Goal: Task Accomplishment & Management: Manage account settings

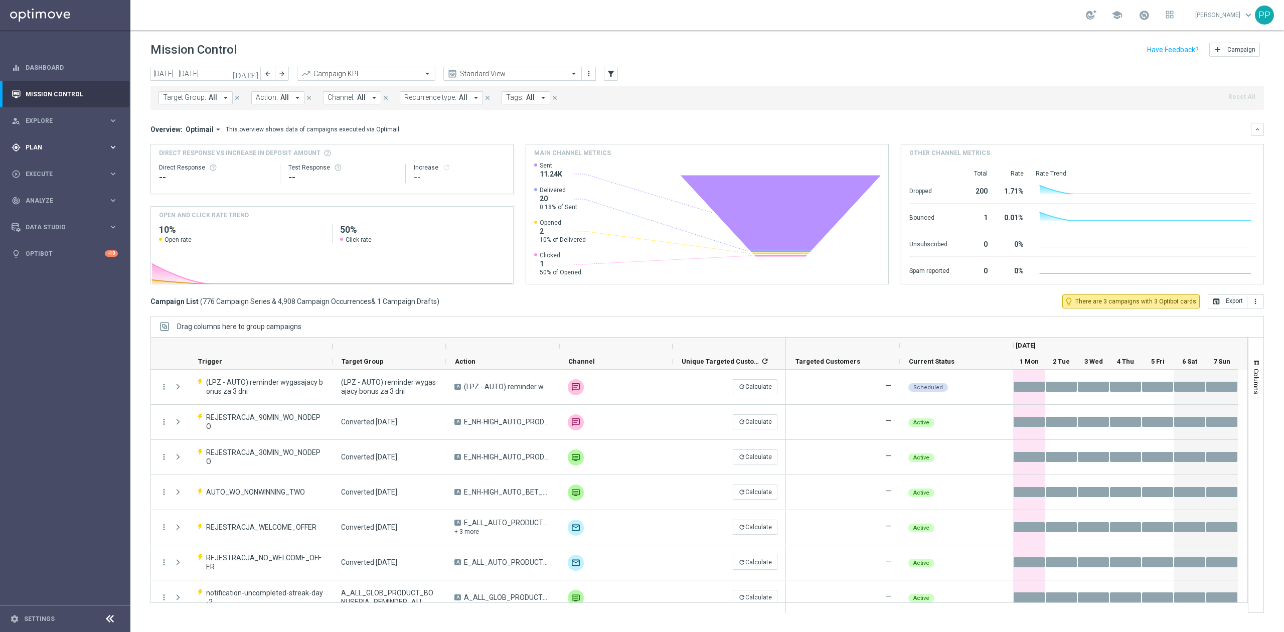
click at [71, 151] on div "gps_fixed Plan keyboard_arrow_right" at bounding box center [64, 147] width 129 height 27
click at [67, 168] on link "Target Groups" at bounding box center [65, 168] width 78 height 8
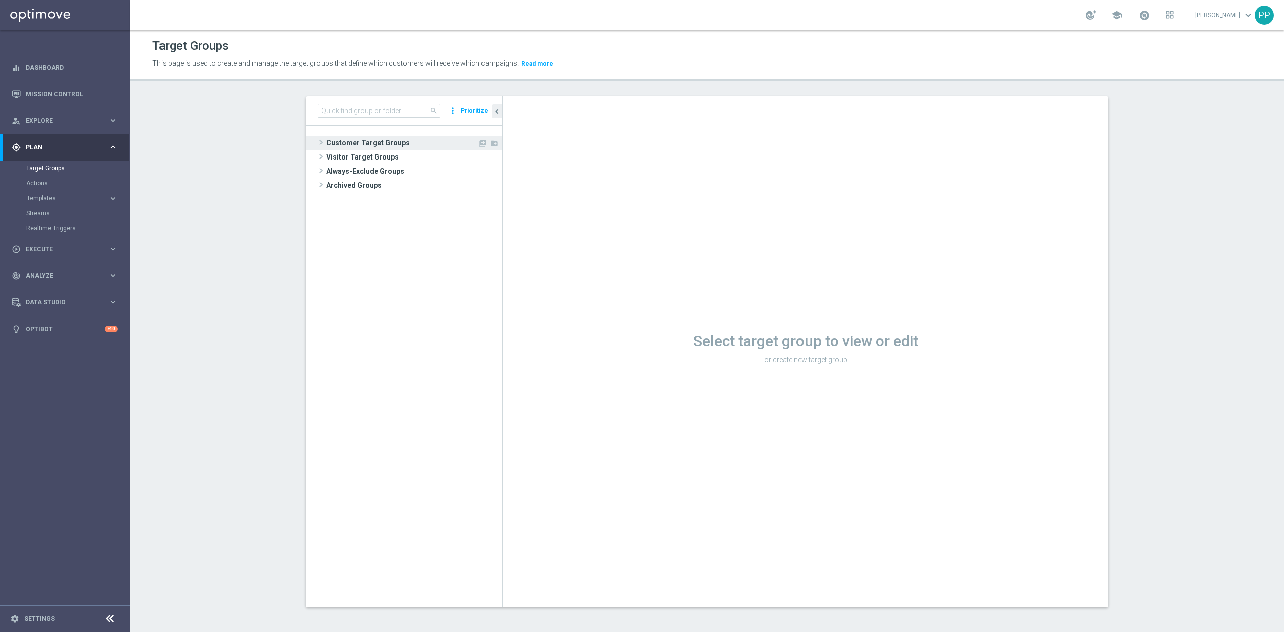
click at [428, 149] on span "Customer Target Groups" at bounding box center [401, 143] width 151 height 14
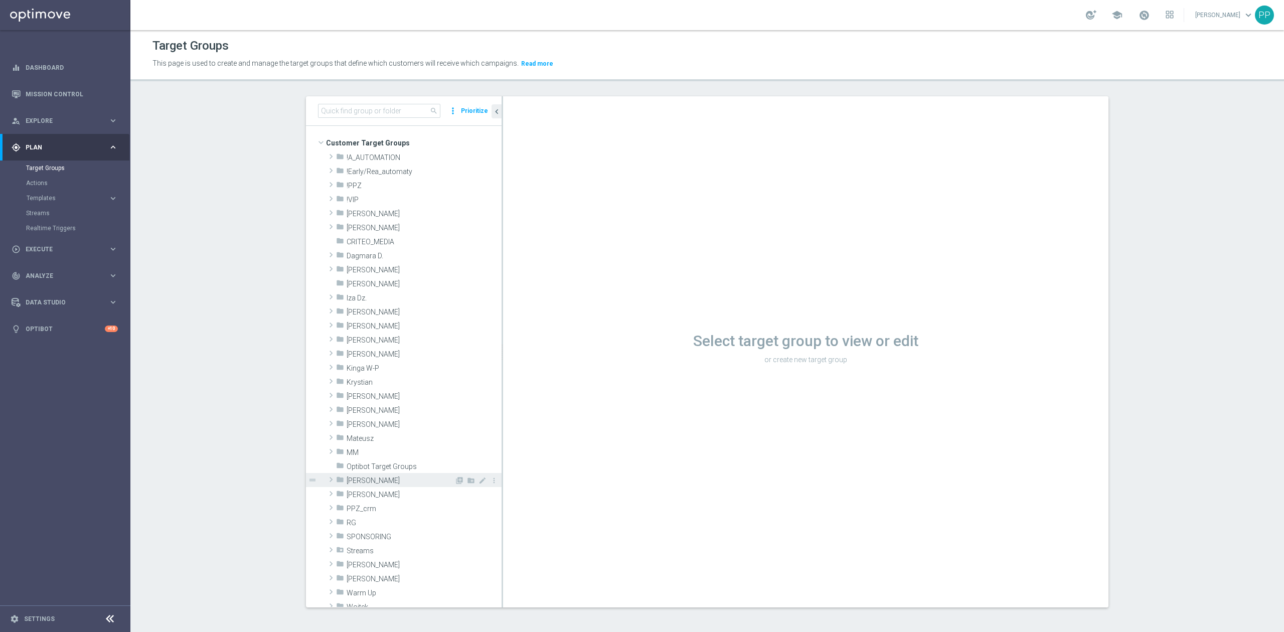
click at [374, 476] on div "folder [PERSON_NAME]" at bounding box center [395, 480] width 118 height 14
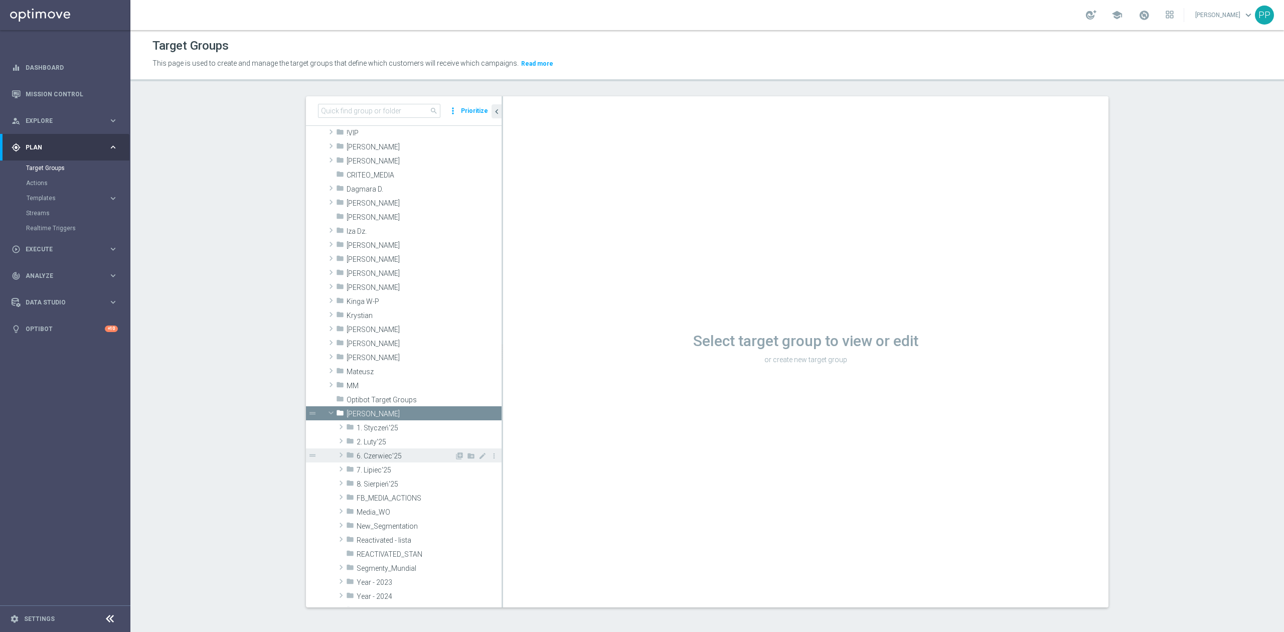
scroll to position [133, 0]
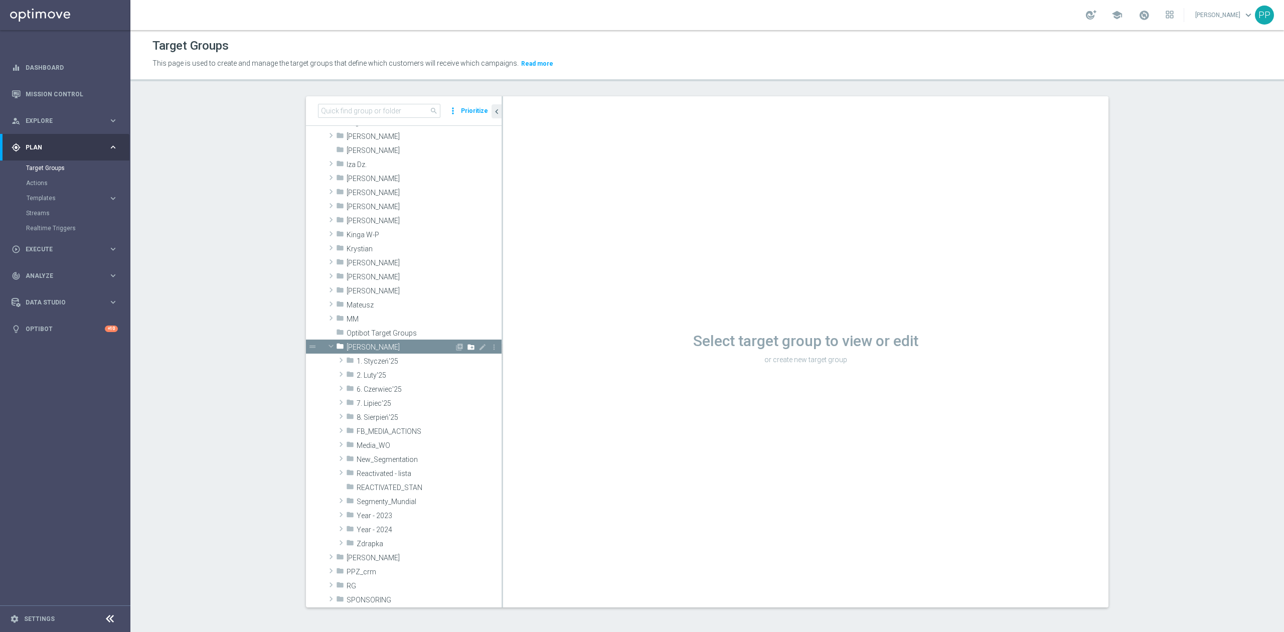
click at [467, 346] on icon "create_new_folder" at bounding box center [471, 347] width 8 height 8
type input "9. Wrzesień'25"
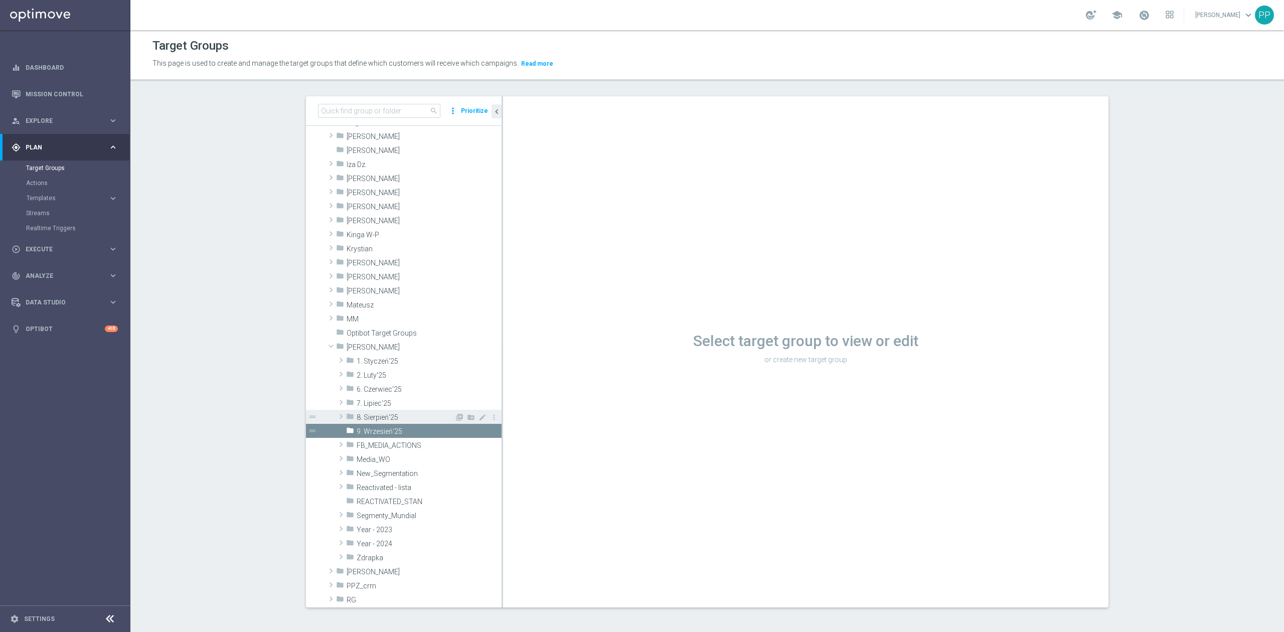
click at [416, 410] on div "folder 8. Sierpień'25" at bounding box center [400, 417] width 108 height 14
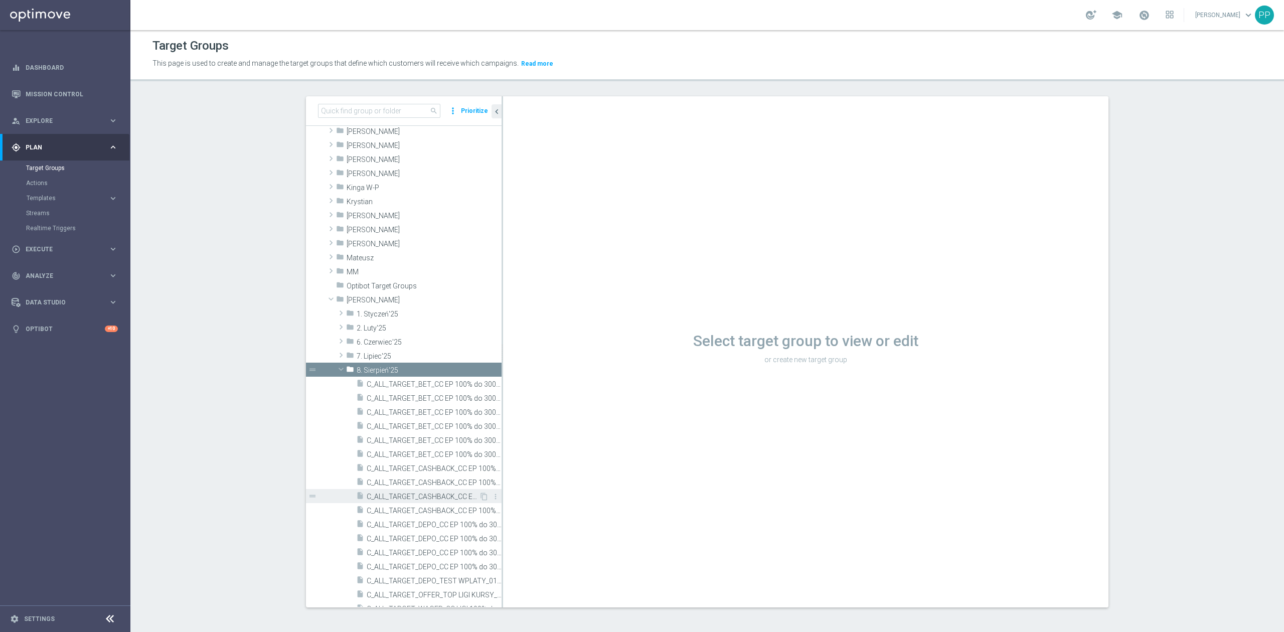
scroll to position [201, 0]
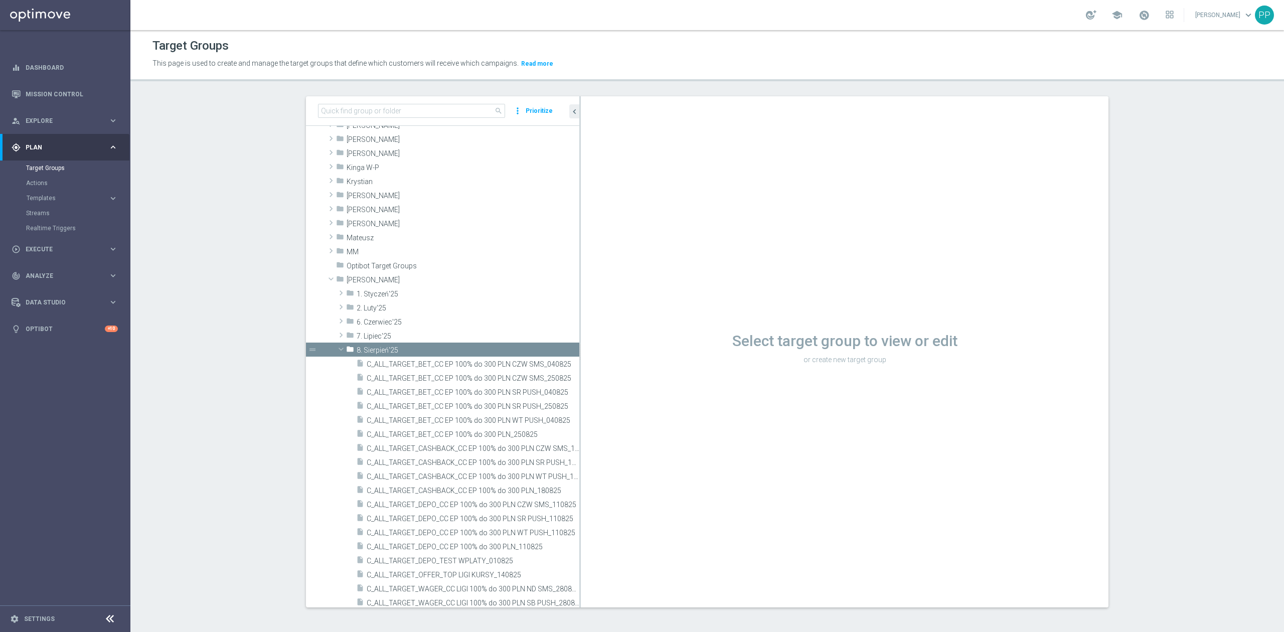
drag, startPoint x: 497, startPoint y: 454, endPoint x: 592, endPoint y: 441, distance: 96.7
click at [592, 441] on as-split "search more_vert Prioritize Customer Target Groups library_add create_new_folder" at bounding box center [707, 351] width 803 height 511
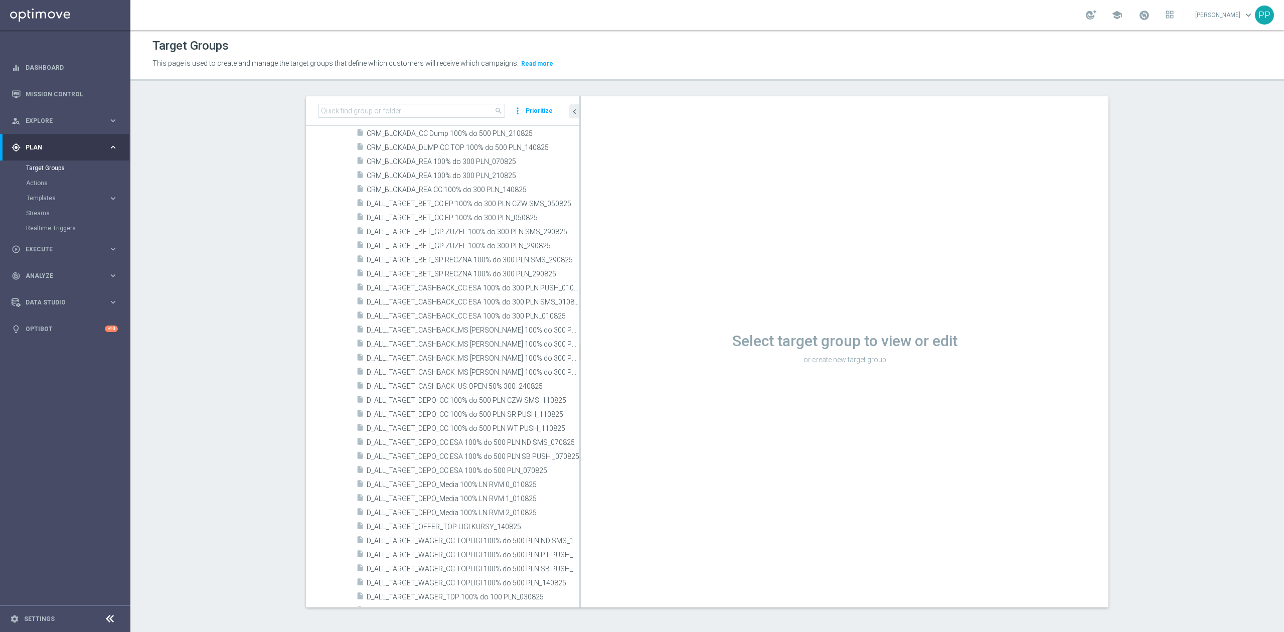
scroll to position [803, 0]
click at [512, 243] on span "D_ALL_TARGET_BET_CC EP 100% do 300 PLN_050825" at bounding box center [461, 240] width 189 height 9
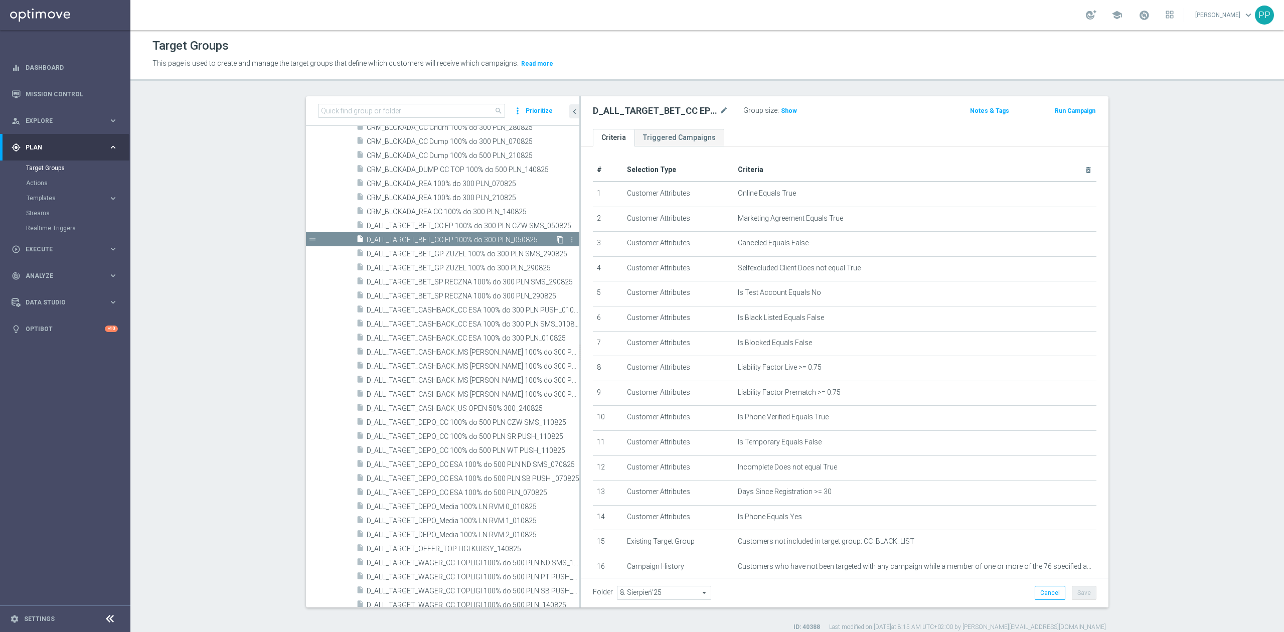
click at [556, 241] on icon "content_copy" at bounding box center [560, 240] width 8 height 8
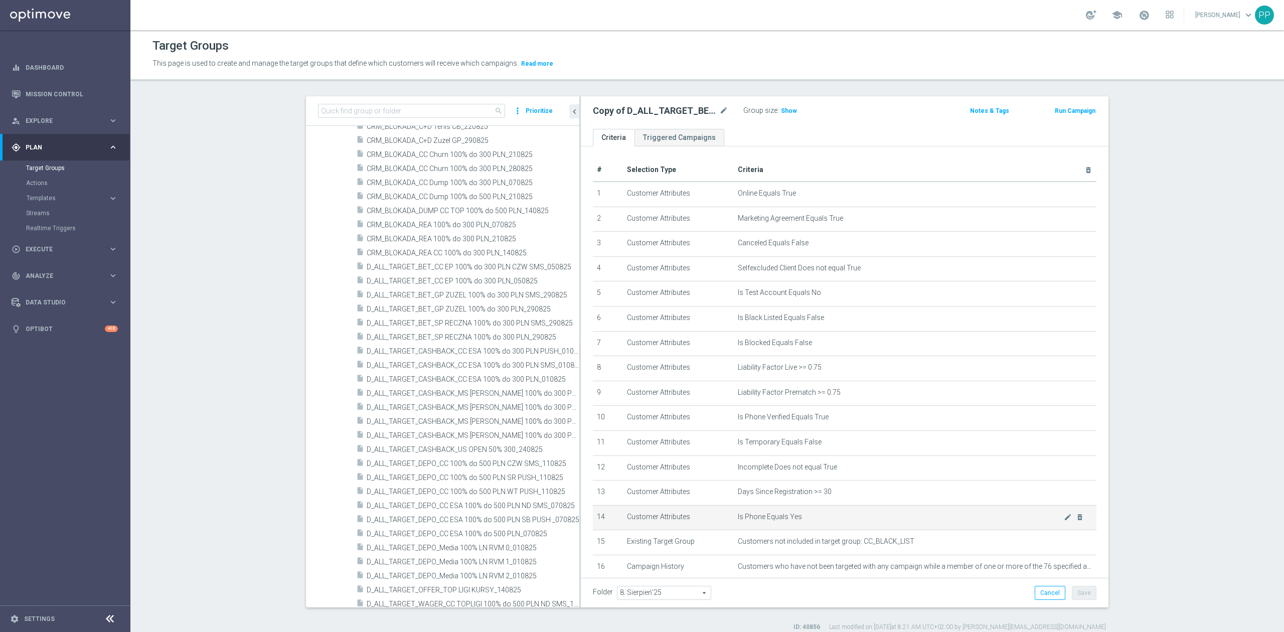
scroll to position [450, 0]
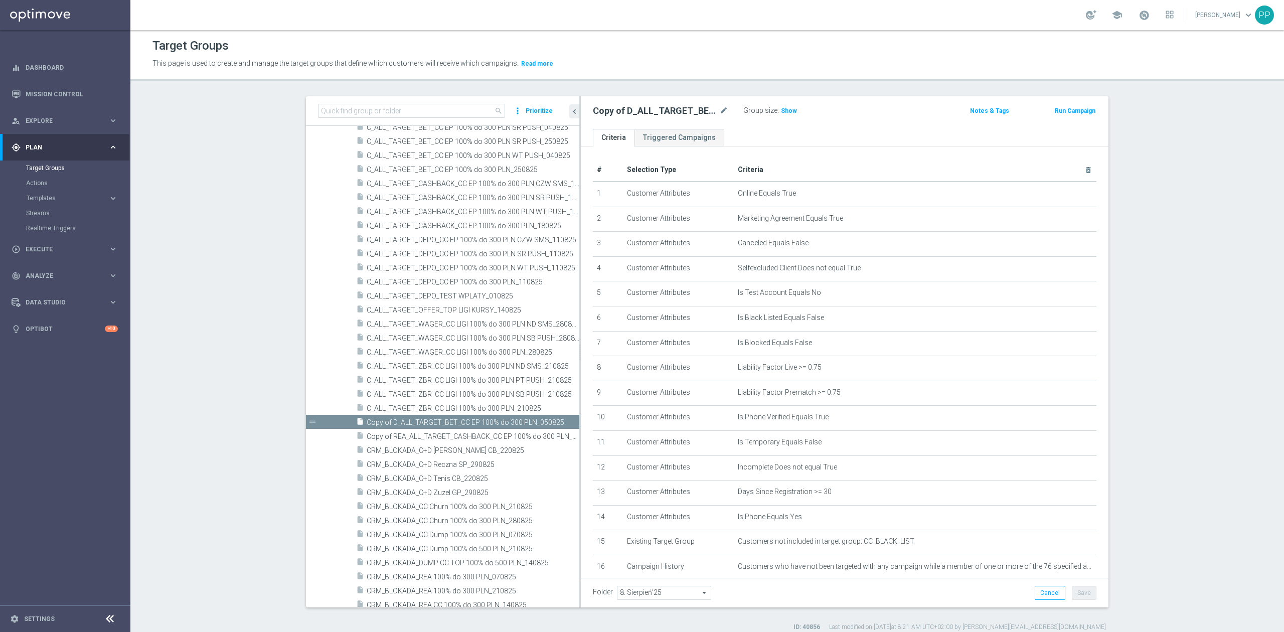
click at [654, 590] on span "8. Sierpień'25" at bounding box center [663, 592] width 93 height 13
click at [654, 590] on input "search" at bounding box center [663, 593] width 93 height 14
type input "9. wr"
click at [654, 582] on span "9. Wrzesień'25" at bounding box center [663, 579] width 83 height 8
type input "9. Wrzesień'25"
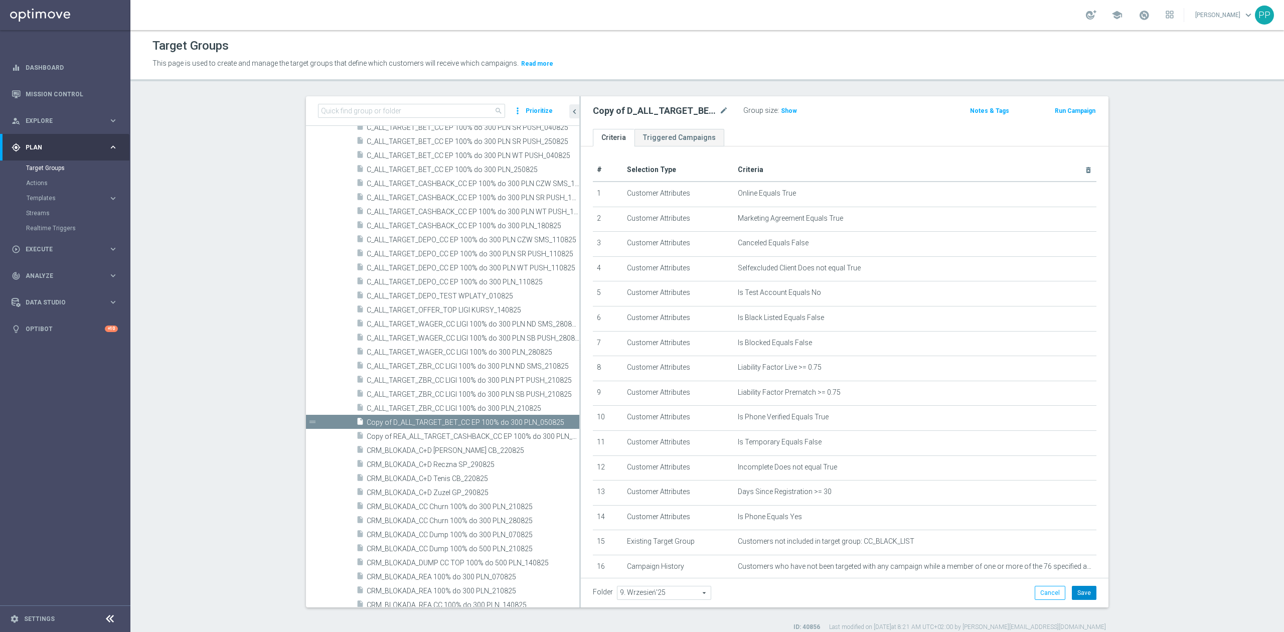
click at [1072, 593] on button "Save" at bounding box center [1084, 593] width 25 height 14
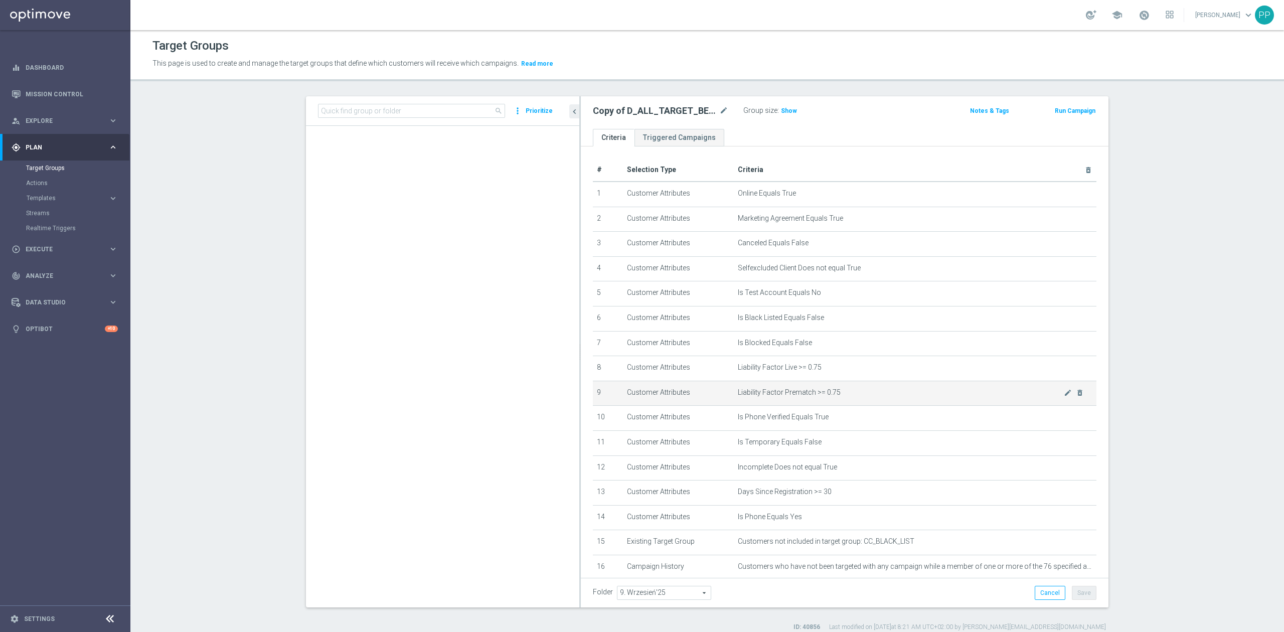
scroll to position [1246, 0]
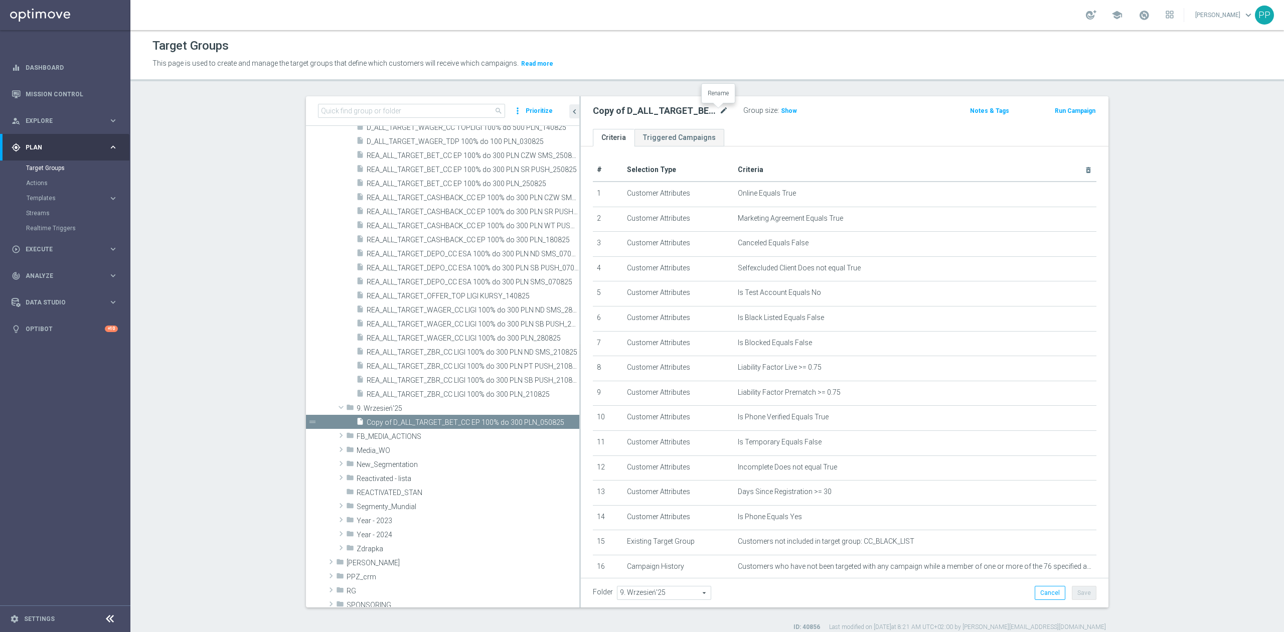
click at [721, 111] on icon "mode_edit" at bounding box center [723, 111] width 9 height 12
click at [701, 117] on input "Copy of D_ALL_TARGET_BET_CC EP 100% do 300 PLN_050825" at bounding box center [660, 112] width 135 height 14
click at [705, 111] on input "Copy of D_ALL_TARGET_BET_CC EP 100% do 300 PLN_050825" at bounding box center [660, 112] width 135 height 14
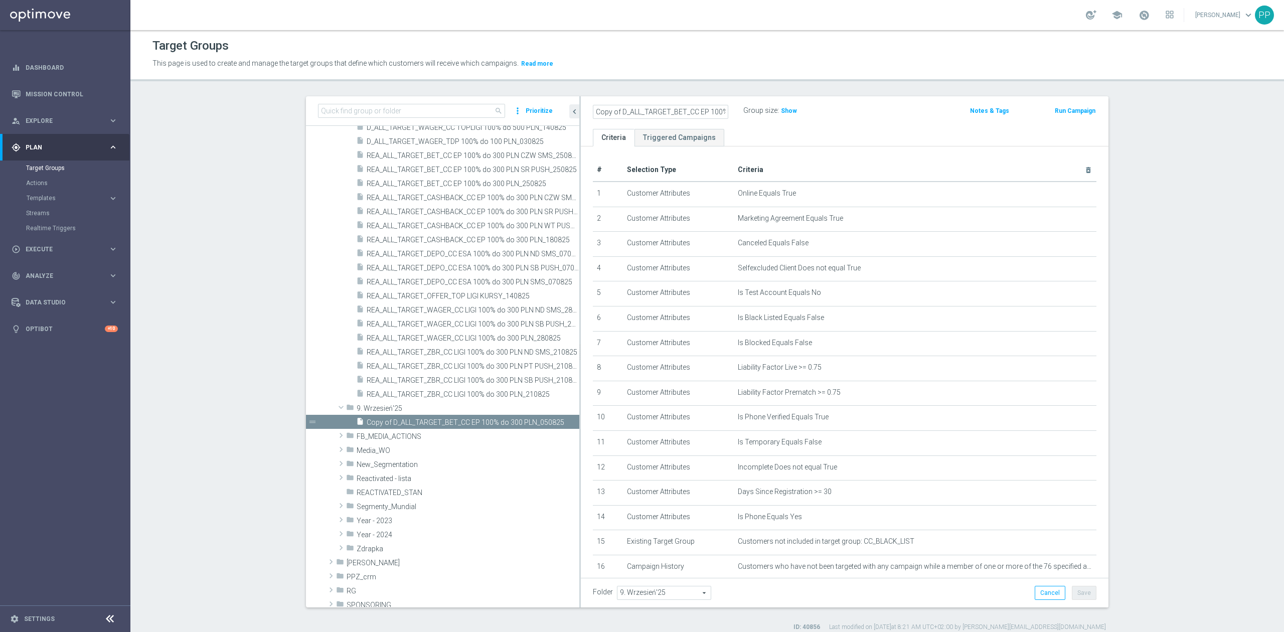
drag, startPoint x: 697, startPoint y: 110, endPoint x: 594, endPoint y: 106, distance: 102.9
click at [594, 106] on input "Copy of D_ALL_TARGET_BET_CC EP 100% do 300 PLN_010925" at bounding box center [660, 112] width 135 height 14
click at [612, 105] on input "Copy of D_ALL_TARGET_BET_CC EP 100% do 300 PLN_010925" at bounding box center [660, 112] width 135 height 14
click at [614, 108] on input "Copy of D_ALL_TARGET_BET_CC EP 100% do 300 PLN_010925" at bounding box center [660, 112] width 135 height 14
click at [676, 111] on input "D_ALL_TARGET_BET_CC EP 100% do 300 PLN_010925" at bounding box center [660, 112] width 135 height 14
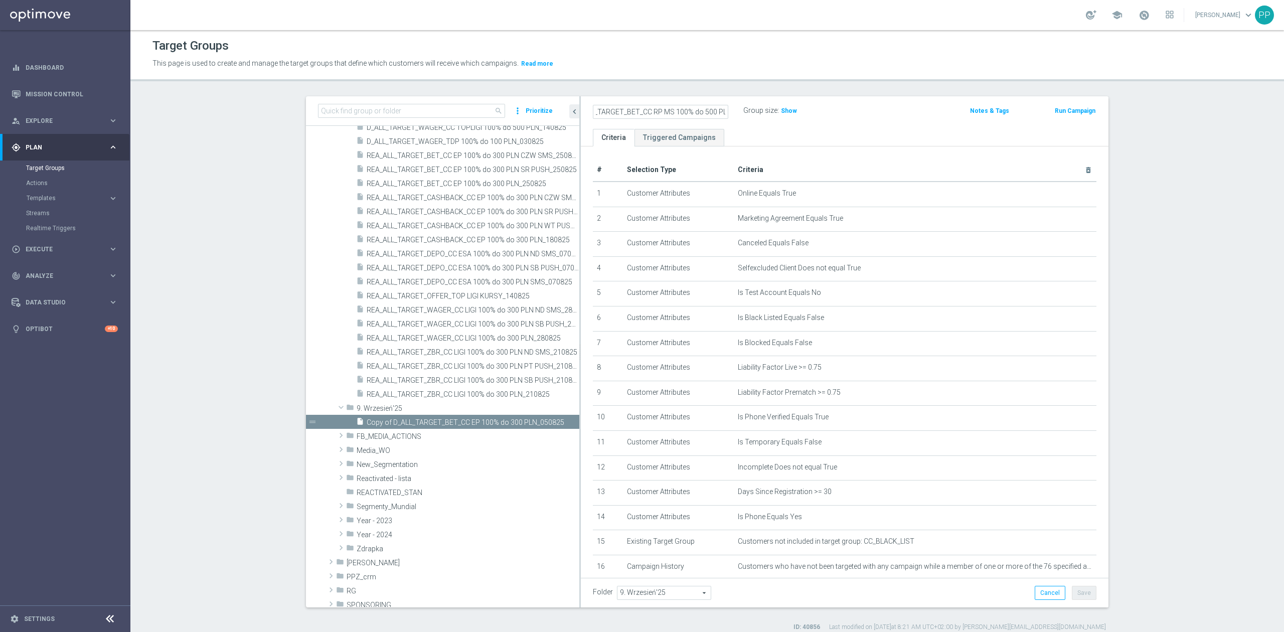
scroll to position [0, 51]
type input "D_ALL_TARGET_BET_CC RP MS 100% do 500 PLN_010925"
click at [775, 49] on div "Target Groups" at bounding box center [707, 46] width 1110 height 20
click at [1087, 594] on button "Save" at bounding box center [1084, 593] width 25 height 14
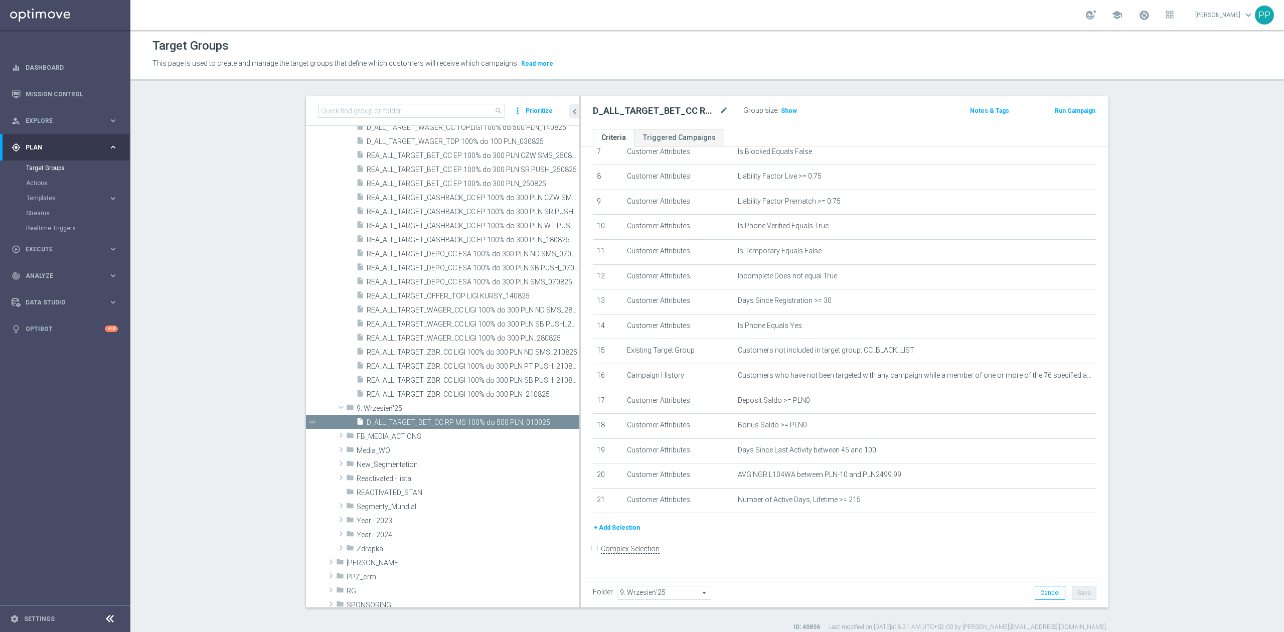
scroll to position [197, 0]
click at [1064, 380] on icon "mode_edit" at bounding box center [1068, 376] width 8 height 8
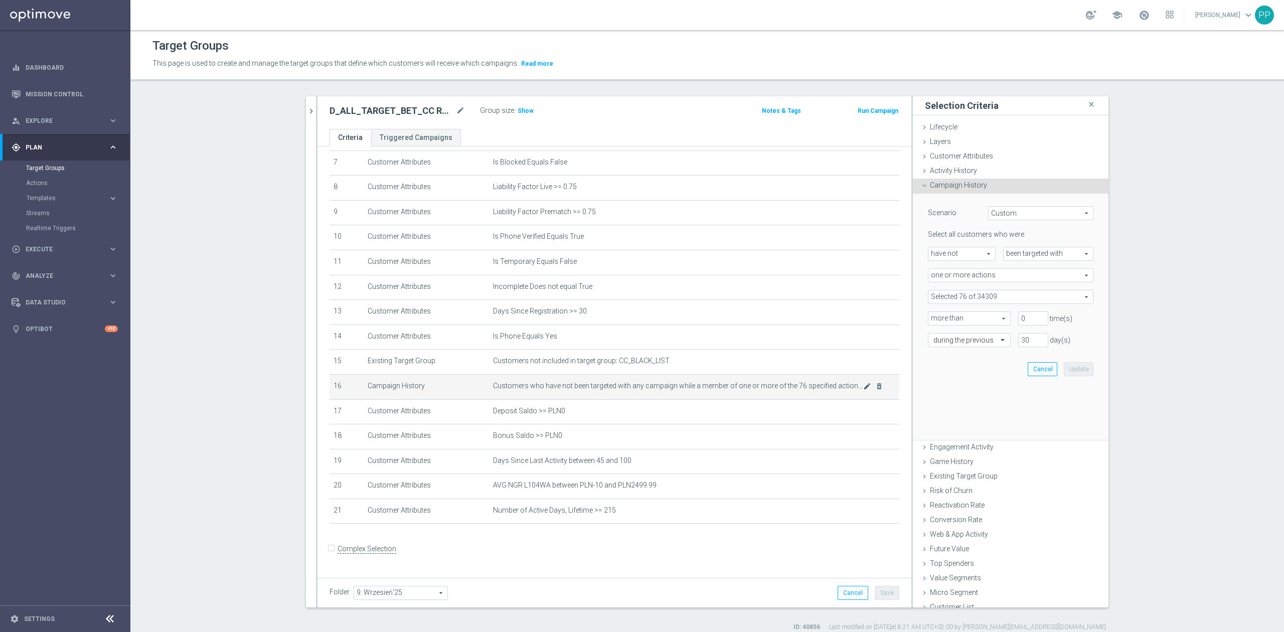
scroll to position [187, 0]
click at [1004, 290] on span at bounding box center [1010, 296] width 165 height 13
click at [957, 297] on input "search" at bounding box center [1011, 297] width 166 height 14
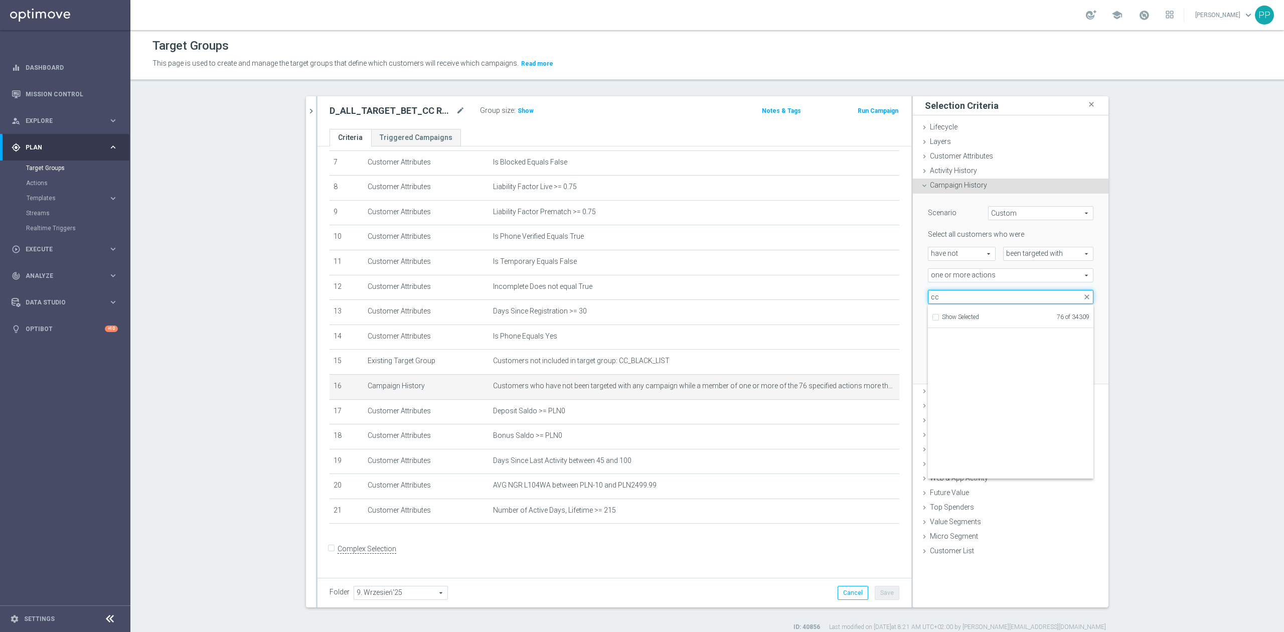
scroll to position [31266, 0]
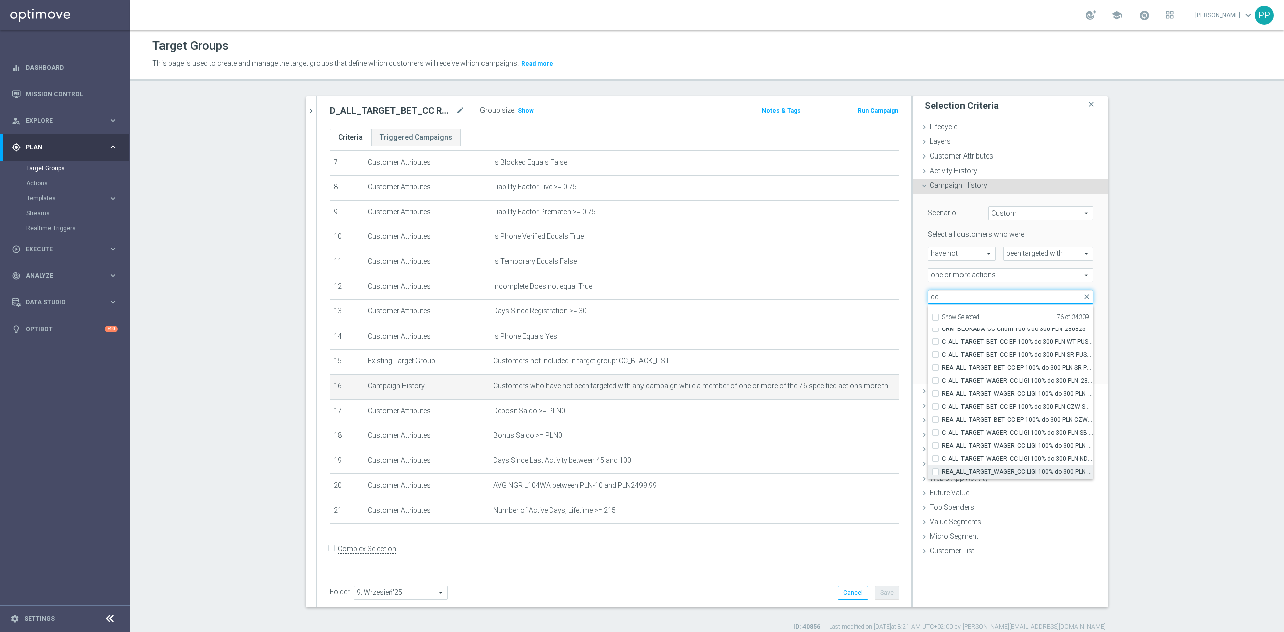
type input "cc"
click at [1031, 468] on span "REA_ALL_TARGET_WAGER_CC LIGI 100% do 300 PLN ND SMS_280825" at bounding box center [1017, 472] width 151 height 8
click at [942, 468] on input "REA_ALL_TARGET_WAGER_CC LIGI 100% do 300 PLN ND SMS_280825" at bounding box center [938, 471] width 7 height 7
checkbox input "true"
type input "Selected 77 of 34309"
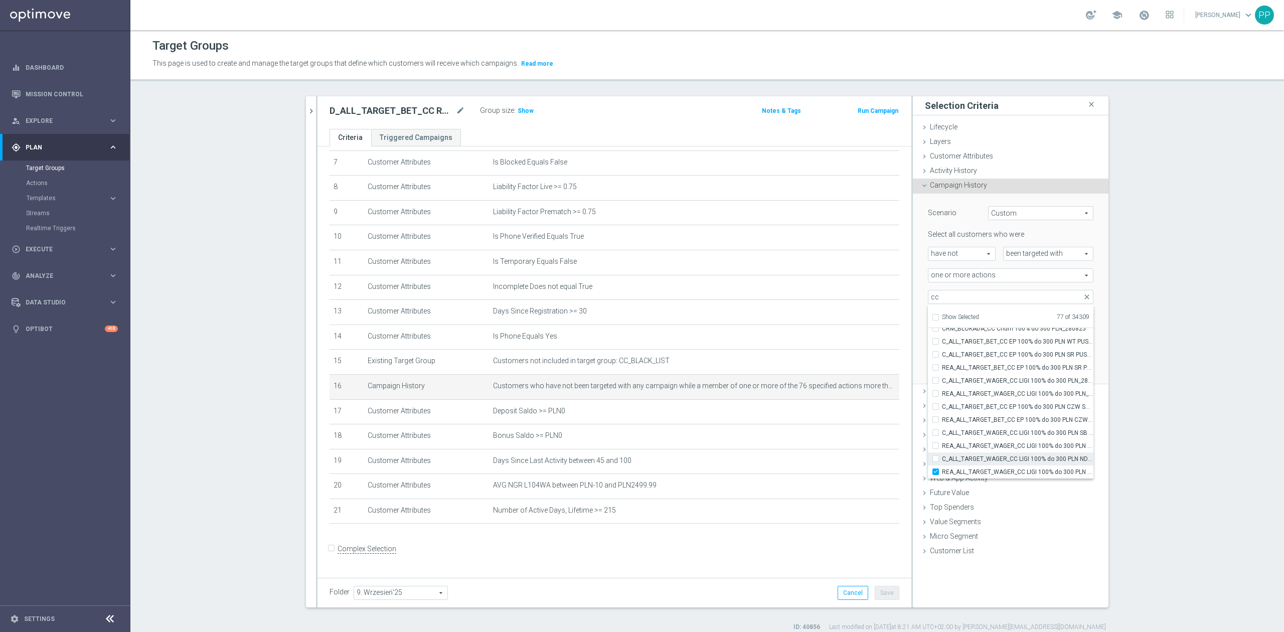
click at [1026, 460] on span "C_ALL_TARGET_WAGER_CC LIGI 100% do 300 PLN ND SMS_280825" at bounding box center [1017, 459] width 151 height 8
click at [942, 460] on input "C_ALL_TARGET_WAGER_CC LIGI 100% do 300 PLN ND SMS_280825" at bounding box center [938, 458] width 7 height 7
checkbox input "true"
type input "Selected 78 of 34309"
click at [1021, 449] on span "REA_ALL_TARGET_WAGER_CC LIGI 100% do 300 PLN SB PUSH_280825" at bounding box center [1017, 446] width 151 height 8
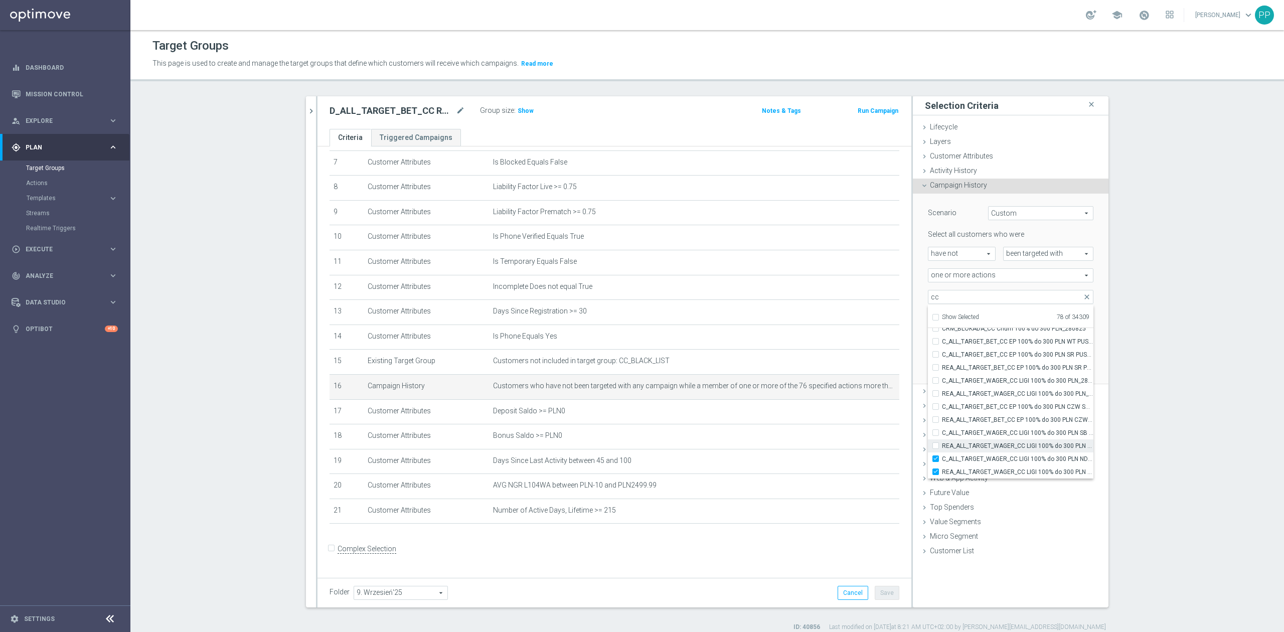
click at [942, 449] on input "REA_ALL_TARGET_WAGER_CC LIGI 100% do 300 PLN SB PUSH_280825" at bounding box center [938, 445] width 7 height 7
checkbox input "true"
type input "Selected 79 of 34309"
click at [1015, 435] on span "C_ALL_TARGET_WAGER_CC LIGI 100% do 300 PLN SB PUSH_280825" at bounding box center [1017, 433] width 151 height 8
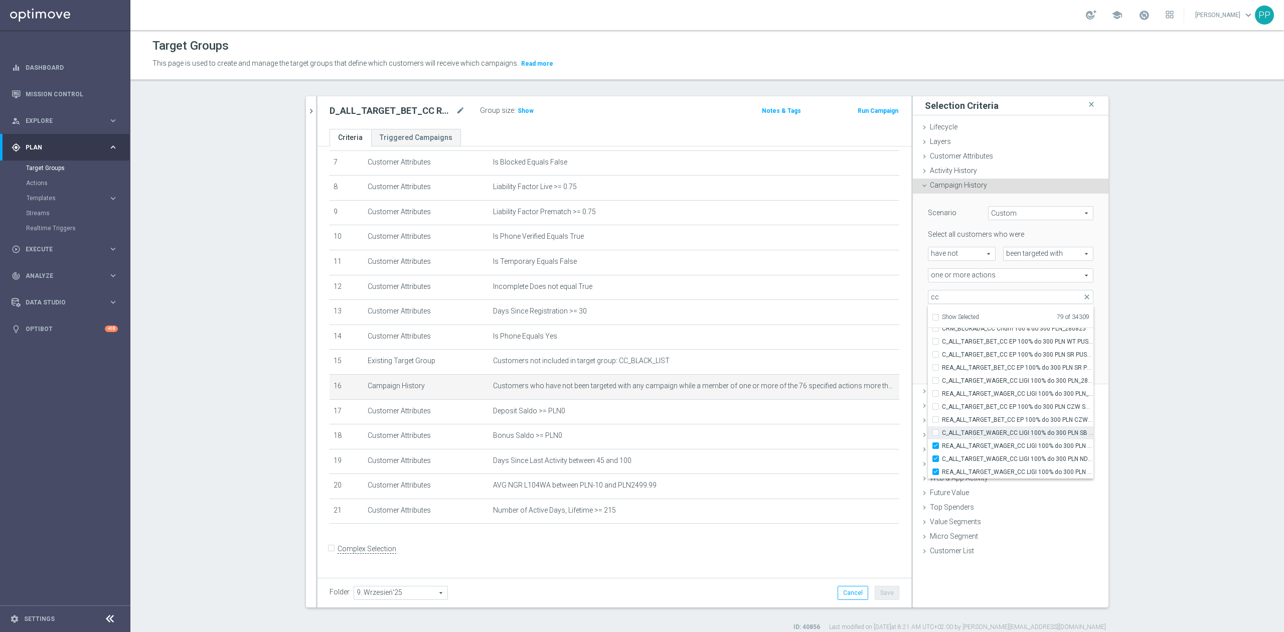
click at [942, 435] on input "C_ALL_TARGET_WAGER_CC LIGI 100% do 300 PLN SB PUSH_280825" at bounding box center [938, 432] width 7 height 7
checkbox input "true"
type input "Selected 80 of 34309"
click at [1006, 424] on label "REA_ALL_TARGET_BET_CC EP 100% do 300 PLN CZW SMS_250825" at bounding box center [1017, 419] width 151 height 13
click at [942, 423] on input "REA_ALL_TARGET_BET_CC EP 100% do 300 PLN CZW SMS_250825" at bounding box center [938, 419] width 7 height 7
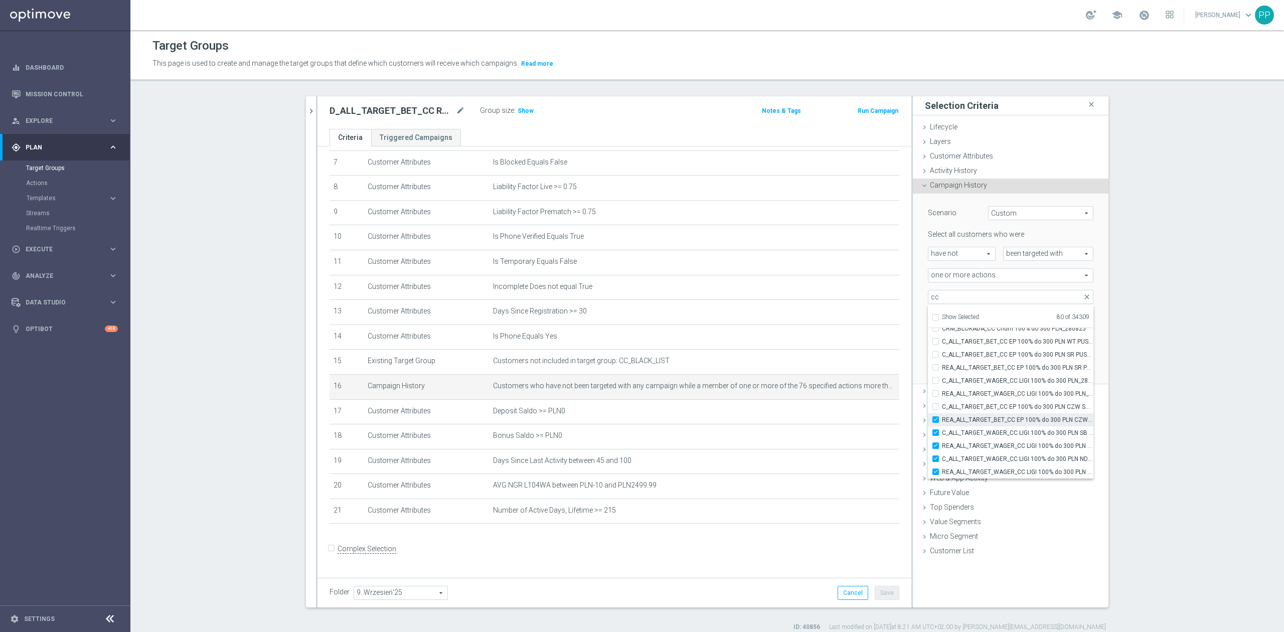
checkbox input "true"
type input "Selected 81 of 34309"
click at [1002, 412] on label "C_ALL_TARGET_BET_CC EP 100% do 300 PLN CZW SMS_250825" at bounding box center [1017, 406] width 151 height 13
click at [942, 410] on input "C_ALL_TARGET_BET_CC EP 100% do 300 PLN CZW SMS_250825" at bounding box center [938, 406] width 7 height 7
checkbox input "true"
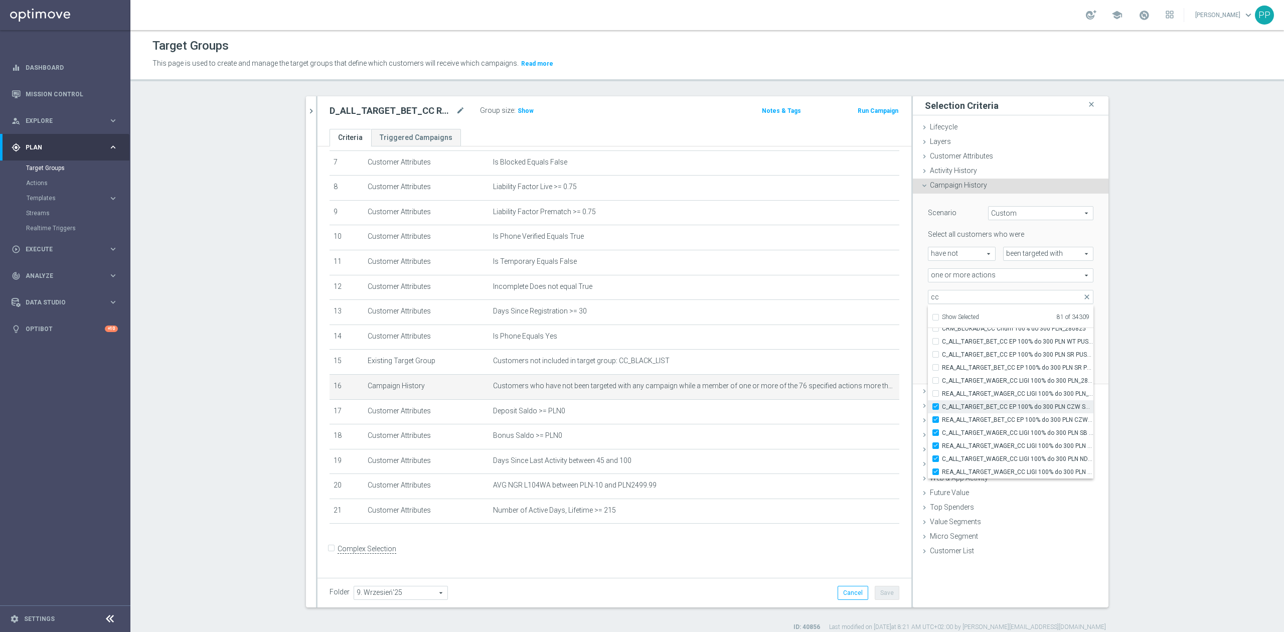
type input "Selected 82 of 34309"
click at [1000, 400] on label "C_ALL_TARGET_BET_CC EP 100% do 300 PLN CZW SMS_250825" at bounding box center [1017, 406] width 151 height 13
click at [942, 403] on input "C_ALL_TARGET_BET_CC EP 100% do 300 PLN CZW SMS_250825" at bounding box center [938, 406] width 7 height 7
checkbox input "false"
type input "Selected 81 of 34309"
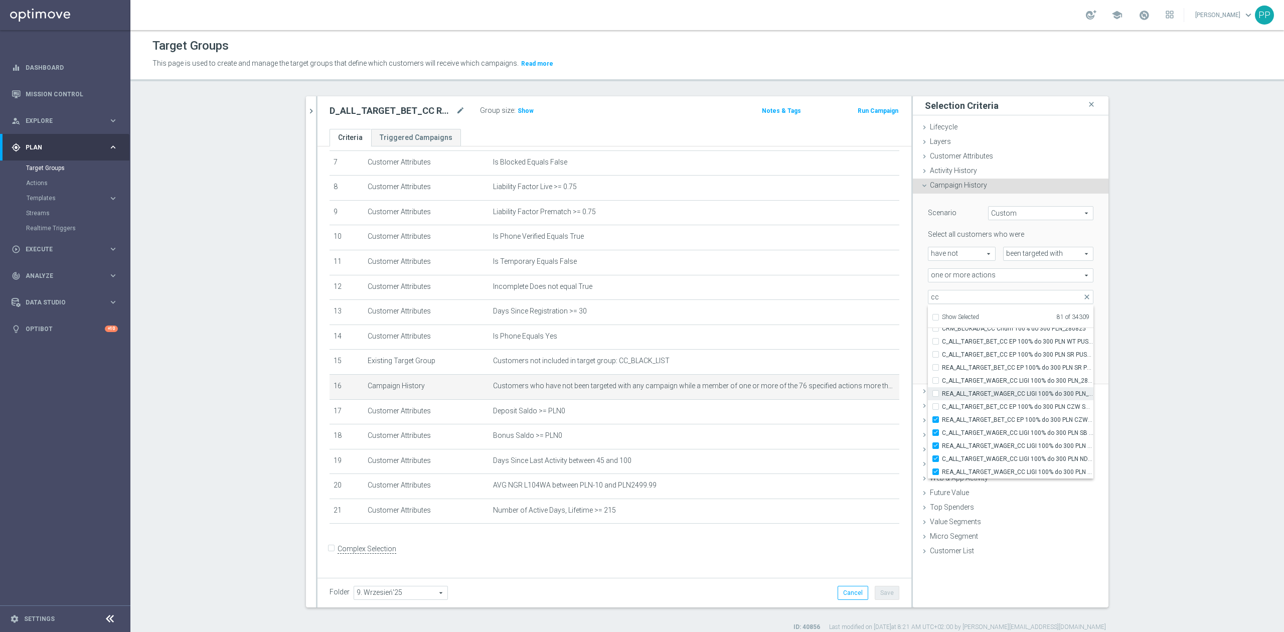
click at [1000, 393] on span "REA_ALL_TARGET_WAGER_CC LIGI 100% do 300 PLN_280825" at bounding box center [1017, 394] width 151 height 8
click at [942, 393] on input "REA_ALL_TARGET_WAGER_CC LIGI 100% do 300 PLN_280825" at bounding box center [938, 393] width 7 height 7
checkbox input "true"
type input "Selected 82 of 34309"
click at [999, 402] on label "C_ALL_TARGET_BET_CC EP 100% do 300 PLN CZW SMS_250825" at bounding box center [1017, 406] width 151 height 13
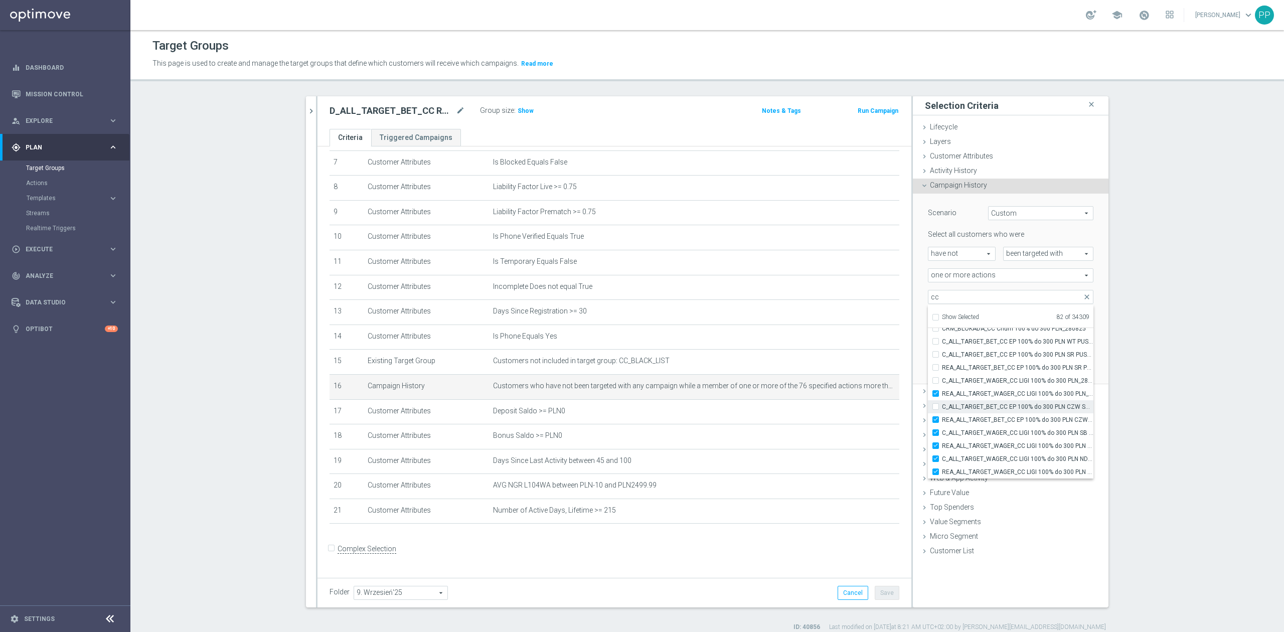
click at [942, 403] on input "C_ALL_TARGET_BET_CC EP 100% do 300 PLN CZW SMS_250825" at bounding box center [938, 406] width 7 height 7
checkbox input "true"
type input "Selected 83 of 34309"
click at [997, 380] on span "C_ALL_TARGET_WAGER_CC LIGI 100% do 300 PLN_280825" at bounding box center [1017, 381] width 151 height 8
click at [942, 380] on input "C_ALL_TARGET_WAGER_CC LIGI 100% do 300 PLN_280825" at bounding box center [938, 380] width 7 height 7
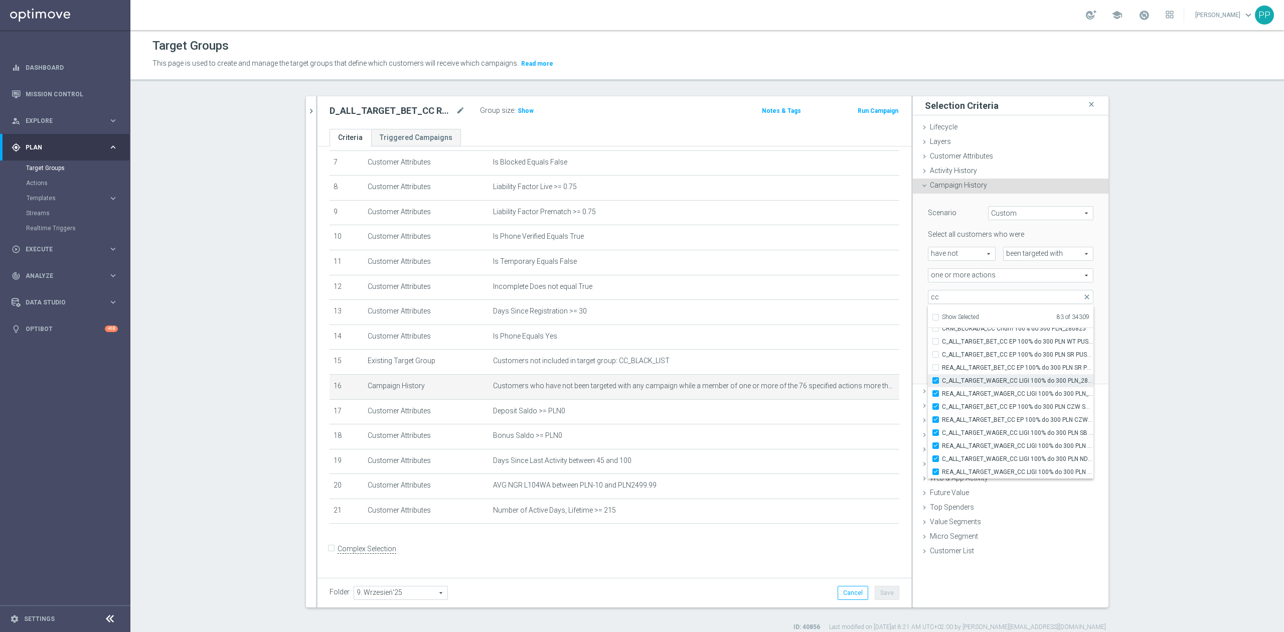
checkbox input "true"
type input "Selected 84 of 34309"
click at [996, 368] on span "REA_ALL_TARGET_BET_CC EP 100% do 300 PLN SR PUSH_250825" at bounding box center [1017, 368] width 151 height 8
click at [942, 368] on input "REA_ALL_TARGET_BET_CC EP 100% do 300 PLN SR PUSH_250825" at bounding box center [938, 367] width 7 height 7
checkbox input "true"
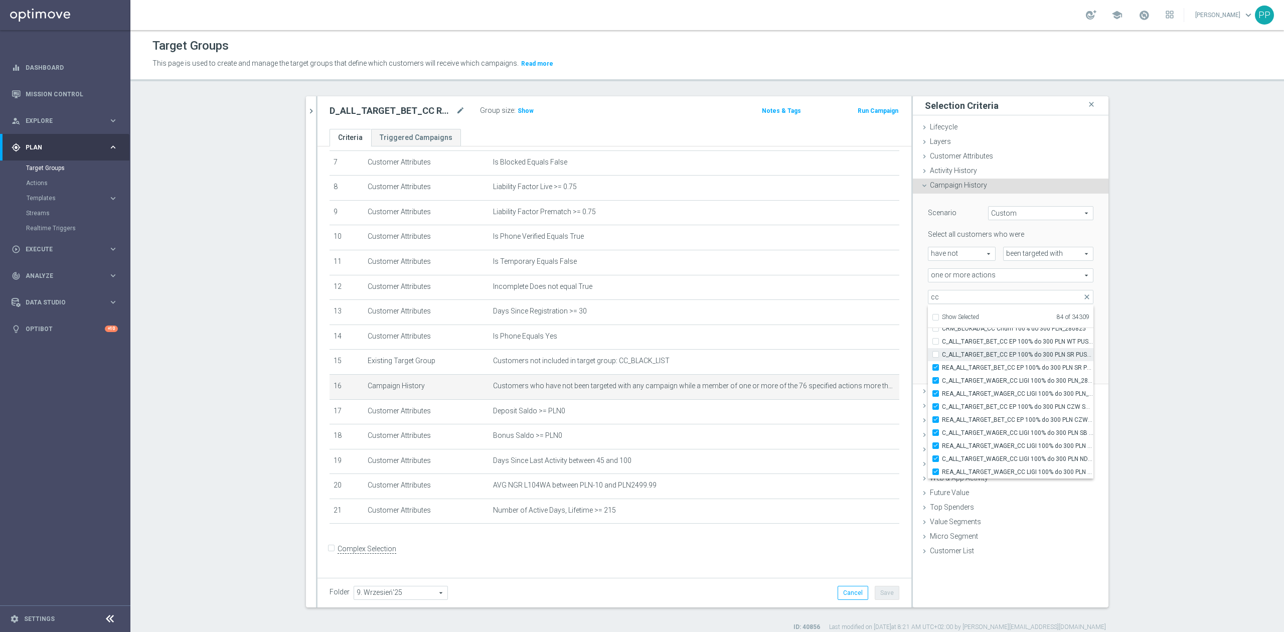
type input "Selected 85 of 34309"
click at [994, 354] on span "C_ALL_TARGET_BET_CC EP 100% do 300 PLN SR PUSH_250825" at bounding box center [1017, 355] width 151 height 8
click at [942, 354] on input "C_ALL_TARGET_BET_CC EP 100% do 300 PLN SR PUSH_250825" at bounding box center [938, 354] width 7 height 7
checkbox input "true"
type input "Selected 86 of 34309"
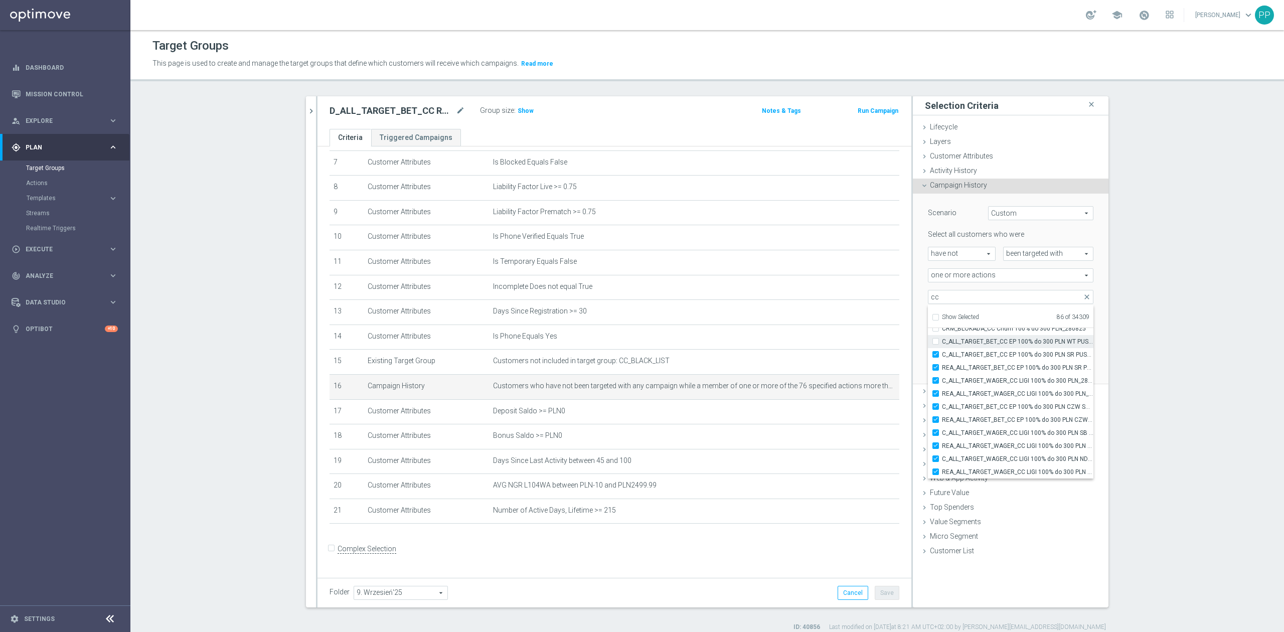
click at [993, 346] on label "C_ALL_TARGET_BET_CC EP 100% do 300 PLN WT PUSH_250825" at bounding box center [1017, 341] width 151 height 13
click at [942, 345] on input "C_ALL_TARGET_BET_CC EP 100% do 300 PLN WT PUSH_250825" at bounding box center [938, 341] width 7 height 7
checkbox input "true"
type input "Selected 87 of 34309"
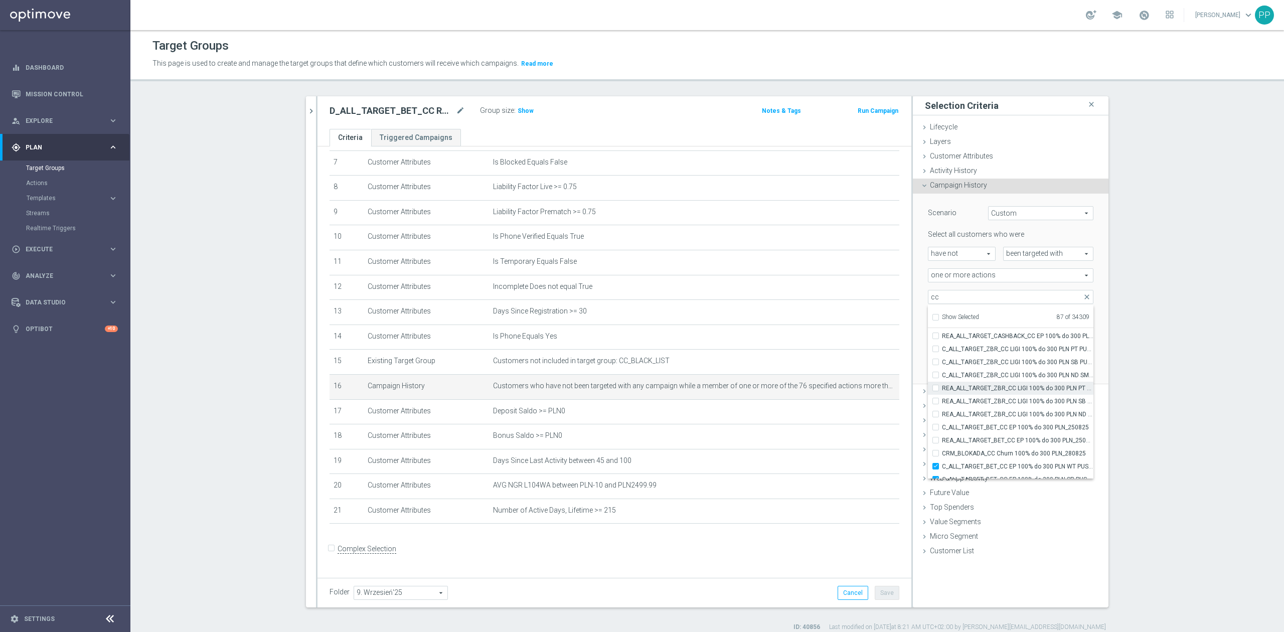
click at [983, 388] on span "REA_ALL_TARGET_ZBR_CC LIGI 100% do 300 PLN PT PUSH_210825" at bounding box center [1017, 388] width 151 height 8
click at [942, 388] on input "REA_ALL_TARGET_ZBR_CC LIGI 100% do 300 PLN PT PUSH_210825" at bounding box center [938, 388] width 7 height 7
checkbox input "true"
type input "Selected 88 of 34309"
click at [981, 397] on span "REA_ALL_TARGET_ZBR_CC LIGI 100% do 300 PLN SB PUSH_210825" at bounding box center [1017, 401] width 151 height 8
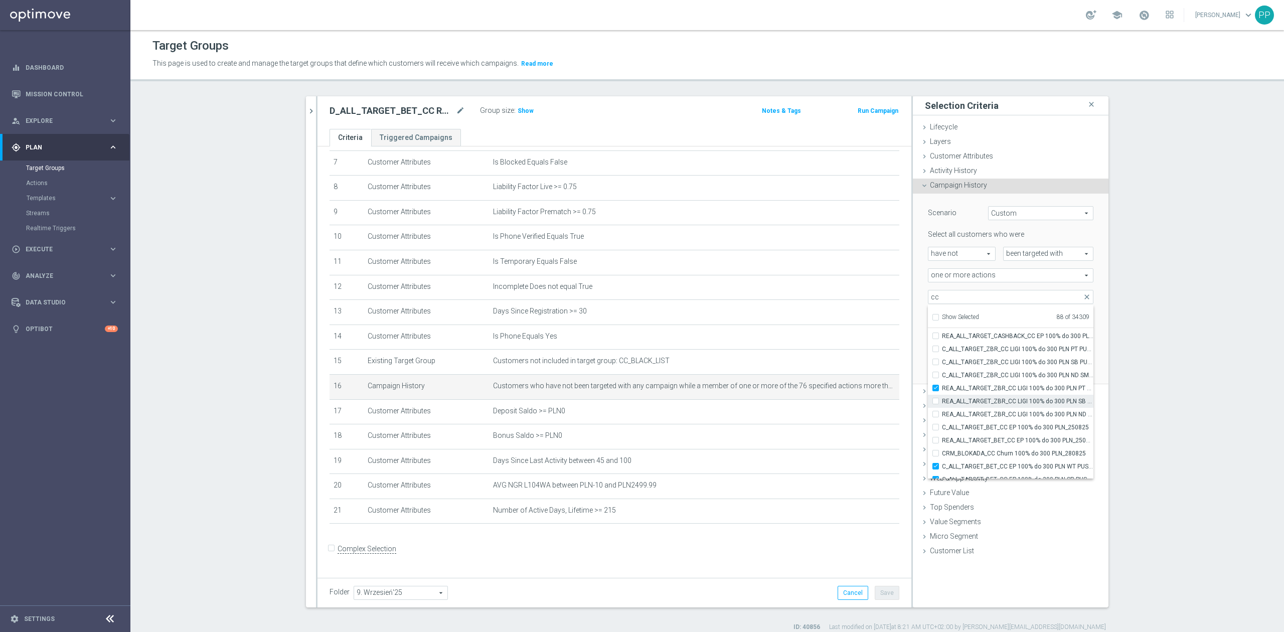
click at [942, 398] on input "REA_ALL_TARGET_ZBR_CC LIGI 100% do 300 PLN SB PUSH_210825" at bounding box center [938, 401] width 7 height 7
checkbox input "true"
type input "Selected 89 of 34309"
click at [978, 410] on span "REA_ALL_TARGET_ZBR_CC LIGI 100% do 300 PLN ND SMS_210825" at bounding box center [1017, 414] width 151 height 8
click at [942, 411] on input "REA_ALL_TARGET_ZBR_CC LIGI 100% do 300 PLN ND SMS_210825" at bounding box center [938, 414] width 7 height 7
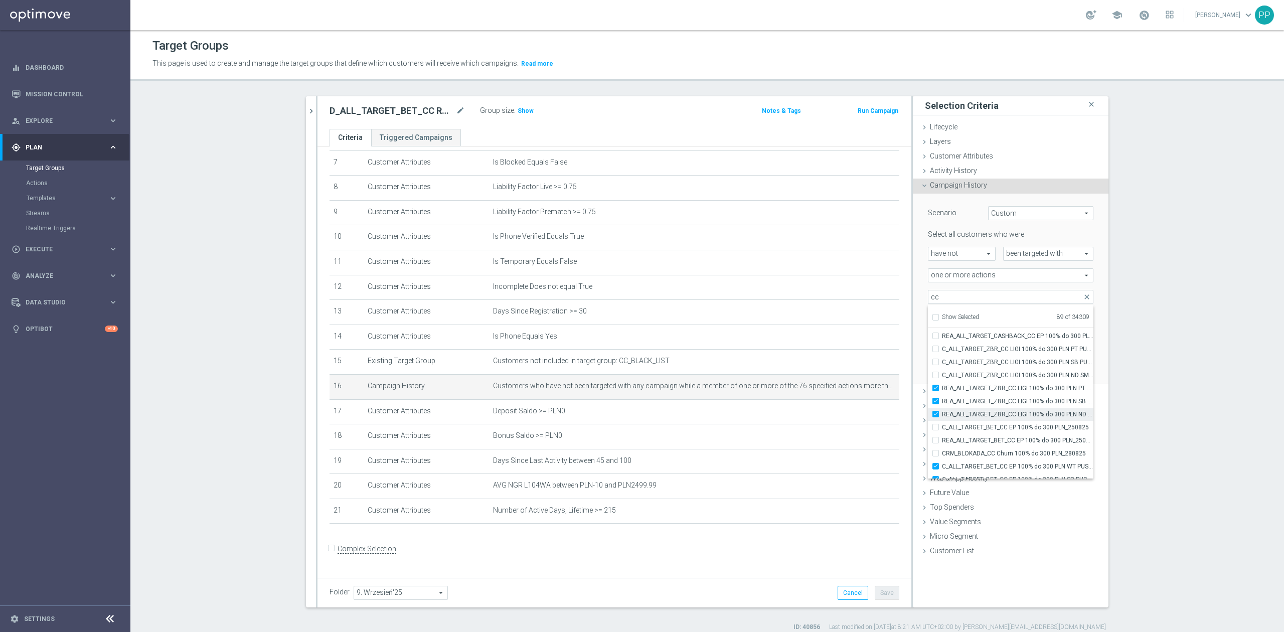
checkbox input "true"
type input "Selected 90 of 34309"
click at [977, 420] on label "REA_ALL_TARGET_ZBR_CC LIGI 100% do 300 PLN ND SMS_210825" at bounding box center [1017, 414] width 151 height 13
click at [942, 417] on input "REA_ALL_TARGET_ZBR_CC LIGI 100% do 300 PLN ND SMS_210825" at bounding box center [938, 414] width 7 height 7
checkbox input "false"
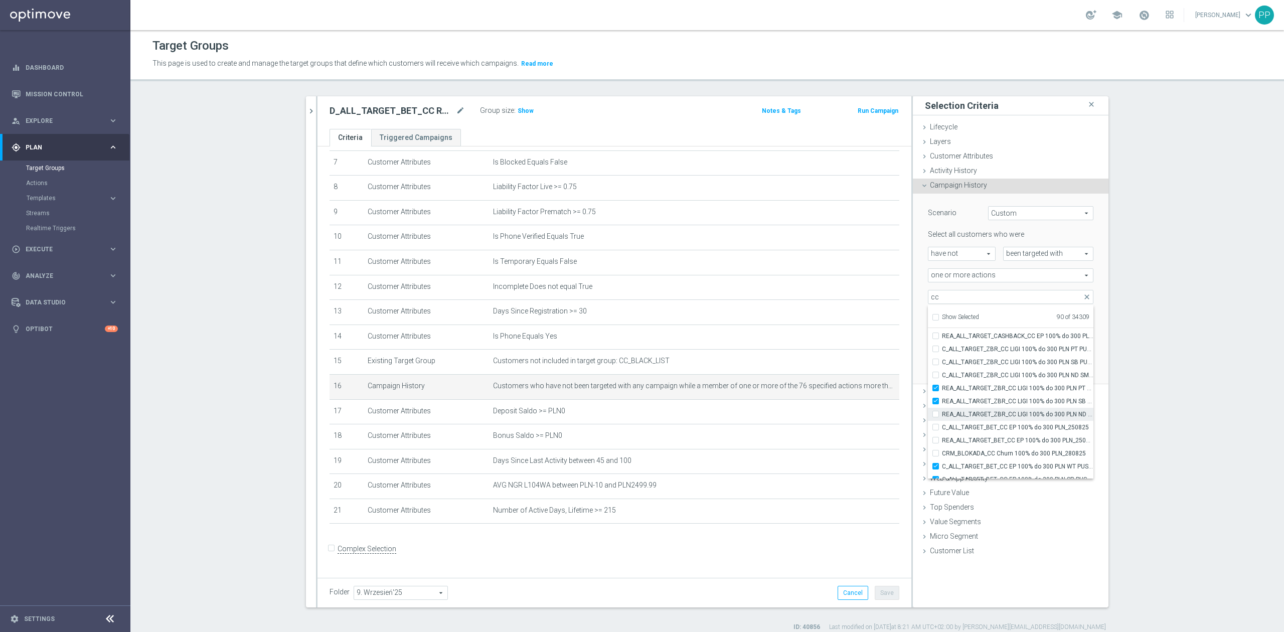
type input "Selected 89 of 34309"
click at [977, 425] on span "C_ALL_TARGET_BET_CC EP 100% do 300 PLN_250825" at bounding box center [1017, 427] width 151 height 8
click at [942, 425] on input "C_ALL_TARGET_BET_CC EP 100% do 300 PLN_250825" at bounding box center [938, 427] width 7 height 7
checkbox input "true"
type input "Selected 90 of 34309"
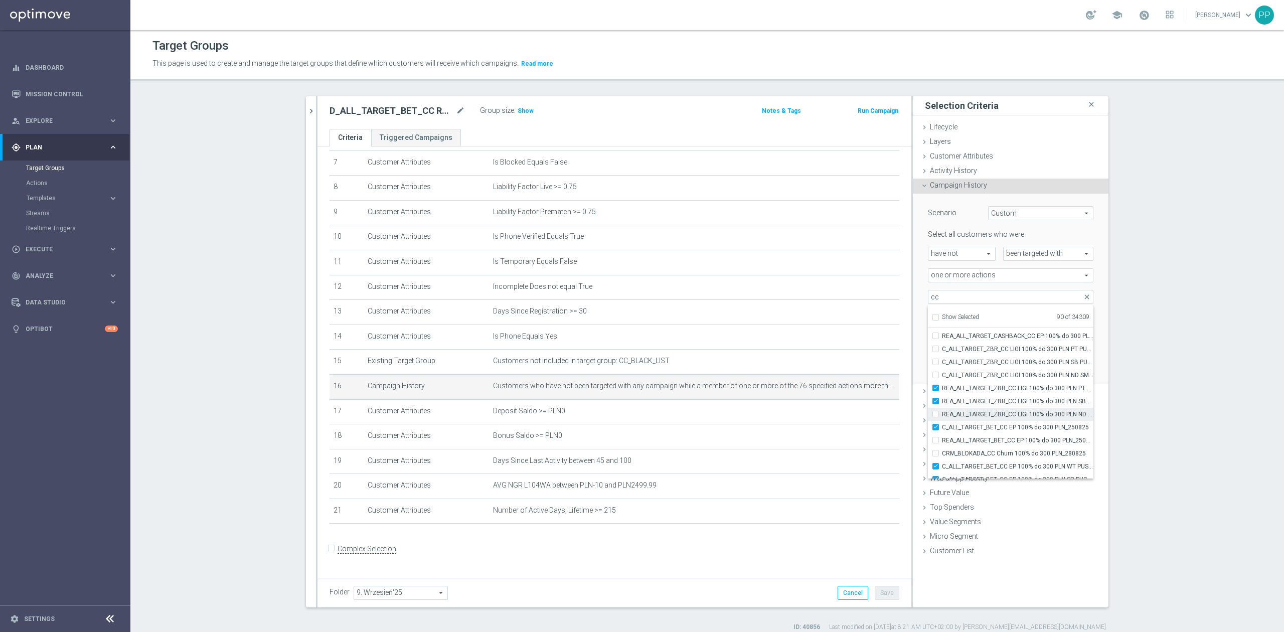
click at [976, 415] on span "REA_ALL_TARGET_ZBR_CC LIGI 100% do 300 PLN ND SMS_210825" at bounding box center [1017, 414] width 151 height 8
click at [942, 415] on input "REA_ALL_TARGET_ZBR_CC LIGI 100% do 300 PLN ND SMS_210825" at bounding box center [938, 414] width 7 height 7
checkbox input "true"
type input "Selected 91 of 34309"
click at [975, 442] on span "REA_ALL_TARGET_BET_CC EP 100% do 300 PLN_250825" at bounding box center [1017, 440] width 151 height 8
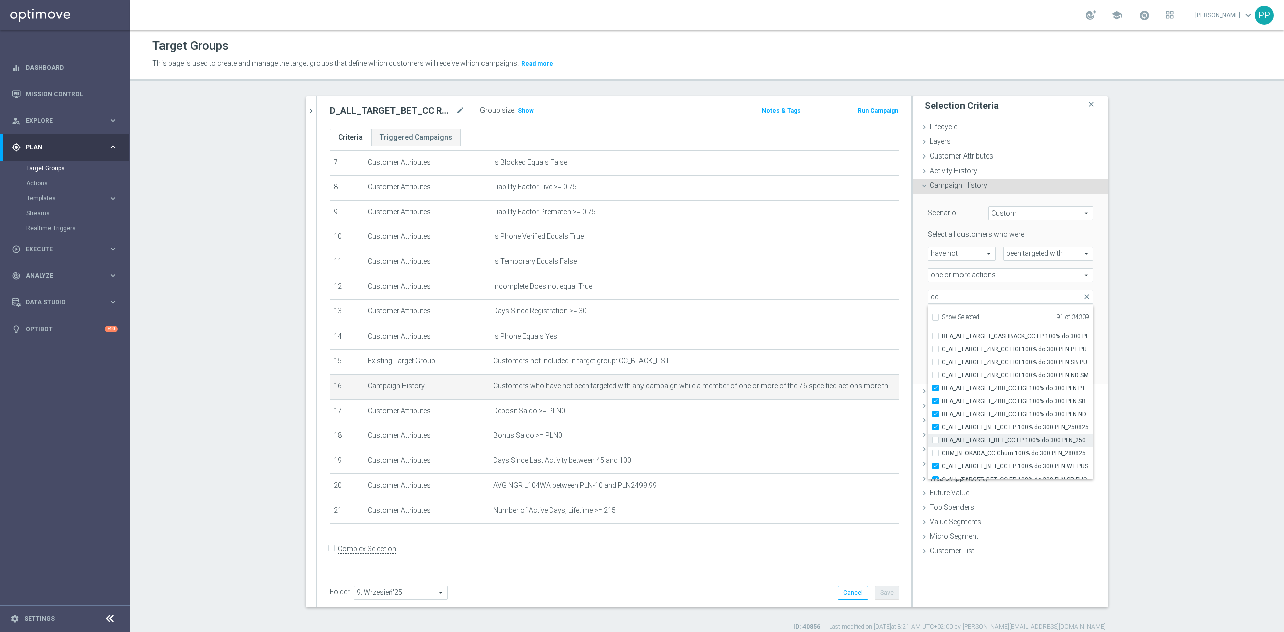
click at [942, 442] on input "REA_ALL_TARGET_BET_CC EP 100% do 300 PLN_250825" at bounding box center [938, 440] width 7 height 7
checkbox input "true"
type input "Selected 92 of 34309"
click at [974, 451] on span "CRM_BLOKADA_CC Churn 100% do 300 PLN_280825" at bounding box center [1017, 453] width 151 height 8
click at [942, 451] on input "CRM_BLOKADA_CC Churn 100% do 300 PLN_280825" at bounding box center [938, 453] width 7 height 7
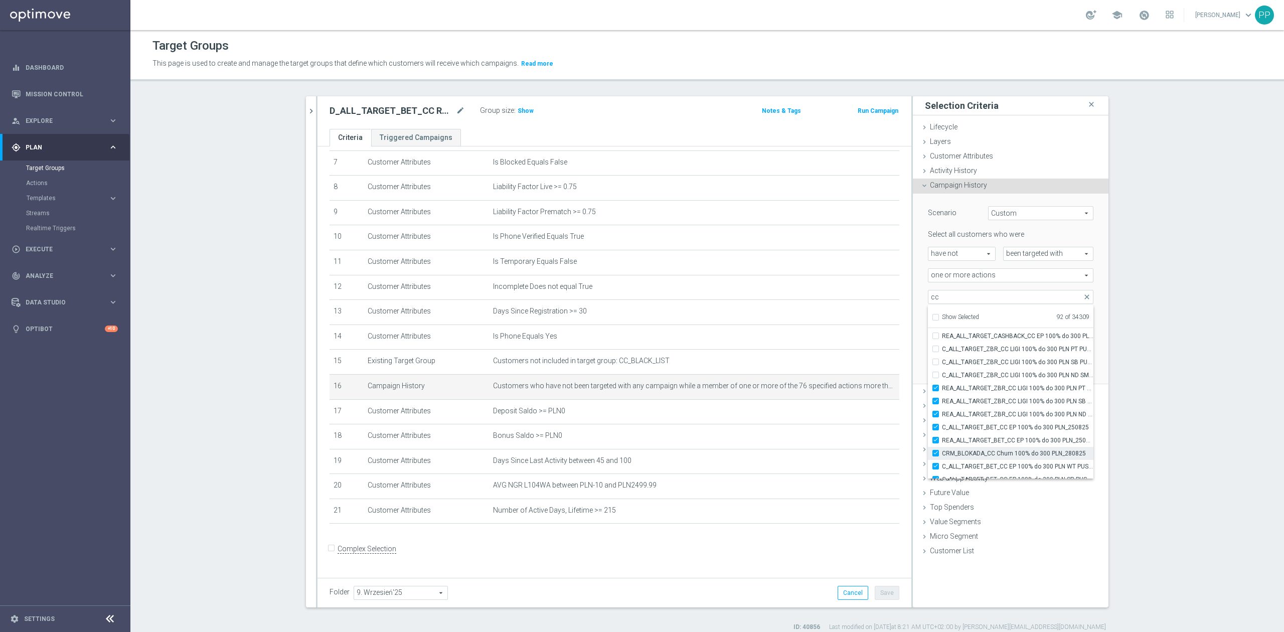
checkbox input "true"
type input "Selected 93 of 34309"
click at [972, 338] on span "REA_ALL_TARGET_CASHBACK_CC EP 100% do 300 PLN CZW SMS_180825" at bounding box center [1017, 336] width 151 height 8
click at [942, 338] on input "REA_ALL_TARGET_CASHBACK_CC EP 100% do 300 PLN CZW SMS_180825" at bounding box center [938, 336] width 7 height 7
checkbox input "true"
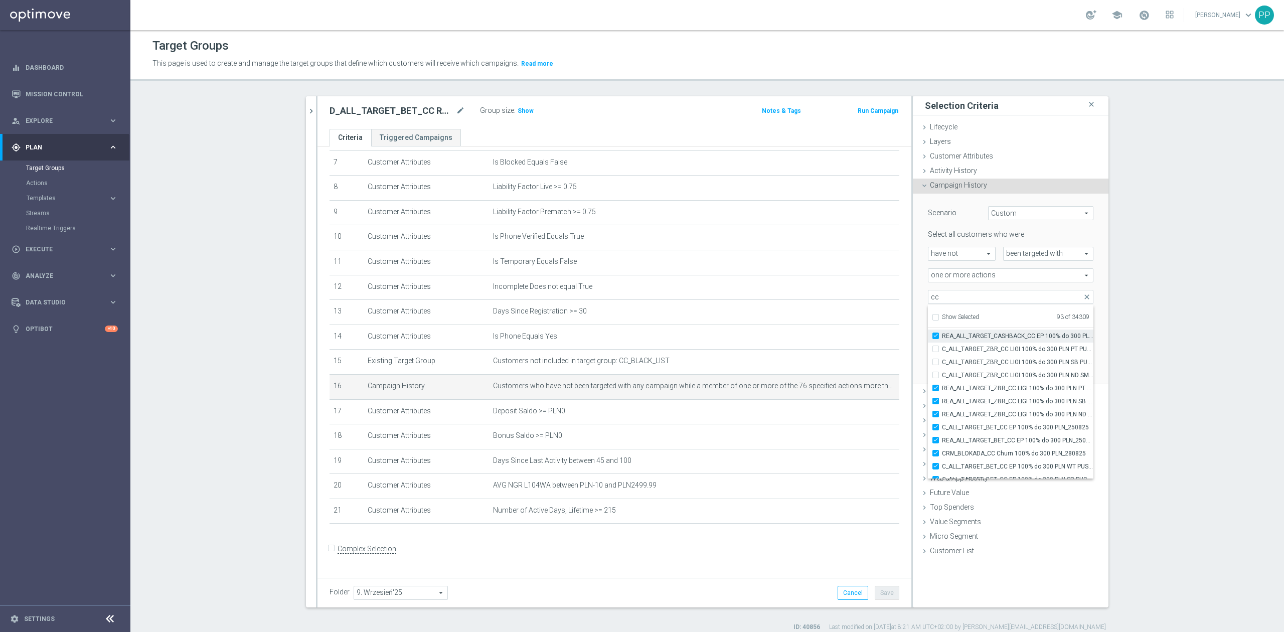
type input "Selected 94 of 34309"
click at [972, 349] on span "C_ALL_TARGET_ZBR_CC LIGI 100% do 300 PLN PT PUSH_210825" at bounding box center [1017, 349] width 151 height 8
click at [942, 349] on input "C_ALL_TARGET_ZBR_CC LIGI 100% do 300 PLN PT PUSH_210825" at bounding box center [938, 349] width 7 height 7
checkbox input "true"
type input "Selected 95 of 34309"
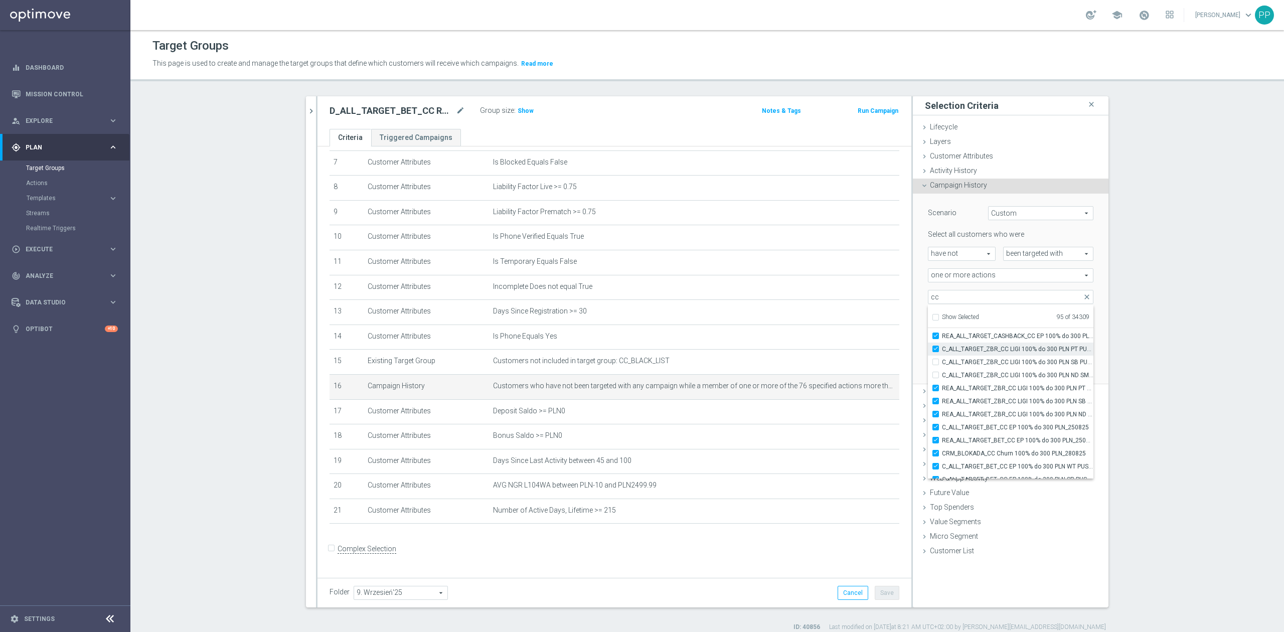
click at [972, 355] on label "C_ALL_TARGET_ZBR_CC LIGI 100% do 300 PLN PT PUSH_210825" at bounding box center [1017, 349] width 151 height 13
click at [942, 352] on input "C_ALL_TARGET_ZBR_CC LIGI 100% do 300 PLN PT PUSH_210825" at bounding box center [938, 349] width 7 height 7
checkbox input "false"
type input "Selected 94 of 34309"
click at [971, 364] on span "C_ALL_TARGET_ZBR_CC LIGI 100% do 300 PLN SB PUSH_210825" at bounding box center [1017, 362] width 151 height 8
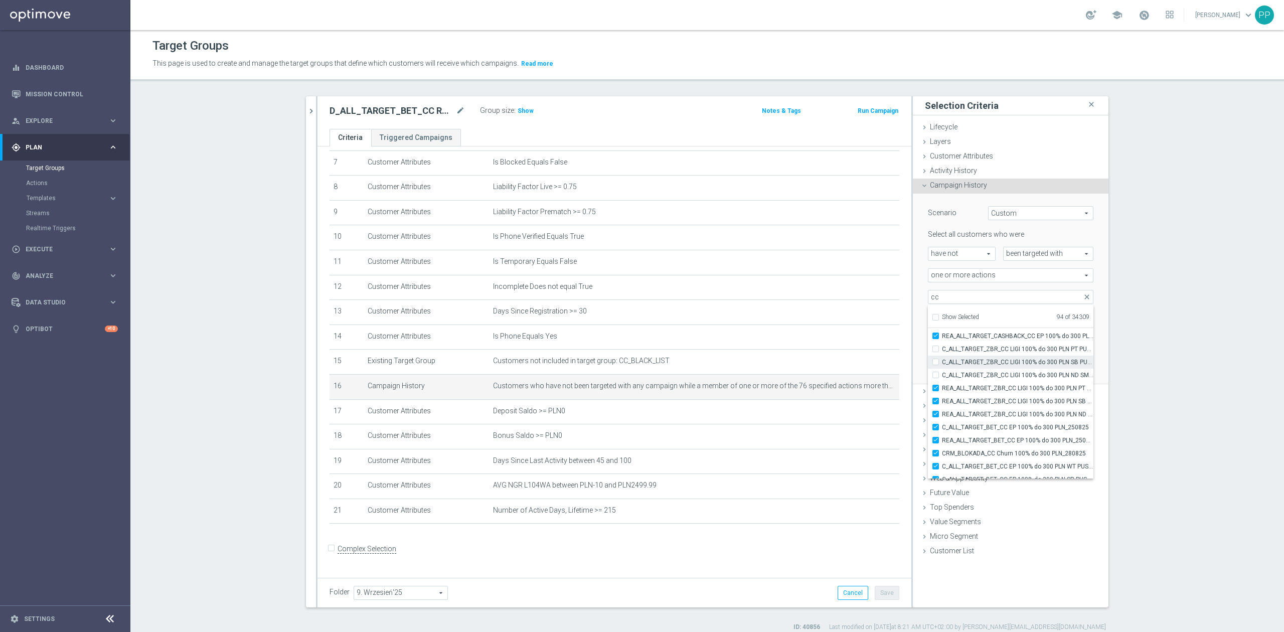
click at [942, 364] on input "C_ALL_TARGET_ZBR_CC LIGI 100% do 300 PLN SB PUSH_210825" at bounding box center [938, 362] width 7 height 7
checkbox input "true"
type input "Selected 95 of 34309"
click at [970, 354] on label "C_ALL_TARGET_ZBR_CC LIGI 100% do 300 PLN PT PUSH_210825" at bounding box center [1017, 349] width 151 height 13
click at [942, 352] on input "C_ALL_TARGET_ZBR_CC LIGI 100% do 300 PLN PT PUSH_210825" at bounding box center [938, 349] width 7 height 7
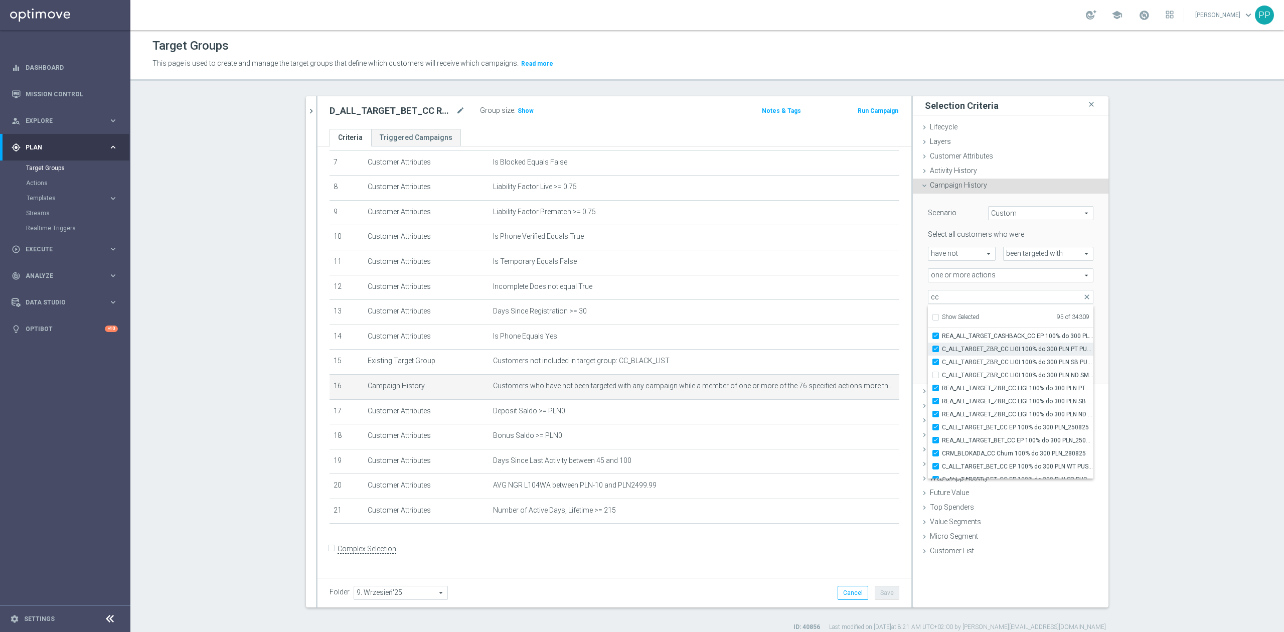
checkbox input "true"
type input "Selected 96 of 34309"
click at [968, 377] on span "C_ALL_TARGET_ZBR_CC LIGI 100% do 300 PLN ND SMS_210825" at bounding box center [1017, 375] width 151 height 8
click at [942, 377] on input "C_ALL_TARGET_ZBR_CC LIGI 100% do 300 PLN ND SMS_210825" at bounding box center [938, 375] width 7 height 7
checkbox input "true"
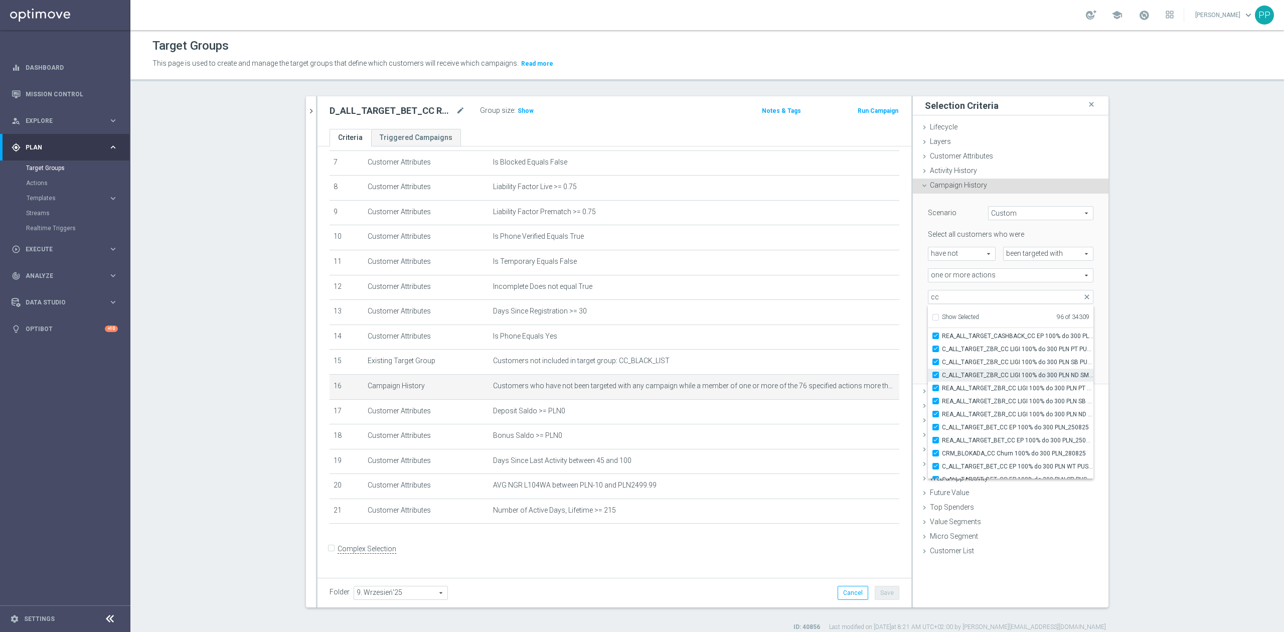
type input "Selected 97 of 34309"
click at [968, 371] on label "REA_ALL_TARGET_CASHBACK_CC EP 100% do 300 PLN WT PUSH_180825" at bounding box center [1017, 365] width 151 height 13
click at [942, 368] on input "REA_ALL_TARGET_CASHBACK_CC EP 100% do 300 PLN WT PUSH_180825" at bounding box center [938, 365] width 7 height 7
checkbox input "true"
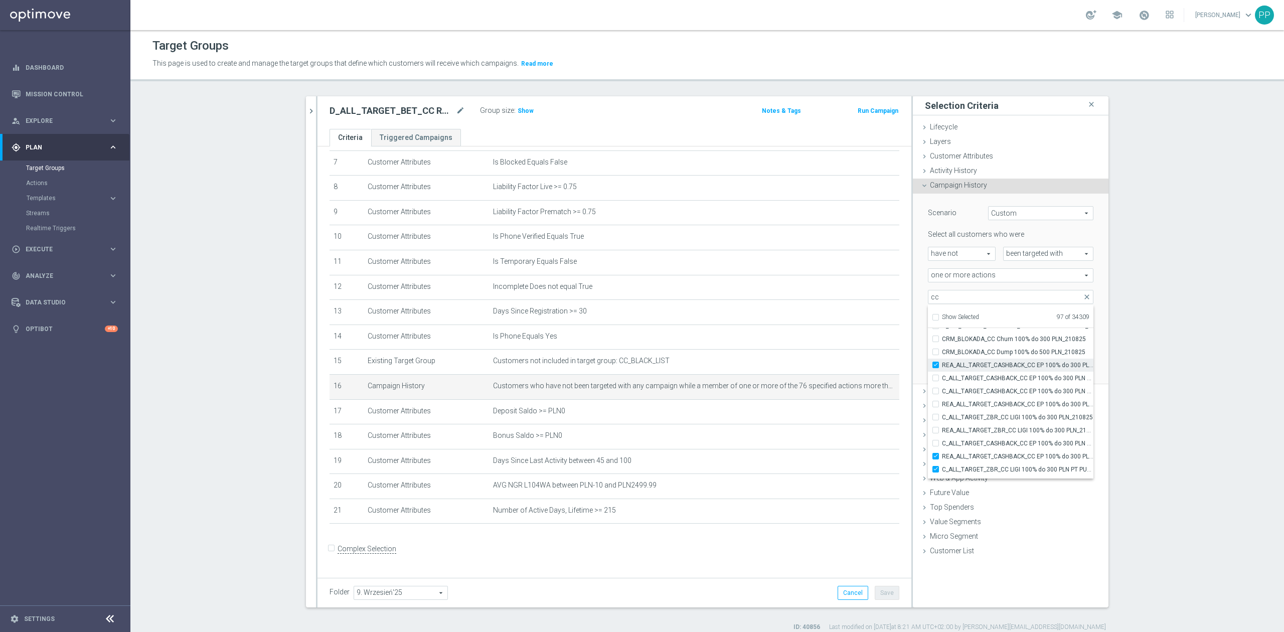
type input "Selected 98 of 34309"
click at [967, 378] on span "C_ALL_TARGET_CASHBACK_CC EP 100% do 300 PLN WT PUSH_180825" at bounding box center [1017, 378] width 151 height 8
click at [942, 378] on input "C_ALL_TARGET_CASHBACK_CC EP 100% do 300 PLN WT PUSH_180825" at bounding box center [938, 378] width 7 height 7
checkbox input "true"
type input "Selected 99 of 34309"
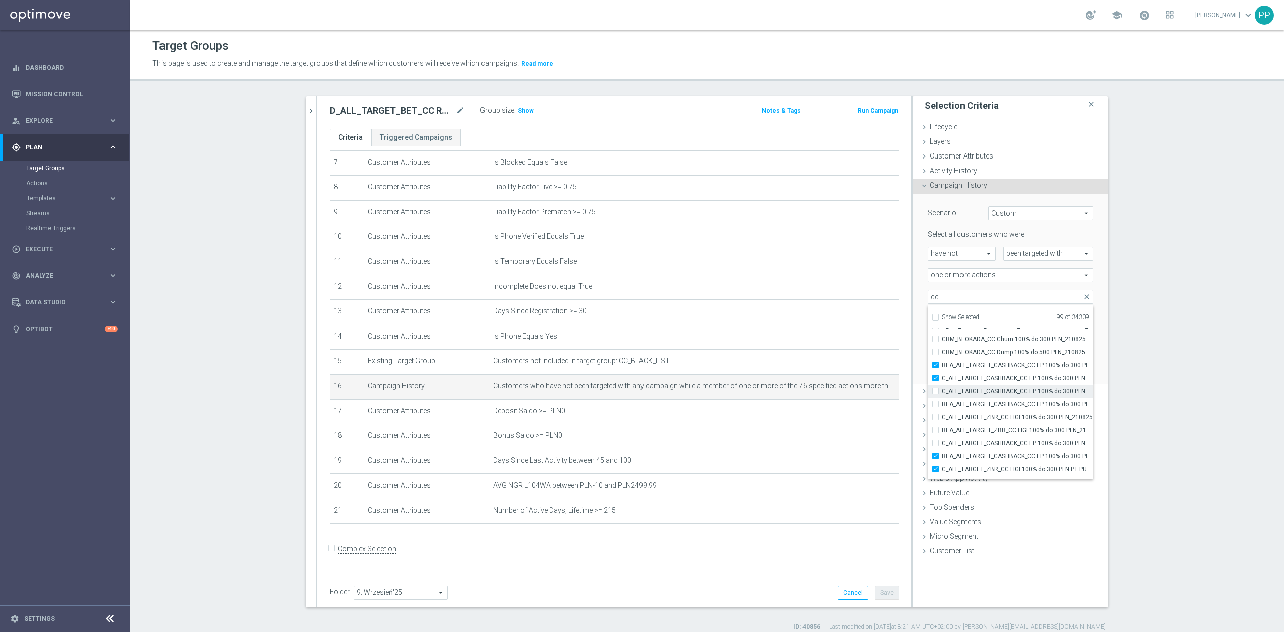
click at [965, 394] on span "C_ALL_TARGET_CASHBACK_CC EP 100% do 300 PLN SR PUSH_180825" at bounding box center [1017, 391] width 151 height 8
click at [942, 394] on input "C_ALL_TARGET_CASHBACK_CC EP 100% do 300 PLN SR PUSH_180825" at bounding box center [938, 391] width 7 height 7
checkbox input "true"
type input "Selected 100 of 34309"
click at [965, 402] on span "REA_ALL_TARGET_CASHBACK_CC EP 100% do 300 PLN SR PUSH_180825" at bounding box center [1017, 404] width 151 height 8
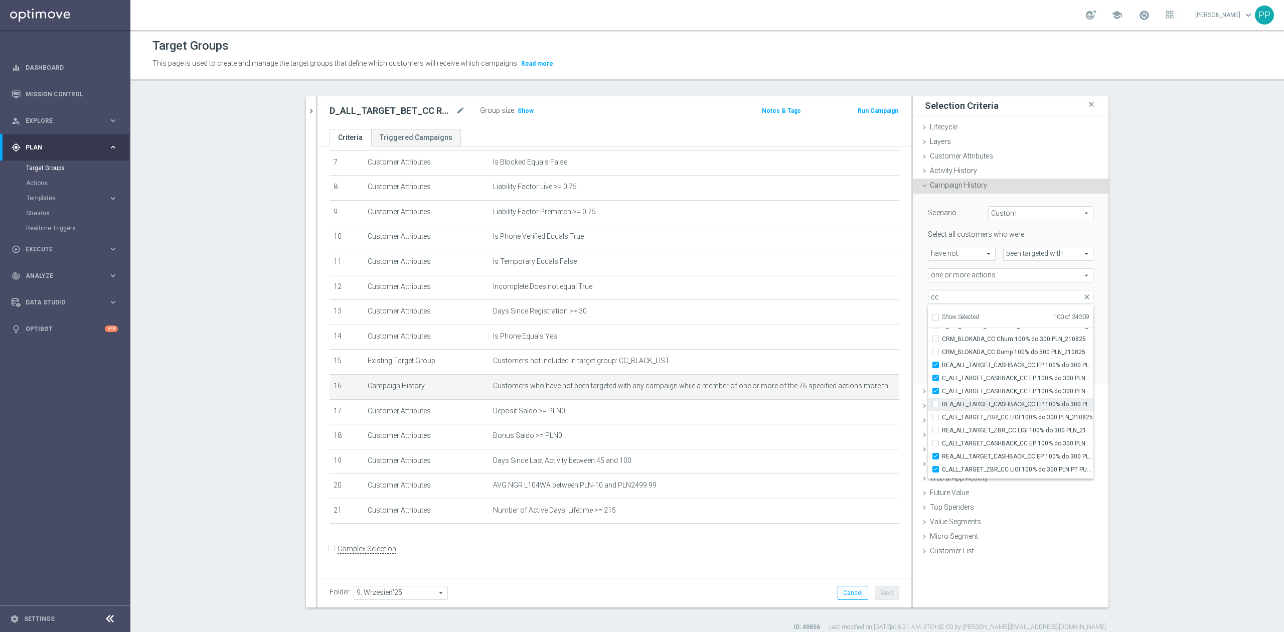
click at [942, 402] on input "REA_ALL_TARGET_CASHBACK_CC EP 100% do 300 PLN SR PUSH_180825" at bounding box center [938, 404] width 7 height 7
checkbox input "true"
type input "Selected 101 of 34309"
click at [964, 414] on span "C_ALL_TARGET_ZBR_CC LIGI 100% do 300 PLN_210825" at bounding box center [1017, 417] width 151 height 8
click at [942, 414] on input "C_ALL_TARGET_ZBR_CC LIGI 100% do 300 PLN_210825" at bounding box center [938, 417] width 7 height 7
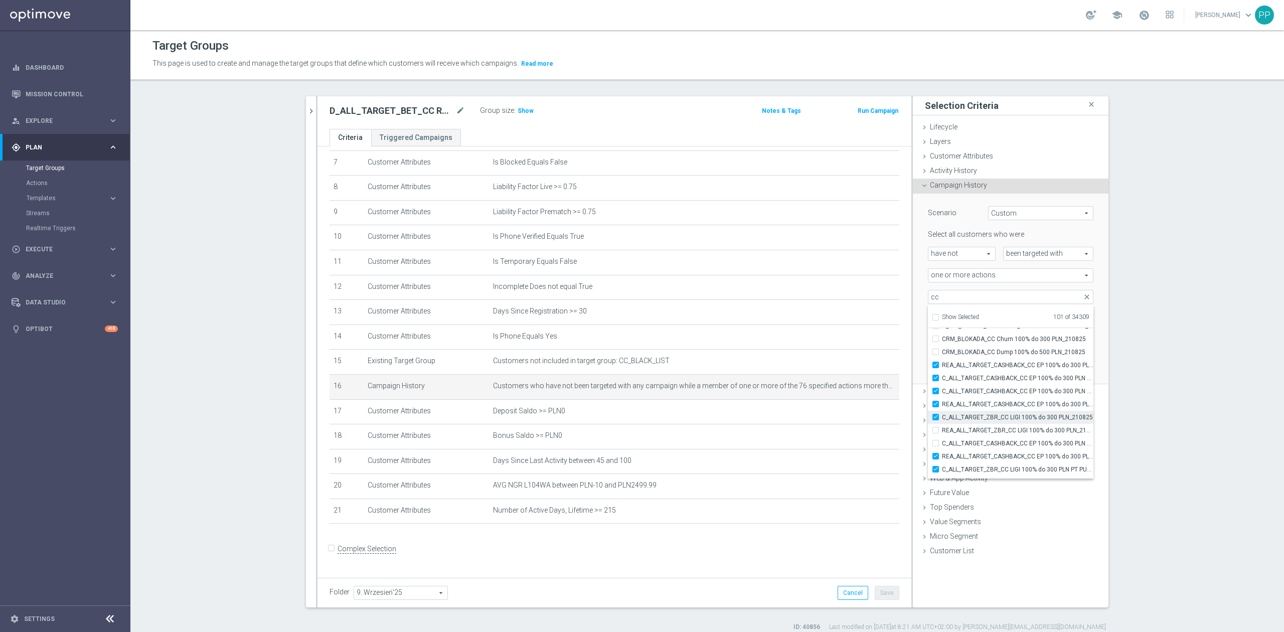
checkbox input "true"
type input "Selected 102 of 34309"
drag, startPoint x: 964, startPoint y: 414, endPoint x: 958, endPoint y: 429, distance: 16.7
click at [958, 429] on span "REA_ALL_TARGET_ZBR_CC LIGI 100% do 300 PLN_210825" at bounding box center [1017, 430] width 151 height 8
click at [942, 429] on input "REA_ALL_TARGET_ZBR_CC LIGI 100% do 300 PLN_210825" at bounding box center [938, 430] width 7 height 7
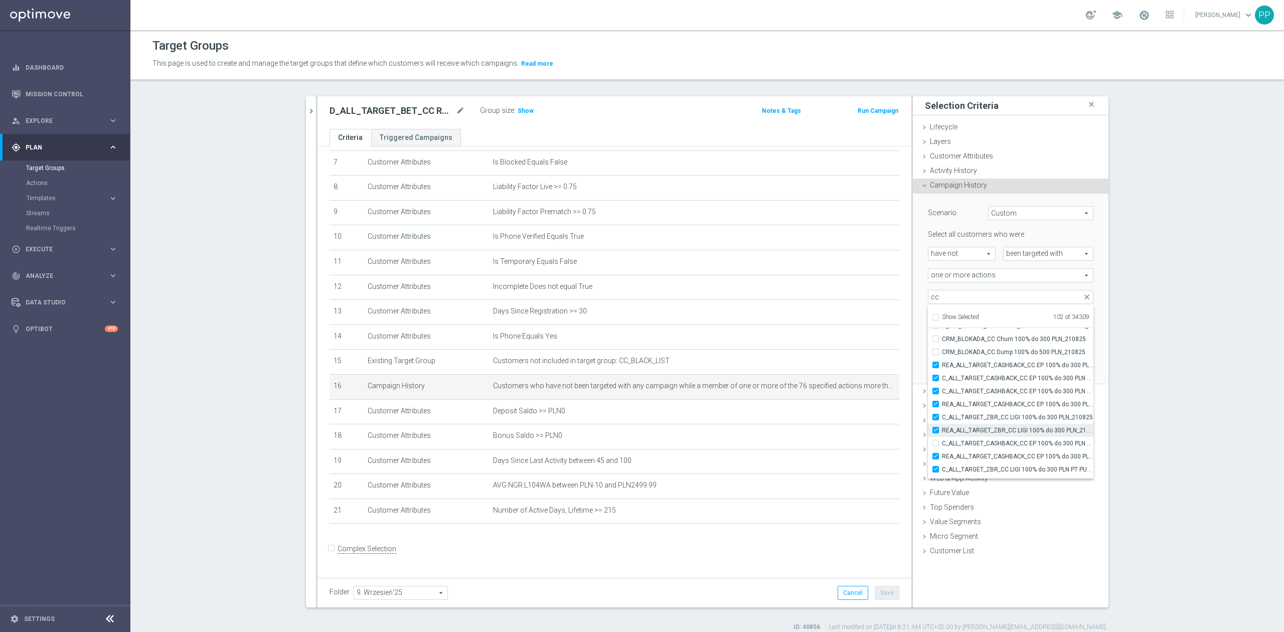
checkbox input "true"
type input "Selected 103 of 34309"
click at [960, 440] on span "C_ALL_TARGET_CASHBACK_CC EP 100% do 300 PLN CZW SMS_180825" at bounding box center [1017, 443] width 151 height 8
click at [942, 440] on input "C_ALL_TARGET_CASHBACK_CC EP 100% do 300 PLN CZW SMS_180825" at bounding box center [938, 443] width 7 height 7
checkbox input "true"
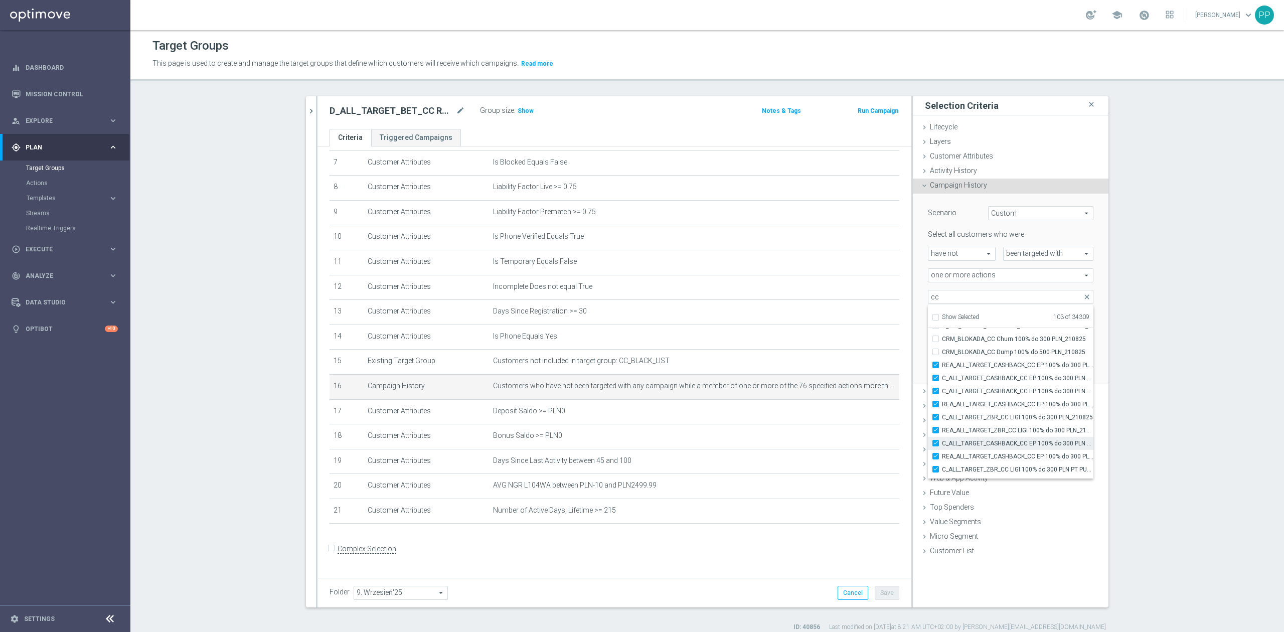
type input "Selected 104 of 34309"
click at [964, 340] on span "D_ALL_TARGET_WAGER_CC TOPLIGI 100% do 500 PLN SB PUSH_140825" at bounding box center [1017, 341] width 151 height 8
click at [942, 340] on input "D_ALL_TARGET_WAGER_CC TOPLIGI 100% do 500 PLN SB PUSH_140825" at bounding box center [938, 340] width 7 height 7
checkbox input "true"
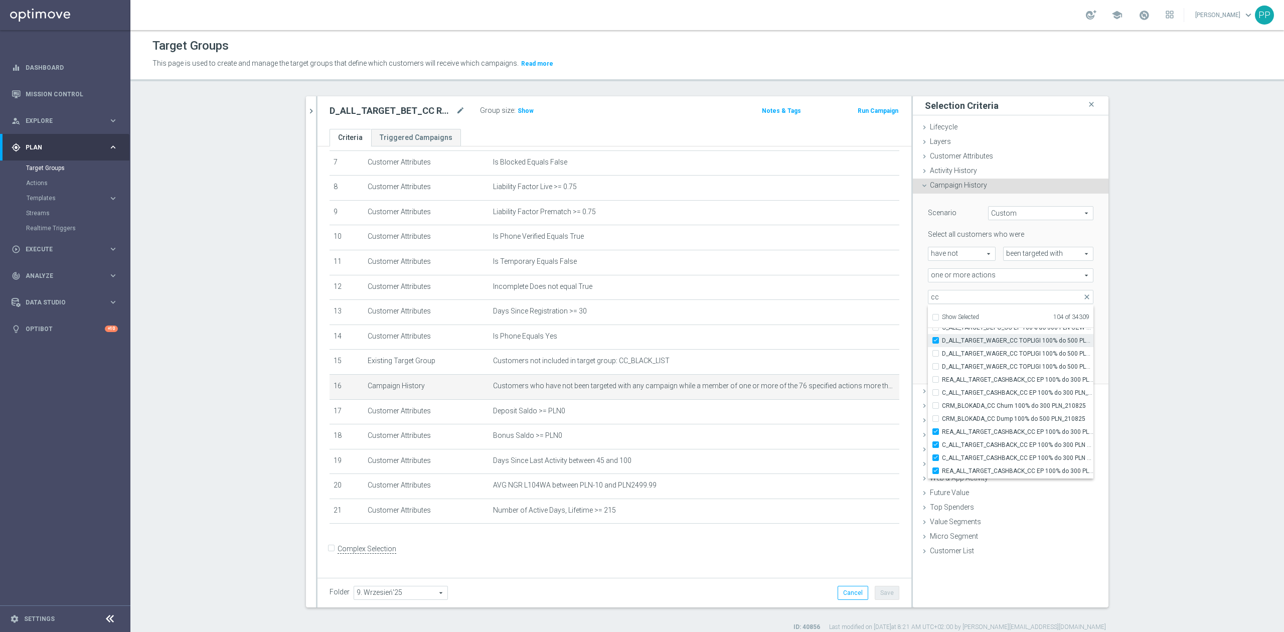
type input "Selected 105 of 34309"
click at [964, 353] on span "D_ALL_TARGET_WAGER_CC TOPLIGI 100% do 500 PLN ND SMS_140825" at bounding box center [1017, 354] width 151 height 8
click at [942, 353] on input "D_ALL_TARGET_WAGER_CC TOPLIGI 100% do 500 PLN ND SMS_140825" at bounding box center [938, 353] width 7 height 7
checkbox input "true"
type input "Selected 106 of 34309"
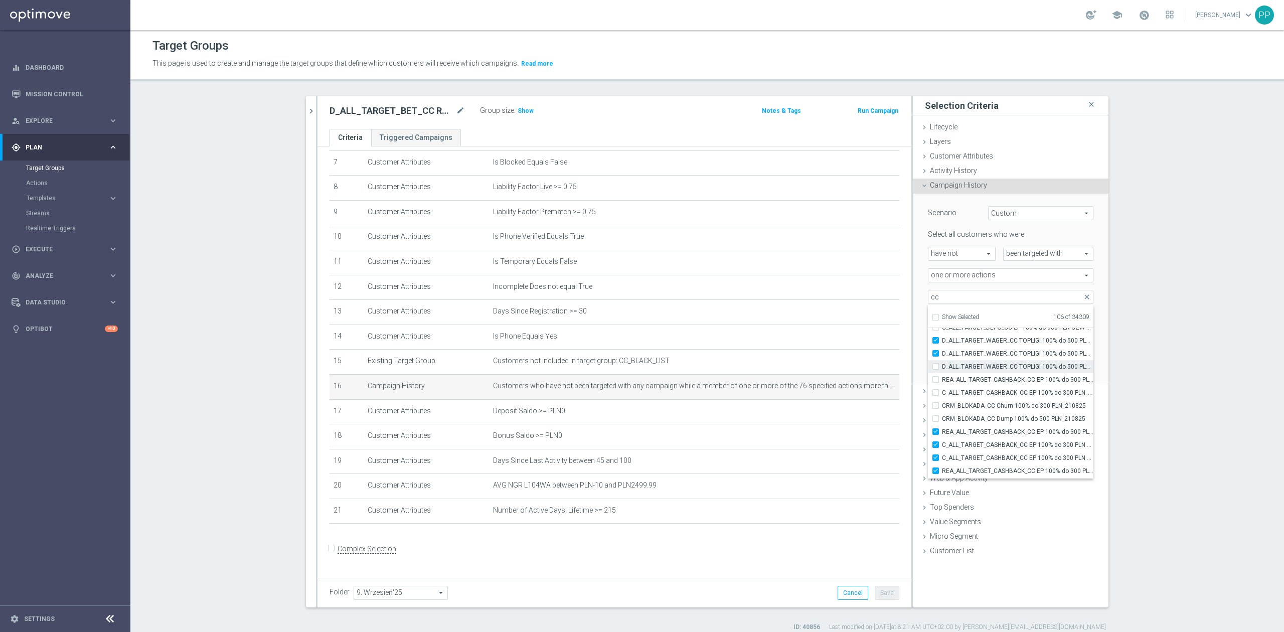
click at [964, 366] on span "D_ALL_TARGET_WAGER_CC TOPLIGI 100% do 500 PLN PT PUSH_140825" at bounding box center [1017, 367] width 151 height 8
click at [942, 366] on input "D_ALL_TARGET_WAGER_CC TOPLIGI 100% do 500 PLN PT PUSH_140825" at bounding box center [938, 366] width 7 height 7
checkbox input "true"
type input "Selected 107 of 34309"
click at [964, 373] on label "REA_ALL_TARGET_CASHBACK_CC EP 100% do 300 PLN_180825" at bounding box center [1017, 379] width 151 height 13
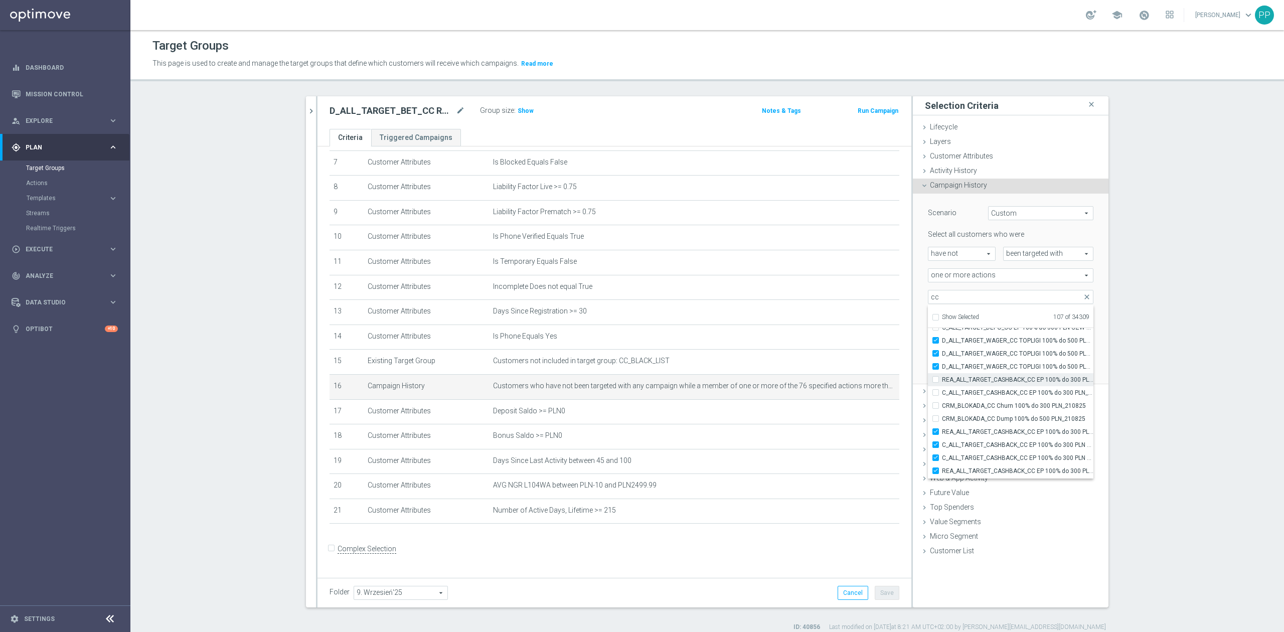
click at [942, 376] on input "REA_ALL_TARGET_CASHBACK_CC EP 100% do 300 PLN_180825" at bounding box center [938, 379] width 7 height 7
checkbox input "true"
type input "Selected 108 of 34309"
click at [964, 394] on span "C_ALL_TARGET_CASHBACK_CC EP 100% do 300 PLN_180825" at bounding box center [1017, 393] width 151 height 8
click at [942, 394] on input "C_ALL_TARGET_CASHBACK_CC EP 100% do 300 PLN_180825" at bounding box center [938, 392] width 7 height 7
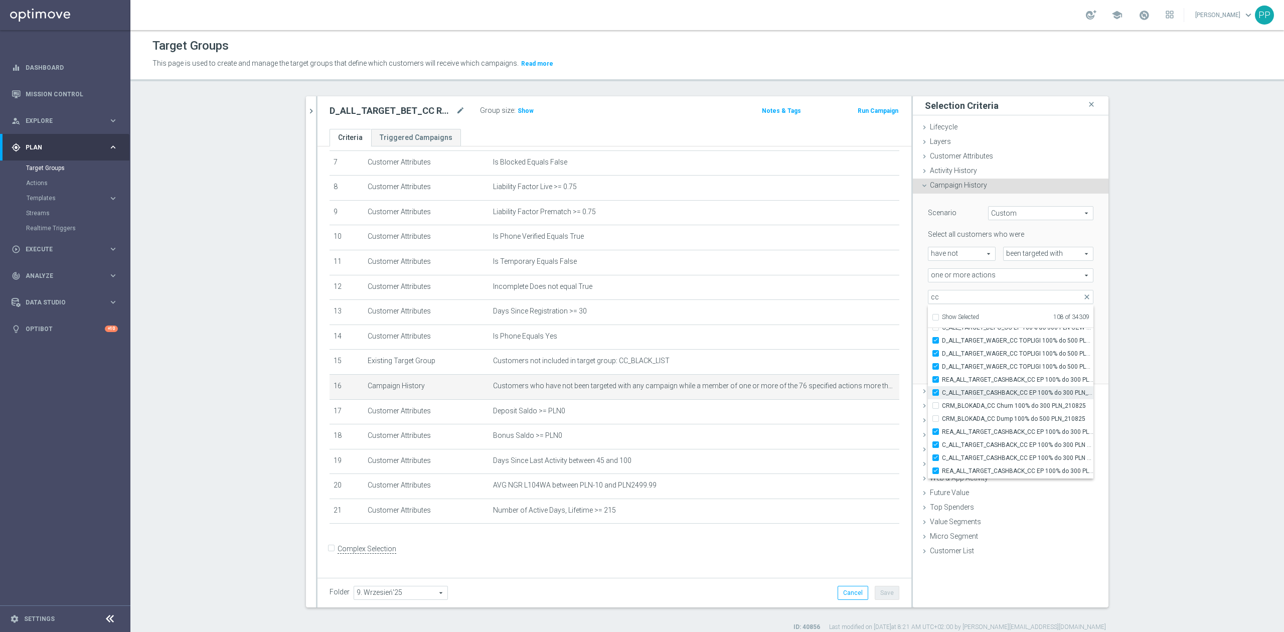
checkbox input "true"
type input "Selected 109 of 34309"
click at [964, 398] on label "C_ALL_TARGET_CASHBACK_CC EP 100% do 300 PLN_180825" at bounding box center [1017, 392] width 151 height 13
click at [942, 396] on input "C_ALL_TARGET_CASHBACK_CC EP 100% do 300 PLN_180825" at bounding box center [938, 392] width 7 height 7
checkbox input "false"
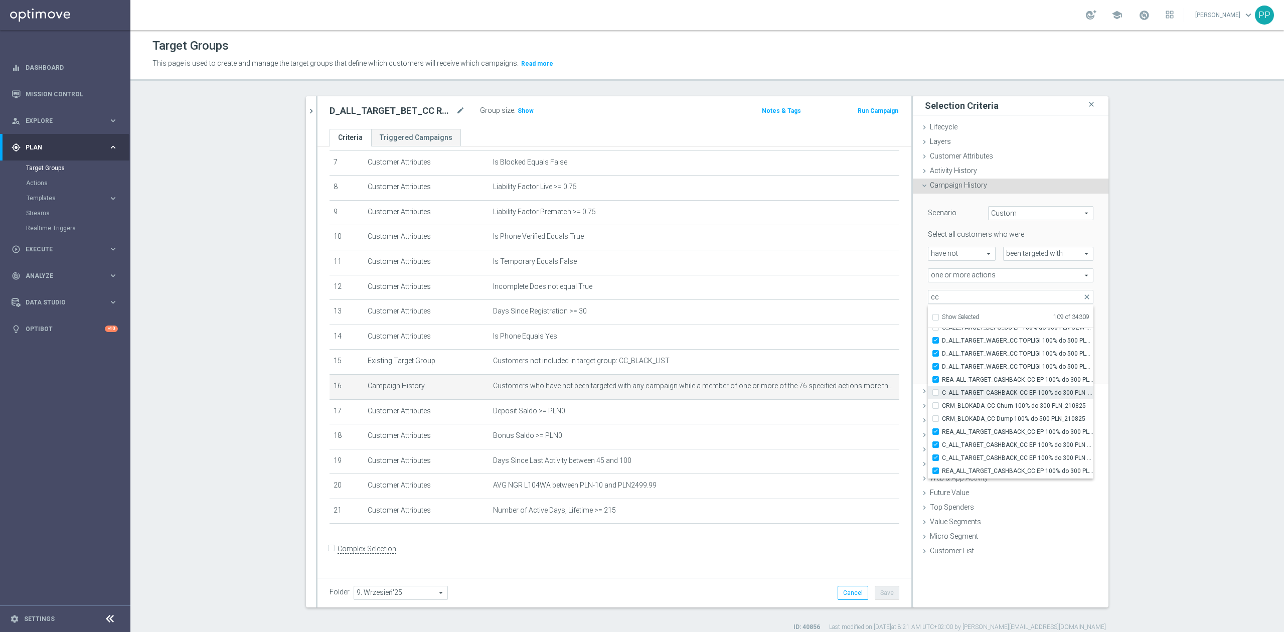
type input "Selected 108 of 34309"
click at [964, 404] on span "CRM_BLOKADA_CC Churn 100% do 300 PLN_210825" at bounding box center [1017, 406] width 151 height 8
click at [942, 404] on input "CRM_BLOKADA_CC Churn 100% do 300 PLN_210825" at bounding box center [938, 405] width 7 height 7
checkbox input "true"
type input "Selected 109 of 34309"
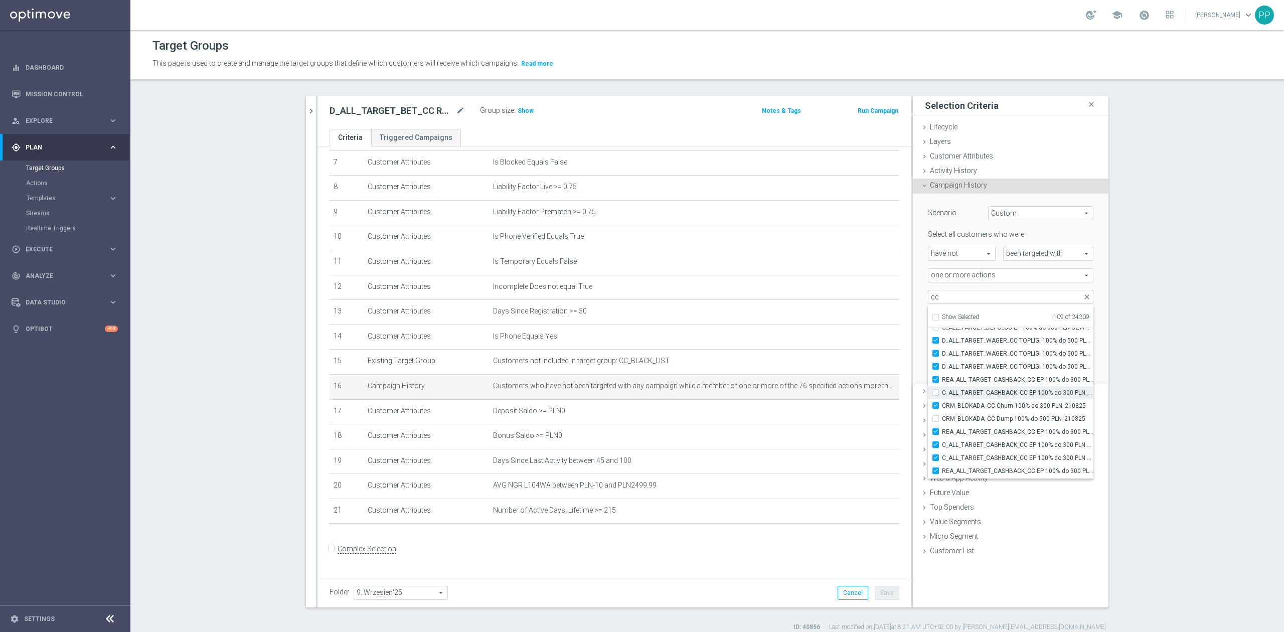
click at [963, 393] on span "C_ALL_TARGET_CASHBACK_CC EP 100% do 300 PLN_180825" at bounding box center [1017, 393] width 151 height 8
click at [942, 393] on input "C_ALL_TARGET_CASHBACK_CC EP 100% do 300 PLN_180825" at bounding box center [938, 392] width 7 height 7
checkbox input "true"
type input "Selected 110 of 34309"
click at [962, 415] on span "CRM_BLOKADA_CC Dump 100% do 500 PLN_210825" at bounding box center [1017, 419] width 151 height 8
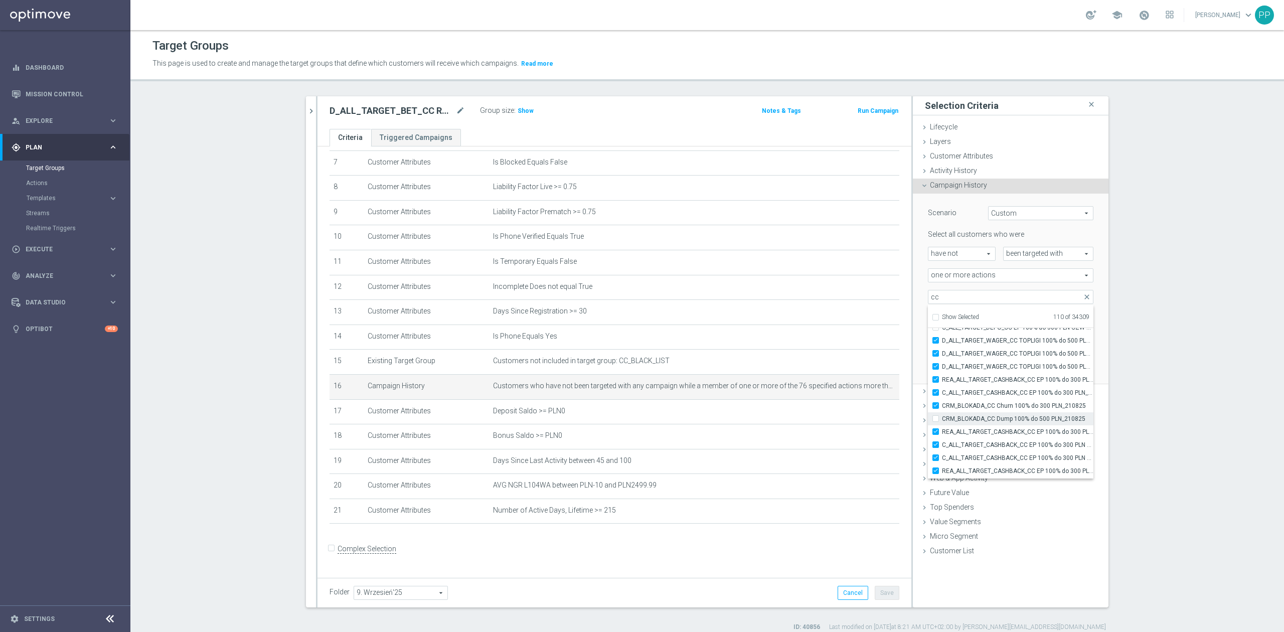
click at [942, 415] on input "CRM_BLOKADA_CC Dump 100% do 500 PLN_210825" at bounding box center [938, 418] width 7 height 7
checkbox input "true"
type input "Selected 111 of 34309"
click at [962, 369] on span "CRM_BLOKADA_DUMP CC TOP 100% do 500 PLN_140825" at bounding box center [1017, 370] width 151 height 8
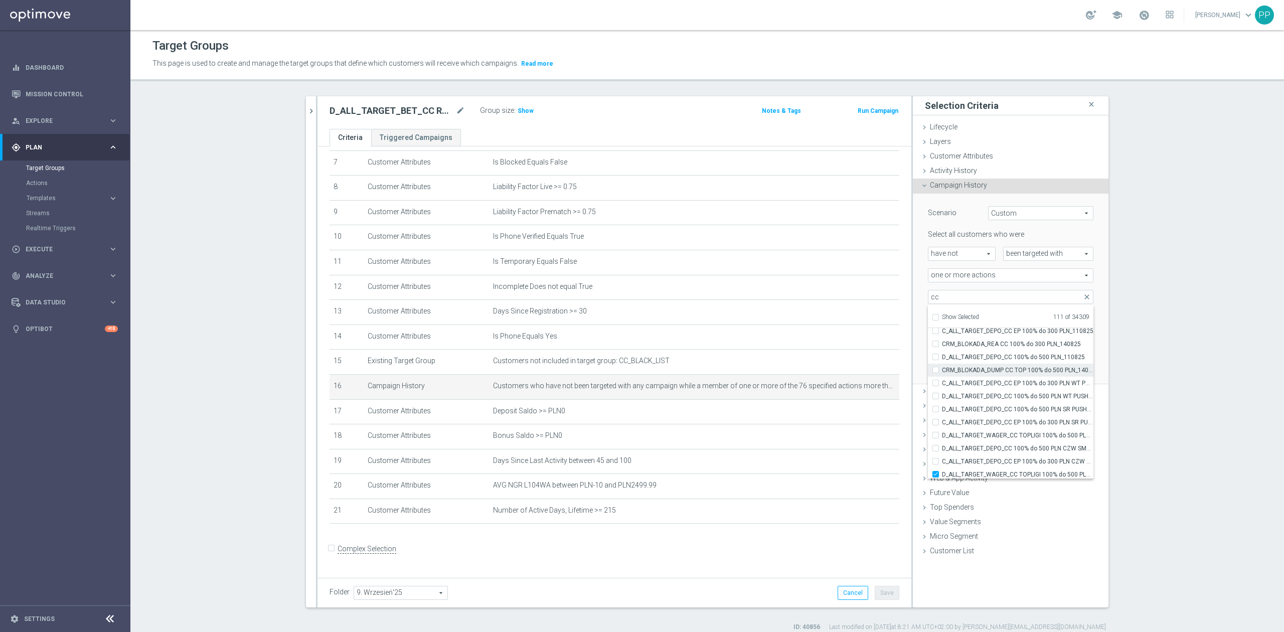
click at [942, 369] on input "CRM_BLOKADA_DUMP CC TOP 100% do 500 PLN_140825" at bounding box center [938, 370] width 7 height 7
checkbox input "true"
type input "Selected 112 of 34309"
click at [962, 378] on label "C_ALL_TARGET_DEPO_CC EP 100% do 300 PLN WT PUSH_110825" at bounding box center [1017, 383] width 151 height 13
click at [942, 380] on input "C_ALL_TARGET_DEPO_CC EP 100% do 300 PLN WT PUSH_110825" at bounding box center [938, 383] width 7 height 7
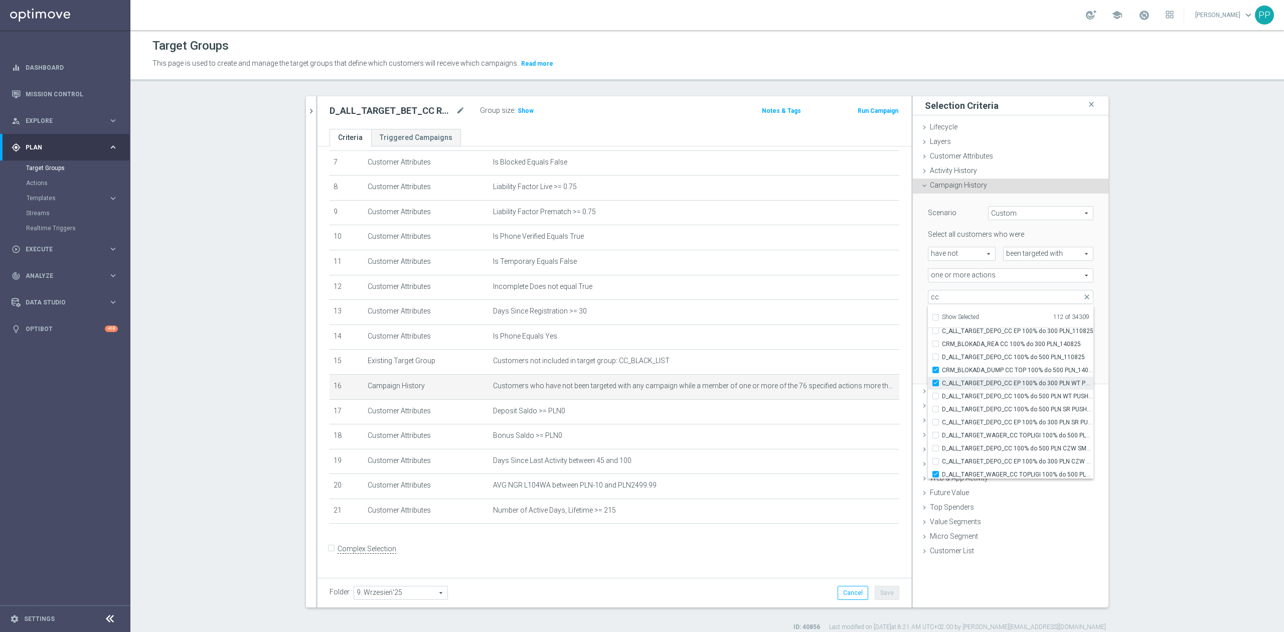
checkbox input "true"
type input "Selected 113 of 34309"
click at [962, 391] on label "D_ALL_TARGET_DEPO_CC 100% do 500 PLN WT PUSH_110825" at bounding box center [1017, 396] width 151 height 13
click at [942, 393] on input "D_ALL_TARGET_DEPO_CC 100% do 500 PLN WT PUSH_110825" at bounding box center [938, 396] width 7 height 7
checkbox input "true"
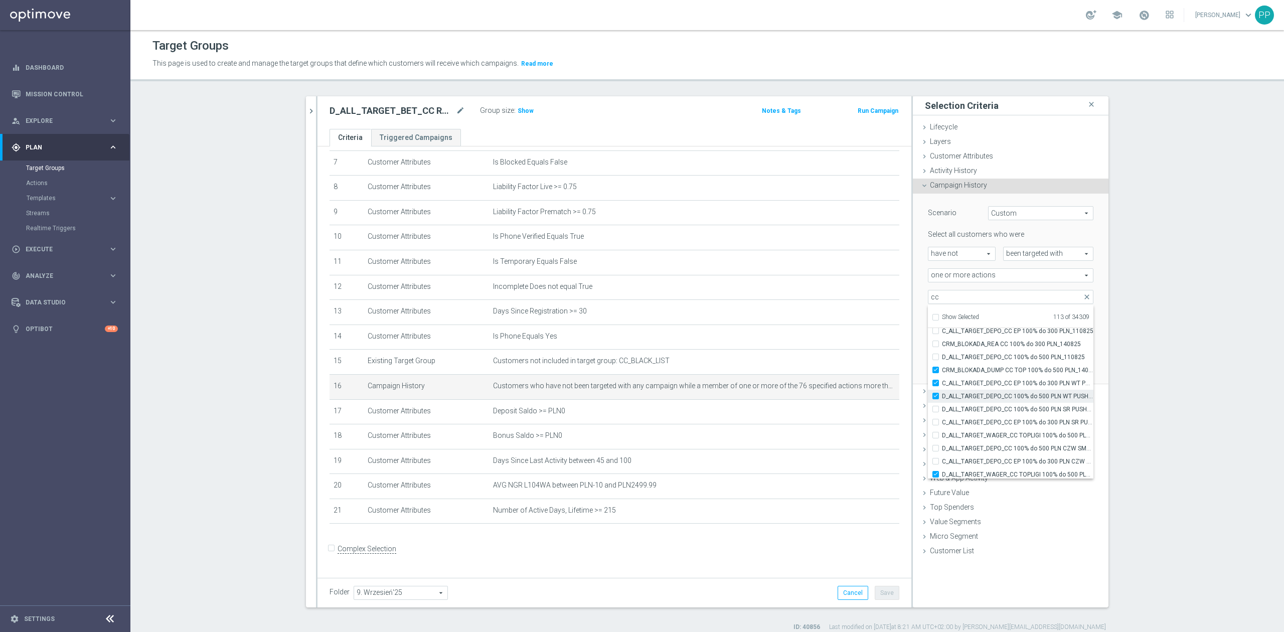
type input "Selected 114 of 34309"
click at [974, 409] on span "D_ALL_TARGET_DEPO_CC 100% do 500 PLN SR PUSH_110825" at bounding box center [1017, 409] width 151 height 8
click at [942, 409] on input "D_ALL_TARGET_DEPO_CC 100% do 500 PLN SR PUSH_110825" at bounding box center [938, 409] width 7 height 7
checkbox input "true"
type input "Selected 115 of 34309"
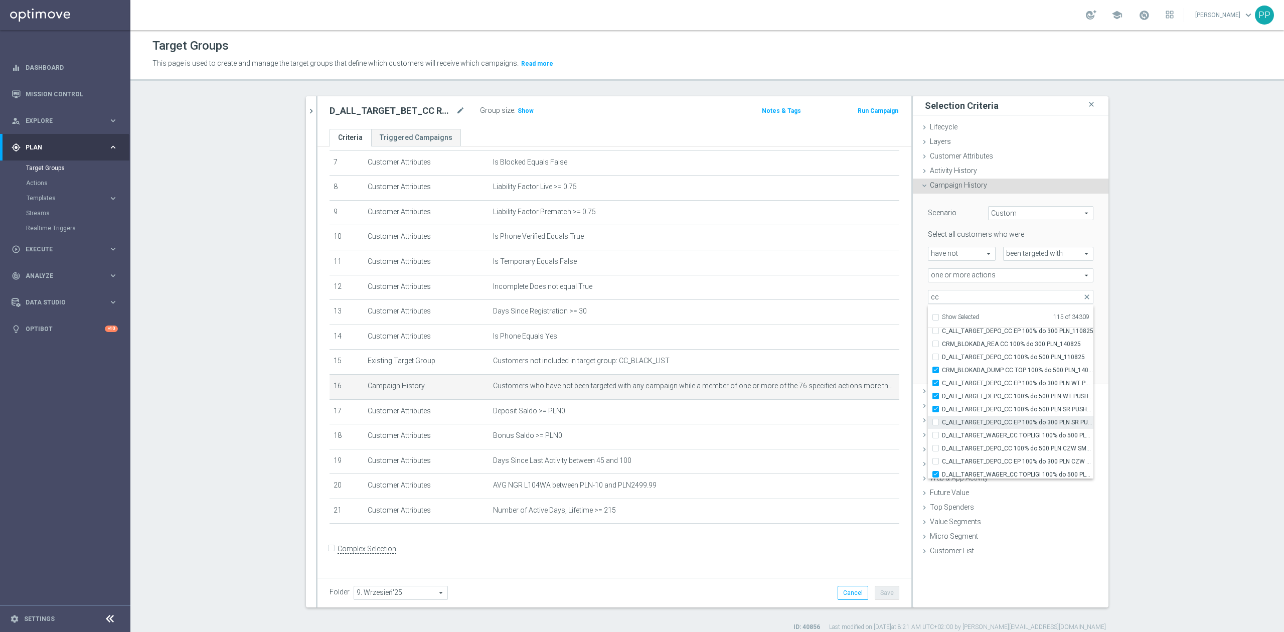
click at [974, 422] on span "C_ALL_TARGET_DEPO_CC EP 100% do 300 PLN SR PUSH_110825" at bounding box center [1017, 422] width 151 height 8
click at [942, 422] on input "C_ALL_TARGET_DEPO_CC EP 100% do 300 PLN SR PUSH_110825" at bounding box center [938, 422] width 7 height 7
checkbox input "true"
type input "Selected 116 of 34309"
click at [975, 432] on span "D_ALL_TARGET_WAGER_CC TOPLIGI 100% do 500 PLN_140825" at bounding box center [1017, 435] width 151 height 8
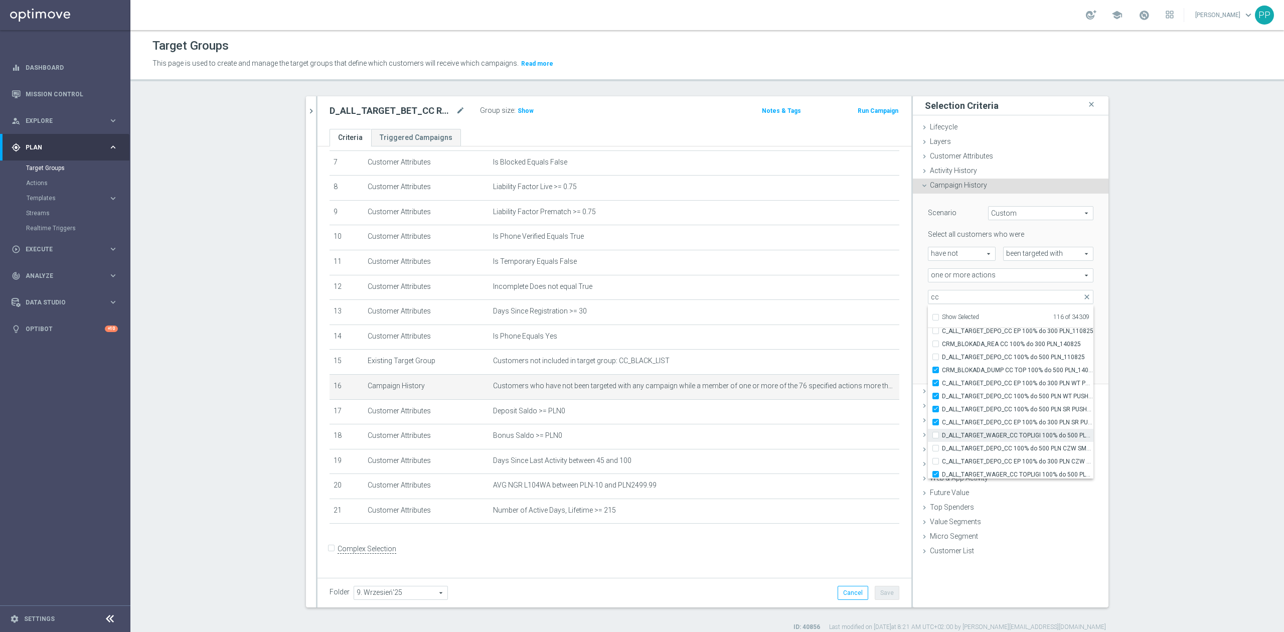
click at [942, 432] on input "D_ALL_TARGET_WAGER_CC TOPLIGI 100% do 500 PLN_140825" at bounding box center [938, 435] width 7 height 7
checkbox input "true"
type input "Selected 117 of 34309"
click at [974, 447] on span "D_ALL_TARGET_DEPO_CC 100% do 500 PLN CZW SMS_110825" at bounding box center [1017, 448] width 151 height 8
click at [942, 447] on input "D_ALL_TARGET_DEPO_CC 100% do 500 PLN CZW SMS_110825" at bounding box center [938, 448] width 7 height 7
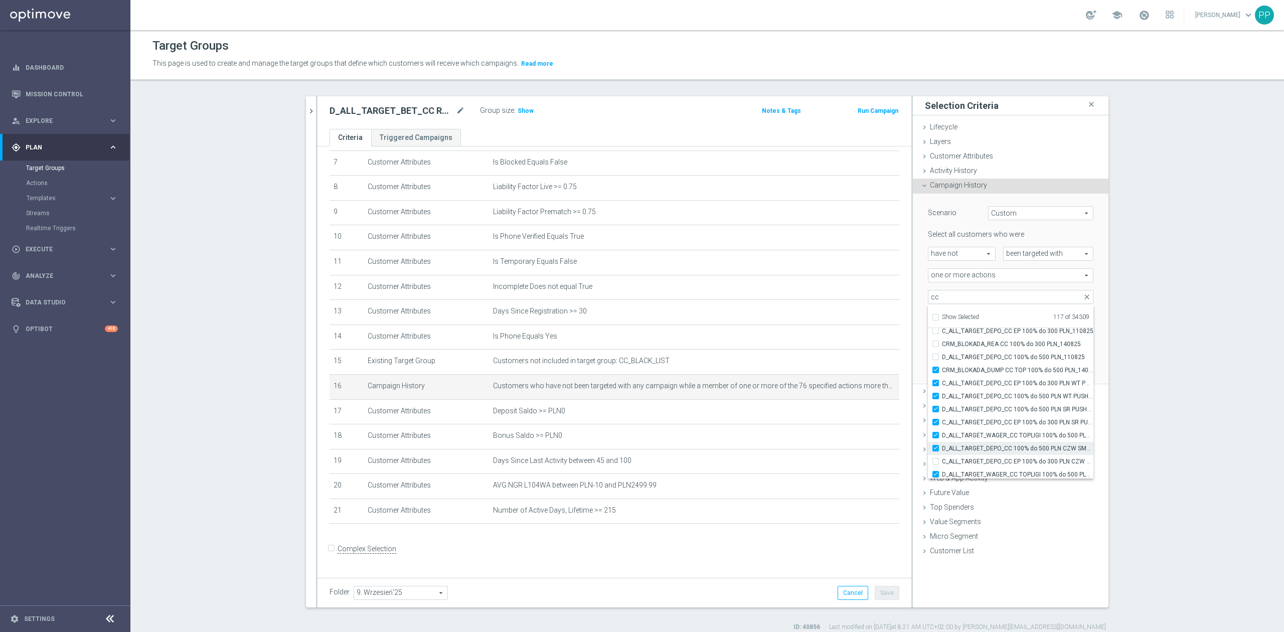
checkbox input "true"
type input "Selected 118 of 34309"
click at [972, 458] on span "C_ALL_TARGET_DEPO_CC EP 100% do 300 PLN CZW SMS_110825" at bounding box center [1017, 461] width 151 height 8
click at [942, 458] on input "C_ALL_TARGET_DEPO_CC EP 100% do 300 PLN CZW SMS_110825" at bounding box center [938, 461] width 7 height 7
checkbox input "true"
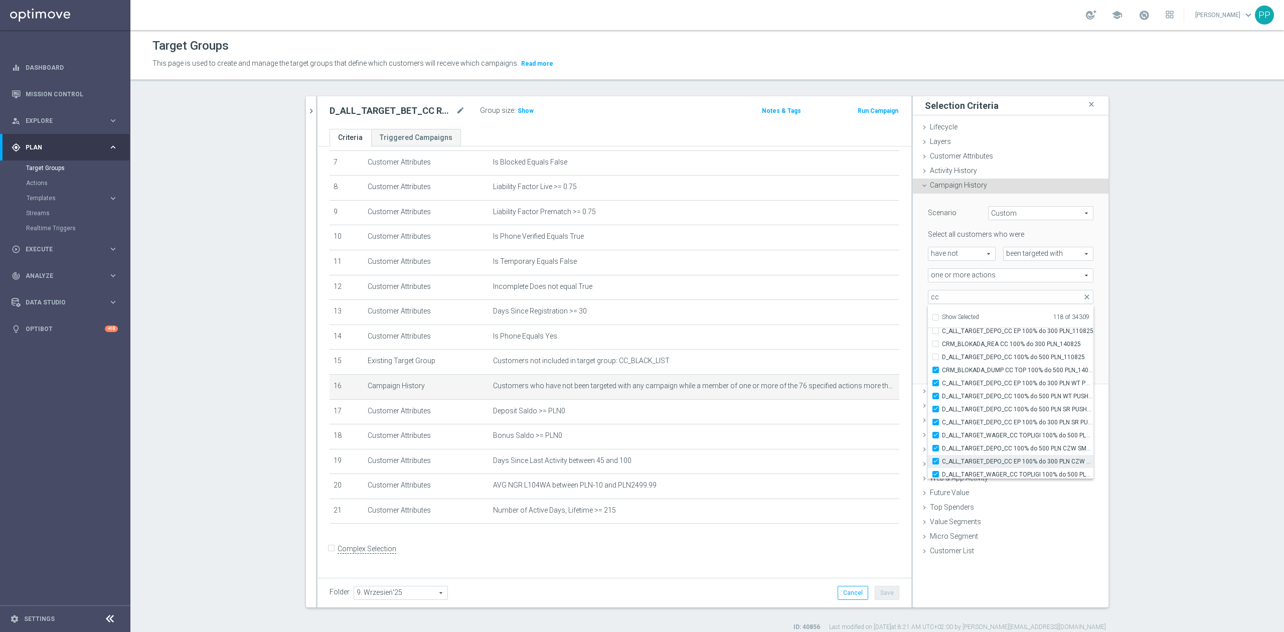
type input "Selected 119 of 34309"
click at [965, 350] on label "D_ALL_TARGET_DEPO_CC ESA 100% do 500 PLN SB PUSH _070825" at bounding box center [1017, 345] width 151 height 13
click at [942, 349] on input "D_ALL_TARGET_DEPO_CC ESA 100% do 500 PLN SB PUSH _070825" at bounding box center [938, 345] width 7 height 7
checkbox input "true"
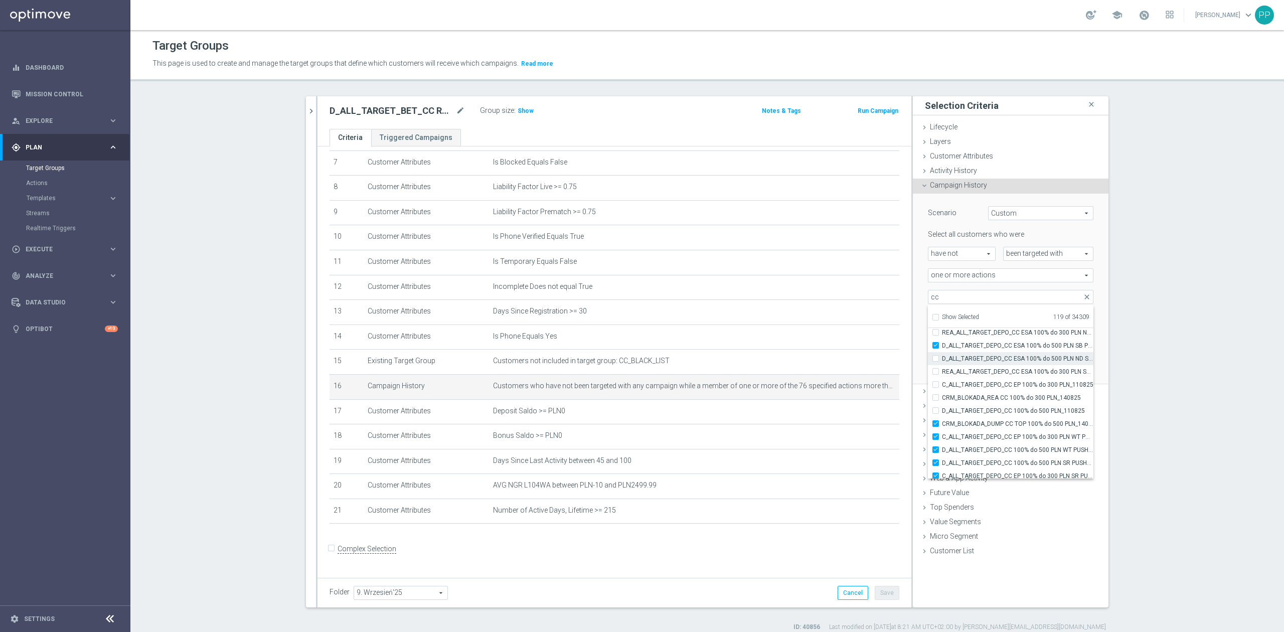
type input "Selected 120 of 34309"
click at [964, 363] on label "D_ALL_TARGET_DEPO_CC ESA 100% do 500 PLN ND SMS_070825" at bounding box center [1017, 358] width 151 height 13
click at [942, 362] on input "D_ALL_TARGET_DEPO_CC ESA 100% do 500 PLN ND SMS_070825" at bounding box center [938, 358] width 7 height 7
checkbox input "true"
type input "Selected 121 of 34309"
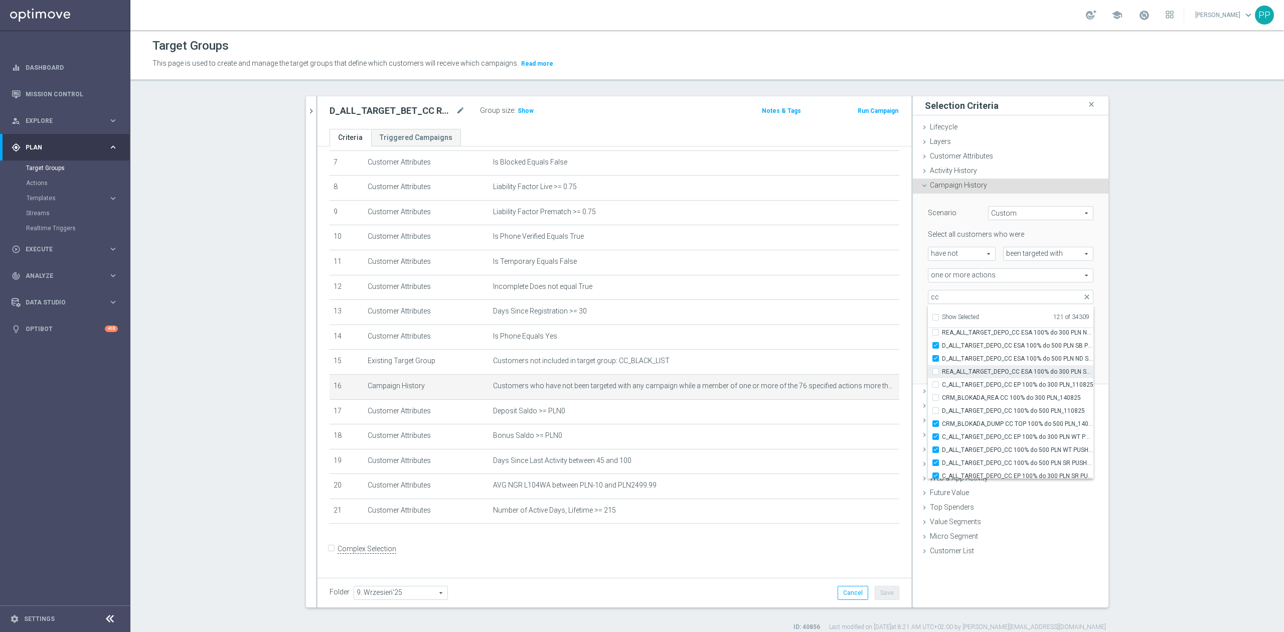
click at [962, 372] on span "REA_ALL_TARGET_DEPO_CC ESA 100% do 300 PLN SMS_070825" at bounding box center [1017, 372] width 151 height 8
click at [942, 372] on input "REA_ALL_TARGET_DEPO_CC ESA 100% do 300 PLN SMS_070825" at bounding box center [938, 371] width 7 height 7
checkbox input "true"
type input "Selected 122 of 34309"
click at [961, 384] on span "C_ALL_TARGET_DEPO_CC EP 100% do 300 PLN_110825" at bounding box center [1017, 385] width 151 height 8
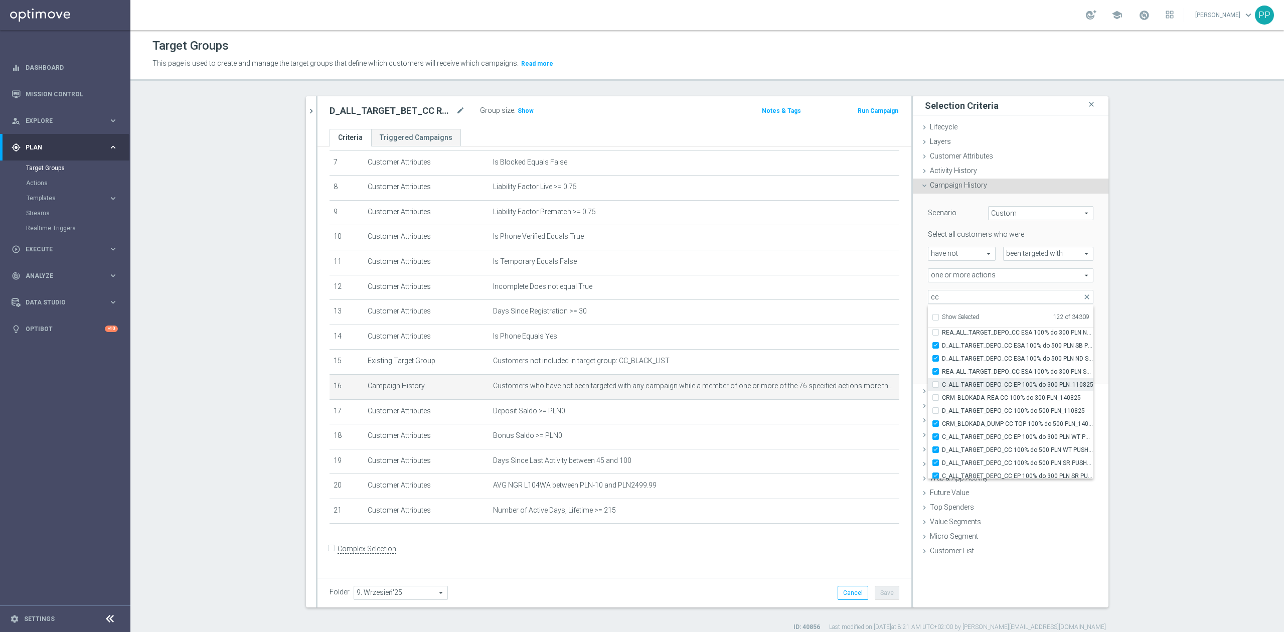
click at [942, 384] on input "C_ALL_TARGET_DEPO_CC EP 100% do 300 PLN_110825" at bounding box center [938, 384] width 7 height 7
checkbox input "true"
type input "Selected 123 of 34309"
click at [961, 395] on span "CRM_BLOKADA_REA CC 100% do 300 PLN_140825" at bounding box center [1017, 398] width 151 height 8
click at [942, 395] on input "CRM_BLOKADA_REA CC 100% do 300 PLN_140825" at bounding box center [938, 397] width 7 height 7
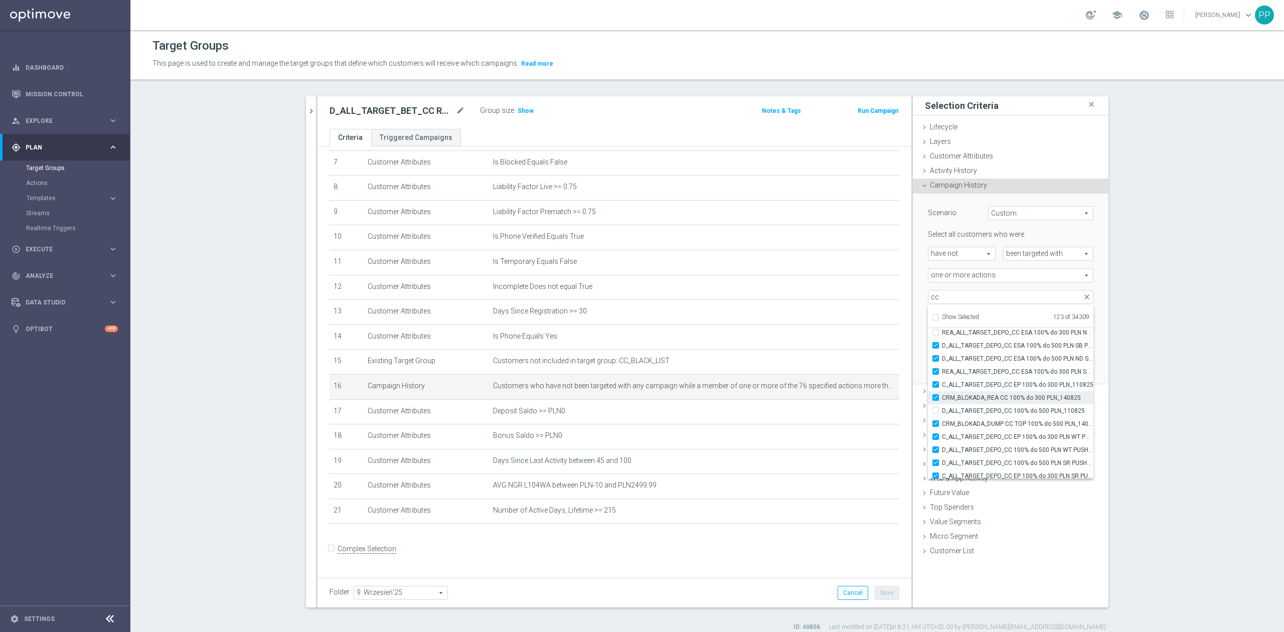
checkbox input "true"
type input "Selected 124 of 34309"
click at [961, 406] on label "D_ALL_TARGET_DEPO_CC 100% do 500 PLN_110825" at bounding box center [1017, 410] width 151 height 13
click at [942, 407] on input "D_ALL_TARGET_DEPO_CC 100% do 500 PLN_110825" at bounding box center [938, 410] width 7 height 7
checkbox input "true"
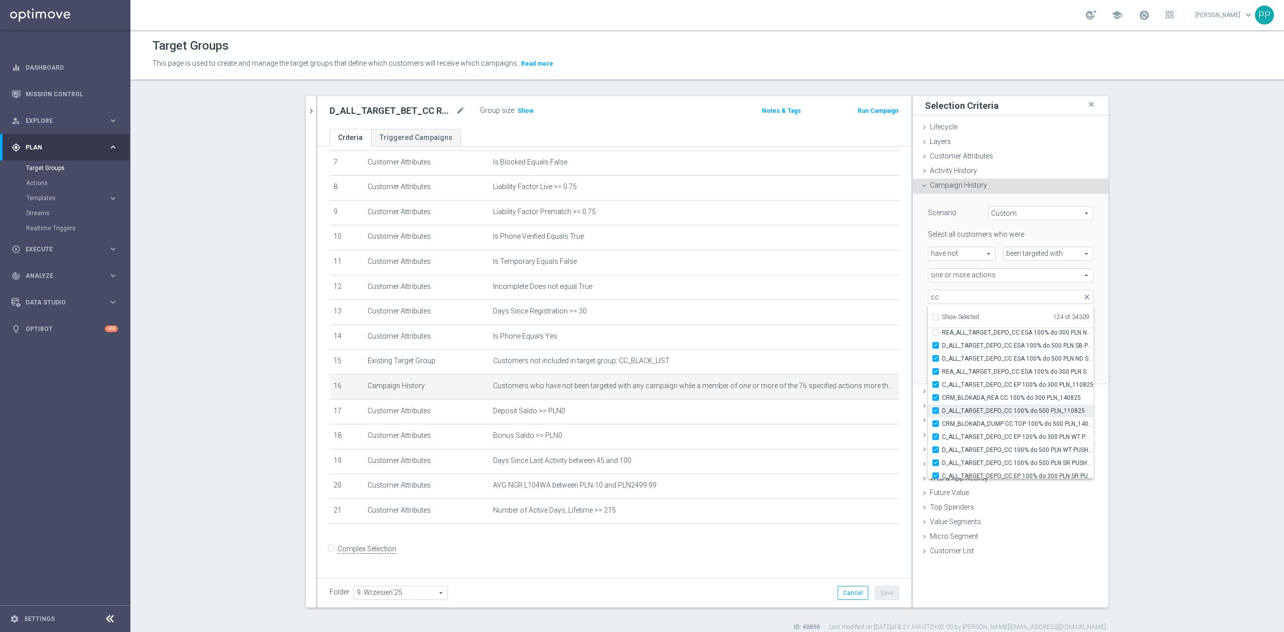
type input "Selected 125 of 34309"
click at [961, 392] on span "C_ALL_TARGET_BET_CC EP 100% do 300 PLN SR PUSH_040825" at bounding box center [1017, 388] width 151 height 8
click at [942, 391] on input "C_ALL_TARGET_BET_CC EP 100% do 300 PLN SR PUSH_040825" at bounding box center [938, 387] width 7 height 7
checkbox input "true"
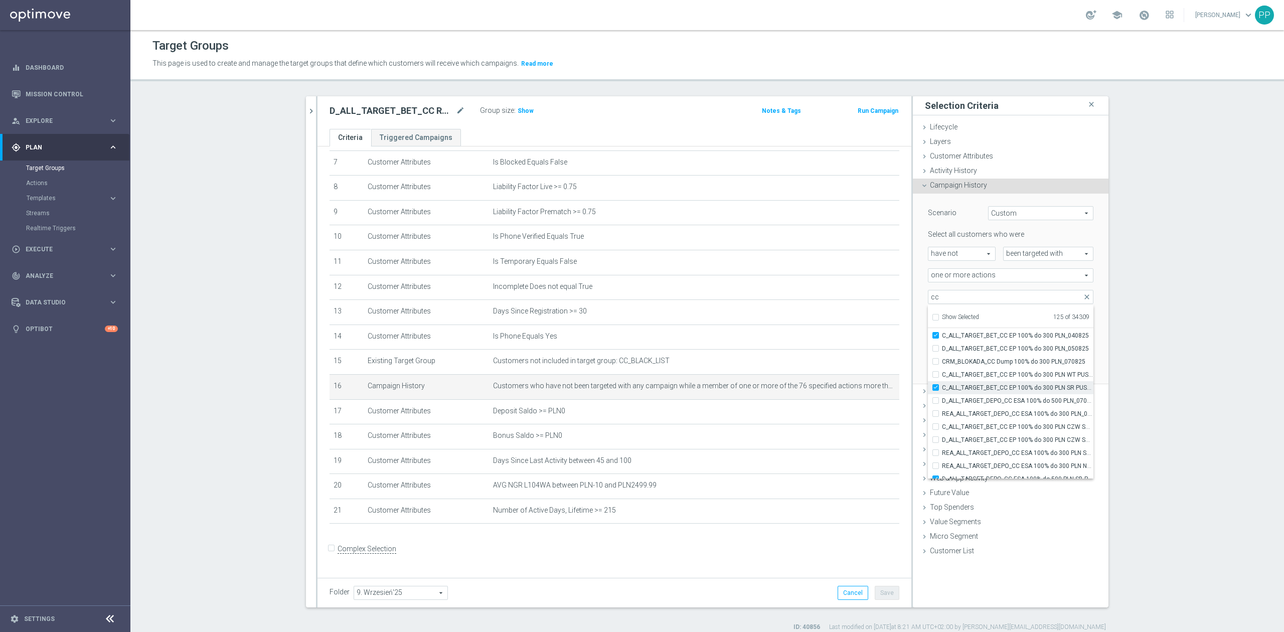
type input "Selected 126 of 34309"
click at [960, 397] on span "D_ALL_TARGET_DEPO_CC ESA 100% do 500 PLN_070825" at bounding box center [1017, 401] width 151 height 8
click at [942, 397] on input "D_ALL_TARGET_DEPO_CC ESA 100% do 500 PLN_070825" at bounding box center [938, 400] width 7 height 7
checkbox input "true"
type input "Selected 127 of 34309"
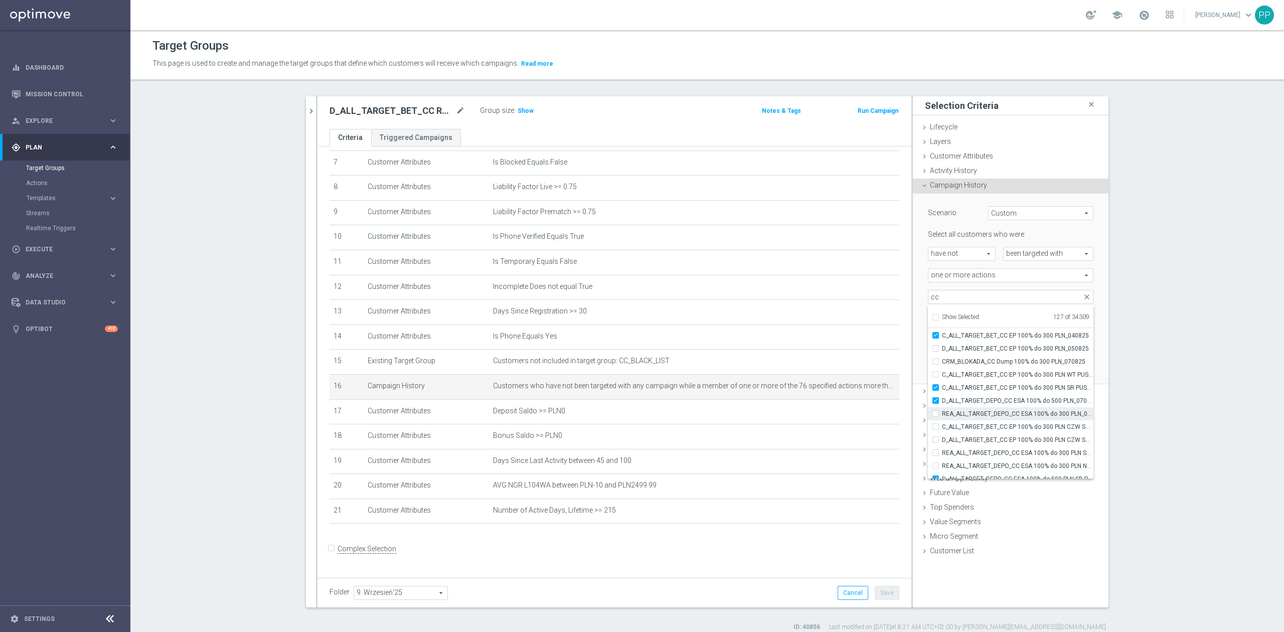
click at [960, 408] on label "REA_ALL_TARGET_DEPO_CC ESA 100% do 300 PLN_070825" at bounding box center [1017, 413] width 151 height 13
click at [942, 410] on input "REA_ALL_TARGET_DEPO_CC ESA 100% do 300 PLN_070825" at bounding box center [938, 413] width 7 height 7
checkbox input "true"
type input "Selected 128 of 34309"
drag, startPoint x: 960, startPoint y: 408, endPoint x: 956, endPoint y: 416, distance: 9.4
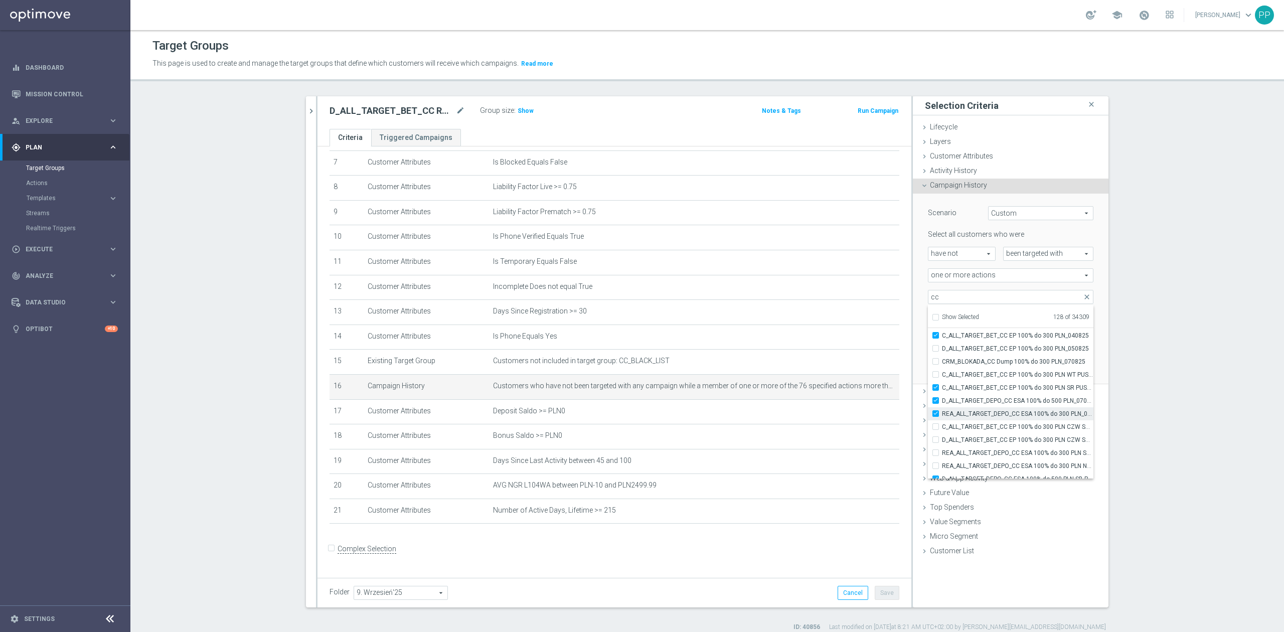
click at [956, 416] on span "REA_ALL_TARGET_DEPO_CC ESA 100% do 300 PLN_070825" at bounding box center [1017, 414] width 151 height 8
click at [942, 416] on input "REA_ALL_TARGET_DEPO_CC ESA 100% do 300 PLN_070825" at bounding box center [938, 413] width 7 height 7
checkbox input "false"
type input "Selected 127 of 34309"
click at [956, 416] on span "REA_ALL_TARGET_DEPO_CC ESA 100% do 300 PLN_070825" at bounding box center [1017, 414] width 151 height 8
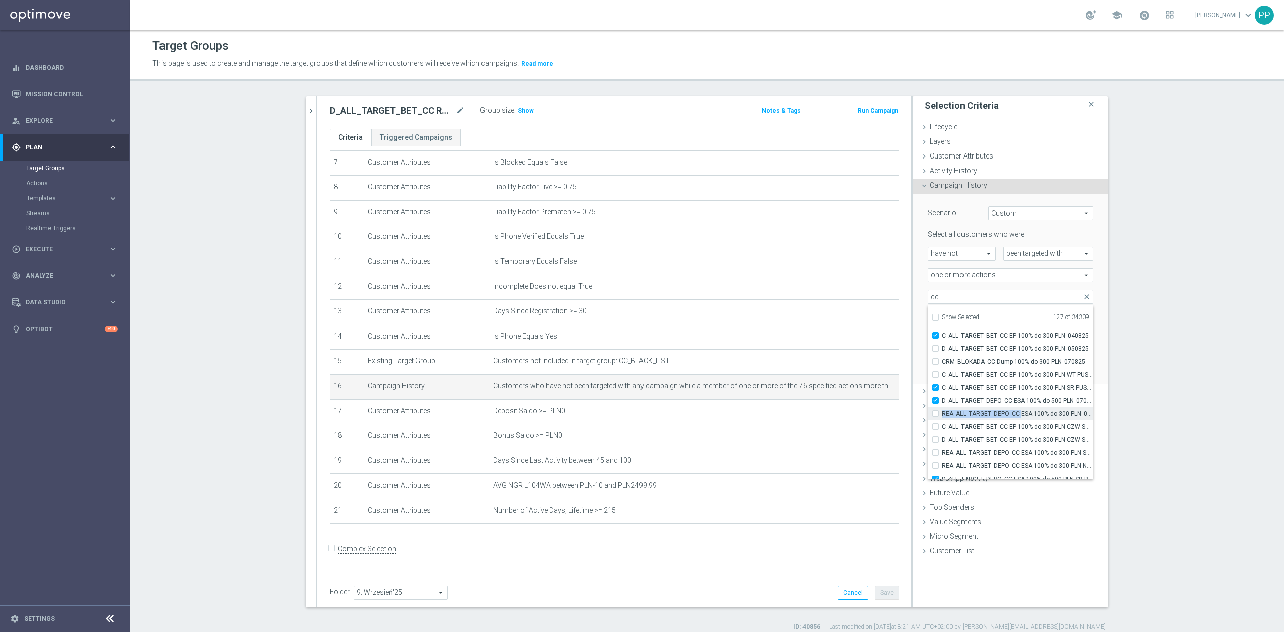
click at [942, 416] on input "REA_ALL_TARGET_DEPO_CC ESA 100% do 300 PLN_070825" at bounding box center [938, 413] width 7 height 7
checkbox input "true"
type input "Selected 128 of 34309"
click at [956, 423] on span "C_ALL_TARGET_BET_CC EP 100% do 300 PLN CZW SMS_040825" at bounding box center [1017, 427] width 151 height 8
click at [942, 423] on input "C_ALL_TARGET_BET_CC EP 100% do 300 PLN CZW SMS_040825" at bounding box center [938, 426] width 7 height 7
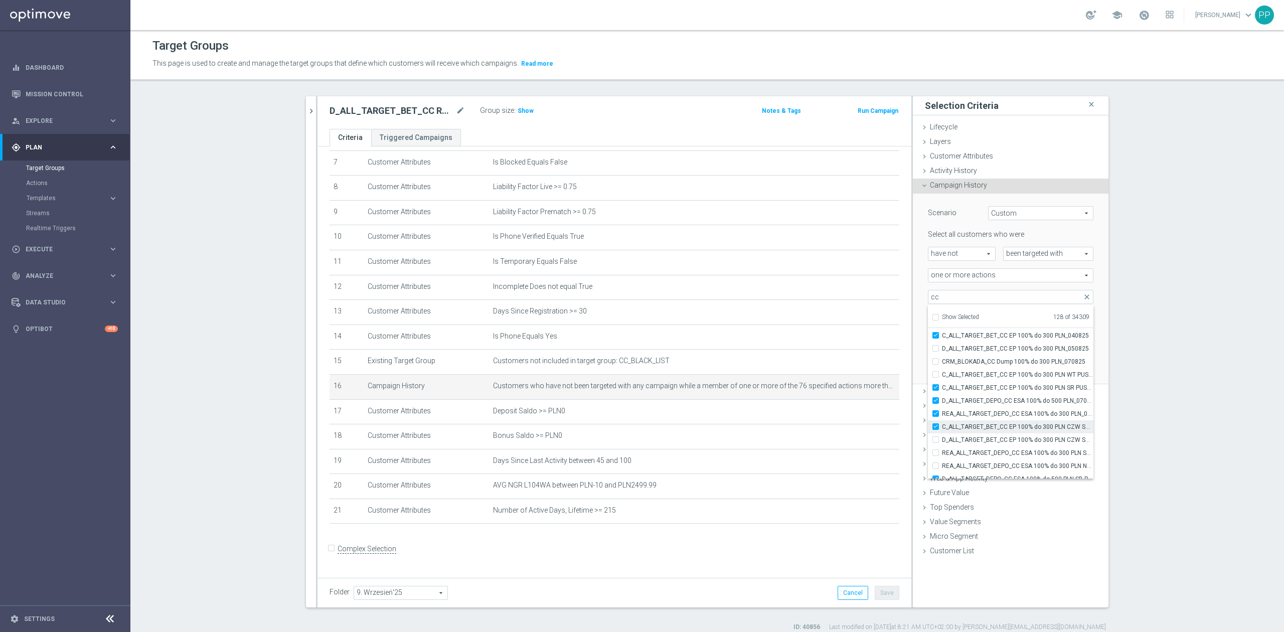
checkbox input "true"
type input "Selected 129 of 34309"
click at [956, 438] on span "D_ALL_TARGET_BET_CC EP 100% do 300 PLN CZW SMS_050825" at bounding box center [1017, 440] width 151 height 8
click at [942, 438] on input "D_ALL_TARGET_BET_CC EP 100% do 300 PLN CZW SMS_050825" at bounding box center [938, 439] width 7 height 7
checkbox input "true"
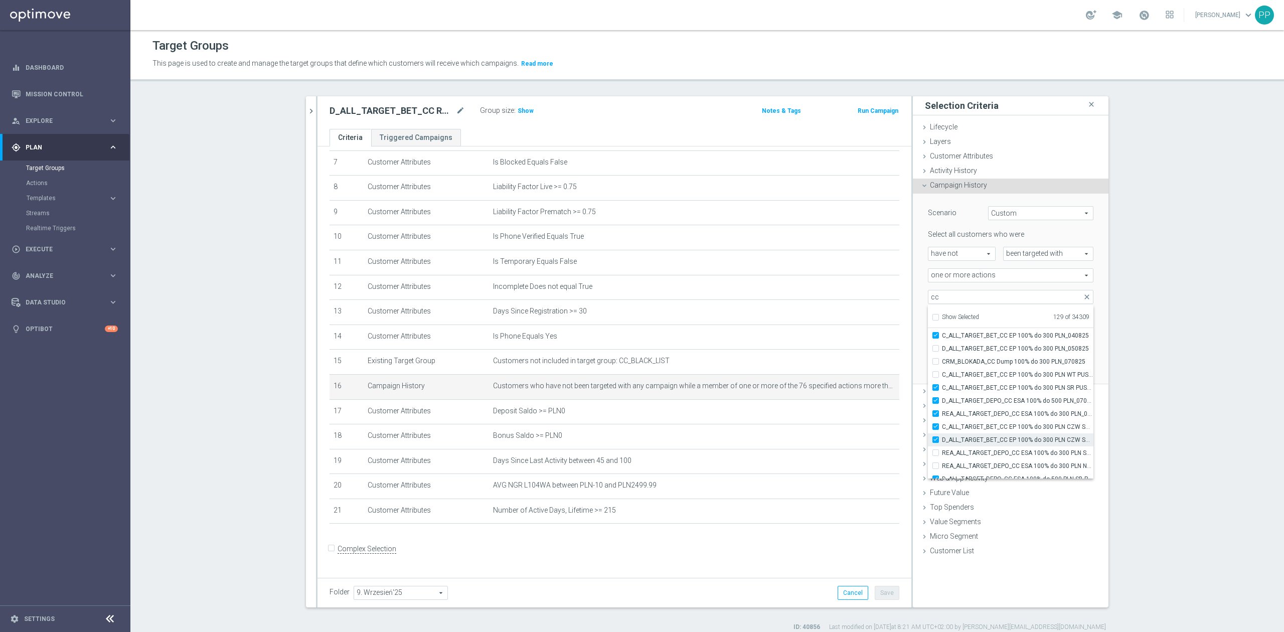
type input "Selected 130 of 34309"
click at [954, 457] on label "REA_ALL_TARGET_DEPO_CC ESA 100% do 300 PLN SB PUSH_070825" at bounding box center [1017, 452] width 151 height 13
click at [942, 456] on input "REA_ALL_TARGET_DEPO_CC ESA 100% do 300 PLN SB PUSH_070825" at bounding box center [938, 452] width 7 height 7
checkbox input "true"
type input "Selected 131 of 34309"
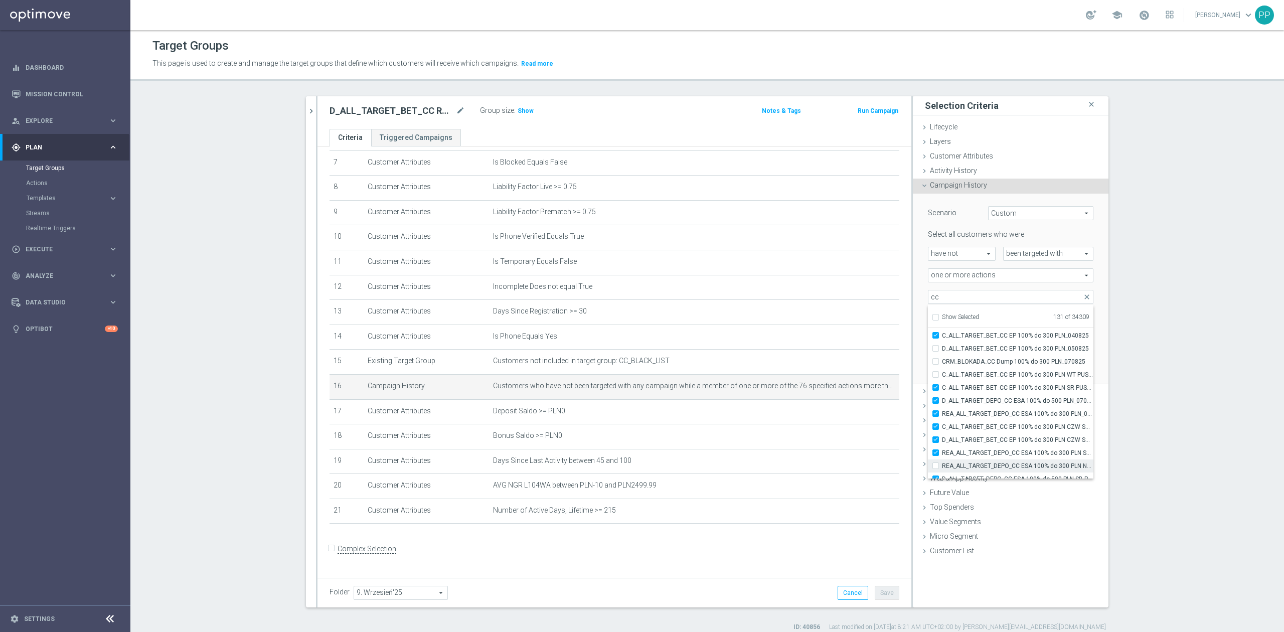
click at [954, 465] on span "REA_ALL_TARGET_DEPO_CC ESA 100% do 300 PLN ND SMS_070825" at bounding box center [1017, 466] width 151 height 8
click at [942, 465] on input "REA_ALL_TARGET_DEPO_CC ESA 100% do 300 PLN ND SMS_070825" at bounding box center [938, 465] width 7 height 7
checkbox input "true"
type input "Selected 132 of 34309"
click at [952, 352] on span "D_ALL_TARGET_BET_CC EP 100% do 300 PLN_050825" at bounding box center [1017, 349] width 151 height 8
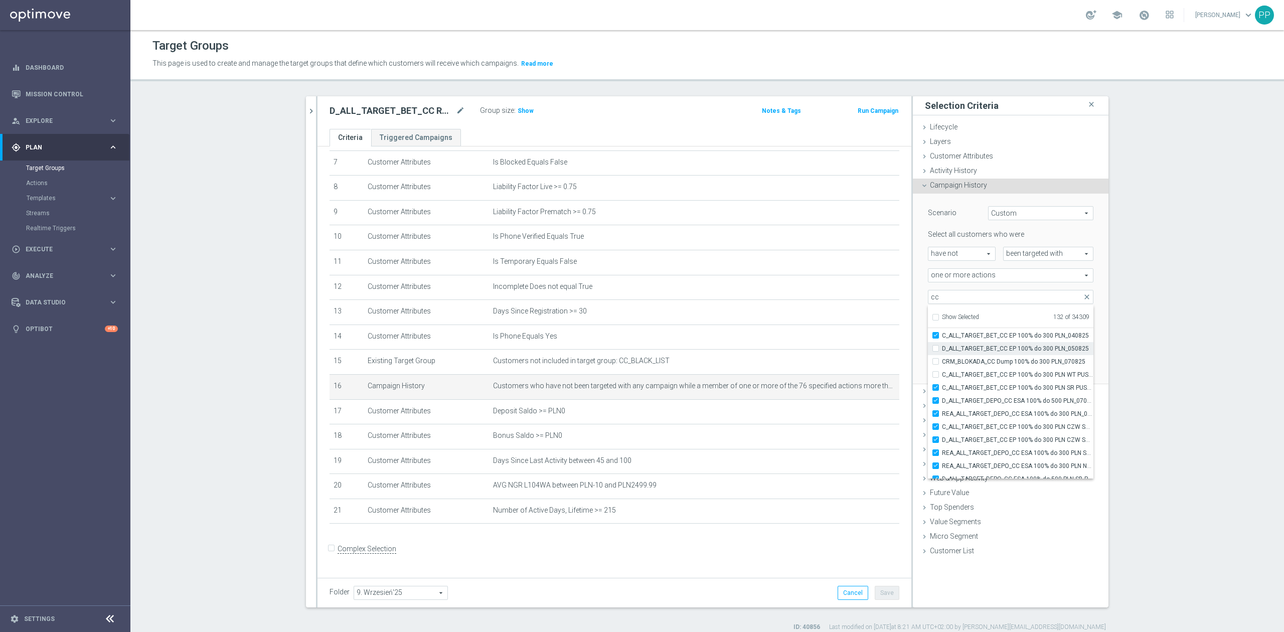
click at [942, 352] on input "D_ALL_TARGET_BET_CC EP 100% do 300 PLN_050825" at bounding box center [938, 348] width 7 height 7
checkbox input "true"
type input "Selected 133 of 34309"
click at [953, 358] on span "CRM_BLOKADA_CC Dump 100% do 300 PLN_070825" at bounding box center [1017, 362] width 151 height 8
click at [942, 358] on input "CRM_BLOKADA_CC Dump 100% do 300 PLN_070825" at bounding box center [938, 361] width 7 height 7
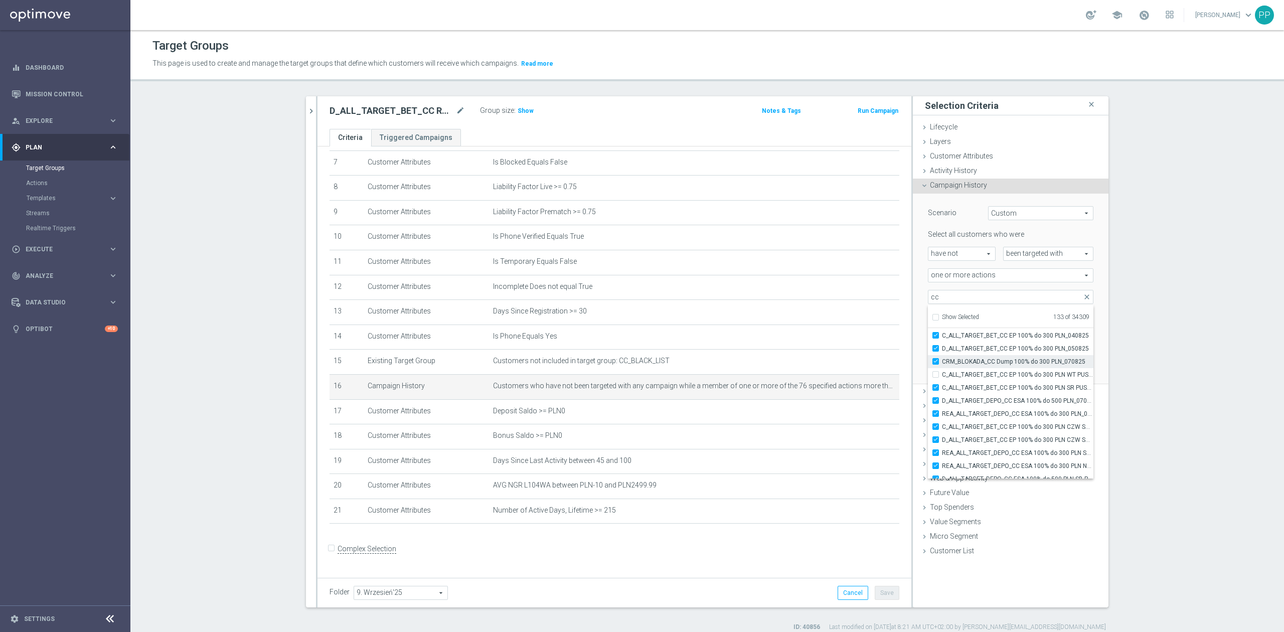
checkbox input "true"
type input "Selected 134 of 34309"
click at [954, 376] on span "C_ALL_TARGET_BET_CC EP 100% do 300 PLN WT PUSH_040825" at bounding box center [1017, 375] width 151 height 8
click at [942, 376] on input "C_ALL_TARGET_BET_CC EP 100% do 300 PLN WT PUSH_040825" at bounding box center [938, 374] width 7 height 7
checkbox input "true"
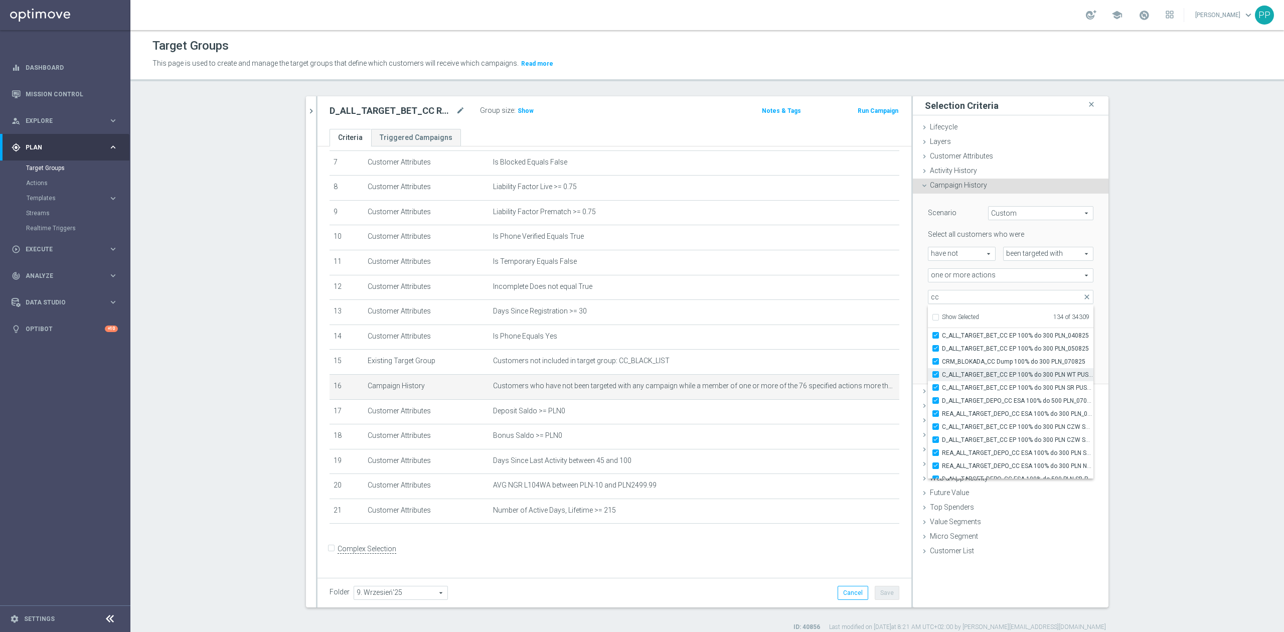
type input "Selected 135 of 34309"
click at [969, 384] on span "D_ALL_TARGET_ZBR_CC 100% do 500 PLN_030725" at bounding box center [1017, 388] width 151 height 8
click at [942, 384] on input "D_ALL_TARGET_ZBR_CC 100% do 500 PLN_030725" at bounding box center [938, 387] width 7 height 7
checkbox input "false"
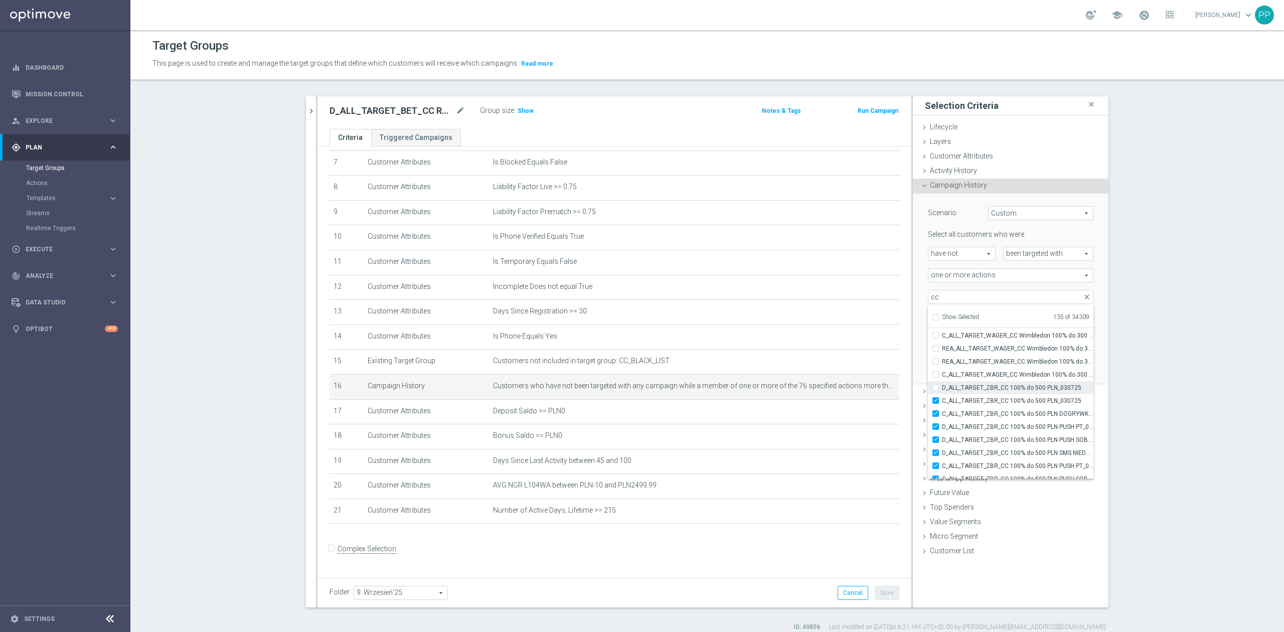
type input "Selected 134 of 34309"
click at [971, 395] on label "C_ALL_TARGET_ZBR_CC 100% do 500 PLN_030725" at bounding box center [1017, 400] width 151 height 13
click at [942, 397] on input "C_ALL_TARGET_ZBR_CC 100% do 500 PLN_030725" at bounding box center [938, 400] width 7 height 7
checkbox input "false"
type input "Selected 133 of 34309"
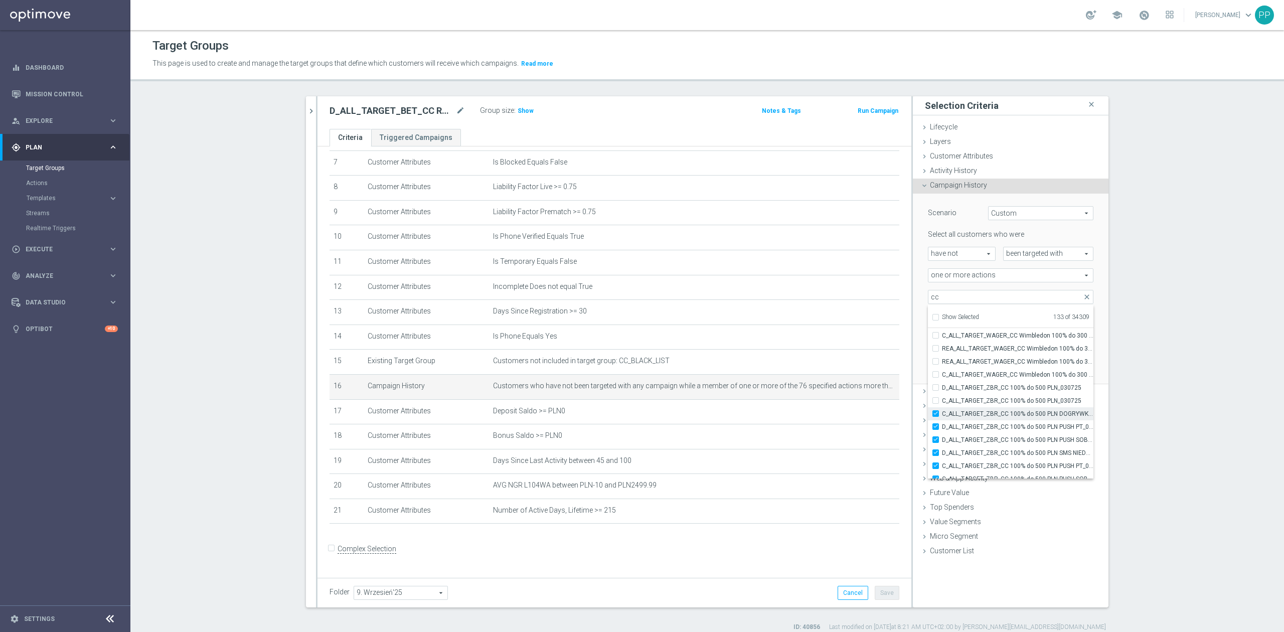
click at [971, 408] on label "C_ALL_TARGET_ZBR_CC 100% do 500 PLN DOGRYWKA_030725" at bounding box center [1017, 413] width 151 height 13
click at [942, 410] on input "C_ALL_TARGET_ZBR_CC 100% do 500 PLN DOGRYWKA_030725" at bounding box center [938, 413] width 7 height 7
checkbox input "false"
type input "Selected 132 of 34309"
click at [970, 418] on label "C_ALL_TARGET_ZBR_CC 100% do 500 PLN DOGRYWKA_030725" at bounding box center [1017, 413] width 151 height 13
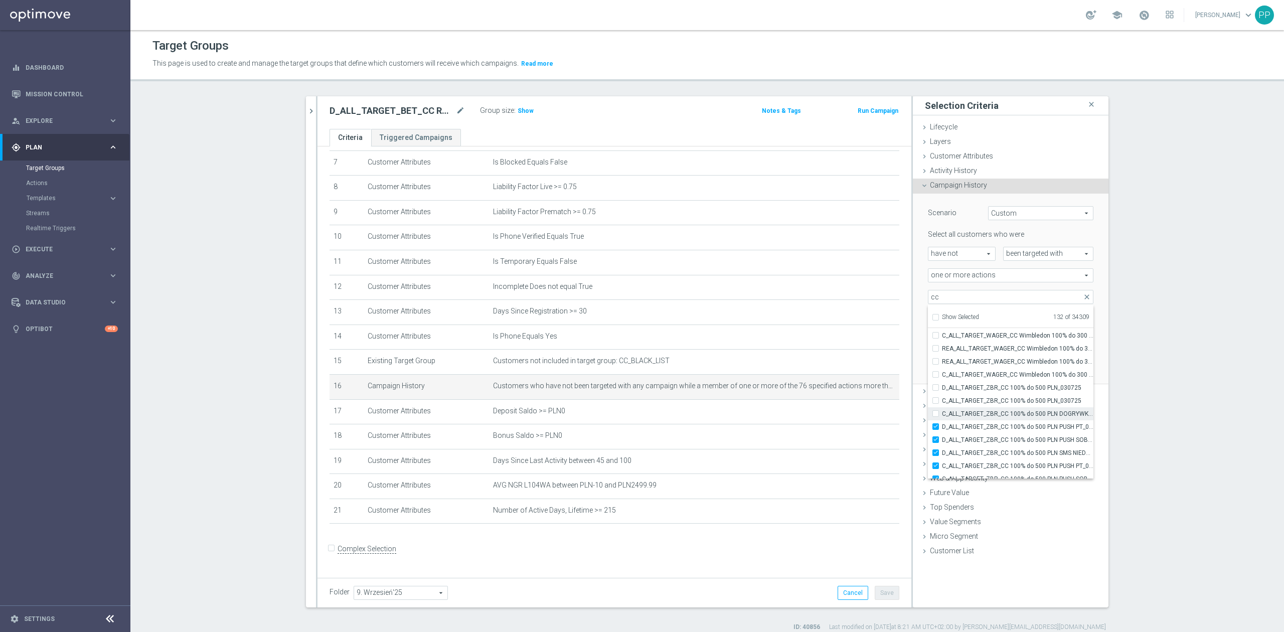
click at [942, 417] on input "C_ALL_TARGET_ZBR_CC 100% do 500 PLN DOGRYWKA_030725" at bounding box center [938, 413] width 7 height 7
checkbox input "true"
type input "Selected 133 of 34309"
click at [970, 434] on label "D_ALL_TARGET_ZBR_CC 100% do 500 PLN PUSH SOB_030725" at bounding box center [1017, 439] width 151 height 13
click at [942, 436] on input "D_ALL_TARGET_ZBR_CC 100% do 500 PLN PUSH SOB_030725" at bounding box center [938, 439] width 7 height 7
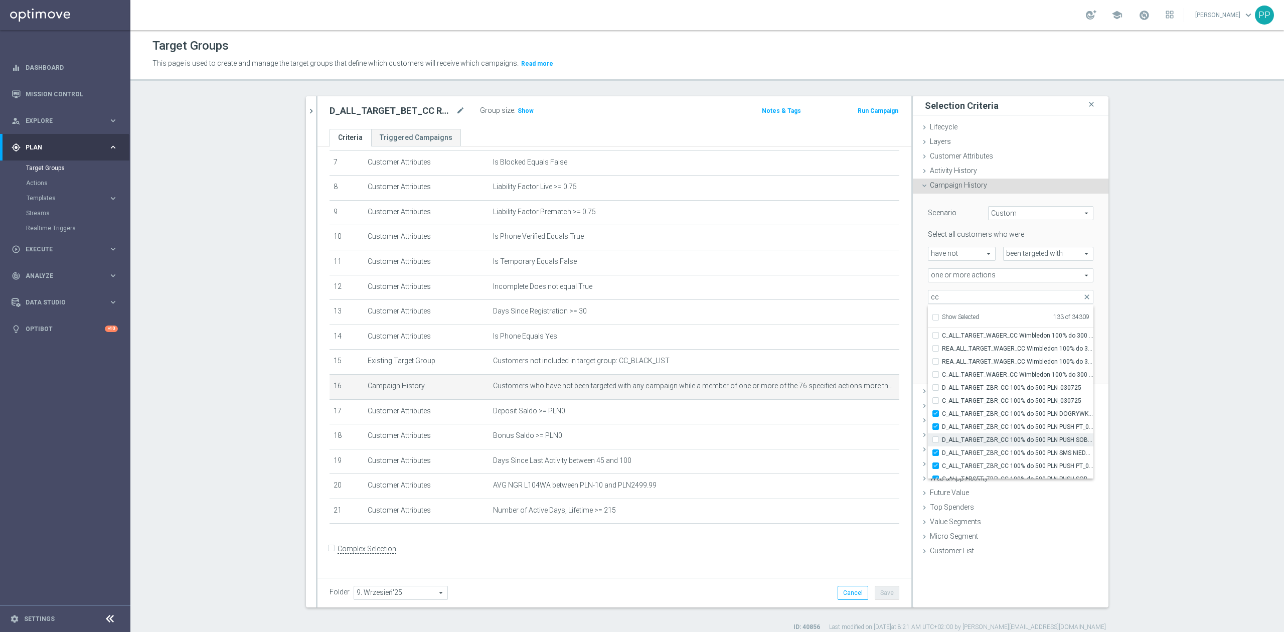
checkbox input "false"
type input "Selected 132 of 34309"
click at [970, 428] on span "D_ALL_TARGET_ZBR_CC 100% do 500 PLN PUSH PT_030725" at bounding box center [1017, 427] width 151 height 8
click at [942, 428] on input "D_ALL_TARGET_ZBR_CC 100% do 500 PLN PUSH PT_030725" at bounding box center [938, 426] width 7 height 7
checkbox input "false"
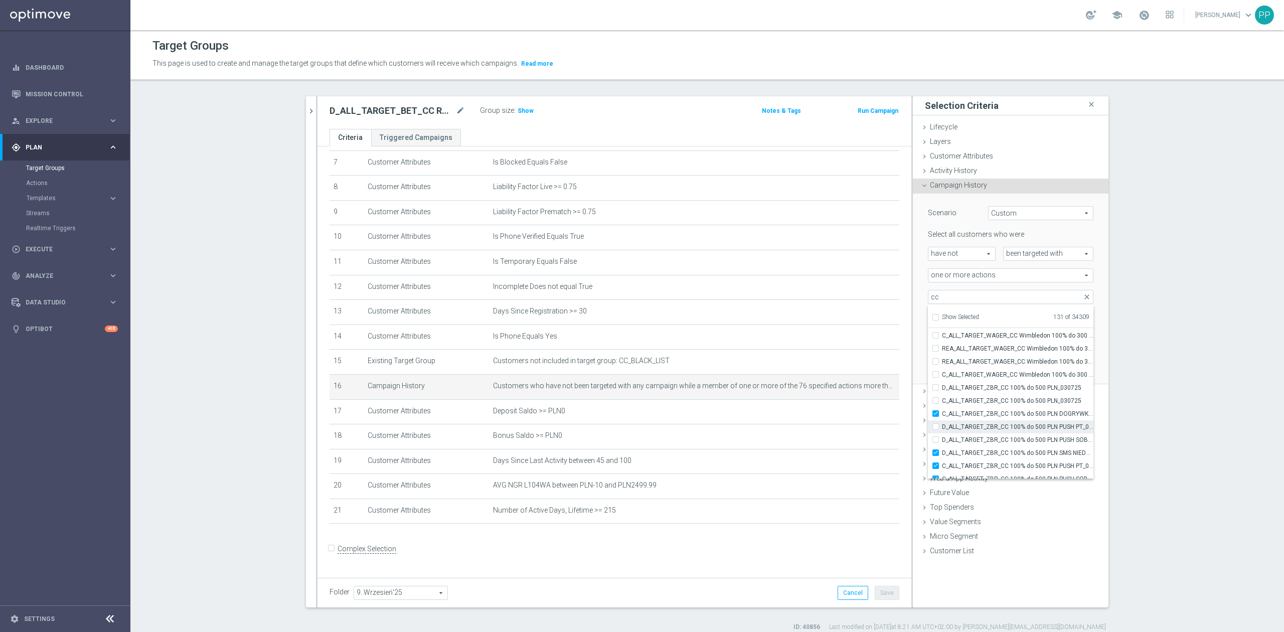
type input "Selected 131 of 34309"
click at [972, 414] on span "C_ALL_TARGET_ZBR_CC 100% do 500 PLN DOGRYWKA_030725" at bounding box center [1017, 414] width 151 height 8
click at [942, 414] on input "C_ALL_TARGET_ZBR_CC 100% do 500 PLN DOGRYWKA_030725" at bounding box center [938, 413] width 7 height 7
checkbox input "false"
type input "Selected 130 of 34309"
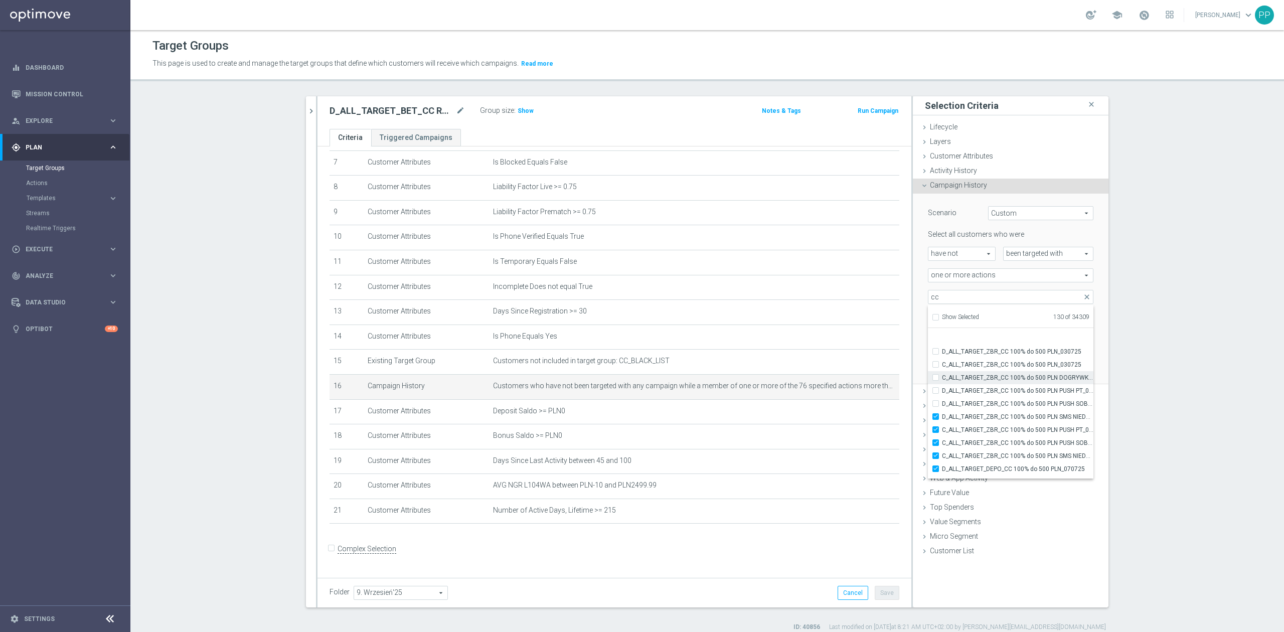
scroll to position [29670, 0]
click at [973, 388] on span "D_ALL_TARGET_ZBR_CC 100% do 500 PLN SMS NIEDZ_030725" at bounding box center [1017, 386] width 151 height 8
click at [942, 388] on input "D_ALL_TARGET_ZBR_CC 100% do 500 PLN SMS NIEDZ_030725" at bounding box center [938, 385] width 7 height 7
checkbox input "false"
type input "Selected 129 of 34309"
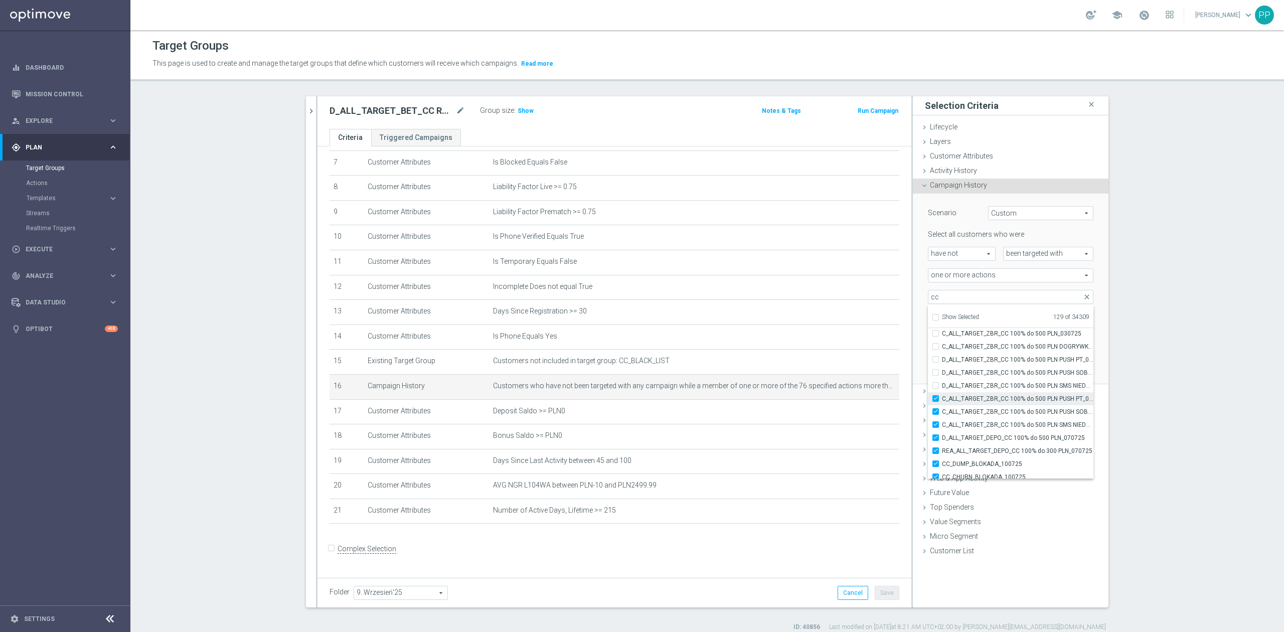
click at [973, 396] on span "C_ALL_TARGET_ZBR_CC 100% do 500 PLN PUSH PT_030725" at bounding box center [1017, 399] width 151 height 8
click at [942, 396] on input "C_ALL_TARGET_ZBR_CC 100% do 500 PLN PUSH PT_030725" at bounding box center [938, 398] width 7 height 7
checkbox input "false"
type input "Selected 128 of 34309"
click at [973, 411] on span "C_ALL_TARGET_ZBR_CC 100% do 500 PLN PUSH SOB_030725" at bounding box center [1017, 412] width 151 height 8
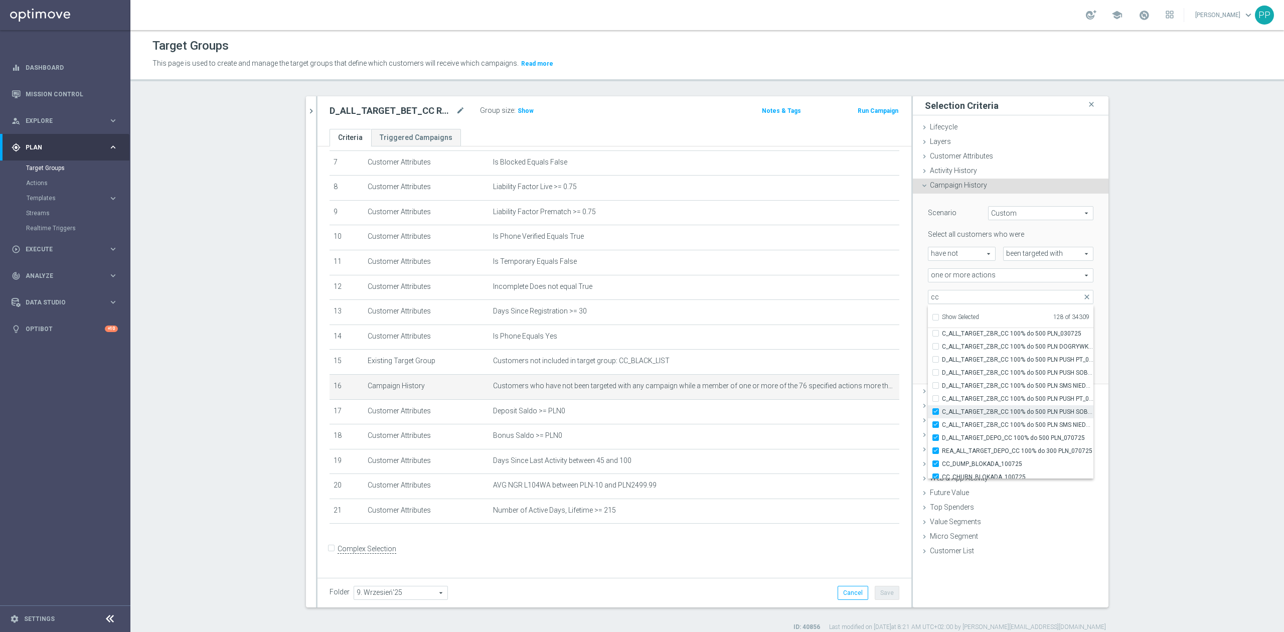
click at [942, 411] on input "C_ALL_TARGET_ZBR_CC 100% do 500 PLN PUSH SOB_030725" at bounding box center [938, 411] width 7 height 7
checkbox input "false"
type input "Selected 127 of 34309"
click at [974, 422] on span "C_ALL_TARGET_ZBR_CC 100% do 500 PLN SMS NIEDZ_030725" at bounding box center [1017, 425] width 151 height 8
click at [942, 422] on input "C_ALL_TARGET_ZBR_CC 100% do 500 PLN SMS NIEDZ_030725" at bounding box center [938, 424] width 7 height 7
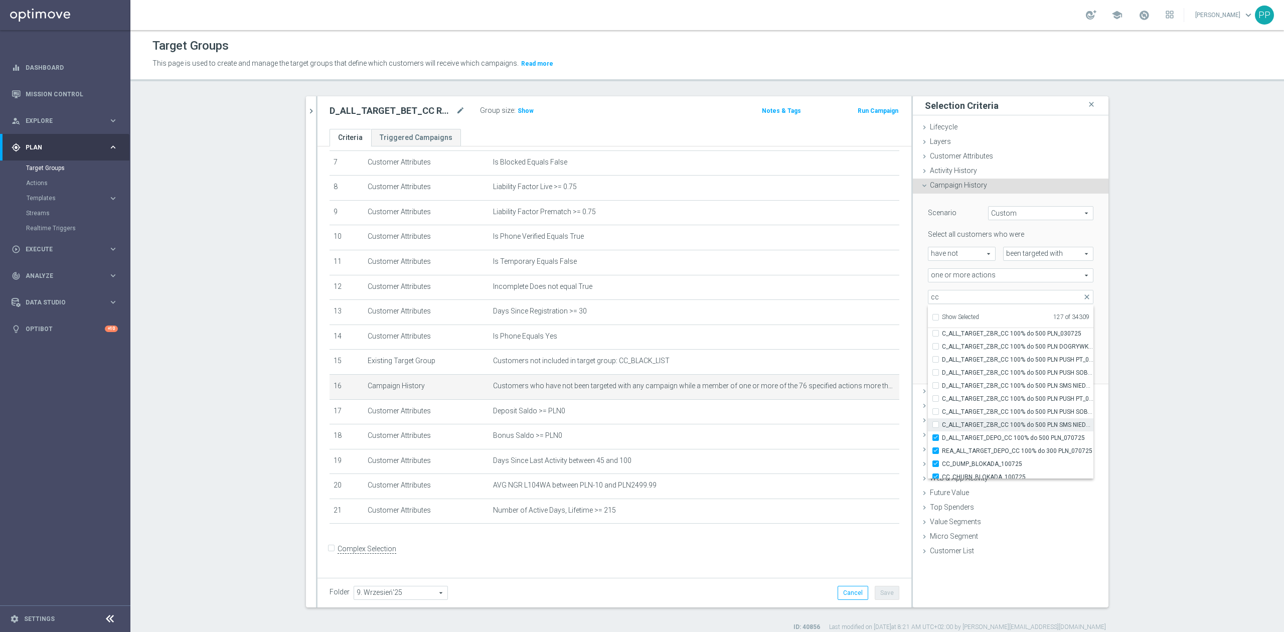
checkbox input "false"
type input "Selected 126 of 34309"
click at [974, 434] on span "D_ALL_TARGET_DEPO_CC 100% do 500 PLN_070725" at bounding box center [1017, 438] width 151 height 8
click at [942, 434] on input "D_ALL_TARGET_DEPO_CC 100% do 500 PLN_070725" at bounding box center [938, 437] width 7 height 7
checkbox input "false"
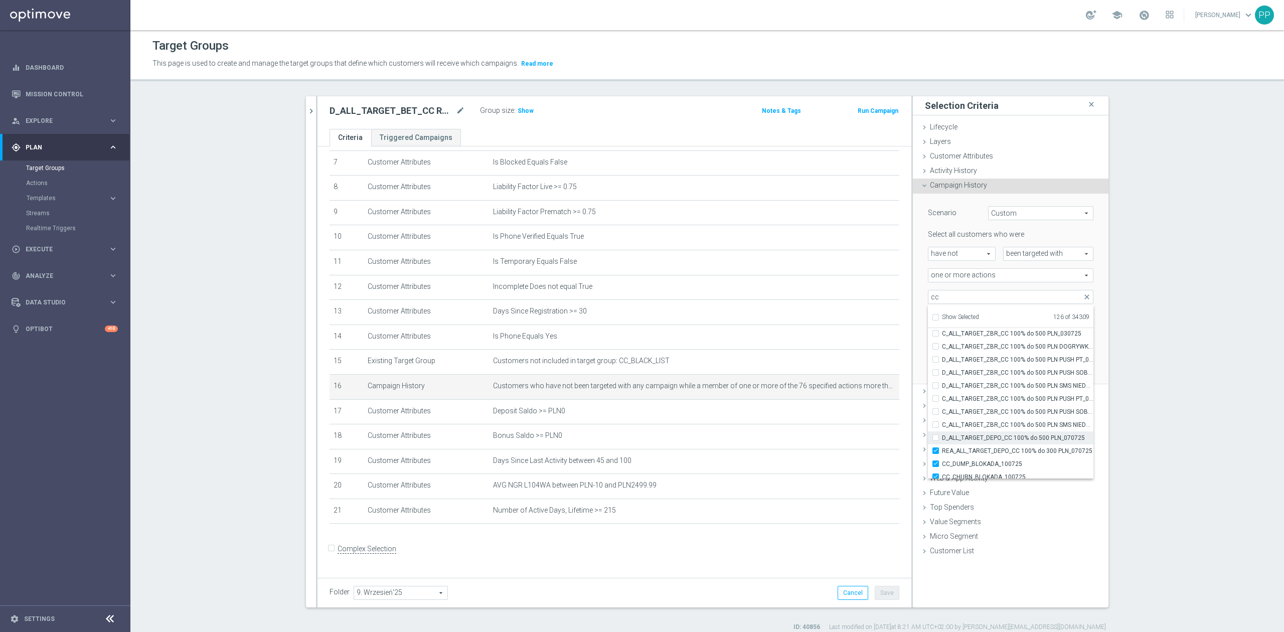
type input "Selected 125 of 34309"
click at [975, 446] on label "REA_ALL_TARGET_DEPO_CC 100% do 300 PLN_070725" at bounding box center [1017, 450] width 151 height 13
click at [942, 447] on input "REA_ALL_TARGET_DEPO_CC 100% do 300 PLN_070725" at bounding box center [938, 450] width 7 height 7
checkbox input "false"
type input "Selected 124 of 34309"
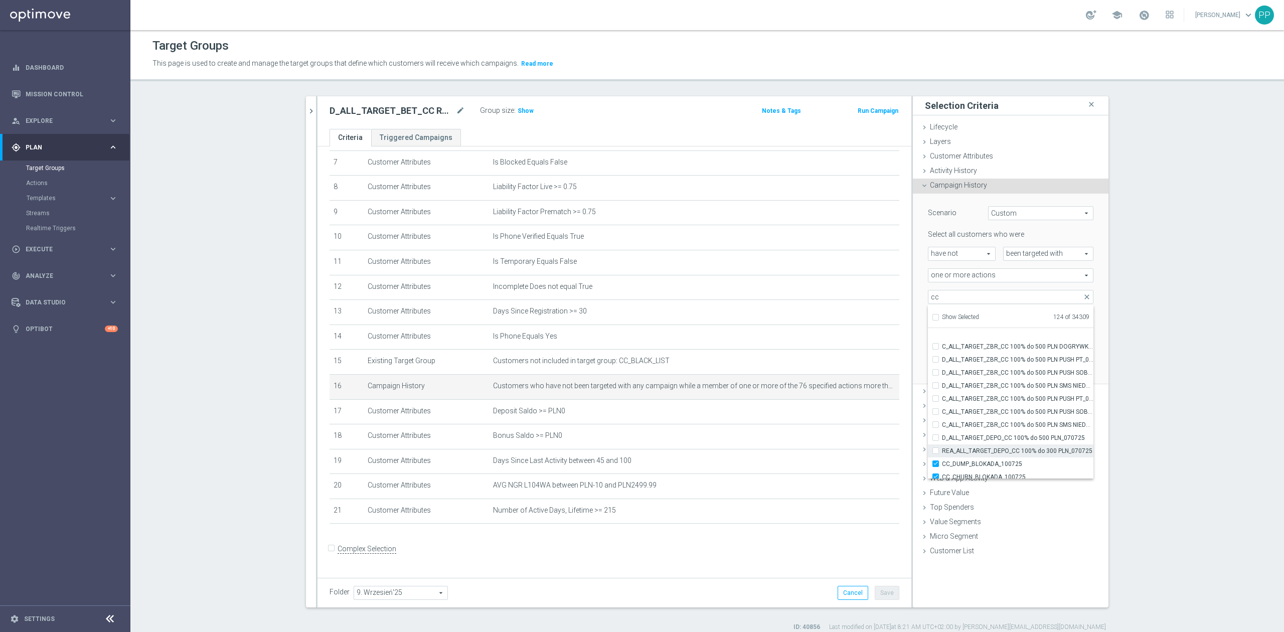
scroll to position [29736, 0]
click at [971, 402] on label "CC_DUMP_BLOKADA_100725" at bounding box center [1017, 397] width 151 height 13
click at [942, 400] on input "CC_DUMP_BLOKADA_100725" at bounding box center [938, 397] width 7 height 7
checkbox input "false"
type input "Selected 123 of 34309"
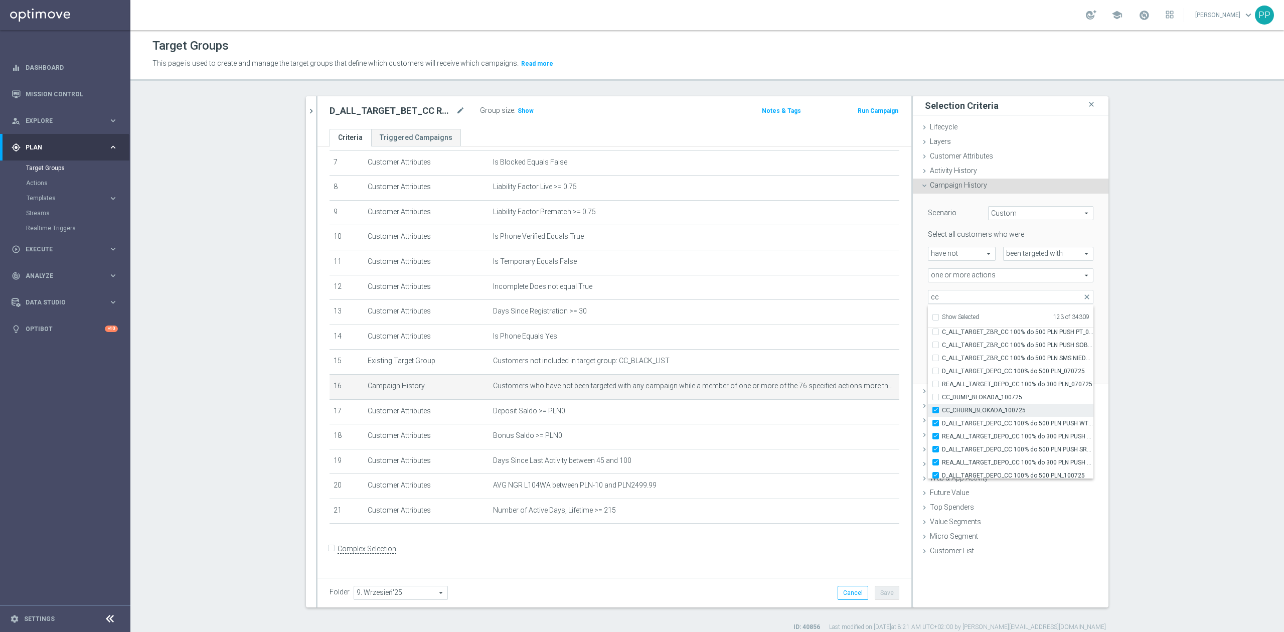
click at [969, 410] on span "CC_CHURN_BLOKADA_100725" at bounding box center [1017, 410] width 151 height 8
click at [942, 410] on input "CC_CHURN_BLOKADA_100725" at bounding box center [938, 410] width 7 height 7
checkbox input "false"
type input "Selected 122 of 34309"
click at [968, 424] on span "D_ALL_TARGET_DEPO_CC 100% do 500 PLN PUSH WT_070725" at bounding box center [1017, 423] width 151 height 8
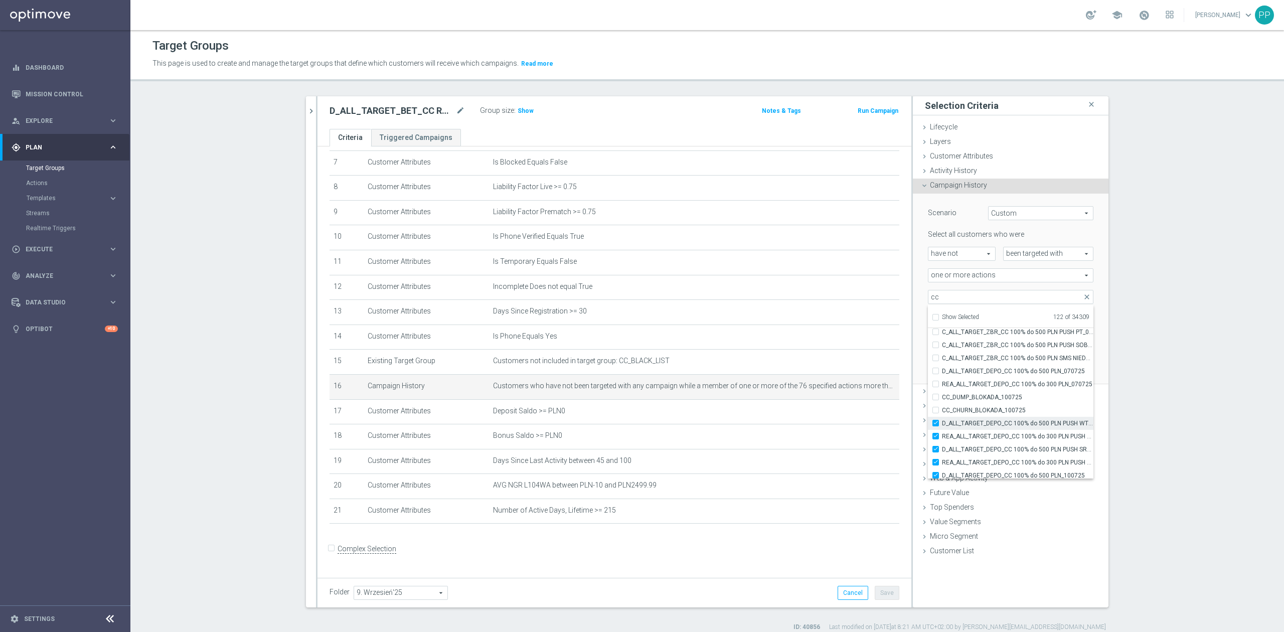
click at [942, 424] on input "D_ALL_TARGET_DEPO_CC 100% do 500 PLN PUSH WT_070725" at bounding box center [938, 423] width 7 height 7
checkbox input "false"
type input "Selected 121 of 34309"
click at [966, 437] on span "REA_ALL_TARGET_DEPO_CC 100% do 300 PLN PUSH WT_070725" at bounding box center [1017, 436] width 151 height 8
click at [942, 437] on input "REA_ALL_TARGET_DEPO_CC 100% do 300 PLN PUSH WT_070725" at bounding box center [938, 436] width 7 height 7
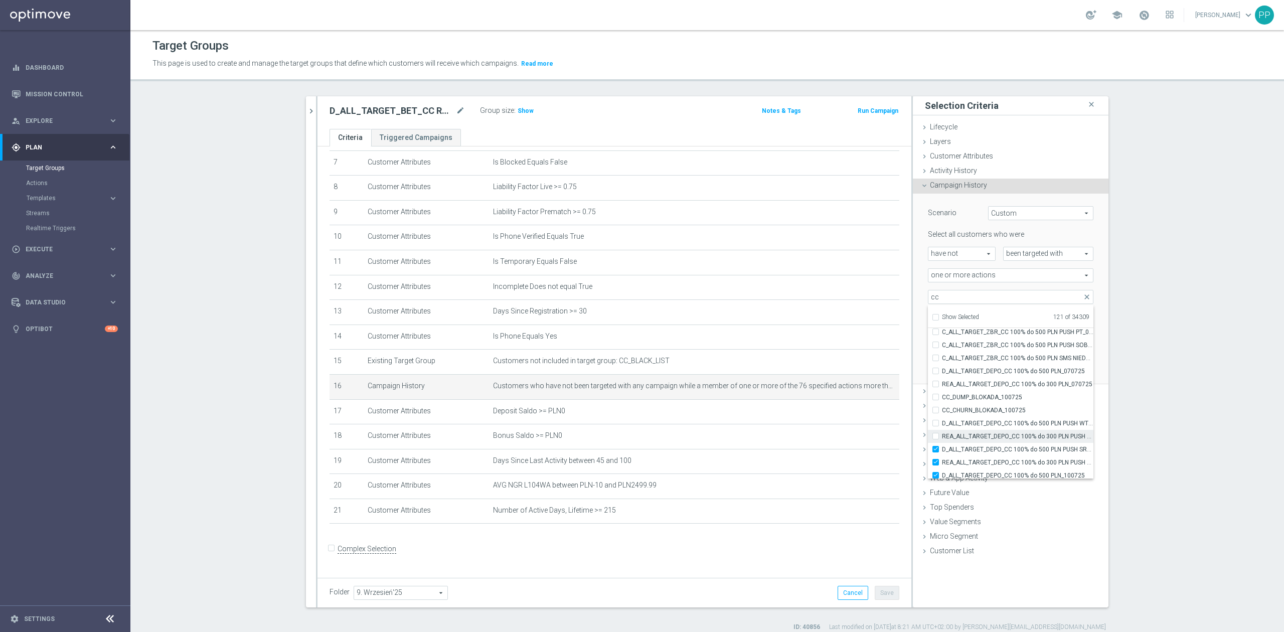
checkbox input "false"
type input "Selected 120 of 34309"
click at [963, 448] on span "D_ALL_TARGET_DEPO_CC 100% do 500 PLN PUSH SR_070725" at bounding box center [1017, 449] width 151 height 8
click at [942, 448] on input "D_ALL_TARGET_DEPO_CC 100% do 500 PLN PUSH SR_070725" at bounding box center [938, 449] width 7 height 7
checkbox input "false"
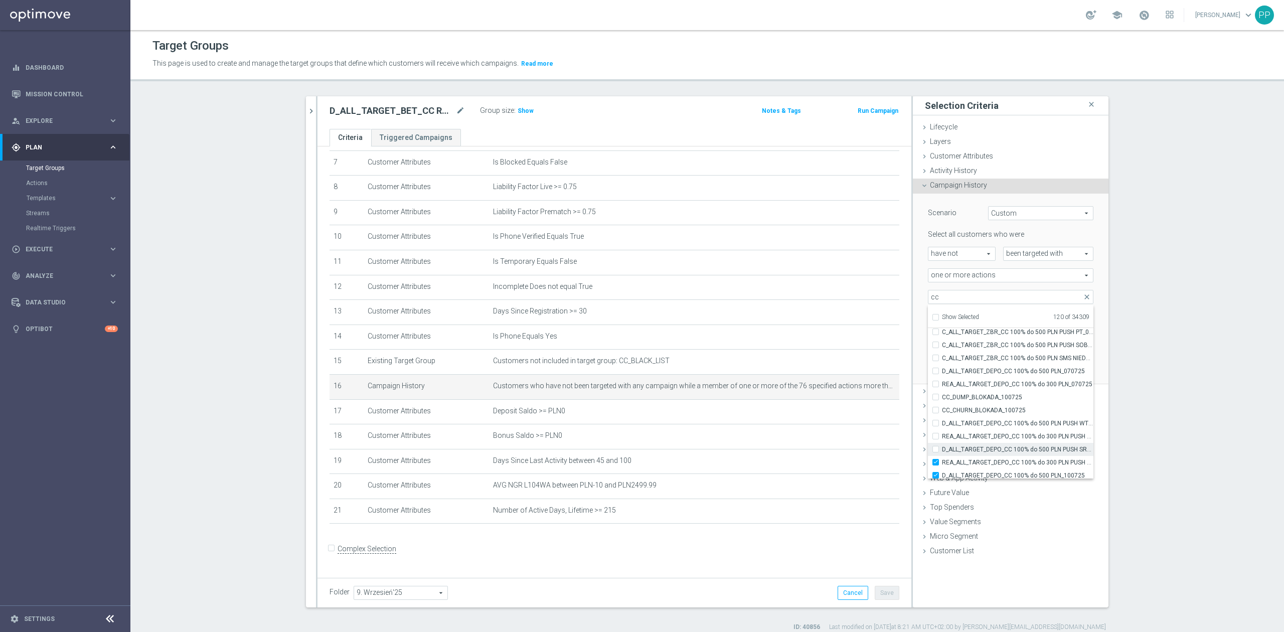
type input "Selected 119 of 34309"
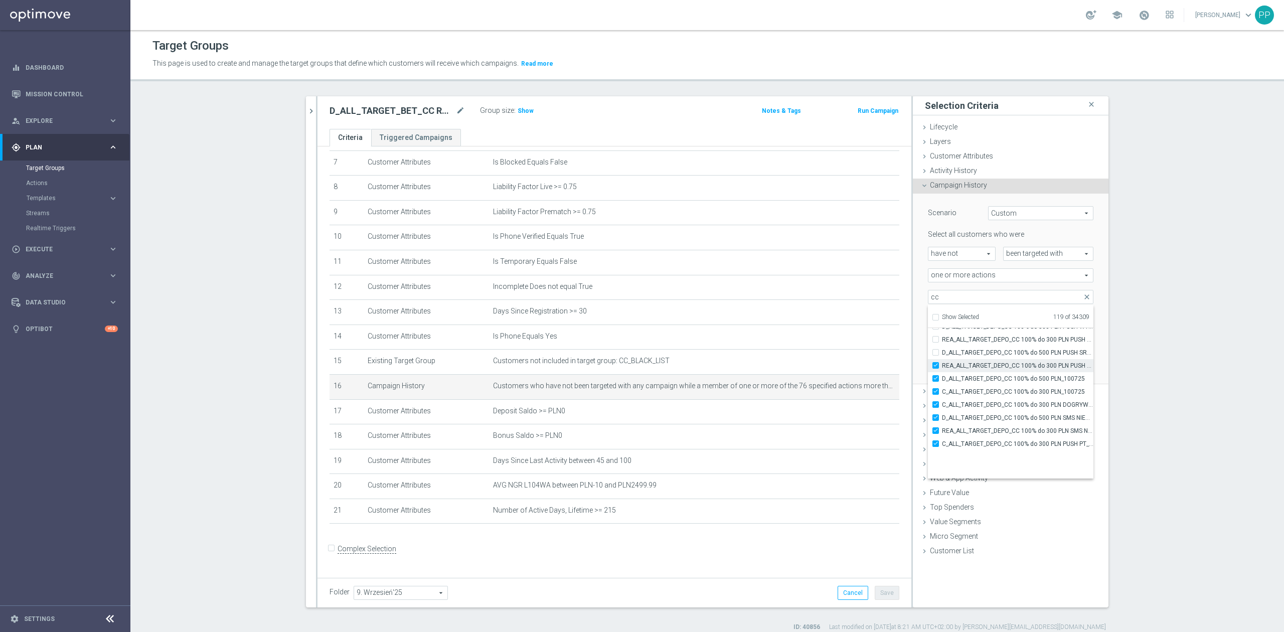
scroll to position [29803, 0]
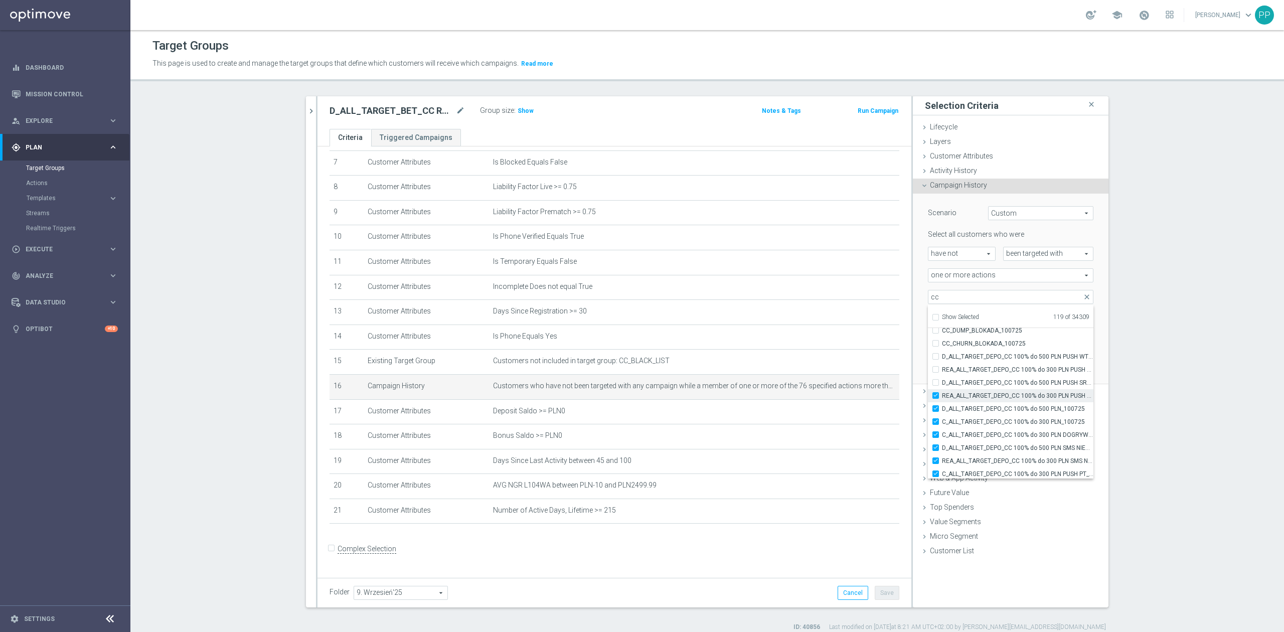
click at [964, 394] on span "REA_ALL_TARGET_DEPO_CC 100% do 300 PLN PUSH SR_070725" at bounding box center [1017, 396] width 151 height 8
click at [942, 394] on input "REA_ALL_TARGET_DEPO_CC 100% do 300 PLN PUSH SR_070725" at bounding box center [938, 395] width 7 height 7
checkbox input "false"
type input "Selected 118 of 34309"
click at [965, 400] on label "REA_ALL_TARGET_DEPO_CC 100% do 300 PLN PUSH SR_070725" at bounding box center [1017, 395] width 151 height 13
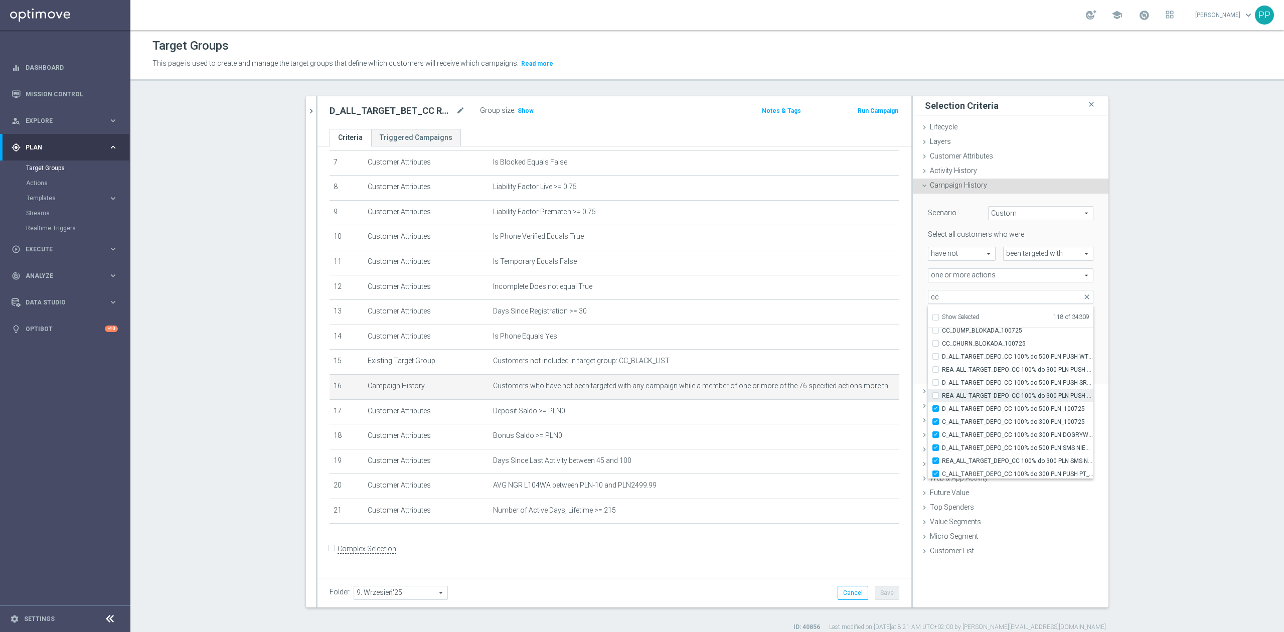
click at [942, 399] on input "REA_ALL_TARGET_DEPO_CC 100% do 300 PLN PUSH SR_070725" at bounding box center [938, 395] width 7 height 7
checkbox input "true"
type input "Selected 119 of 34309"
click at [965, 405] on span "D_ALL_TARGET_DEPO_CC 100% do 500 PLN_100725" at bounding box center [1017, 409] width 151 height 8
click at [942, 405] on input "D_ALL_TARGET_DEPO_CC 100% do 500 PLN_100725" at bounding box center [938, 408] width 7 height 7
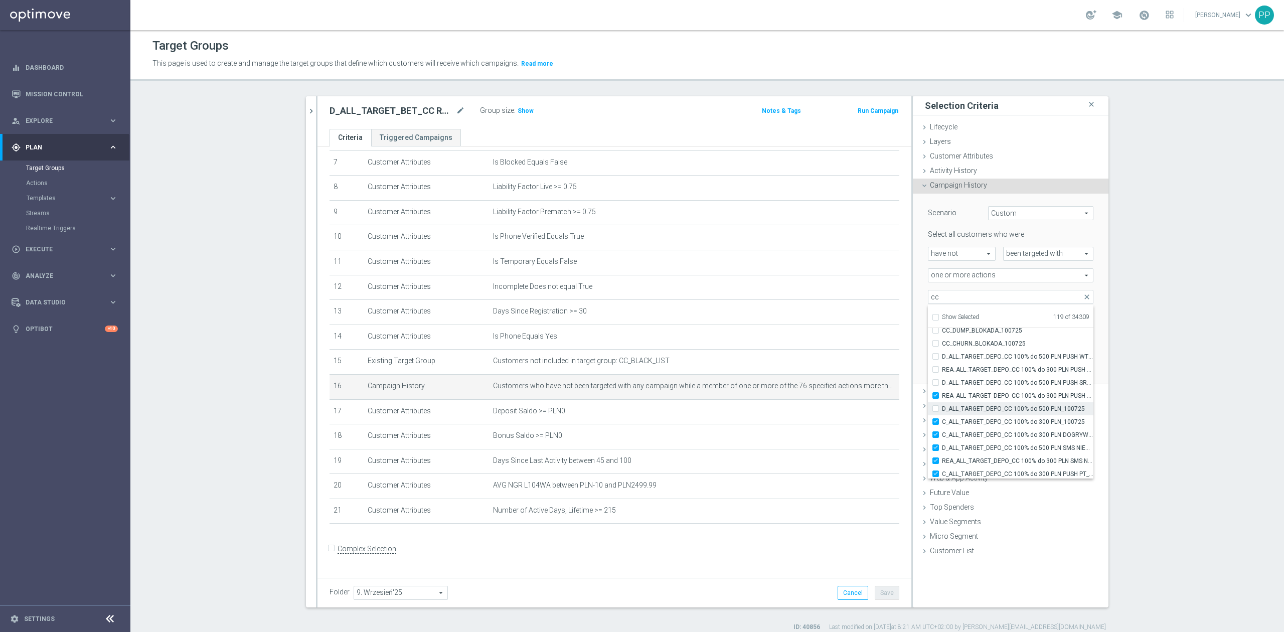
checkbox input "false"
type input "Selected 118 of 34309"
click at [964, 396] on span "REA_ALL_TARGET_DEPO_CC 100% do 300 PLN PUSH SR_070725" at bounding box center [1017, 396] width 151 height 8
click at [942, 396] on input "REA_ALL_TARGET_DEPO_CC 100% do 300 PLN PUSH SR_070725" at bounding box center [938, 395] width 7 height 7
checkbox input "false"
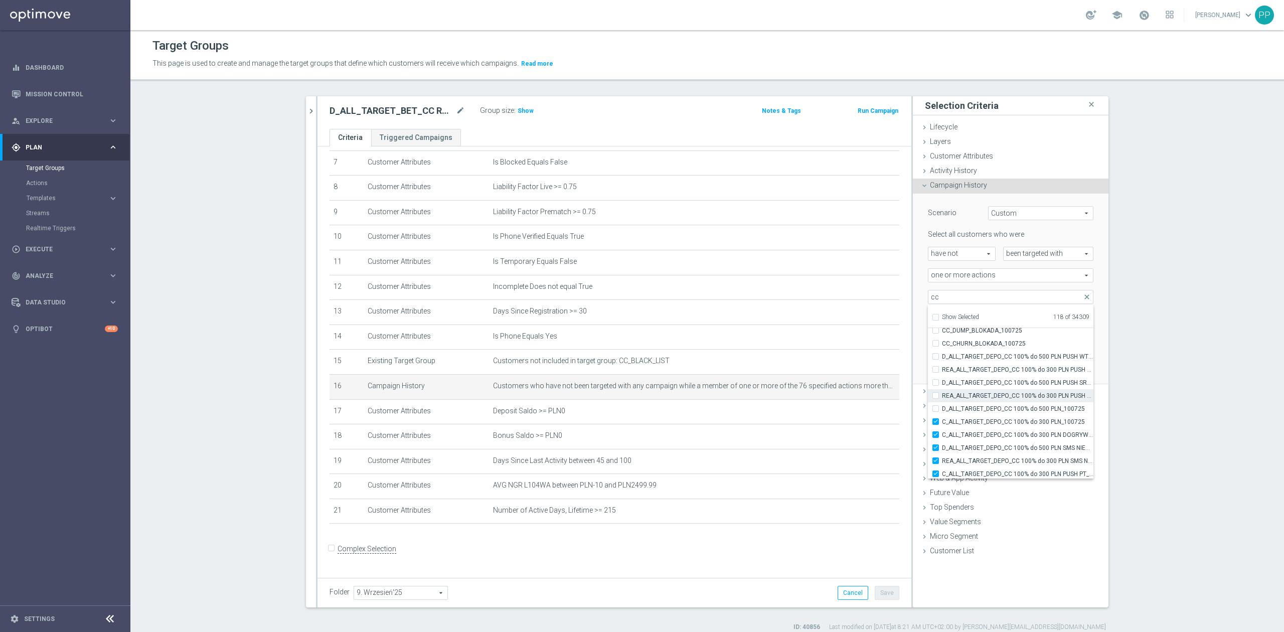
type input "Selected 117 of 34309"
click at [963, 420] on span "C_ALL_TARGET_DEPO_CC 100% do 300 PLN_100725" at bounding box center [1017, 422] width 151 height 8
click at [942, 420] on input "C_ALL_TARGET_DEPO_CC 100% do 300 PLN_100725" at bounding box center [938, 421] width 7 height 7
checkbox input "false"
type input "Selected 116 of 34309"
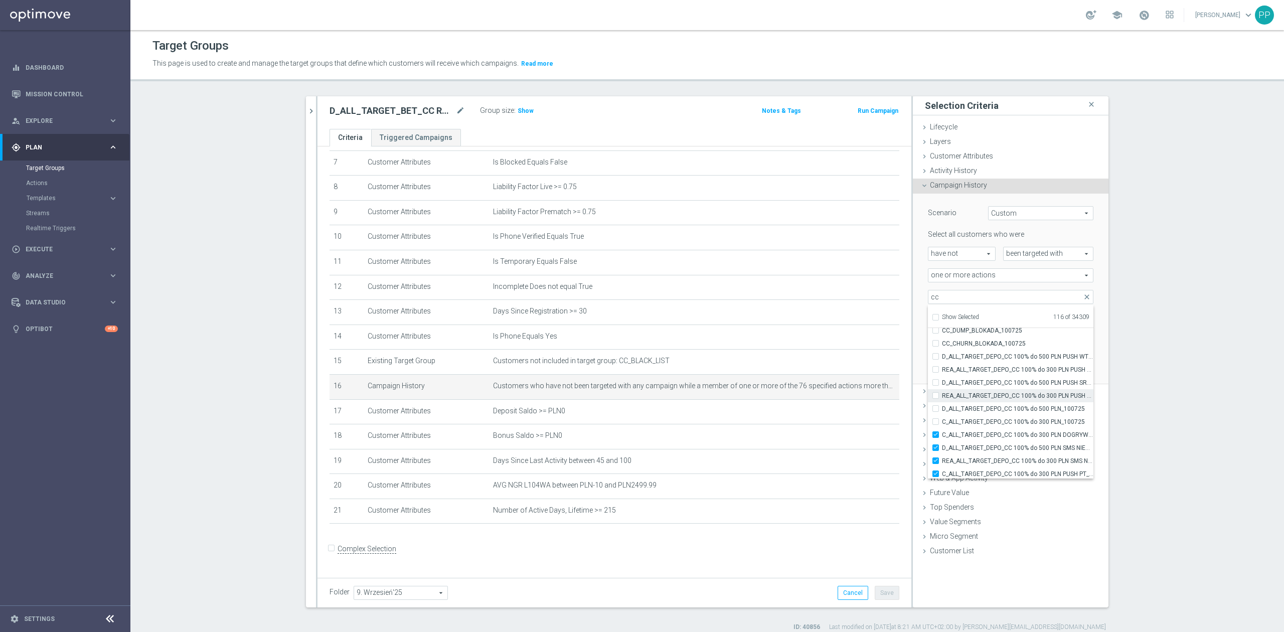
scroll to position [29870, 0]
click at [982, 365] on span "C_ALL_TARGET_DEPO_CC 100% do 300 PLN DOGRYWKA_100725" at bounding box center [1017, 368] width 151 height 8
click at [942, 365] on input "C_ALL_TARGET_DEPO_CC 100% do 300 PLN DOGRYWKA_100725" at bounding box center [938, 367] width 7 height 7
checkbox input "false"
type input "Selected 115 of 34309"
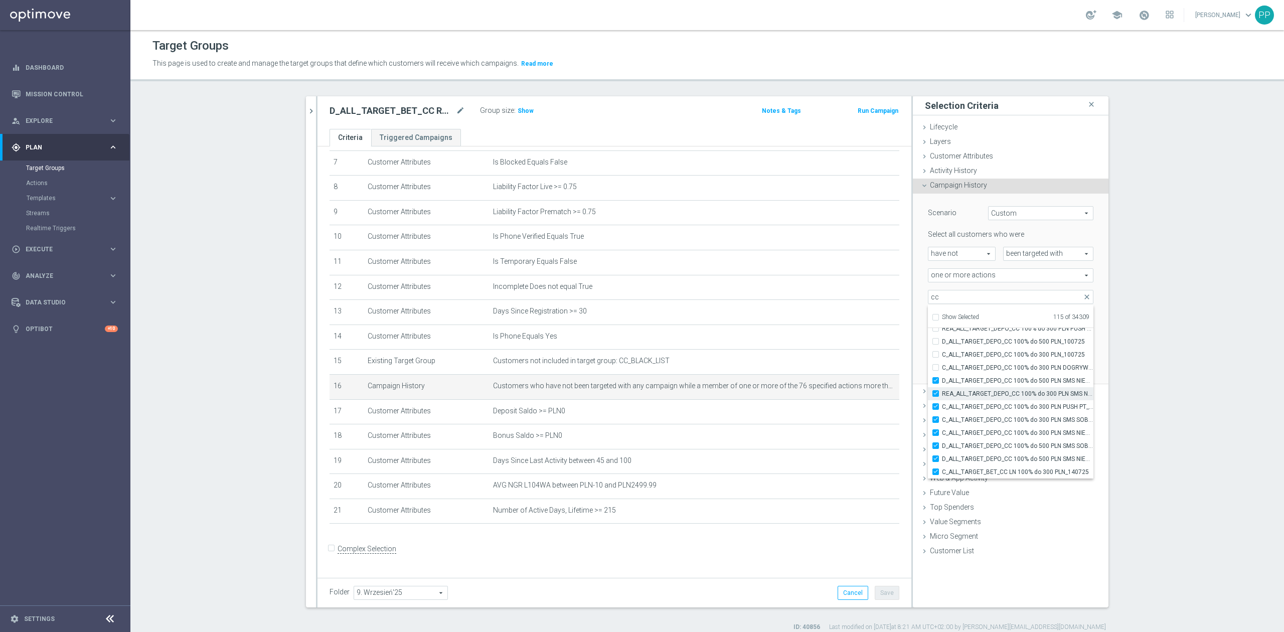
click at [982, 392] on span "REA_ALL_TARGET_DEPO_CC 100% do 300 PLN SMS NIEDZ_070725" at bounding box center [1017, 394] width 151 height 8
click at [942, 392] on input "REA_ALL_TARGET_DEPO_CC 100% do 300 PLN SMS NIEDZ_070725" at bounding box center [938, 393] width 7 height 7
checkbox input "false"
type input "Selected 114 of 34309"
click at [982, 380] on span "D_ALL_TARGET_DEPO_CC 100% do 500 PLN SMS NIEDZ_070725" at bounding box center [1017, 381] width 151 height 8
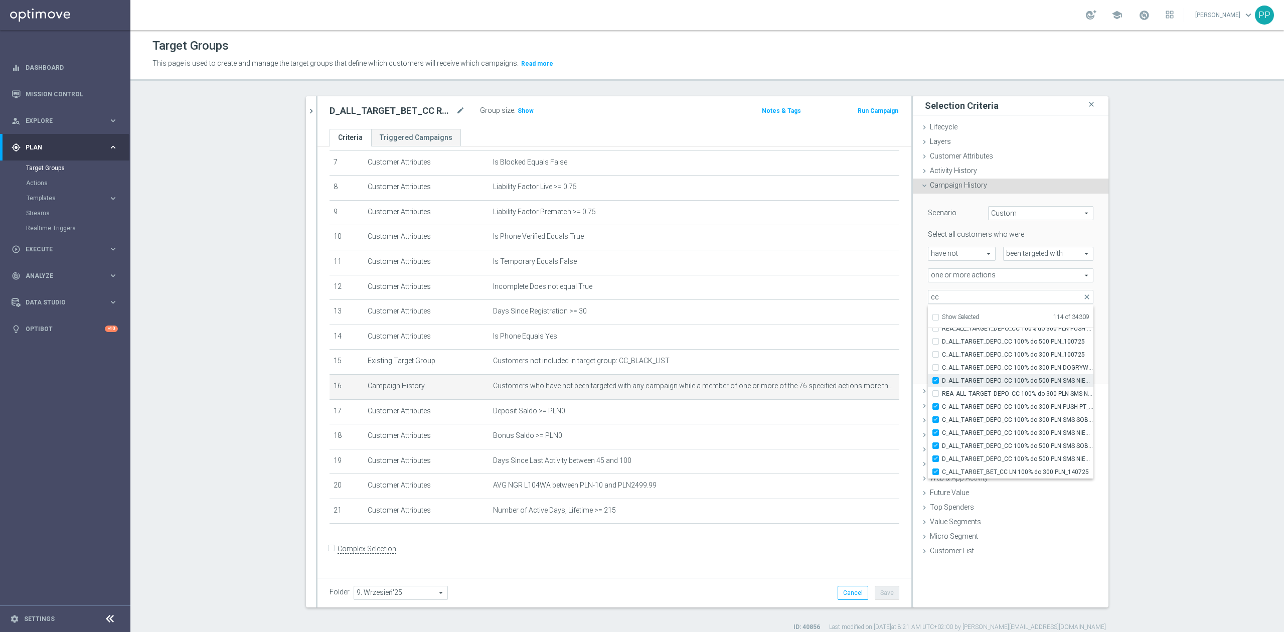
click at [942, 380] on input "D_ALL_TARGET_DEPO_CC 100% do 500 PLN SMS NIEDZ_070725" at bounding box center [938, 380] width 7 height 7
checkbox input "false"
type input "Selected 113 of 34309"
click at [980, 403] on span "C_ALL_TARGET_DEPO_CC 100% do 300 PLN PUSH PT_100725" at bounding box center [1017, 407] width 151 height 8
click at [942, 403] on input "C_ALL_TARGET_DEPO_CC 100% do 300 PLN PUSH PT_100725" at bounding box center [938, 406] width 7 height 7
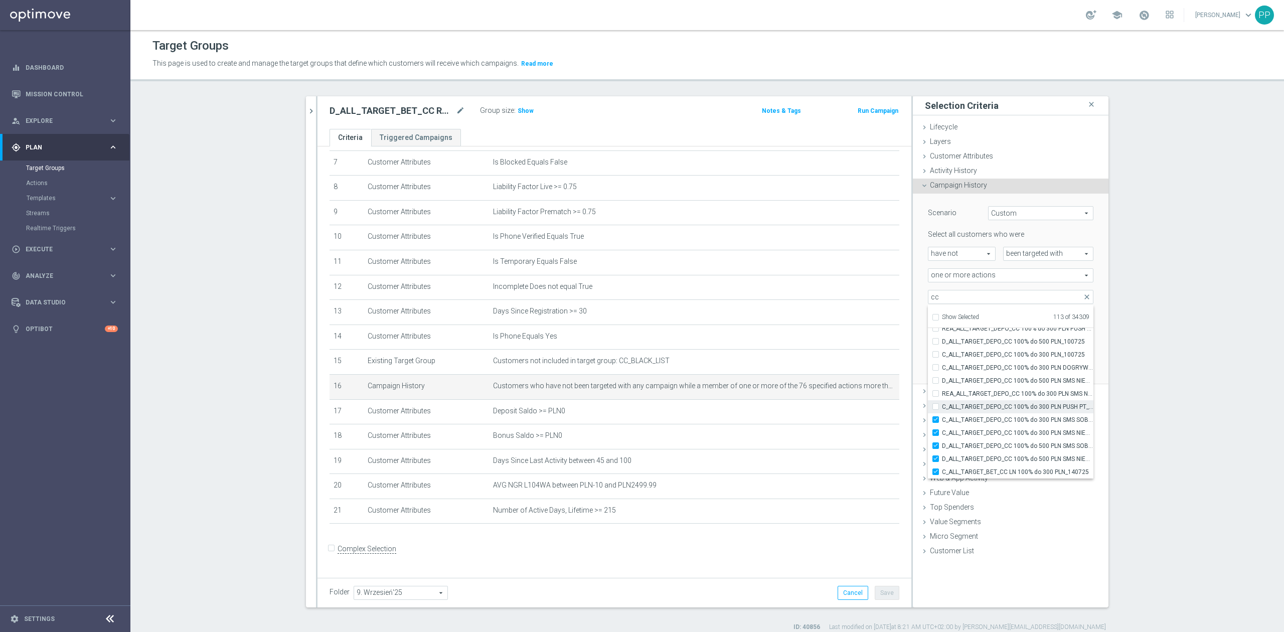
checkbox input "false"
type input "Selected 112 of 34309"
click at [979, 420] on span "C_ALL_TARGET_DEPO_CC 100% do 300 PLN SMS SOB_100725" at bounding box center [1017, 420] width 151 height 8
click at [942, 420] on input "C_ALL_TARGET_DEPO_CC 100% do 300 PLN SMS SOB_100725" at bounding box center [938, 419] width 7 height 7
checkbox input "false"
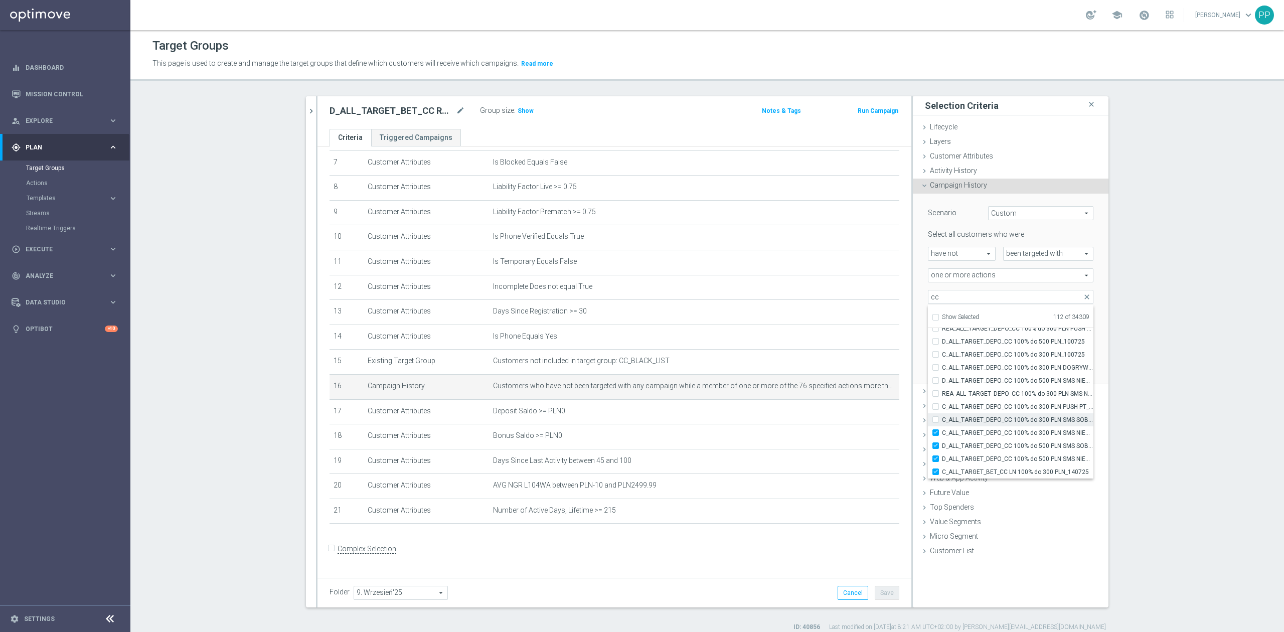
type input "Selected 111 of 34309"
click at [979, 434] on span "C_ALL_TARGET_DEPO_CC 100% do 300 PLN SMS NIEDZ_100725" at bounding box center [1017, 433] width 151 height 8
click at [942, 434] on input "C_ALL_TARGET_DEPO_CC 100% do 300 PLN SMS NIEDZ_100725" at bounding box center [938, 432] width 7 height 7
checkbox input "false"
click at [978, 445] on span "D_ALL_TARGET_DEPO_CC 100% do 500 PLN SMS SOB_100725" at bounding box center [1017, 446] width 151 height 8
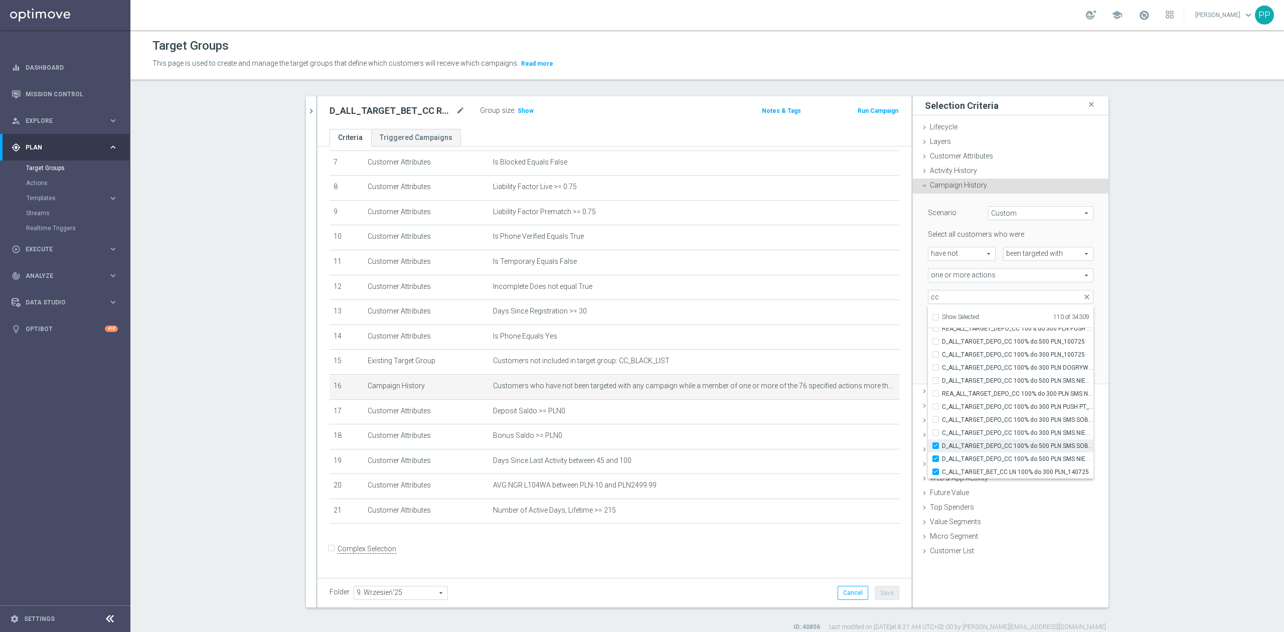
click at [942, 445] on input "D_ALL_TARGET_DEPO_CC 100% do 500 PLN SMS SOB_100725" at bounding box center [938, 445] width 7 height 7
click at [976, 456] on span "D_ALL_TARGET_DEPO_CC 100% do 500 PLN SMS NIEDZ_100725" at bounding box center [1017, 459] width 151 height 8
click at [942, 456] on input "D_ALL_TARGET_DEPO_CC 100% do 500 PLN SMS NIEDZ_100725" at bounding box center [938, 458] width 7 height 7
click at [976, 471] on span "C_ALL_TARGET_BET_CC LN 100% do 300 PLN_140725" at bounding box center [1017, 472] width 151 height 8
click at [942, 471] on input "C_ALL_TARGET_BET_CC LN 100% do 300 PLN_140725" at bounding box center [938, 471] width 7 height 7
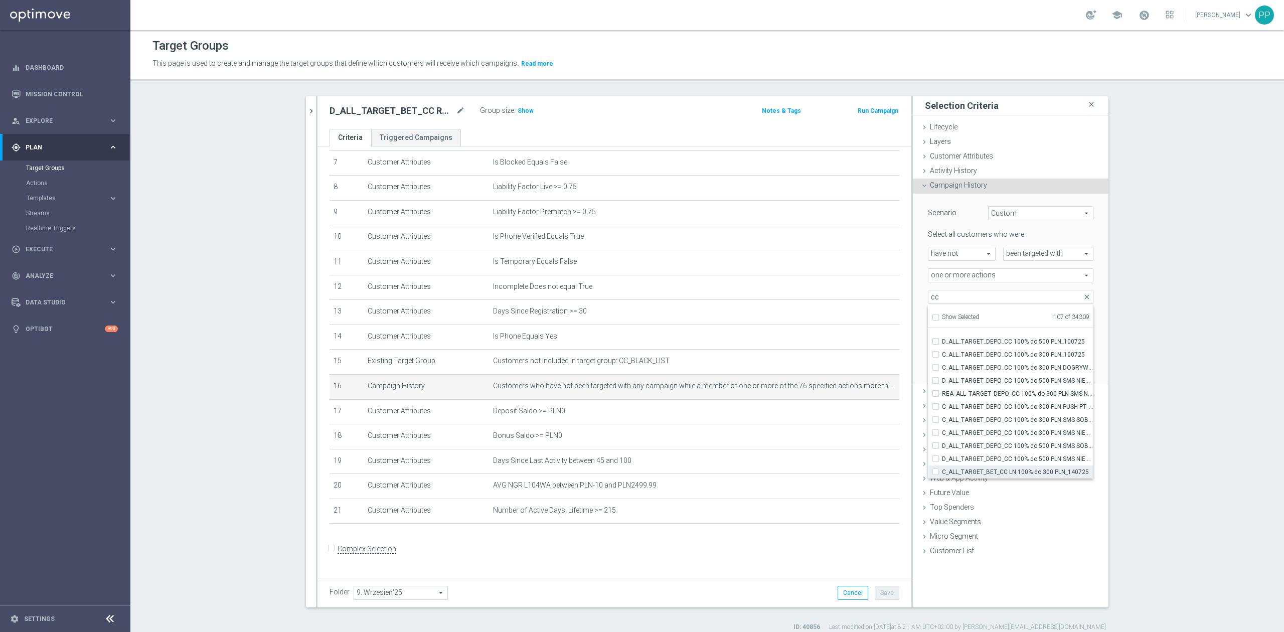
scroll to position [29937, 0]
click at [977, 404] on span "C_ALL_TARGET_BET_CC LN 100% do 300 PLN_140725" at bounding box center [1017, 405] width 151 height 8
click at [942, 404] on input "C_ALL_TARGET_BET_CC LN 100% do 300 PLN_140725" at bounding box center [938, 405] width 7 height 7
click at [974, 416] on span "REA_ALL_TARGET_BET_CC LN 100% do 300 PLN_140725" at bounding box center [1017, 418] width 151 height 8
click at [942, 416] on input "REA_ALL_TARGET_BET_CC LN 100% do 300 PLN_140725" at bounding box center [938, 418] width 7 height 7
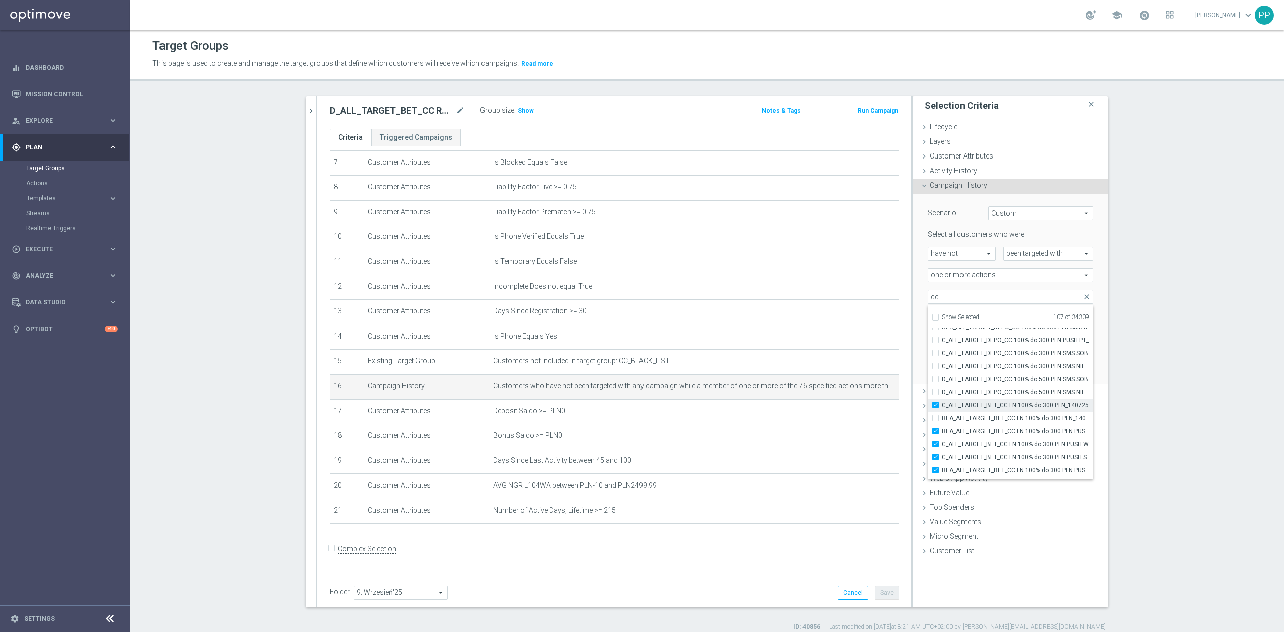
click at [974, 405] on span "C_ALL_TARGET_BET_CC LN 100% do 300 PLN_140725" at bounding box center [1017, 405] width 151 height 8
click at [942, 405] on input "C_ALL_TARGET_BET_CC LN 100% do 300 PLN_140725" at bounding box center [938, 405] width 7 height 7
click at [970, 431] on span "REA_ALL_TARGET_BET_CC LN 100% do 300 PLN PUSH WT_140725" at bounding box center [1017, 431] width 151 height 8
click at [942, 431] on input "REA_ALL_TARGET_BET_CC LN 100% do 300 PLN PUSH WT_140725" at bounding box center [938, 431] width 7 height 7
click at [970, 440] on span "C_ALL_TARGET_BET_CC LN 100% do 300 PLN PUSH WT_140725" at bounding box center [1017, 444] width 151 height 8
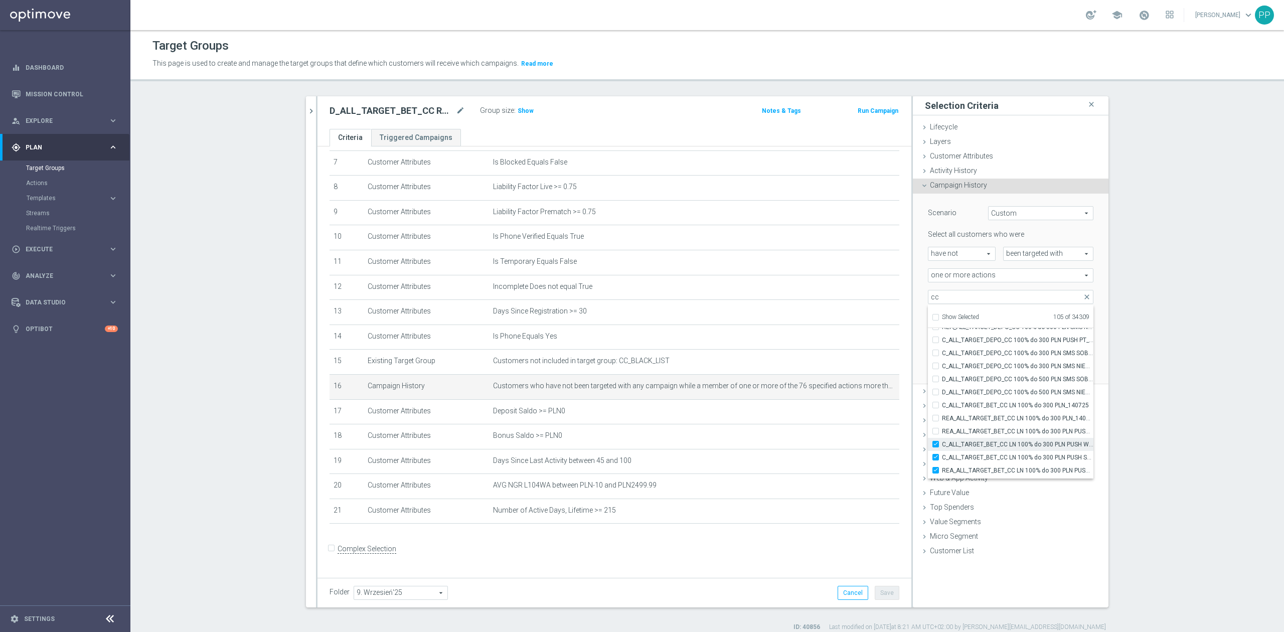
click at [942, 441] on input "C_ALL_TARGET_BET_CC LN 100% do 300 PLN PUSH WT_140725" at bounding box center [938, 444] width 7 height 7
click at [970, 458] on span "C_ALL_TARGET_BET_CC LN 100% do 300 PLN PUSH SR_140725" at bounding box center [1017, 457] width 151 height 8
click at [942, 458] on input "C_ALL_TARGET_BET_CC LN 100% do 300 PLN PUSH SR_140725" at bounding box center [938, 457] width 7 height 7
click at [969, 467] on span "REA_ALL_TARGET_BET_CC LN 100% do 300 PLN PUSH SR_140725" at bounding box center [1017, 470] width 151 height 8
click at [942, 467] on input "REA_ALL_TARGET_BET_CC LN 100% do 300 PLN PUSH SR_140725" at bounding box center [938, 470] width 7 height 7
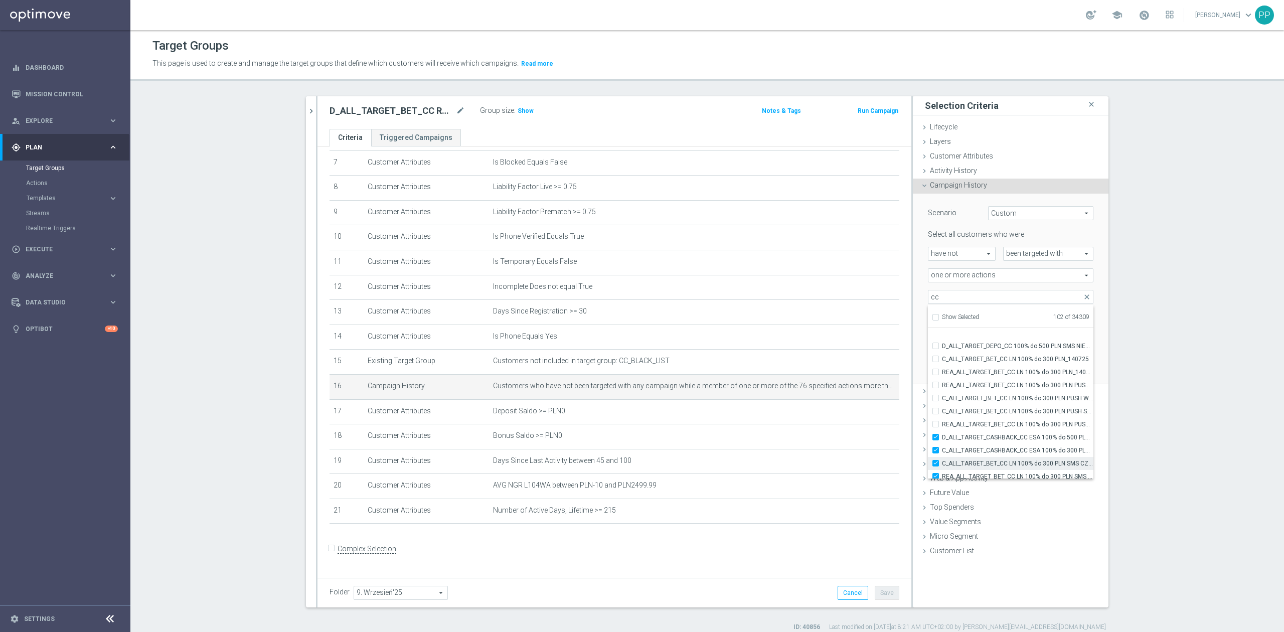
scroll to position [30004, 0]
click at [968, 419] on span "D_ALL_TARGET_CASHBACK_CC ESA 100% do 500 PLN_170725" at bounding box center [1017, 417] width 151 height 8
click at [942, 419] on input "D_ALL_TARGET_CASHBACK_CC ESA 100% do 500 PLN_170725" at bounding box center [938, 416] width 7 height 7
click at [970, 428] on span "C_ALL_TARGET_CASHBACK_CC ESA 100% do 300 PLN_170725" at bounding box center [1017, 430] width 151 height 8
click at [942, 428] on input "C_ALL_TARGET_CASHBACK_CC ESA 100% do 300 PLN_170725" at bounding box center [938, 429] width 7 height 7
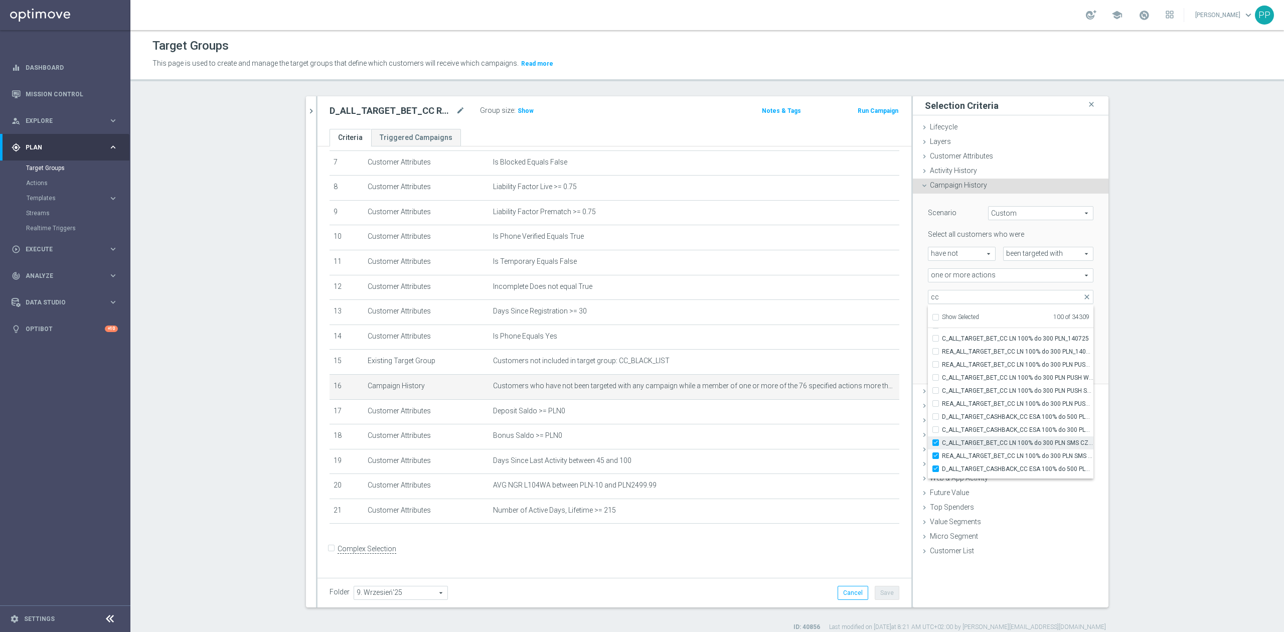
click at [970, 442] on span "C_ALL_TARGET_BET_CC LN 100% do 300 PLN SMS CZW_140725" at bounding box center [1017, 443] width 151 height 8
click at [942, 442] on input "C_ALL_TARGET_BET_CC LN 100% do 300 PLN SMS CZW_140725" at bounding box center [938, 442] width 7 height 7
click at [970, 454] on span "REA_ALL_TARGET_BET_CC LN 100% do 300 PLN SMS CZW_140725" at bounding box center [1017, 456] width 151 height 8
click at [942, 454] on input "REA_ALL_TARGET_BET_CC LN 100% do 300 PLN SMS CZW_140725" at bounding box center [938, 455] width 7 height 7
click at [970, 469] on span "D_ALL_TARGET_CASHBACK_CC ESA 100% do 500 PLN PUSH PT_170725" at bounding box center [1017, 469] width 151 height 8
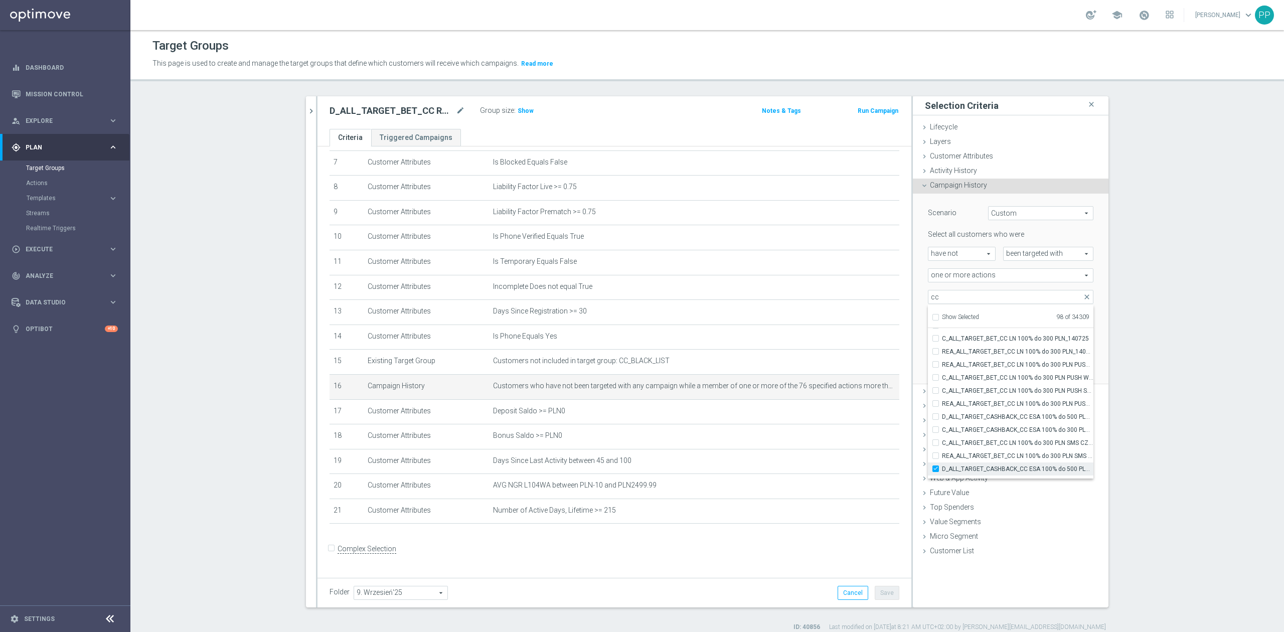
click at [942, 469] on input "D_ALL_TARGET_CASHBACK_CC ESA 100% do 500 PLN PUSH PT_170725" at bounding box center [938, 468] width 7 height 7
click at [985, 412] on span "D_ALL_TARGET_CASHBACK_CC ESA 100% do 500 PLN PUSH SOB_170725" at bounding box center [1017, 415] width 151 height 8
click at [942, 412] on input "D_ALL_TARGET_CASHBACK_CC ESA 100% do 500 PLN PUSH SOB_170725" at bounding box center [938, 414] width 7 height 7
drag, startPoint x: 985, startPoint y: 412, endPoint x: 978, endPoint y: 427, distance: 16.8
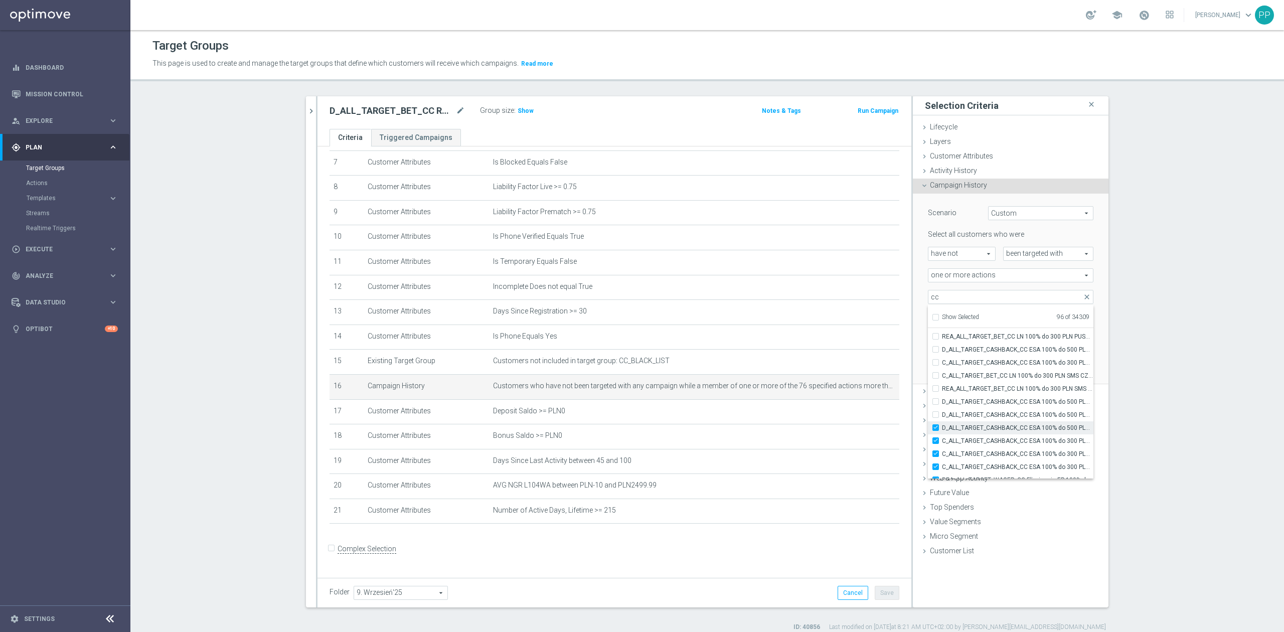
click at [978, 427] on span "D_ALL_TARGET_CASHBACK_CC ESA 100% do 500 PLN SMS NIEDZ_170725" at bounding box center [1017, 428] width 151 height 8
click at [942, 427] on input "D_ALL_TARGET_CASHBACK_CC ESA 100% do 500 PLN SMS NIEDZ_170725" at bounding box center [938, 427] width 7 height 7
click at [975, 440] on span "C_ALL_TARGET_CASHBACK_CC ESA 100% do 300 PLN PUSH PT_170725" at bounding box center [1017, 441] width 151 height 8
click at [942, 440] on input "C_ALL_TARGET_CASHBACK_CC ESA 100% do 300 PLN PUSH PT_170725" at bounding box center [938, 440] width 7 height 7
click at [974, 450] on span "C_ALL_TARGET_CASHBACK_CC ESA 100% do 300 PLN PUSH SOB_170725" at bounding box center [1017, 454] width 151 height 8
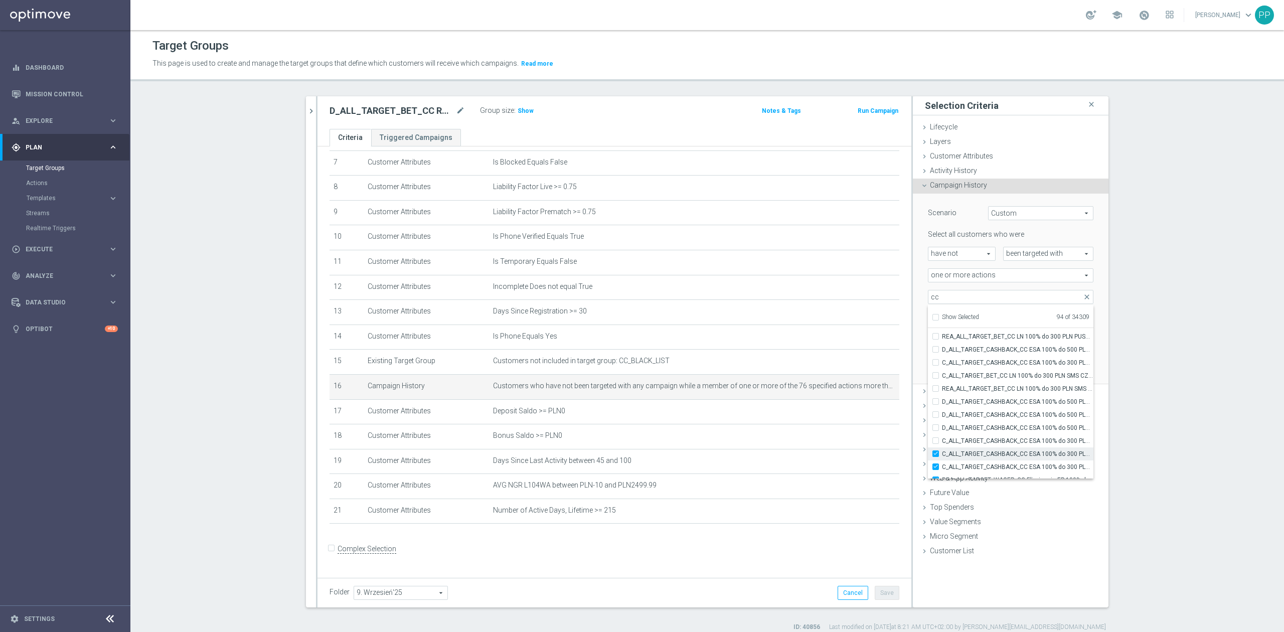
click at [942, 450] on input "C_ALL_TARGET_CASHBACK_CC ESA 100% do 300 PLN PUSH SOB_170725" at bounding box center [938, 453] width 7 height 7
click at [972, 464] on span "C_ALL_TARGET_CASHBACK_CC ESA 100% do 300 PLN NIEDZ_170725" at bounding box center [1017, 467] width 151 height 8
click at [942, 464] on input "C_ALL_TARGET_CASHBACK_CC ESA 100% do 300 PLN NIEDZ_170725" at bounding box center [938, 466] width 7 height 7
click at [972, 419] on label "REA_ALL_TARGET_WAGER_CC Eliminacje EP 100% do 300 PLN_210725" at bounding box center [1017, 413] width 151 height 13
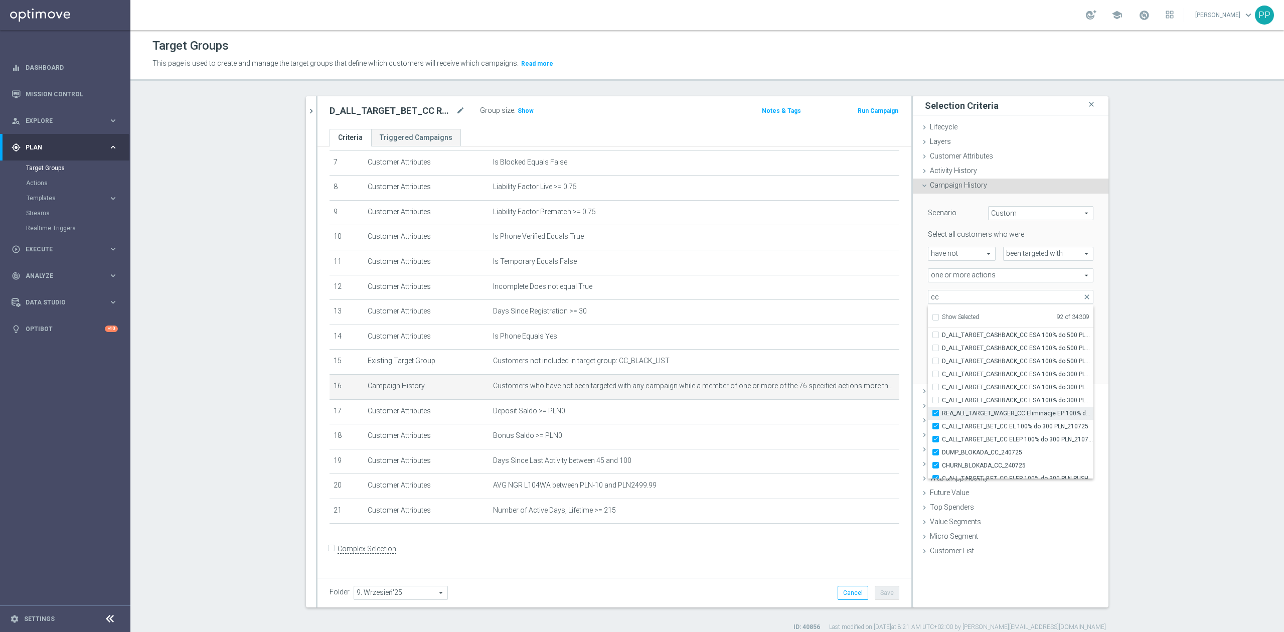
click at [942, 416] on input "REA_ALL_TARGET_WAGER_CC Eliminacje EP 100% do 300 PLN_210725" at bounding box center [938, 413] width 7 height 7
click at [971, 422] on span "C_ALL_TARGET_BET_CC EL 100% do 300 PLN_210725" at bounding box center [1017, 426] width 151 height 8
click at [942, 423] on input "C_ALL_TARGET_BET_CC EL 100% do 300 PLN_210725" at bounding box center [938, 426] width 7 height 7
click at [971, 433] on label "C_ALL_TARGET_BET_CC ELEP 100% do 300 PLN_210725" at bounding box center [1017, 439] width 151 height 13
click at [942, 436] on input "C_ALL_TARGET_BET_CC ELEP 100% do 300 PLN_210725" at bounding box center [938, 439] width 7 height 7
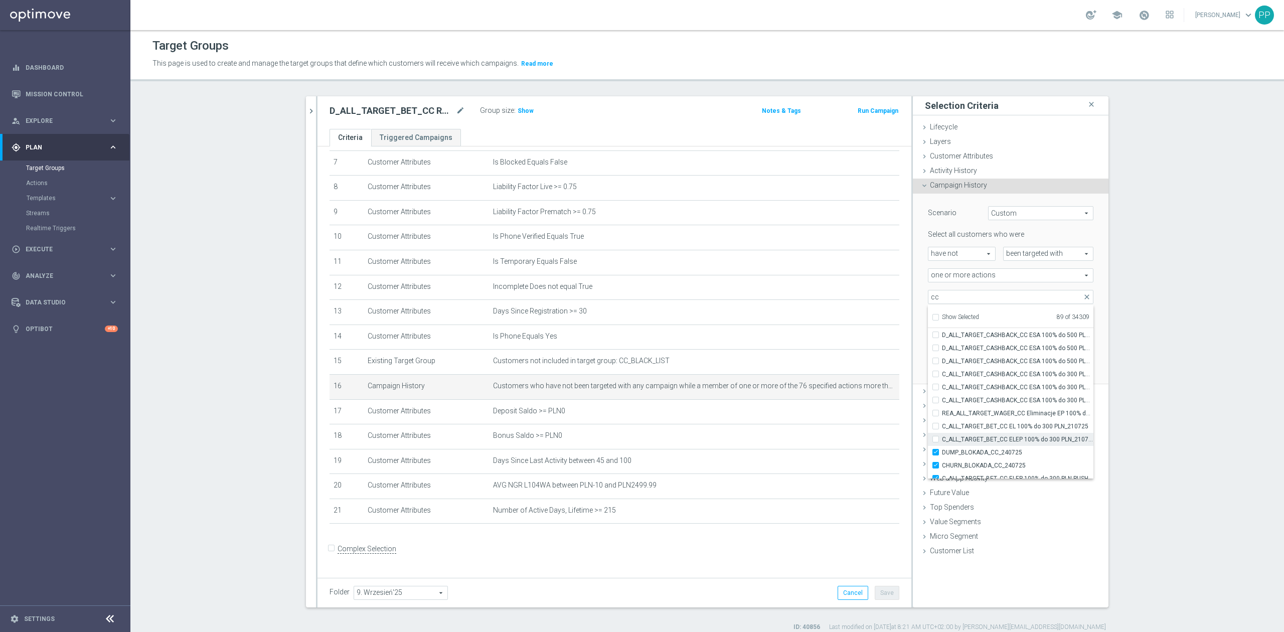
click at [971, 445] on label "C_ALL_TARGET_BET_CC ELEP 100% do 300 PLN_210725" at bounding box center [1017, 439] width 151 height 13
click at [942, 442] on input "C_ALL_TARGET_BET_CC ELEP 100% do 300 PLN_210725" at bounding box center [938, 439] width 7 height 7
click at [971, 448] on span "DUMP_BLOKADA_CC_240725" at bounding box center [1017, 452] width 151 height 8
click at [942, 449] on input "DUMP_BLOKADA_CC_240725" at bounding box center [938, 452] width 7 height 7
click at [971, 439] on span "C_ALL_TARGET_BET_CC ELEP 100% do 300 PLN_210725" at bounding box center [1017, 439] width 151 height 8
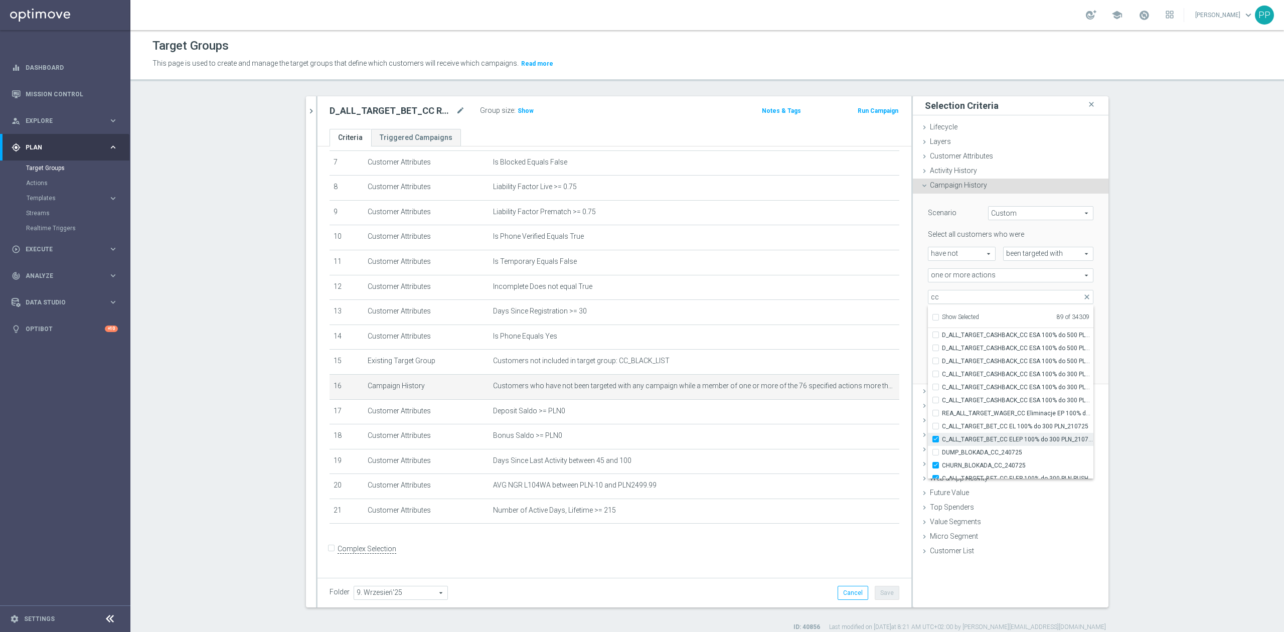
click at [942, 439] on input "C_ALL_TARGET_BET_CC ELEP 100% do 300 PLN_210725" at bounding box center [938, 439] width 7 height 7
click at [970, 460] on label "CHURN_BLOKADA_CC_240725" at bounding box center [1017, 465] width 151 height 13
click at [942, 462] on input "CHURN_BLOKADA_CC_240725" at bounding box center [938, 465] width 7 height 7
click at [967, 344] on span "C_ALL_TARGET_BET_CC ELEP 100% do 300 PLN PUSH WT_210725" at bounding box center [1017, 345] width 151 height 8
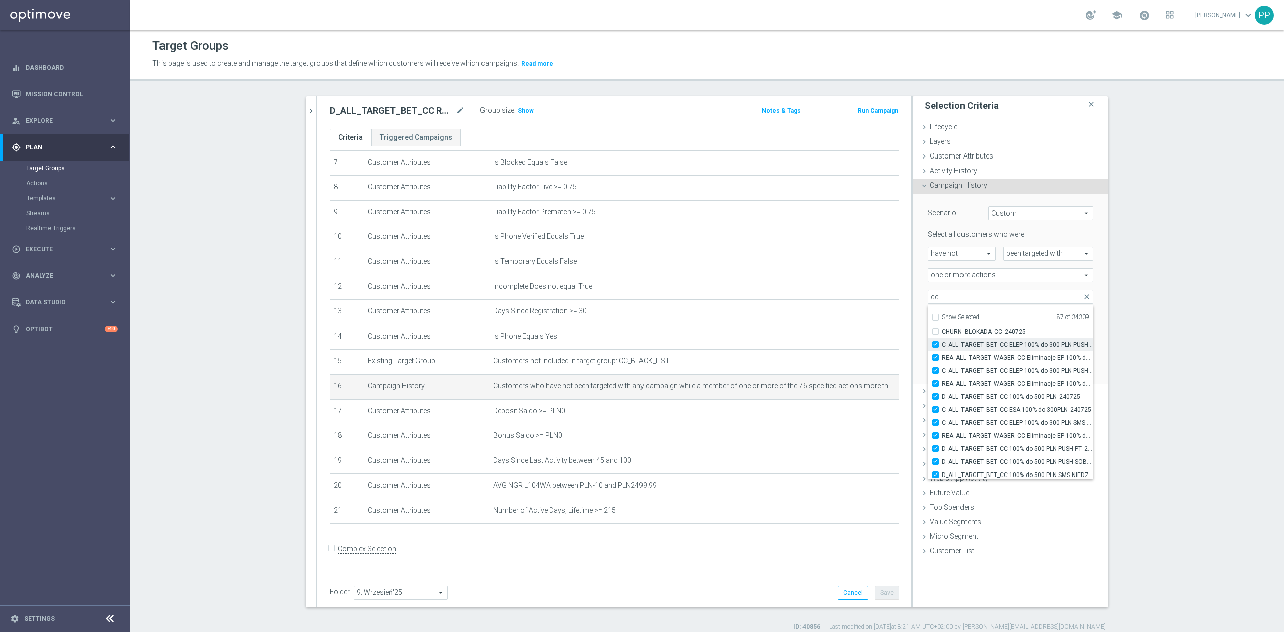
click at [942, 344] on input "C_ALL_TARGET_BET_CC ELEP 100% do 300 PLN PUSH WT_210725" at bounding box center [938, 344] width 7 height 7
click at [966, 355] on span "REA_ALL_TARGET_WAGER_CC Eliminacje EP 100% do 300 PLN PUSH WT_210725" at bounding box center [1017, 358] width 151 height 8
click at [942, 355] on input "REA_ALL_TARGET_WAGER_CC Eliminacje EP 100% do 300 PLN PUSH WT_210725" at bounding box center [938, 357] width 7 height 7
click at [966, 363] on label "REA_ALL_TARGET_WAGER_CC Eliminacje EP 100% do 300 PLN PUSH WT_210725" at bounding box center [1017, 357] width 151 height 13
click at [942, 361] on input "REA_ALL_TARGET_WAGER_CC Eliminacje EP 100% do 300 PLN PUSH WT_210725" at bounding box center [938, 357] width 7 height 7
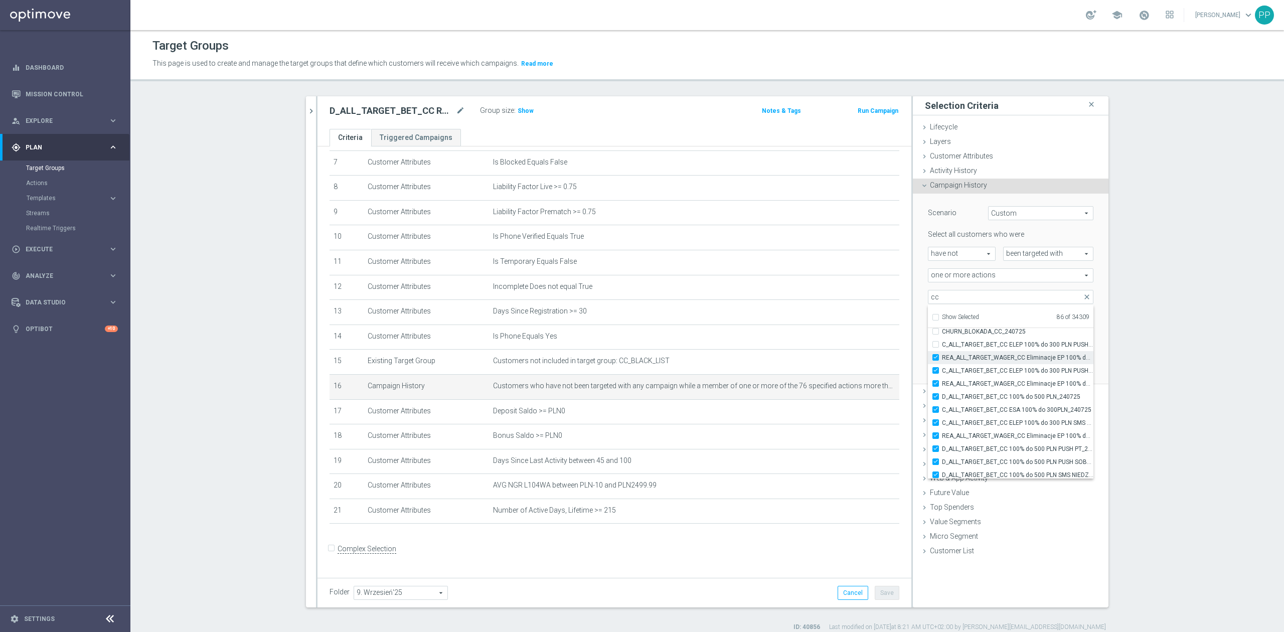
click at [964, 361] on span "REA_ALL_TARGET_WAGER_CC Eliminacje EP 100% do 300 PLN PUSH WT_210725" at bounding box center [1017, 358] width 151 height 8
click at [942, 361] on input "REA_ALL_TARGET_WAGER_CC Eliminacje EP 100% do 300 PLN PUSH WT_210725" at bounding box center [938, 357] width 7 height 7
click at [963, 368] on span "C_ALL_TARGET_BET_CC ELEP 100% do 300 PLN PUSH SR_210725" at bounding box center [1017, 371] width 151 height 8
click at [942, 368] on input "C_ALL_TARGET_BET_CC ELEP 100% do 300 PLN PUSH SR_210725" at bounding box center [938, 370] width 7 height 7
click at [962, 386] on span "REA_ALL_TARGET_WAGER_CC Eliminacje EP 100% do 300 PLN PUSH SR_210725" at bounding box center [1017, 384] width 151 height 8
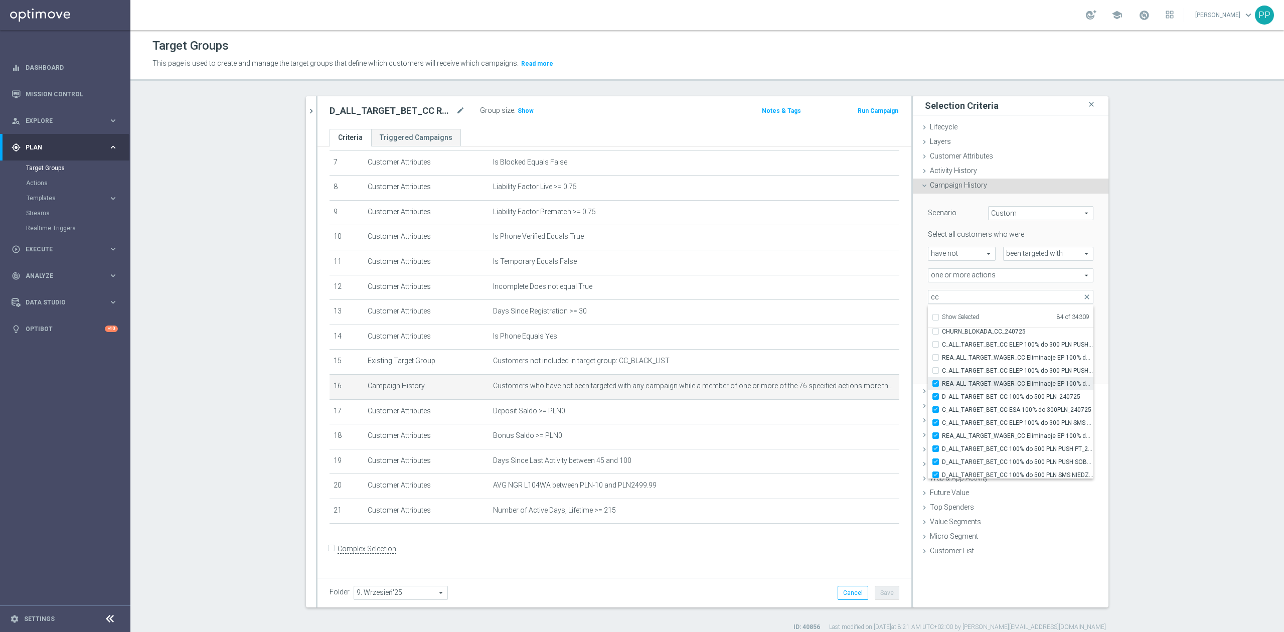
click at [942, 386] on input "REA_ALL_TARGET_WAGER_CC Eliminacje EP 100% do 300 PLN PUSH SR_210725" at bounding box center [938, 383] width 7 height 7
click at [962, 396] on span "D_ALL_TARGET_BET_CC 100% do 500 PLN_240725" at bounding box center [1017, 397] width 151 height 8
click at [942, 396] on input "D_ALL_TARGET_BET_CC 100% do 500 PLN_240725" at bounding box center [938, 396] width 7 height 7
click at [962, 404] on label "C_ALL_TARGET_BET_CC ESA 100% do 300PLN_240725" at bounding box center [1017, 409] width 151 height 13
click at [942, 406] on input "C_ALL_TARGET_BET_CC ESA 100% do 300PLN_240725" at bounding box center [938, 409] width 7 height 7
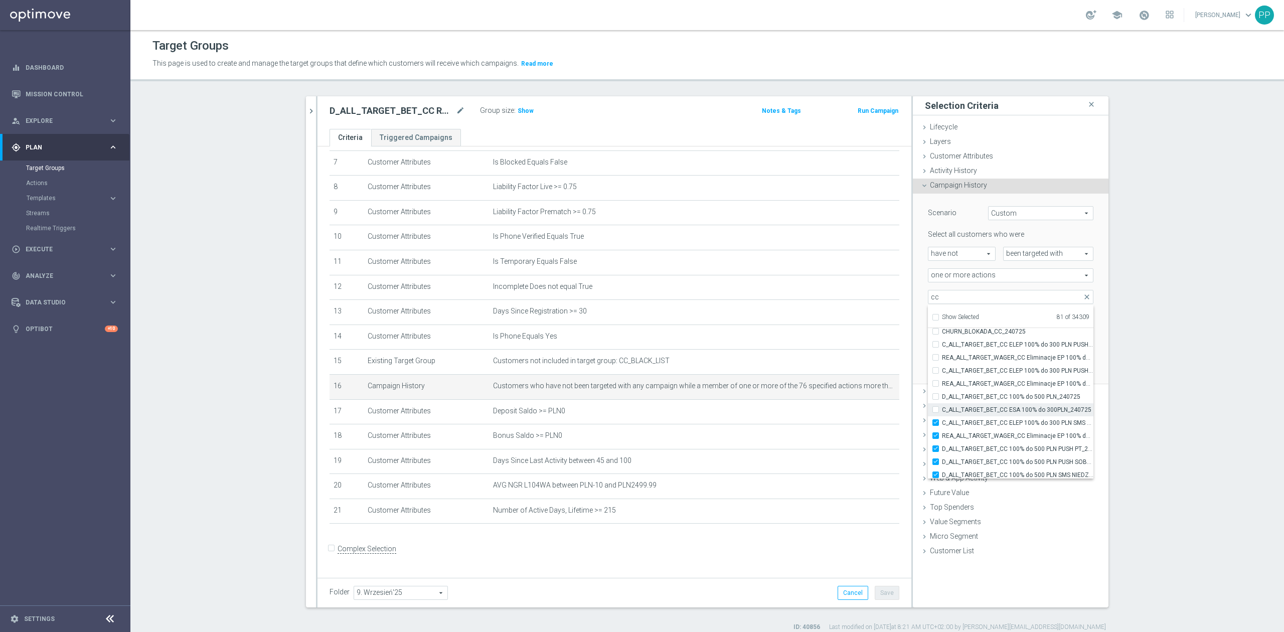
click at [962, 412] on span "C_ALL_TARGET_BET_CC ESA 100% do 300PLN_240725" at bounding box center [1017, 410] width 151 height 8
click at [942, 412] on input "C_ALL_TARGET_BET_CC ESA 100% do 300PLN_240725" at bounding box center [938, 409] width 7 height 7
click at [960, 413] on span "C_ALL_TARGET_BET_CC ESA 100% do 300PLN_240725" at bounding box center [1017, 410] width 151 height 8
click at [942, 413] on input "C_ALL_TARGET_BET_CC ESA 100% do 300PLN_240725" at bounding box center [938, 409] width 7 height 7
click at [970, 425] on span "C_ALL_TARGET_BET_CC ELEP 100% do 300 PLN SMS CZW_210725" at bounding box center [1017, 423] width 151 height 8
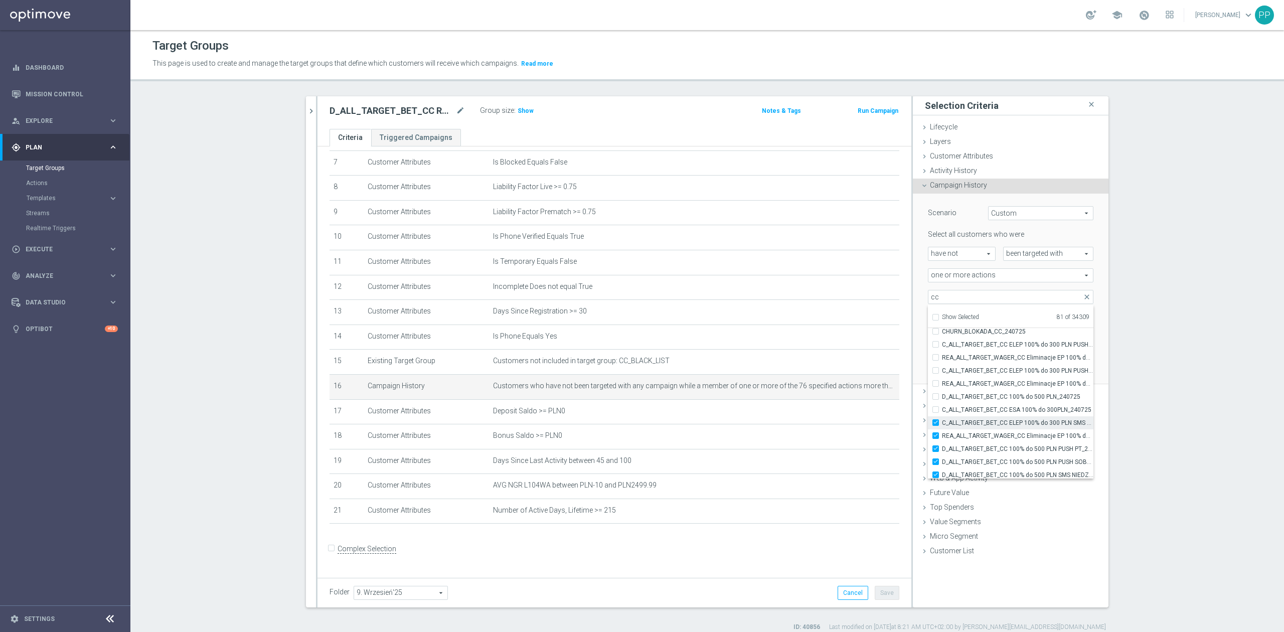
click at [942, 425] on input "C_ALL_TARGET_BET_CC ELEP 100% do 300 PLN SMS CZW_210725" at bounding box center [938, 422] width 7 height 7
click at [969, 439] on span "REA_ALL_TARGET_WAGER_CC Eliminacje EP 100% do 300 PLN SMS CZW_210725" at bounding box center [1017, 436] width 151 height 8
click at [942, 439] on input "REA_ALL_TARGET_WAGER_CC Eliminacje EP 100% do 300 PLN SMS CZW_210725" at bounding box center [938, 435] width 7 height 7
click at [968, 446] on span "D_ALL_TARGET_BET_CC 100% do 500 PLN PUSH PT_240725" at bounding box center [1017, 449] width 151 height 8
click at [942, 446] on input "D_ALL_TARGET_BET_CC 100% do 500 PLN PUSH PT_240725" at bounding box center [938, 448] width 7 height 7
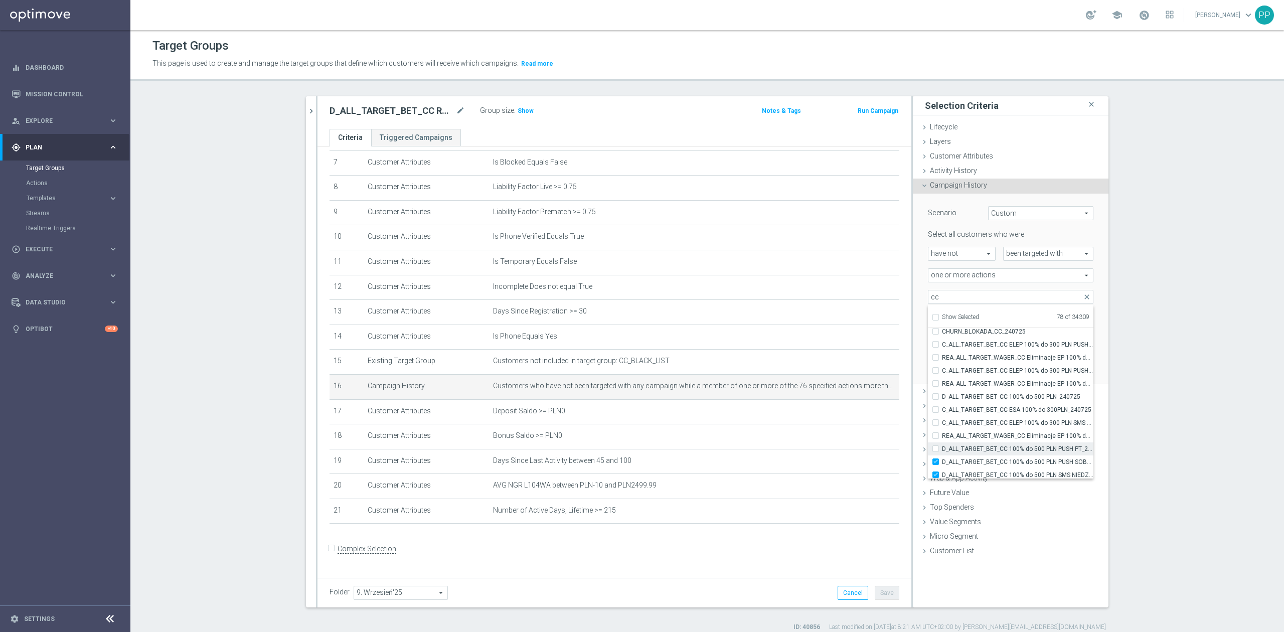
click at [968, 454] on label "D_ALL_TARGET_BET_CC 100% do 500 PLN PUSH PT_240725" at bounding box center [1017, 448] width 151 height 13
click at [942, 452] on input "D_ALL_TARGET_BET_CC 100% do 500 PLN PUSH PT_240725" at bounding box center [938, 448] width 7 height 7
click at [968, 454] on label "D_ALL_TARGET_BET_CC 100% do 500 PLN PUSH PT_240725" at bounding box center [1017, 448] width 151 height 13
click at [942, 452] on input "D_ALL_TARGET_BET_CC 100% do 500 PLN PUSH PT_240725" at bounding box center [938, 448] width 7 height 7
click at [970, 457] on label "D_ALL_TARGET_BET_CC 100% do 500 PLN PUSH SOB_240725" at bounding box center [1017, 461] width 151 height 13
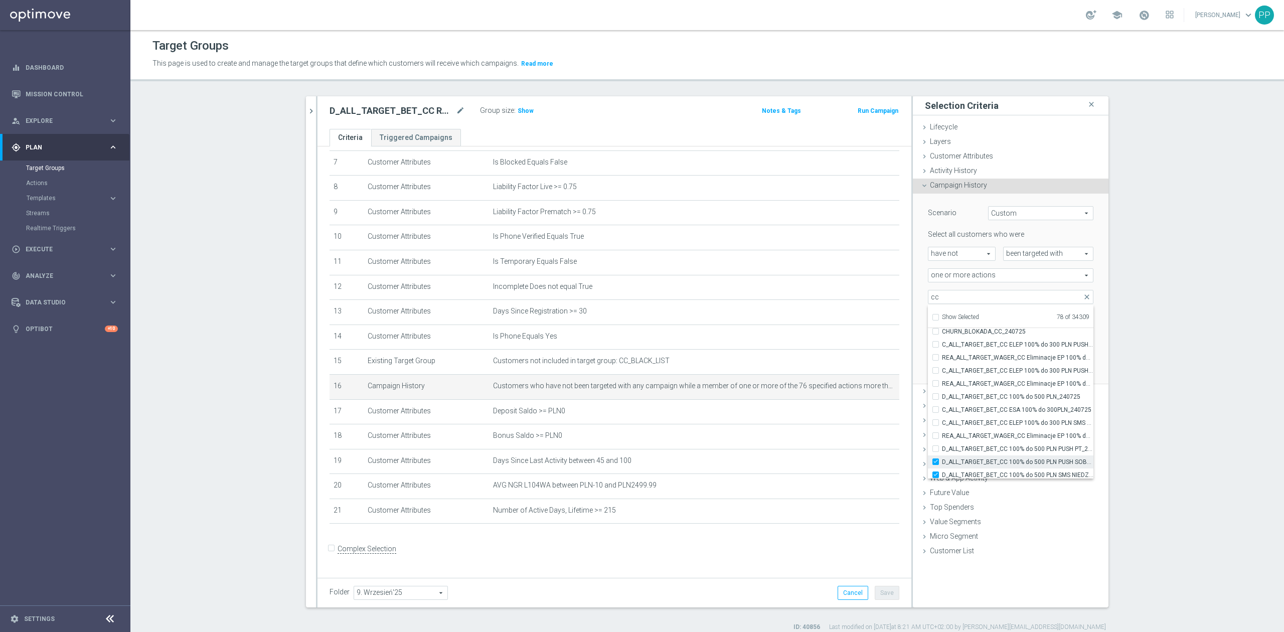
click at [942, 458] on input "D_ALL_TARGET_BET_CC 100% do 500 PLN PUSH SOB_240725" at bounding box center [938, 461] width 7 height 7
click at [972, 413] on label "D_ALL_TARGET_BET_CC 100% do 500 PLN SMS NIEDZ_240725" at bounding box center [1017, 408] width 151 height 13
click at [942, 411] on input "D_ALL_TARGET_BET_CC 100% do 500 PLN SMS NIEDZ_240725" at bounding box center [938, 408] width 7 height 7
click at [972, 425] on span "C_ALL_TARGET_BET_CC ESA 100% do 300PLN PUSH PT_240725" at bounding box center [1017, 421] width 151 height 8
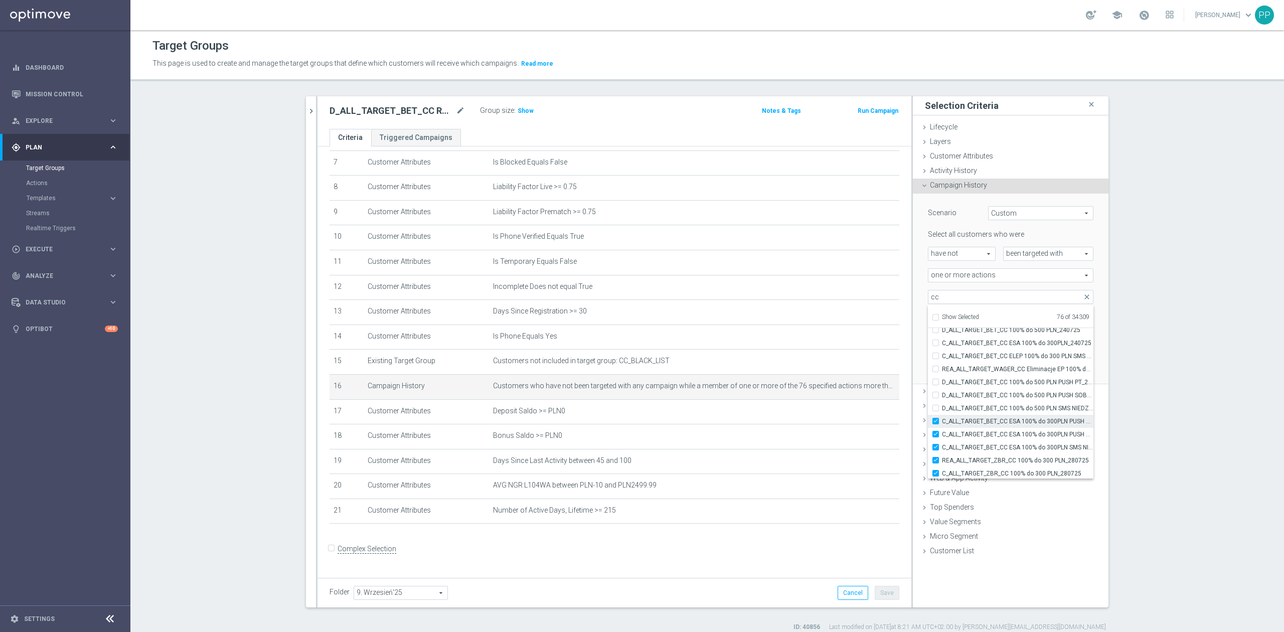
click at [942, 424] on input "C_ALL_TARGET_BET_CC ESA 100% do 300PLN PUSH PT_240725" at bounding box center [938, 421] width 7 height 7
click at [972, 435] on span "C_ALL_TARGET_BET_CC ESA 100% do 300PLN PUSH SOB_240725" at bounding box center [1017, 434] width 151 height 8
click at [942, 435] on input "C_ALL_TARGET_BET_CC ESA 100% do 300PLN PUSH SOB_240725" at bounding box center [938, 434] width 7 height 7
click at [972, 445] on span "C_ALL_TARGET_BET_CC ESA 100% do 300PLN SMS NIEDZ_240725" at bounding box center [1017, 447] width 151 height 8
click at [942, 445] on input "C_ALL_TARGET_BET_CC ESA 100% do 300PLN SMS NIEDZ_240725" at bounding box center [938, 447] width 7 height 7
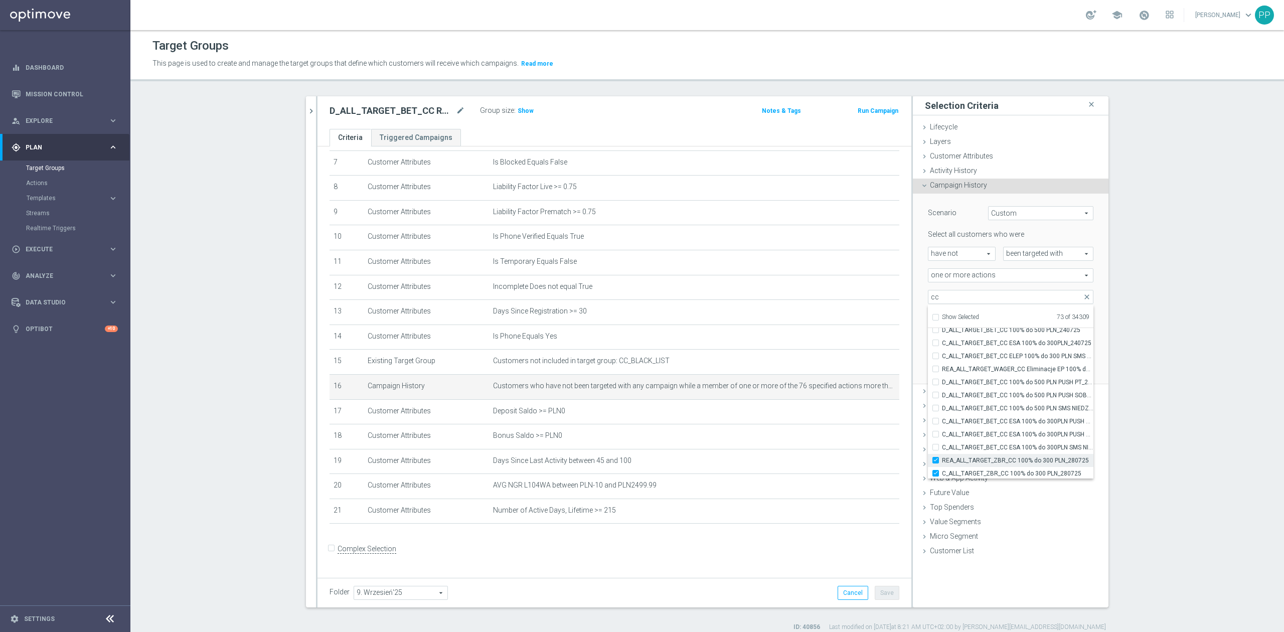
click at [973, 462] on span "REA_ALL_TARGET_ZBR_CC 100% do 300 PLN_280725" at bounding box center [1017, 460] width 151 height 8
click at [942, 462] on input "REA_ALL_TARGET_ZBR_CC 100% do 300 PLN_280725" at bounding box center [938, 460] width 7 height 7
click at [978, 408] on span "C_ALL_TARGET_ZBR_CC 100% do 300 PLN_280725" at bounding box center [1017, 407] width 151 height 8
click at [942, 408] on input "C_ALL_TARGET_ZBR_CC 100% do 300 PLN_280725" at bounding box center [938, 406] width 7 height 7
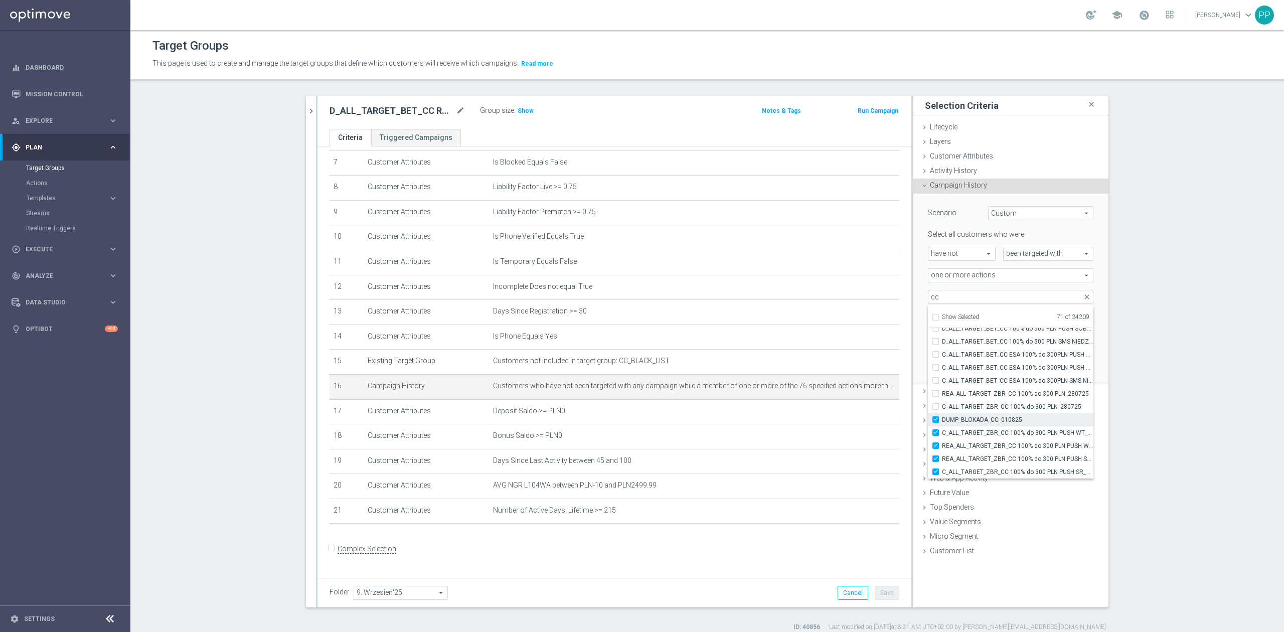
click at [978, 420] on span "DUMP_BLOKADA_CC_010825" at bounding box center [1017, 420] width 151 height 8
click at [942, 420] on input "DUMP_BLOKADA_CC_010825" at bounding box center [938, 419] width 7 height 7
click at [978, 429] on span "C_ALL_TARGET_ZBR_CC 100% do 300 PLN PUSH WT_280725" at bounding box center [1017, 433] width 151 height 8
click at [942, 429] on input "C_ALL_TARGET_ZBR_CC 100% do 300 PLN PUSH WT_280725" at bounding box center [938, 432] width 7 height 7
click at [980, 439] on label "REA_ALL_TARGET_ZBR_CC 100% do 300 PLN PUSH WT_280725" at bounding box center [1017, 445] width 151 height 13
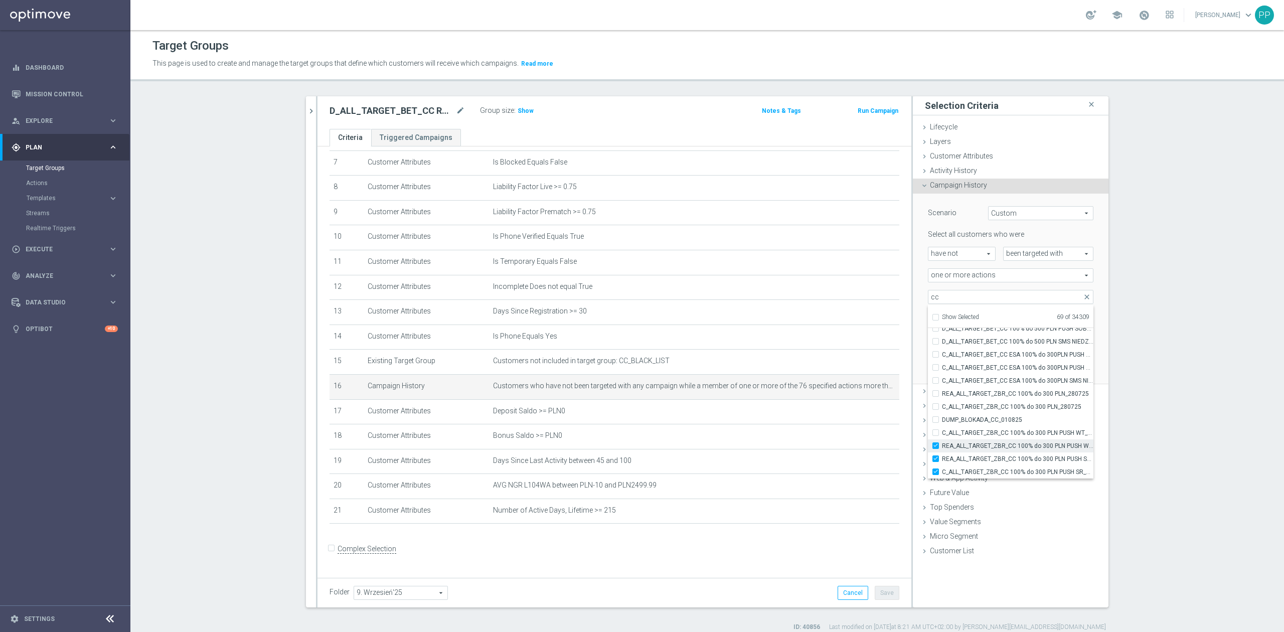
click at [942, 442] on input "REA_ALL_TARGET_ZBR_CC 100% do 300 PLN PUSH WT_280725" at bounding box center [938, 445] width 7 height 7
click at [980, 451] on label "REA_ALL_TARGET_ZBR_CC 100% do 300 PLN PUSH WT_280725" at bounding box center [1017, 445] width 151 height 13
click at [942, 449] on input "REA_ALL_TARGET_ZBR_CC 100% do 300 PLN PUSH WT_280725" at bounding box center [938, 445] width 7 height 7
click at [980, 451] on label "REA_ALL_TARGET_ZBR_CC 100% do 300 PLN PUSH WT_280725" at bounding box center [1017, 445] width 151 height 13
click at [942, 449] on input "REA_ALL_TARGET_ZBR_CC 100% do 300 PLN PUSH WT_280725" at bounding box center [938, 445] width 7 height 7
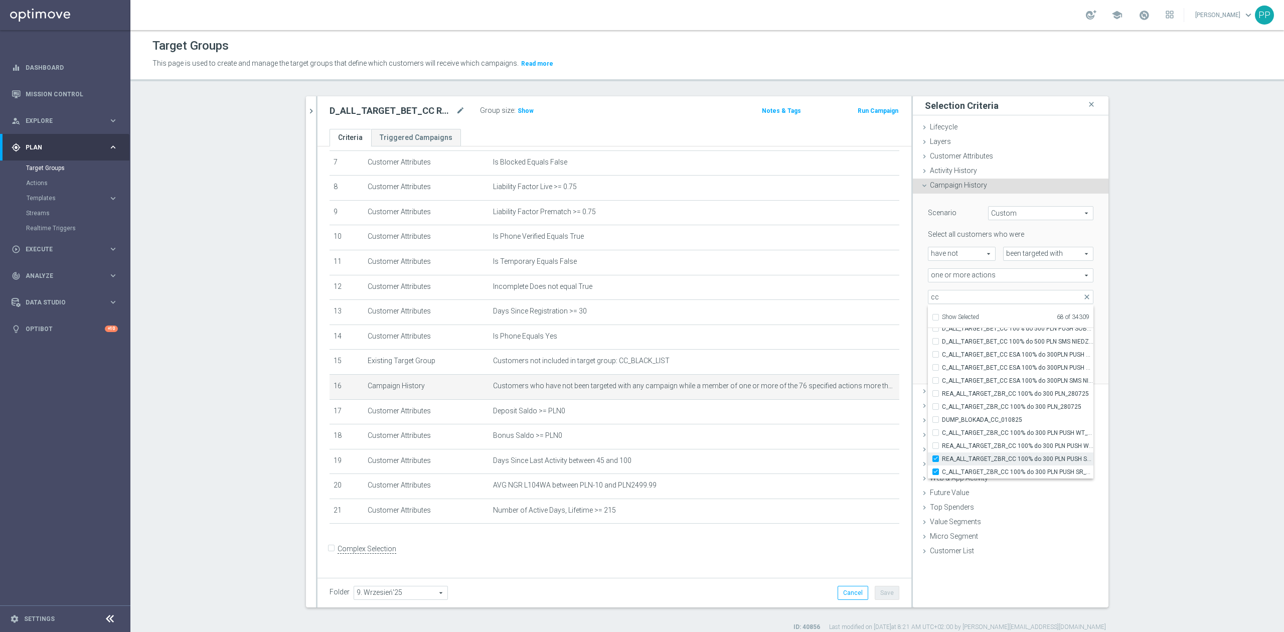
click at [982, 462] on span "REA_ALL_TARGET_ZBR_CC 100% do 300 PLN PUSH SR_280725" at bounding box center [1017, 459] width 151 height 8
click at [942, 462] on input "REA_ALL_TARGET_ZBR_CC 100% do 300 PLN PUSH SR_280725" at bounding box center [938, 458] width 7 height 7
click at [980, 406] on span "C_ALL_TARGET_ZBR_CC 100% do 300 PLN PUSH SR_280725" at bounding box center [1017, 405] width 151 height 8
click at [942, 406] on input "C_ALL_TARGET_ZBR_CC 100% do 300 PLN PUSH SR_280725" at bounding box center [938, 404] width 7 height 7
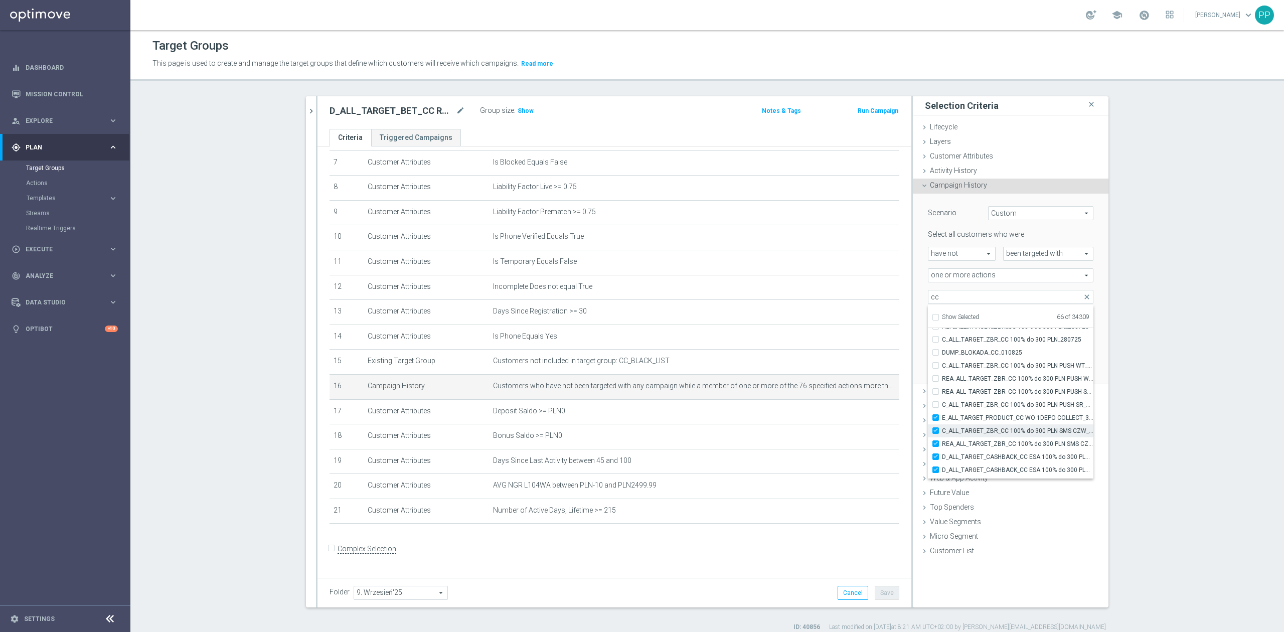
click at [985, 434] on span "C_ALL_TARGET_ZBR_CC 100% do 300 PLN SMS CZW_280725" at bounding box center [1017, 431] width 151 height 8
click at [942, 434] on input "C_ALL_TARGET_ZBR_CC 100% do 300 PLN SMS CZW_280725" at bounding box center [938, 430] width 7 height 7
click at [985, 442] on span "REA_ALL_TARGET_ZBR_CC 100% do 300 PLN SMS CZW_280725" at bounding box center [1017, 444] width 151 height 8
click at [942, 442] on input "REA_ALL_TARGET_ZBR_CC 100% do 300 PLN SMS CZW_280725" at bounding box center [938, 443] width 7 height 7
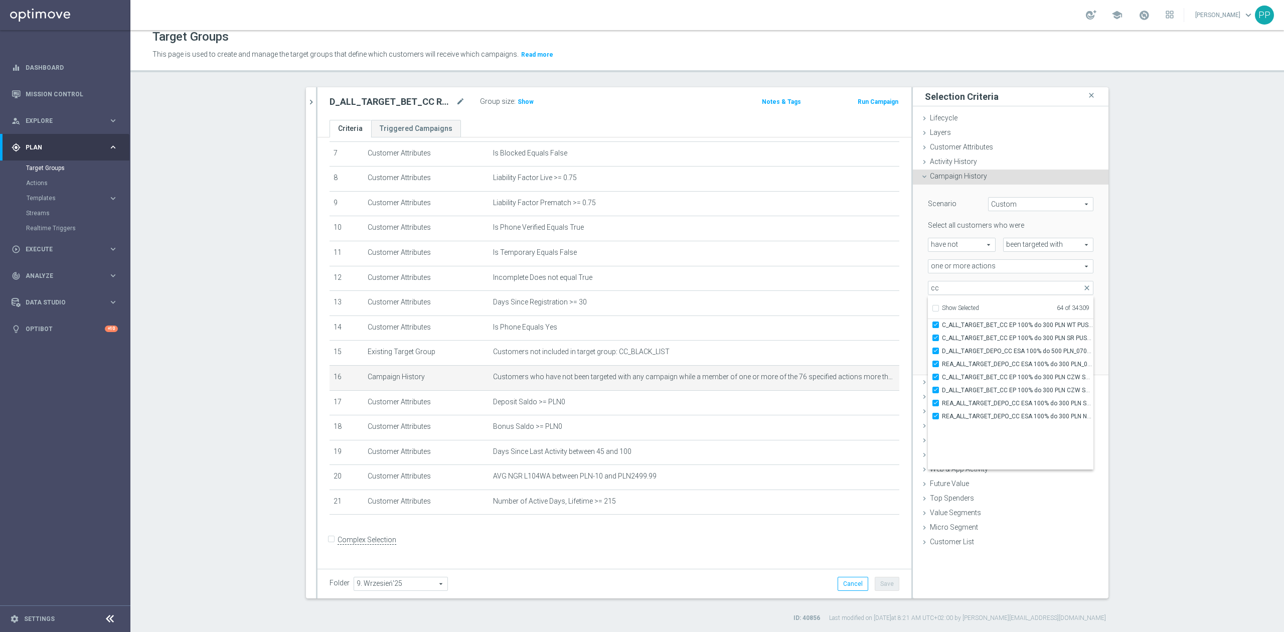
scroll to position [30607, 0]
drag, startPoint x: 1036, startPoint y: 402, endPoint x: 1056, endPoint y: 299, distance: 104.3
click at [1056, 299] on ul "Show Selected 64 of 34309" at bounding box center [1011, 307] width 166 height 23
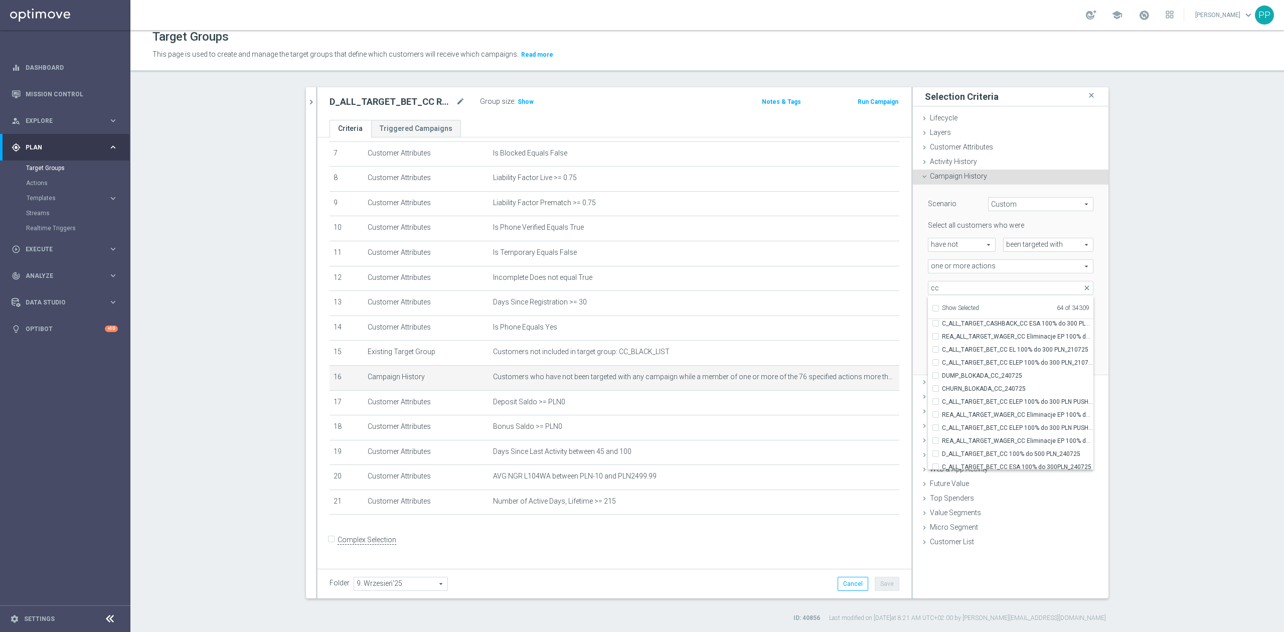
click at [920, 348] on div "Scenario Custom Custom arrow_drop_down search Select all customers who were hav…" at bounding box center [1010, 280] width 181 height 190
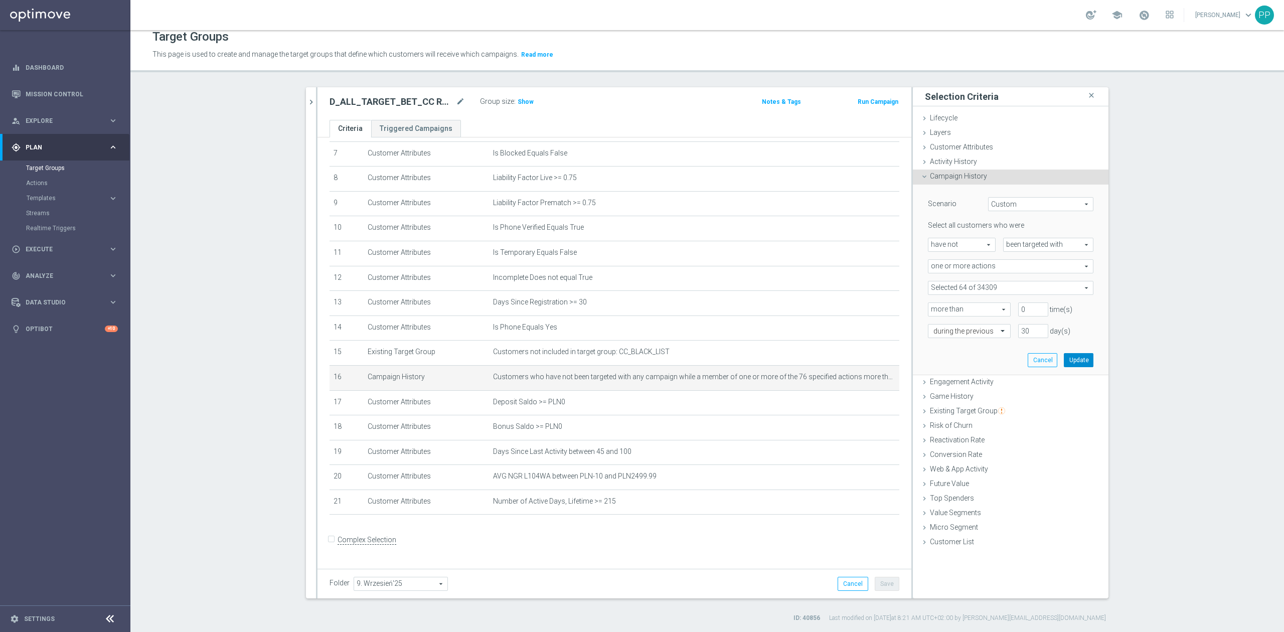
click at [1065, 359] on button "Update" at bounding box center [1079, 360] width 30 height 14
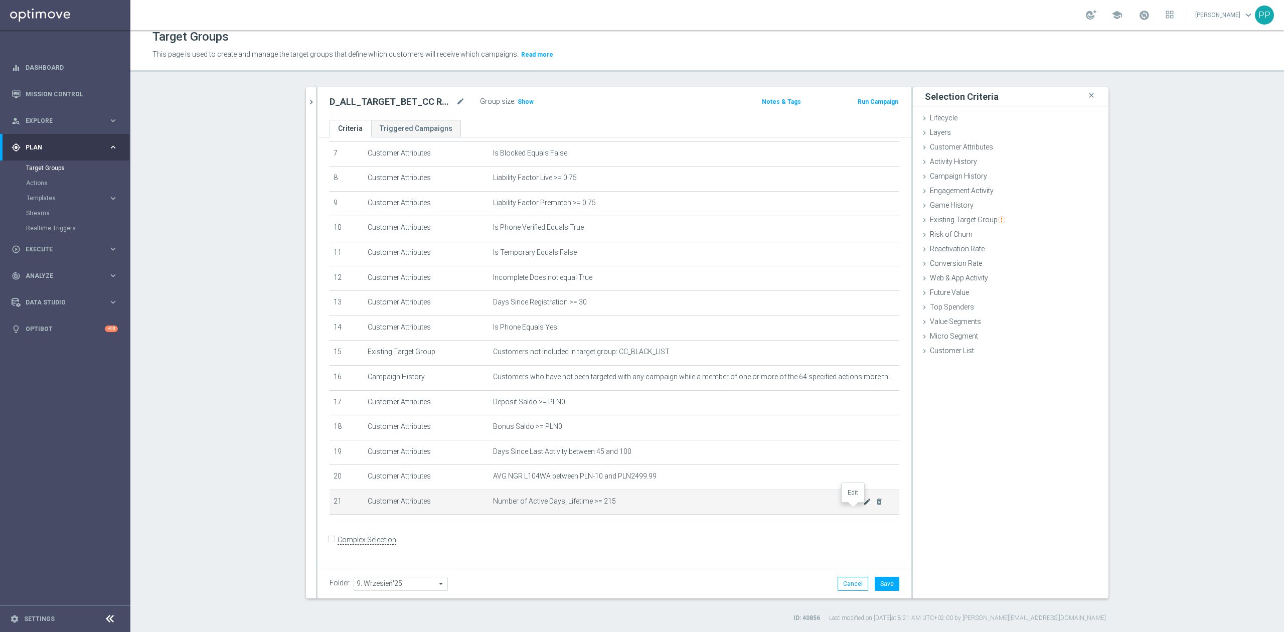
click at [863, 506] on icon "mode_edit" at bounding box center [867, 502] width 8 height 8
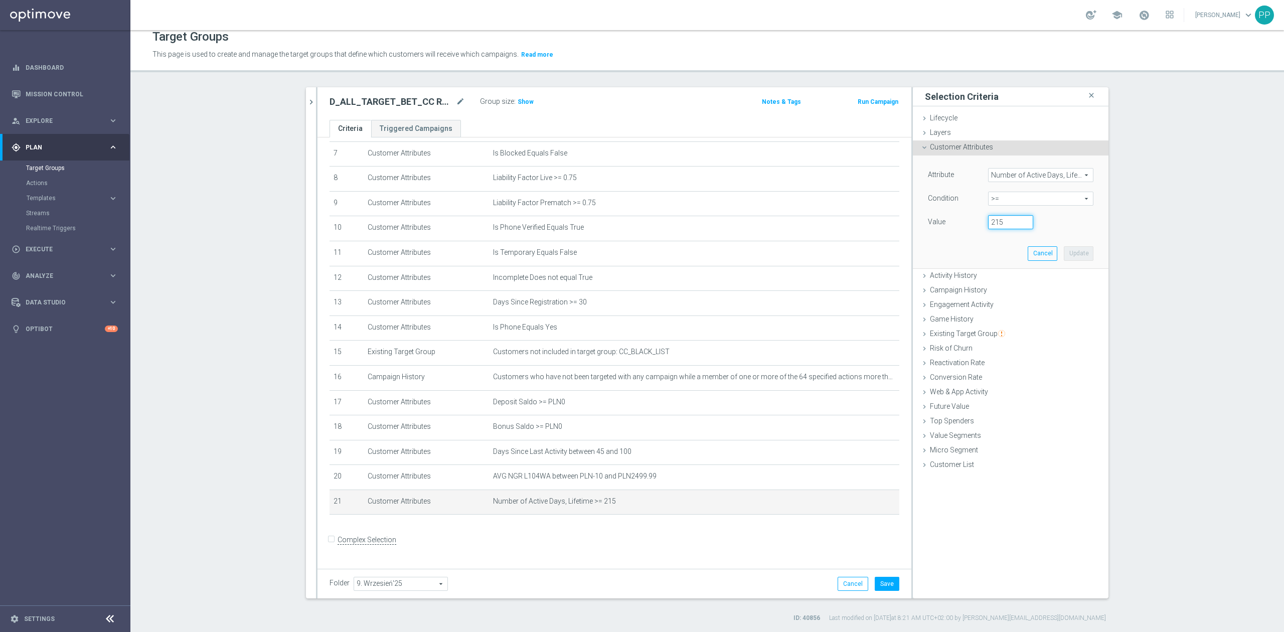
drag, startPoint x: 1001, startPoint y: 226, endPoint x: 984, endPoint y: 227, distance: 17.1
click at [988, 227] on input "215" at bounding box center [1010, 222] width 45 height 14
click at [1068, 253] on button "Update" at bounding box center [1079, 253] width 30 height 14
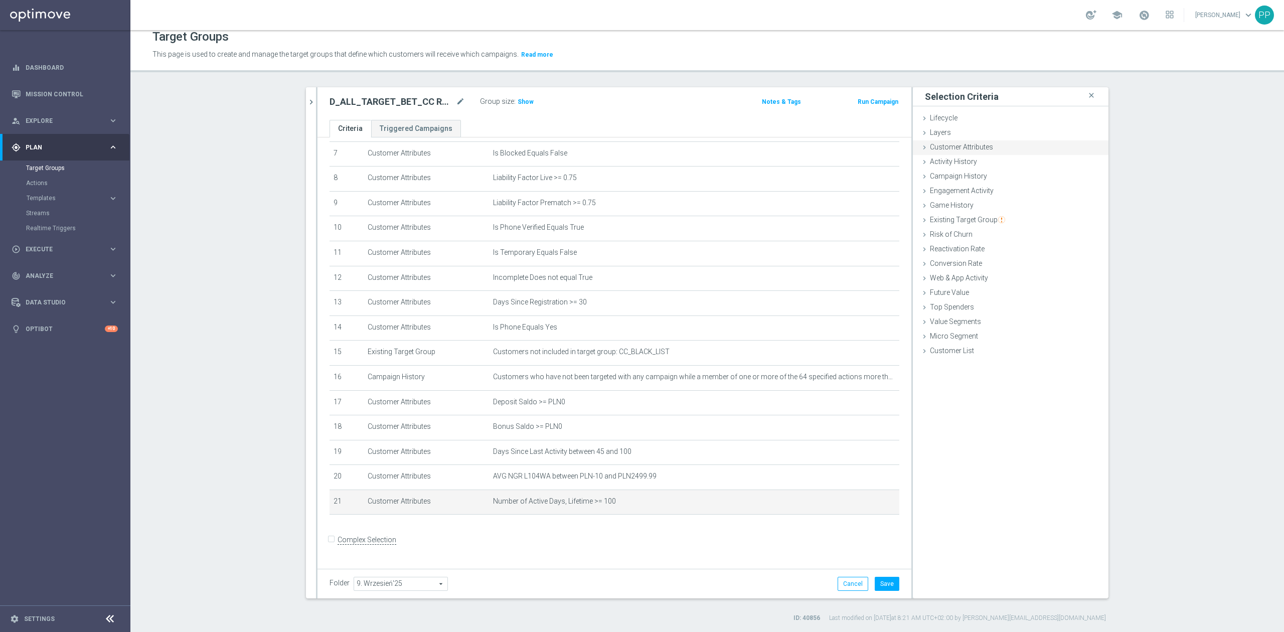
click at [977, 147] on span "Customer Attributes" at bounding box center [961, 147] width 63 height 8
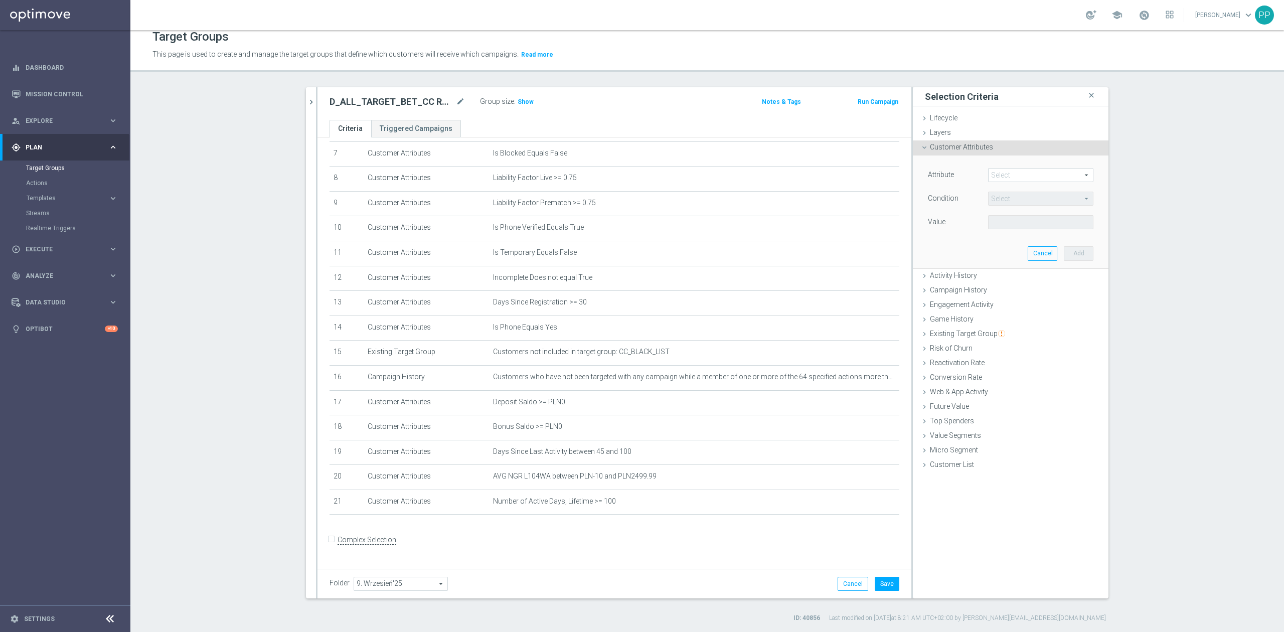
click at [990, 175] on span at bounding box center [1041, 175] width 104 height 13
click at [990, 175] on input "search" at bounding box center [1040, 175] width 105 height 14
click at [1040, 193] on span "Lifetime Activity Ratio" at bounding box center [1040, 190] width 95 height 8
click at [1035, 195] on span "=" at bounding box center [1041, 198] width 104 height 13
click at [1002, 283] on span ">=" at bounding box center [1040, 279] width 95 height 8
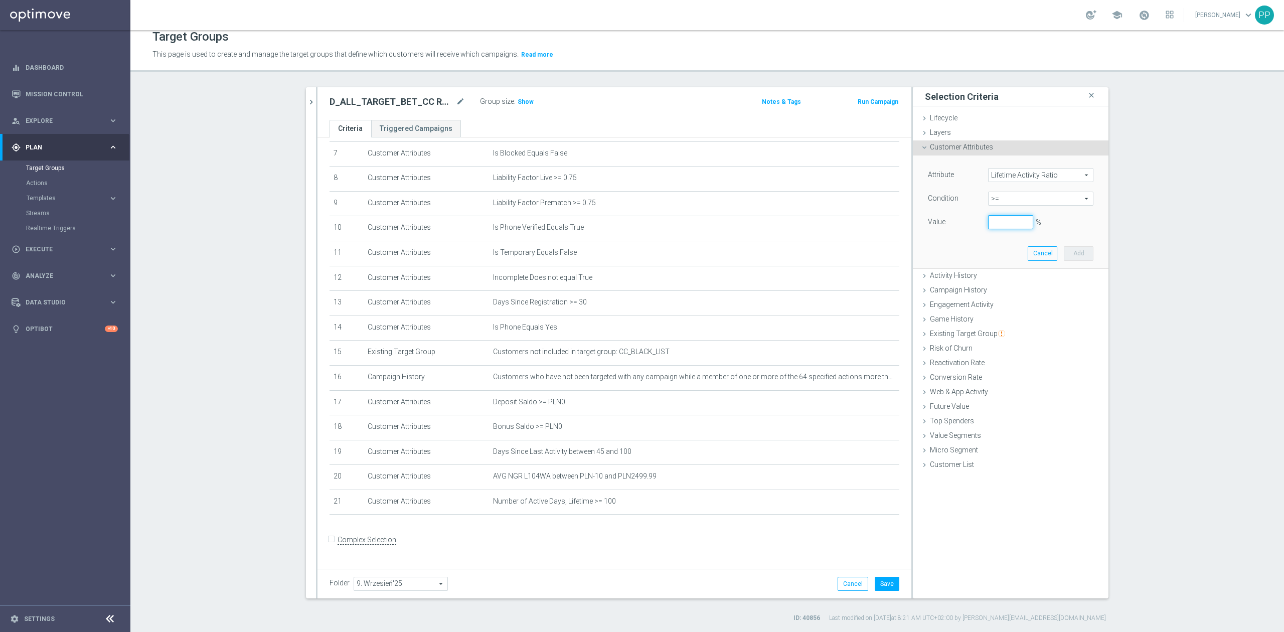
click at [993, 225] on input "%" at bounding box center [1010, 222] width 45 height 14
click at [1075, 250] on button "Add" at bounding box center [1079, 253] width 30 height 14
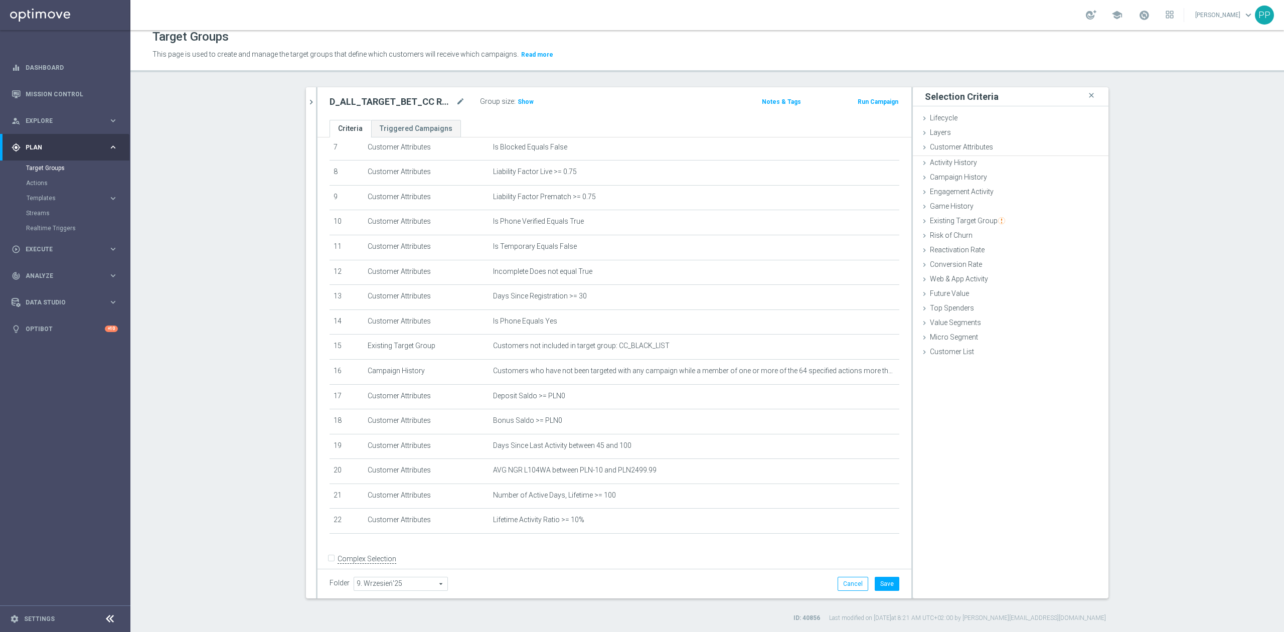
scroll to position [197, 0]
click at [863, 439] on icon "mode_edit" at bounding box center [867, 435] width 8 height 8
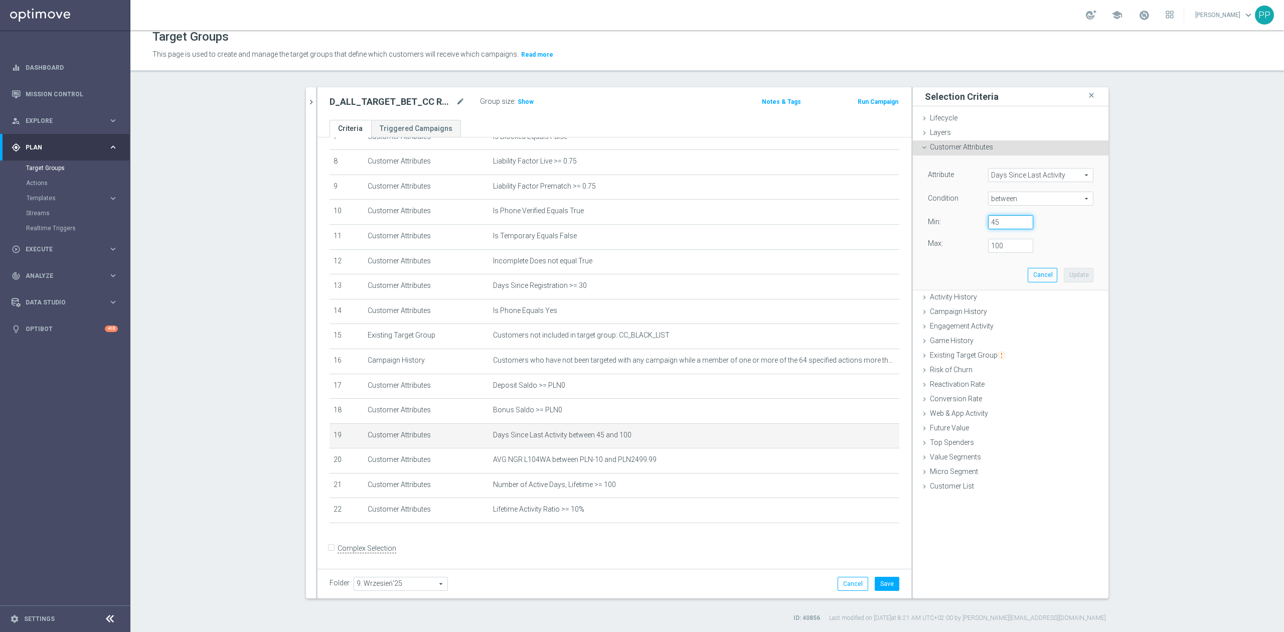
click at [1000, 218] on input "45" at bounding box center [1010, 222] width 45 height 14
drag, startPoint x: 1016, startPoint y: 242, endPoint x: 1006, endPoint y: 242, distance: 10.0
click at [1008, 242] on input "101" at bounding box center [1010, 246] width 45 height 14
drag, startPoint x: 1005, startPoint y: 243, endPoint x: 970, endPoint y: 251, distance: 36.1
click at [970, 251] on div "Max: 101" at bounding box center [1010, 246] width 181 height 14
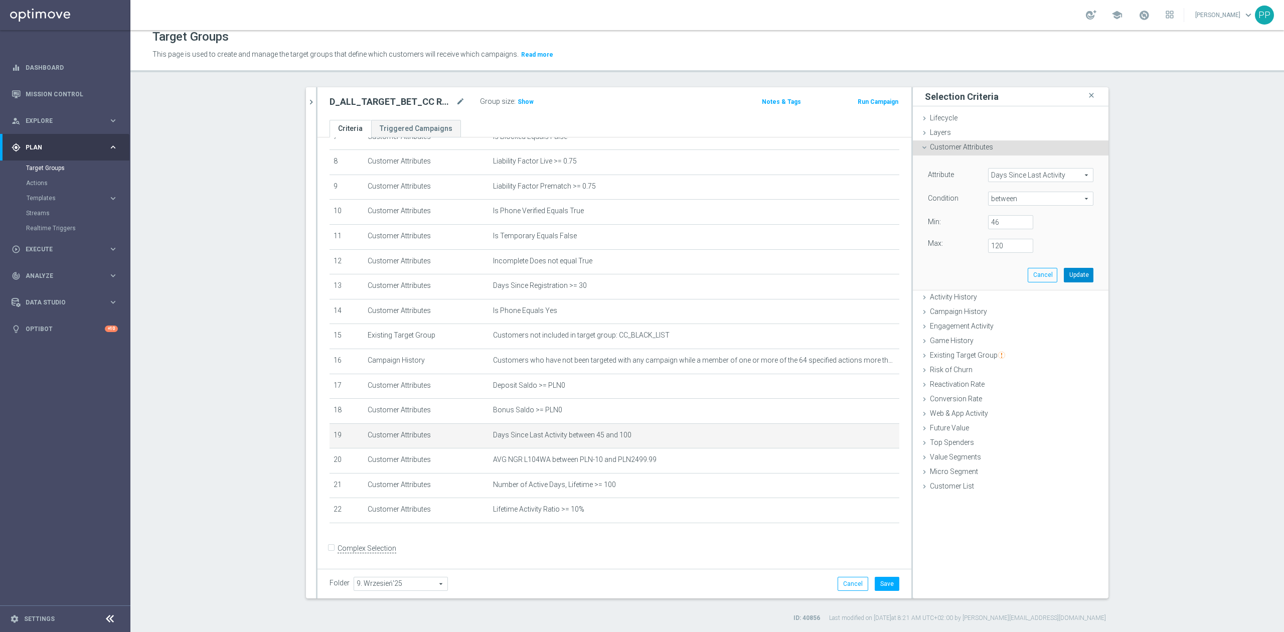
click at [1071, 273] on button "Update" at bounding box center [1079, 275] width 30 height 14
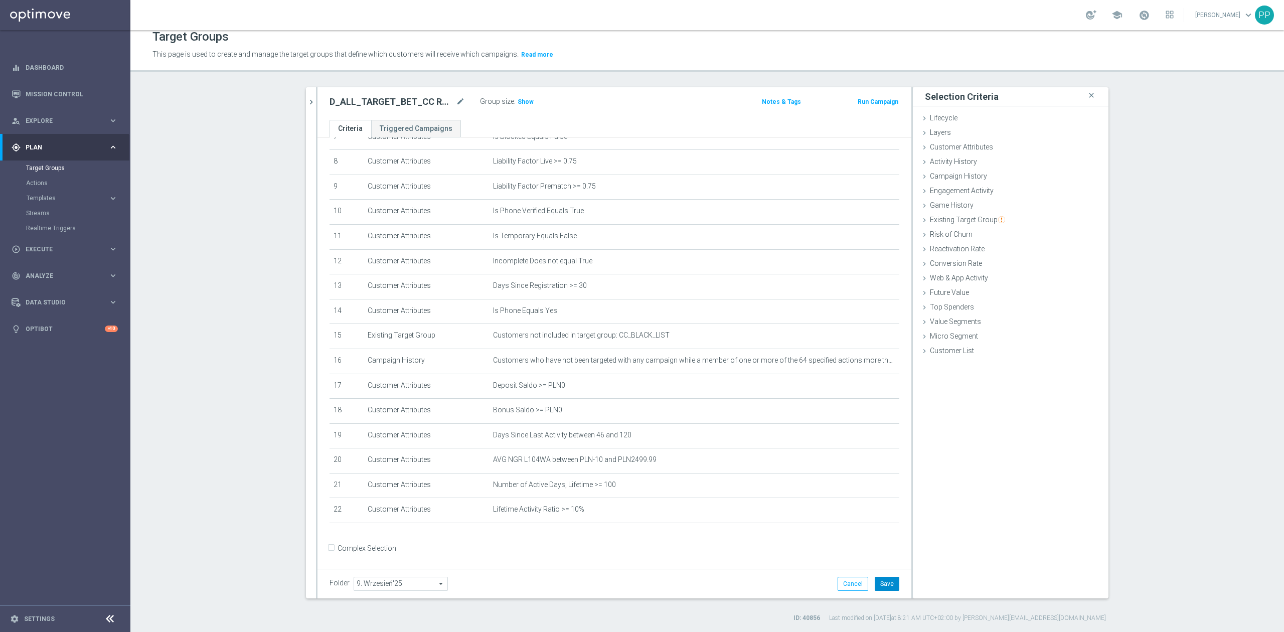
click at [880, 580] on button "Save" at bounding box center [887, 584] width 25 height 14
click at [518, 99] on span "Show" at bounding box center [526, 101] width 16 height 7
drag, startPoint x: 849, startPoint y: 524, endPoint x: 861, endPoint y: 506, distance: 21.7
click at [0, 0] on icon "mode_edit" at bounding box center [0, 0] width 0 height 0
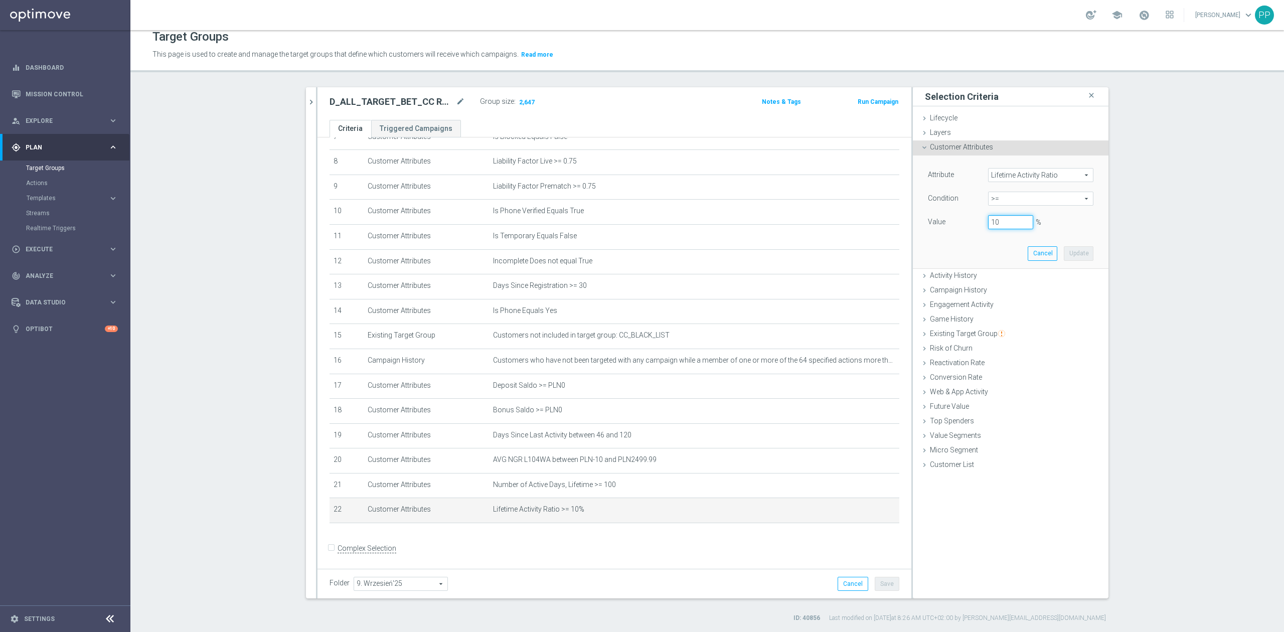
drag, startPoint x: 1002, startPoint y: 225, endPoint x: 970, endPoint y: 224, distance: 32.1
click at [970, 224] on div "Value 10 %" at bounding box center [1010, 223] width 181 height 16
click at [1082, 260] on button "Update" at bounding box center [1079, 253] width 30 height 14
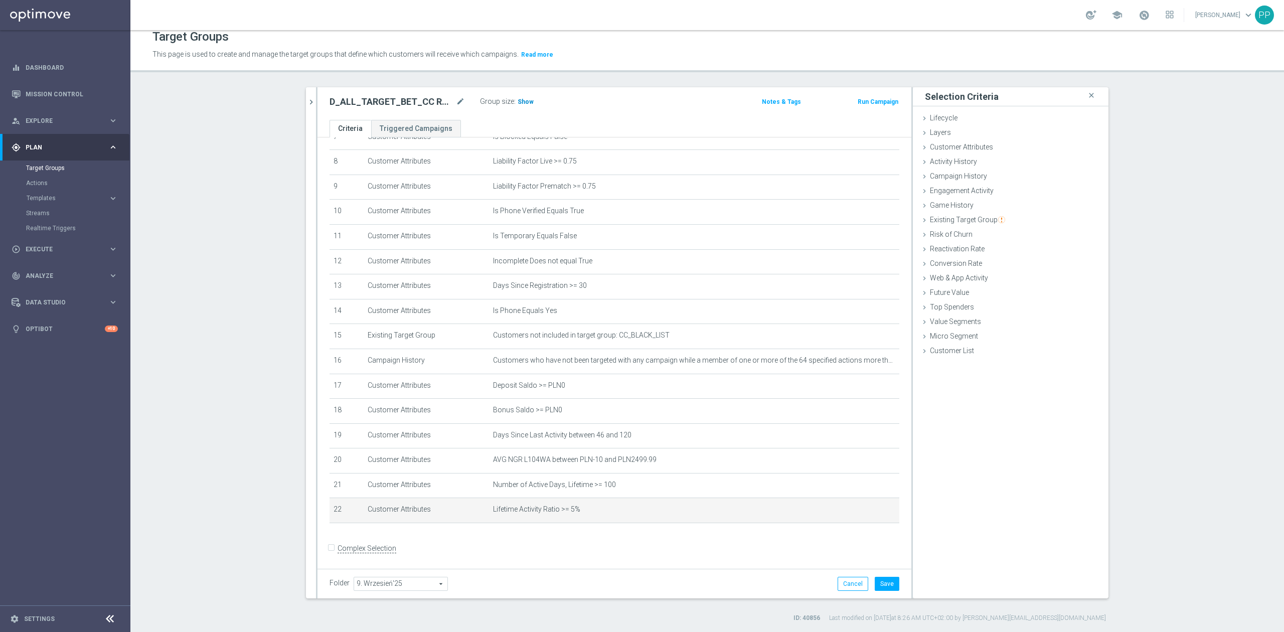
click at [524, 104] on span "Show" at bounding box center [526, 101] width 16 height 7
click at [1001, 147] on div "Customer Attributes done selection updated" at bounding box center [1011, 147] width 196 height 15
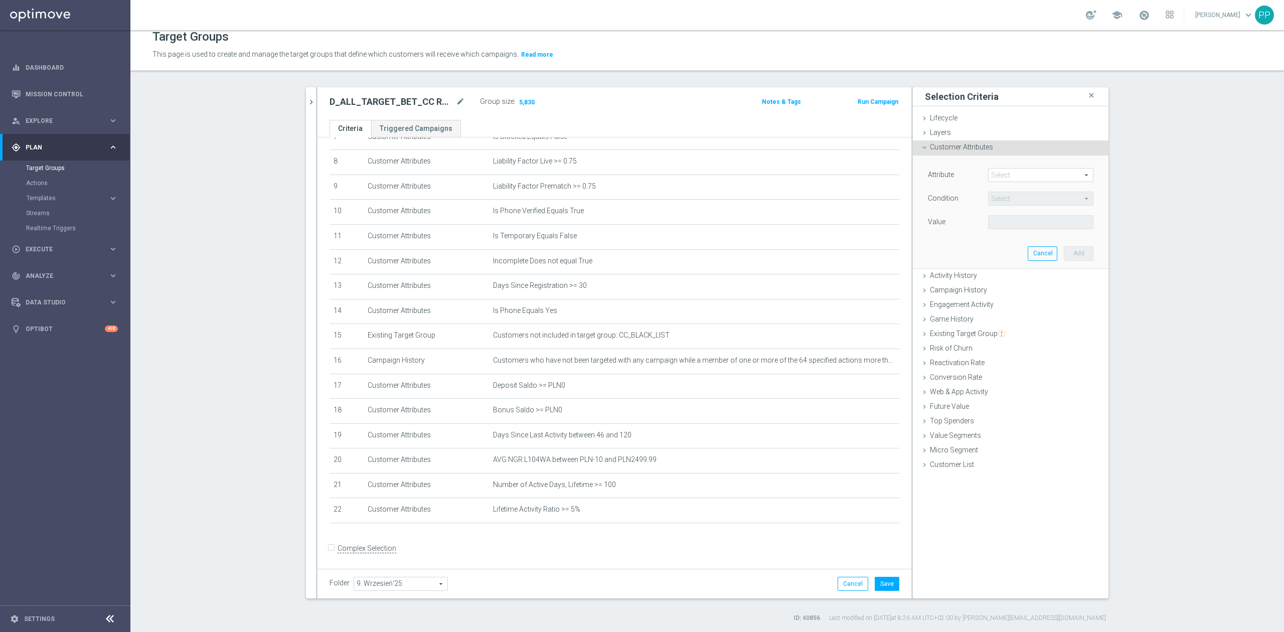
click at [1006, 176] on span at bounding box center [1041, 175] width 104 height 13
click at [1006, 176] on input "search" at bounding box center [1040, 175] width 105 height 14
click at [1073, 217] on span "Number of Deposits, Lifetime" at bounding box center [1040, 216] width 95 height 8
click at [1038, 201] on span "=" at bounding box center [1041, 198] width 104 height 13
click at [1023, 280] on span ">=" at bounding box center [1040, 279] width 95 height 8
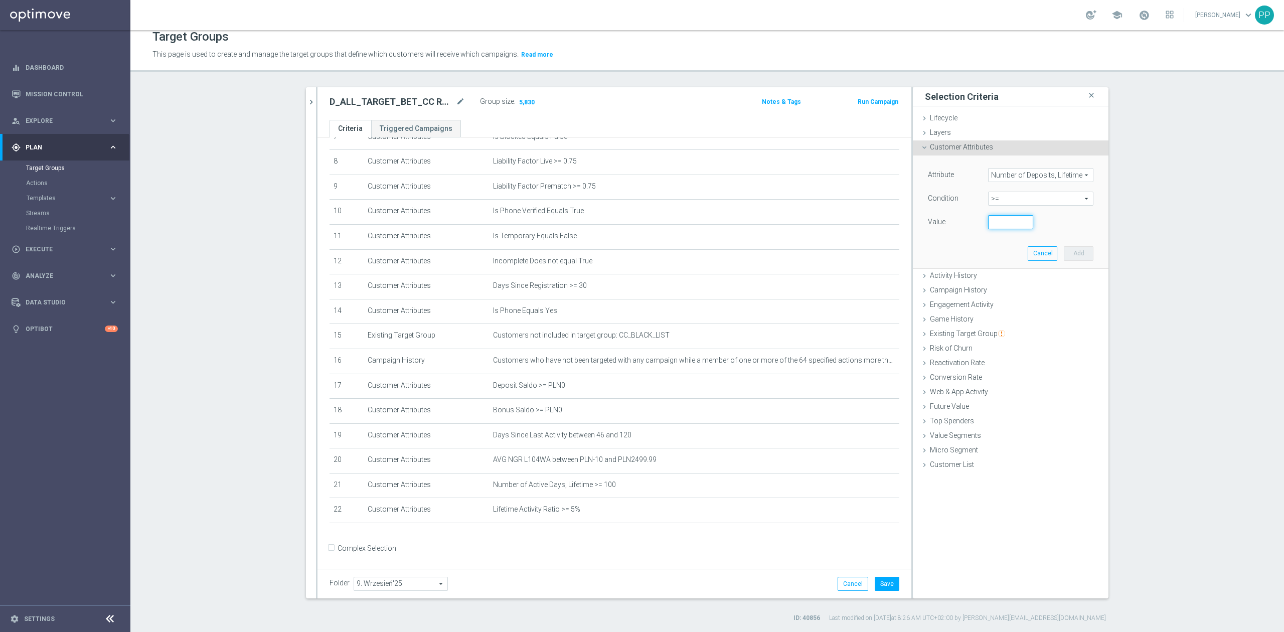
click at [1008, 223] on input "number" at bounding box center [1010, 222] width 45 height 14
click at [1070, 257] on button "Add" at bounding box center [1079, 253] width 30 height 14
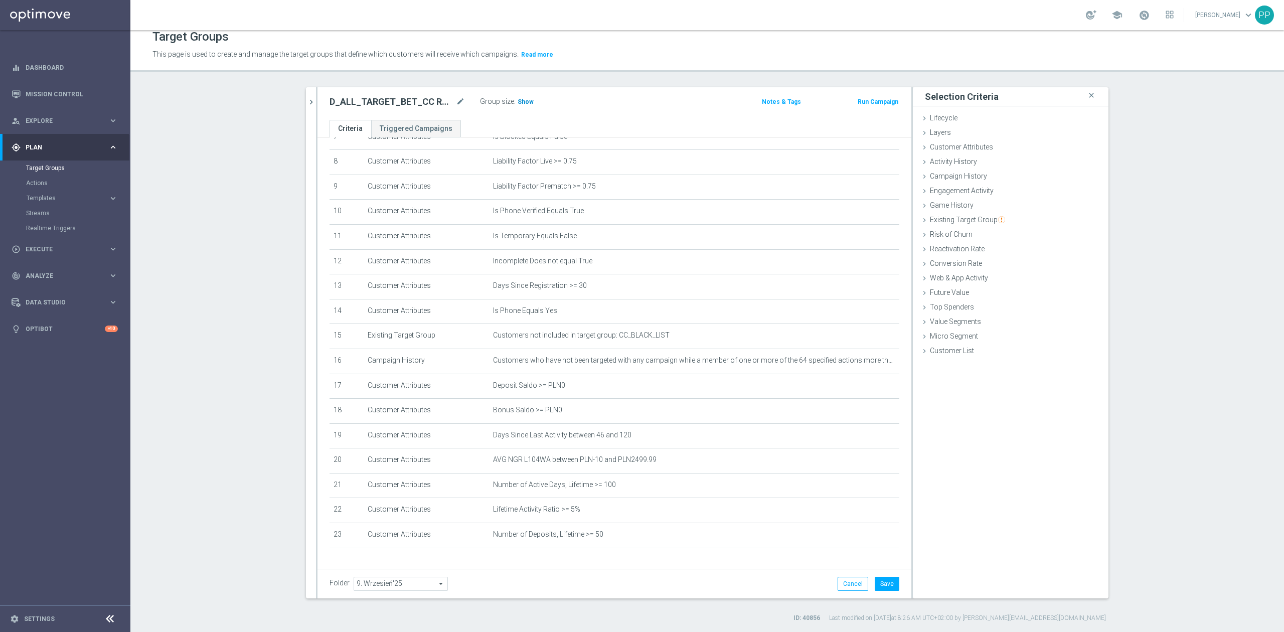
click at [519, 107] on h3 "Show" at bounding box center [526, 101] width 18 height 11
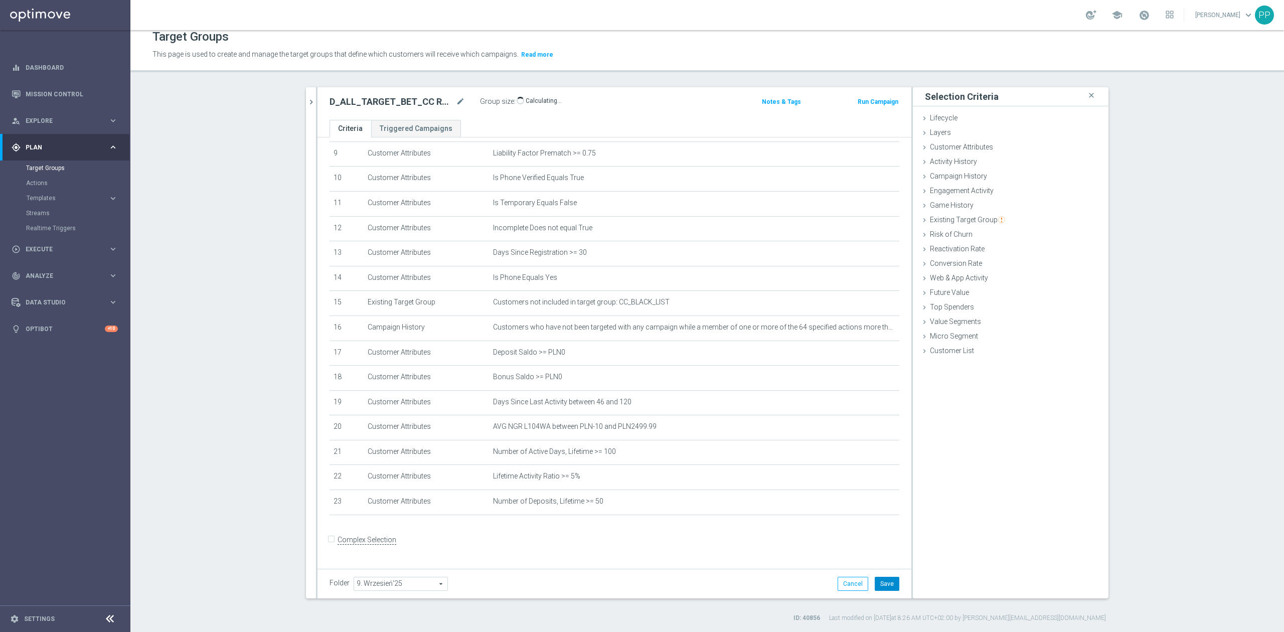
click at [881, 580] on button "Save" at bounding box center [887, 584] width 25 height 14
click at [863, 456] on icon "mode_edit" at bounding box center [867, 452] width 8 height 8
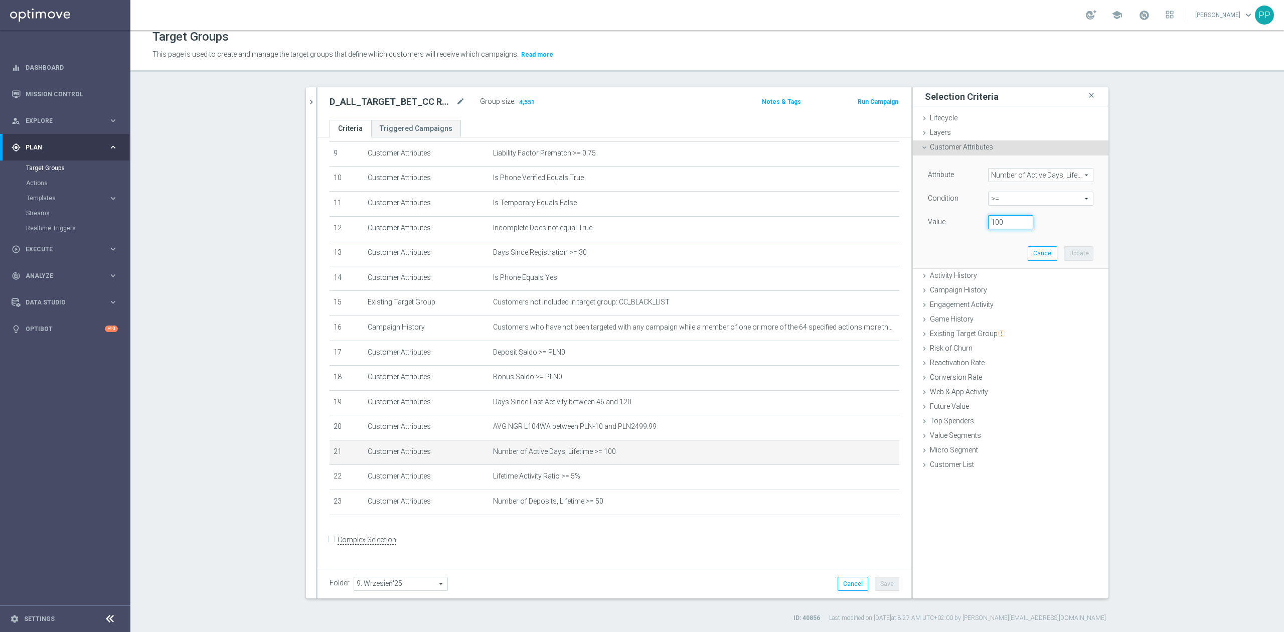
drag, startPoint x: 973, startPoint y: 225, endPoint x: 956, endPoint y: 222, distance: 17.9
click at [956, 222] on div "Value 100" at bounding box center [1010, 223] width 181 height 16
click at [1044, 254] on button "Cancel" at bounding box center [1043, 253] width 30 height 14
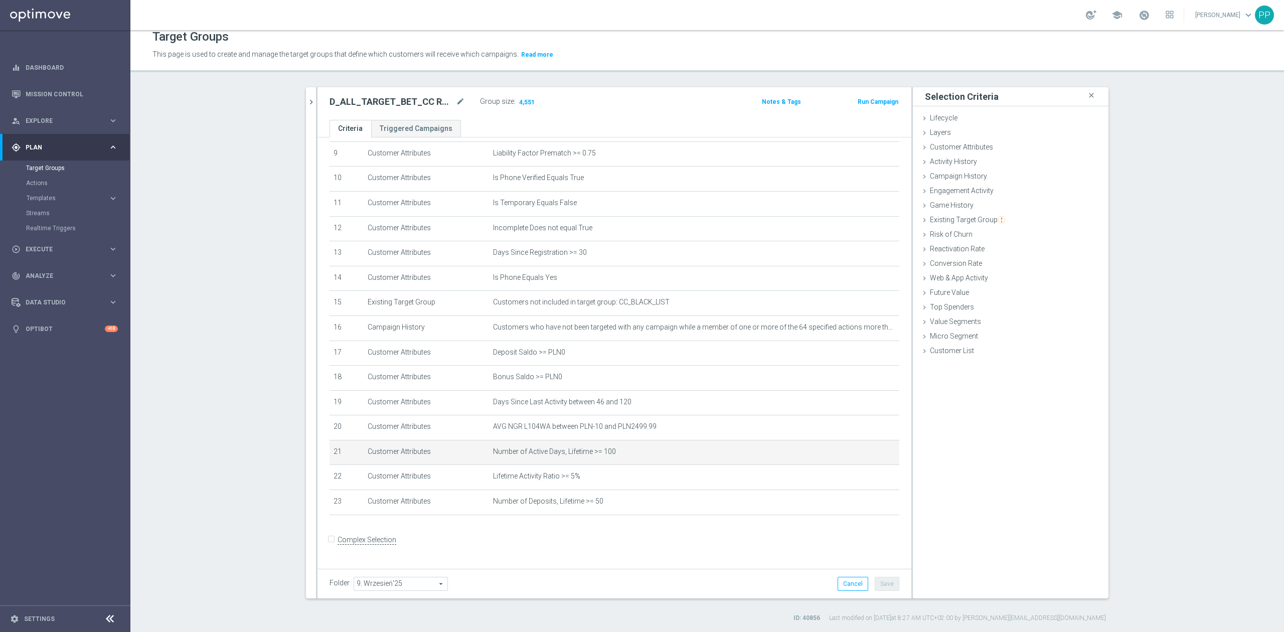
click at [273, 330] on section "search more_vert Prioritize Customer Target Groups library_add create_new_folder" at bounding box center [707, 354] width 1154 height 535
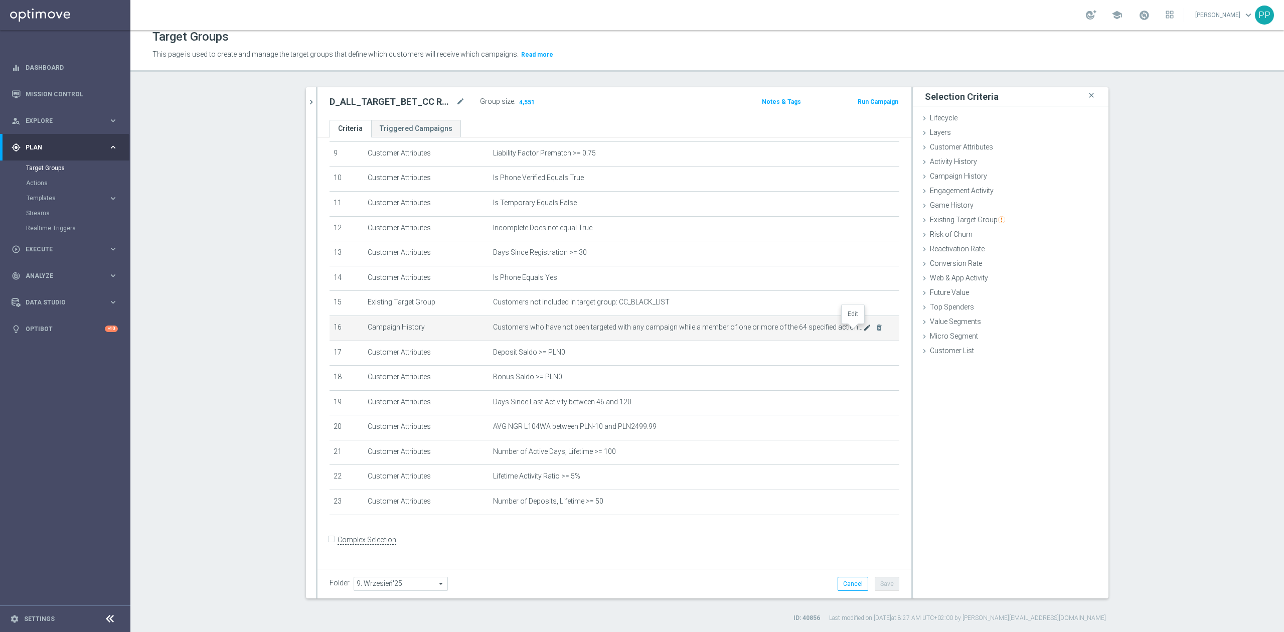
click at [863, 332] on icon "mode_edit" at bounding box center [867, 328] width 8 height 8
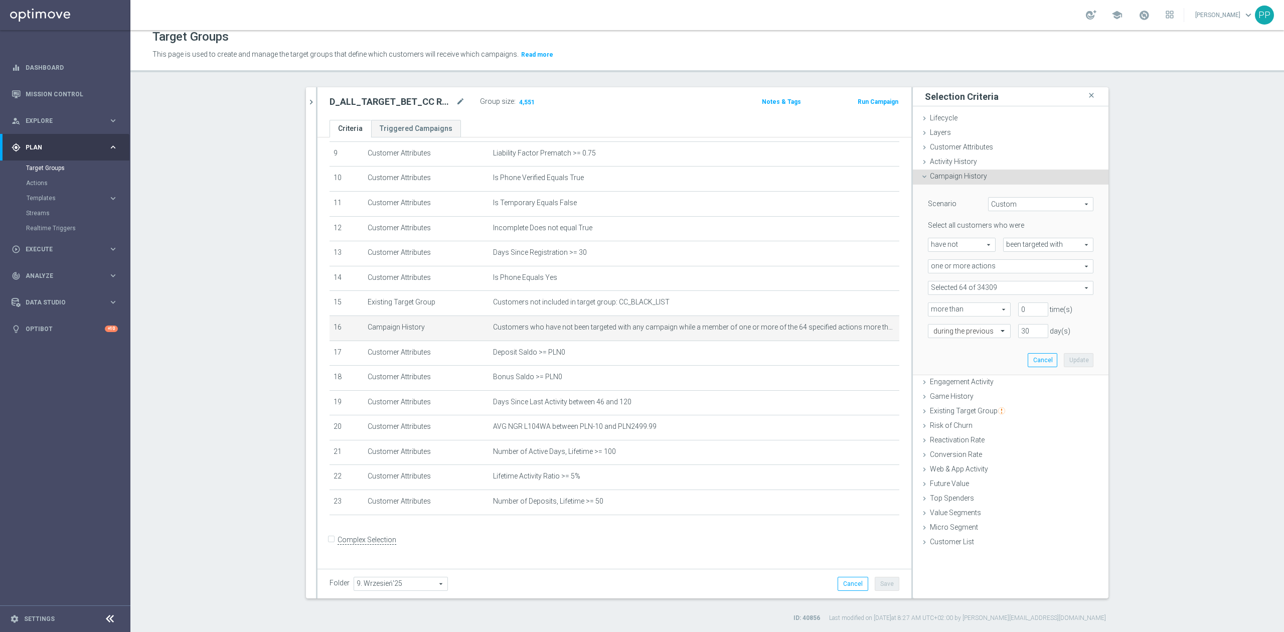
click at [966, 283] on span at bounding box center [1010, 287] width 165 height 13
click at [966, 290] on input "search" at bounding box center [1011, 288] width 166 height 14
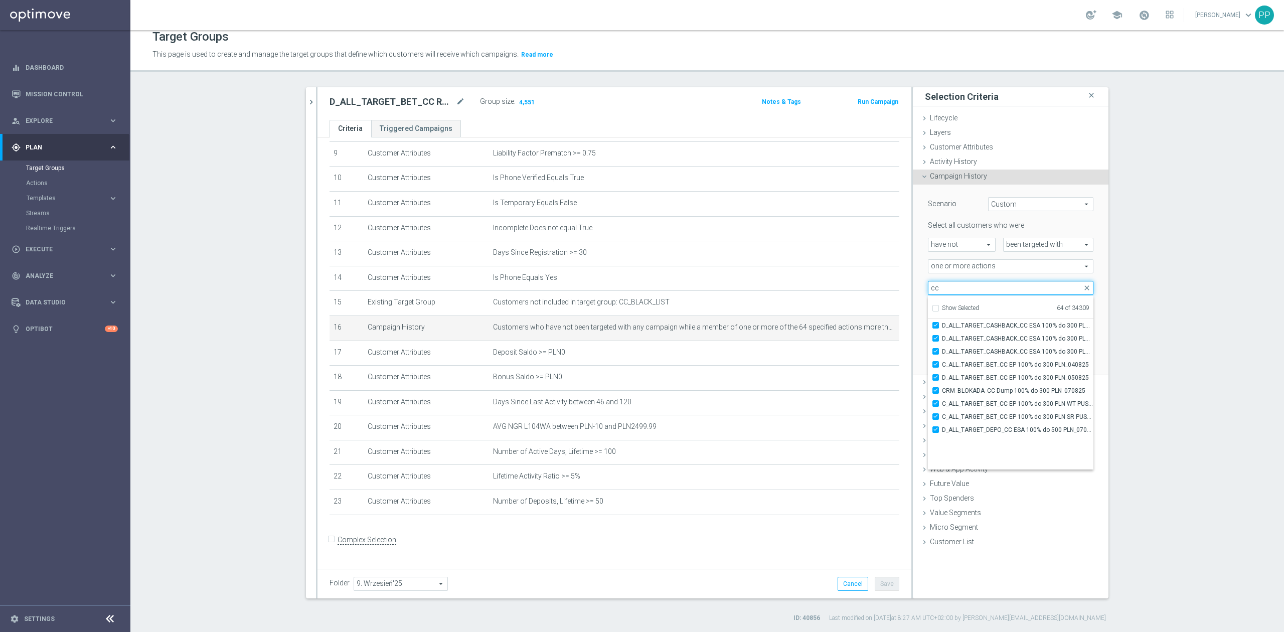
scroll to position [30606, 0]
click at [1146, 427] on section "search more_vert Prioritize Customer Target Groups library_add create_new_folder" at bounding box center [707, 354] width 1154 height 535
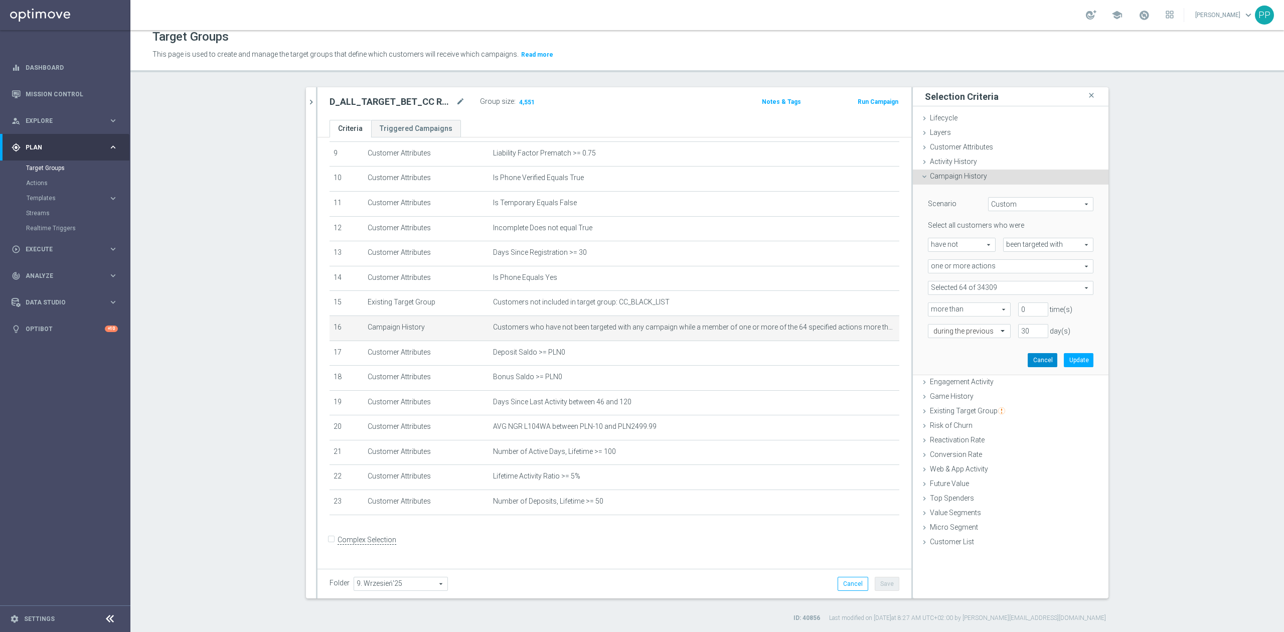
click at [1032, 358] on button "Cancel" at bounding box center [1043, 360] width 30 height 14
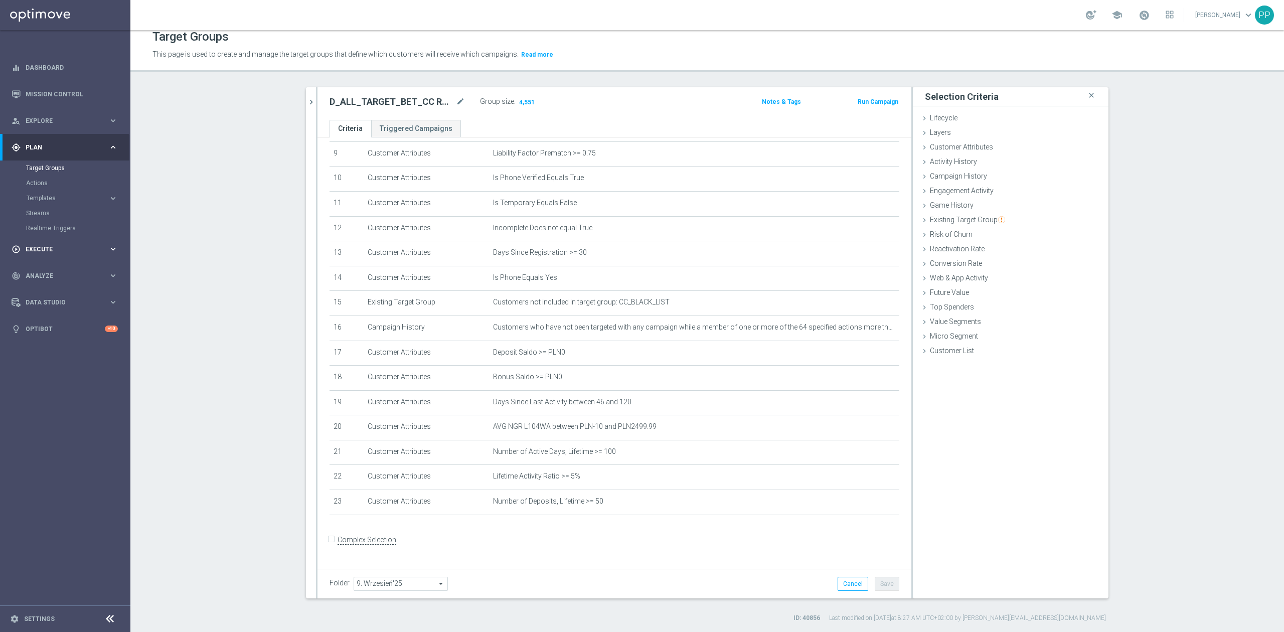
click at [52, 241] on div "play_circle_outline Execute keyboard_arrow_right" at bounding box center [64, 249] width 129 height 27
click at [456, 103] on icon "mode_edit" at bounding box center [460, 102] width 9 height 12
click at [522, 73] on div "Target Groups This page is used to create and manage the target groups that def…" at bounding box center [707, 331] width 1154 height 602
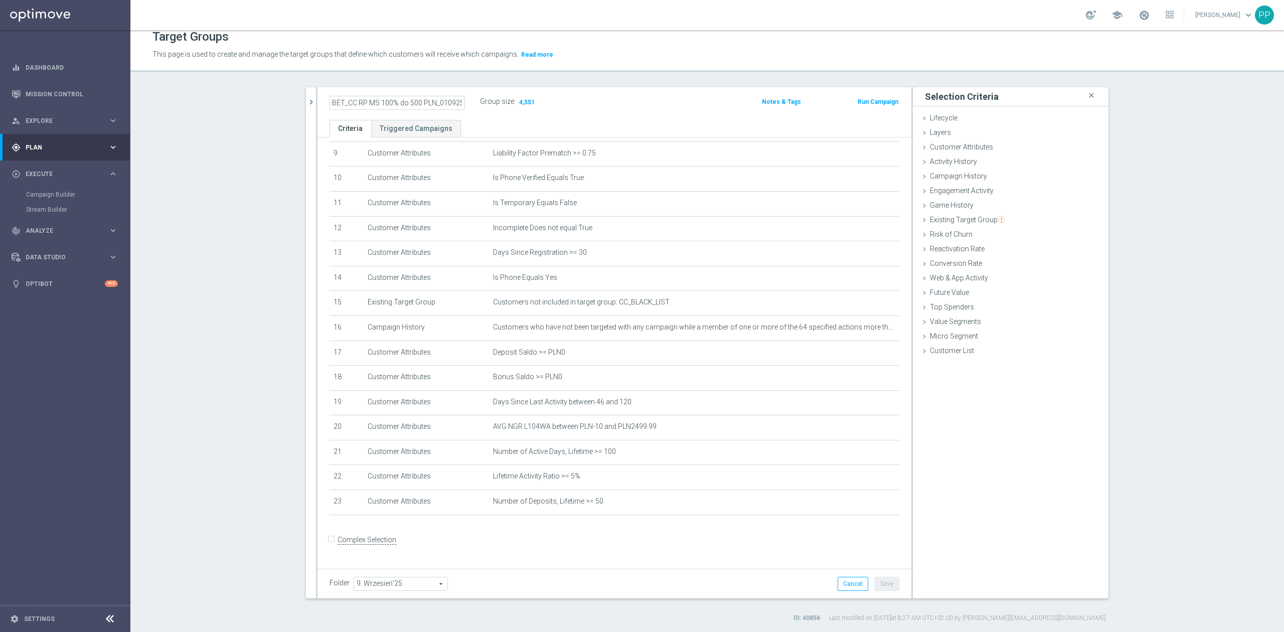
scroll to position [0, 0]
click at [863, 481] on icon "mode_edit" at bounding box center [867, 476] width 8 height 8
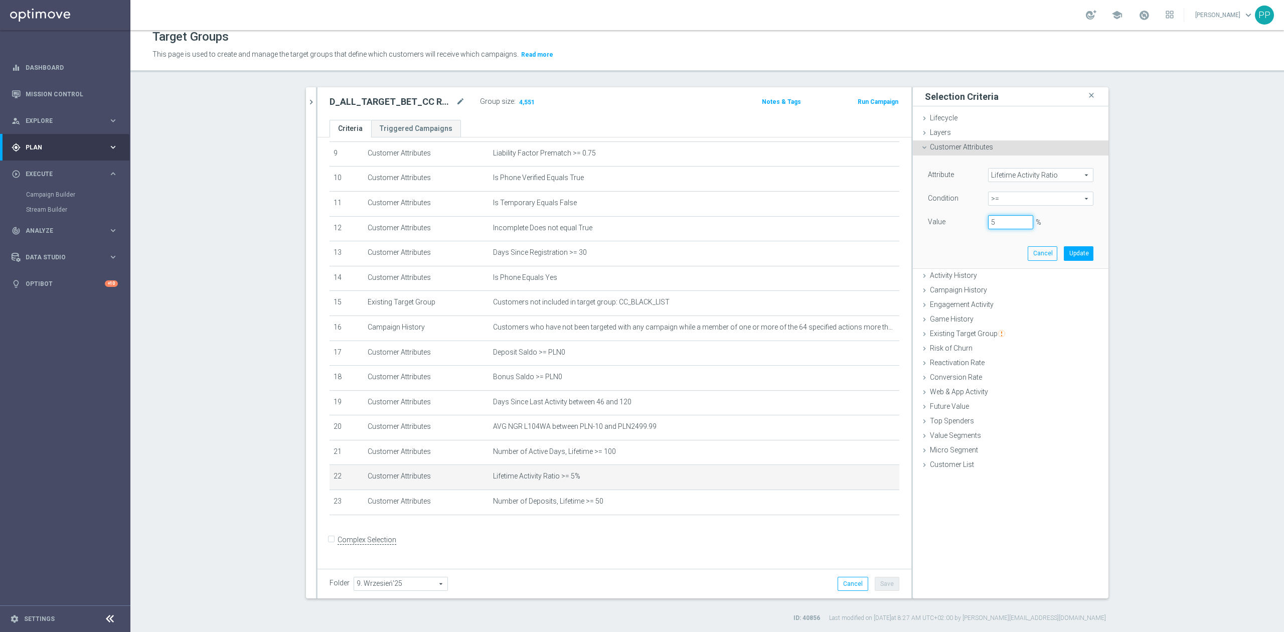
drag, startPoint x: 994, startPoint y: 227, endPoint x: 974, endPoint y: 233, distance: 20.9
click at [974, 233] on div "Attribute Lifetime Activity Ratio Lifetime Activity Ratio arrow_drop_down searc…" at bounding box center [1010, 211] width 181 height 112
click at [1065, 249] on button "Update" at bounding box center [1079, 253] width 30 height 14
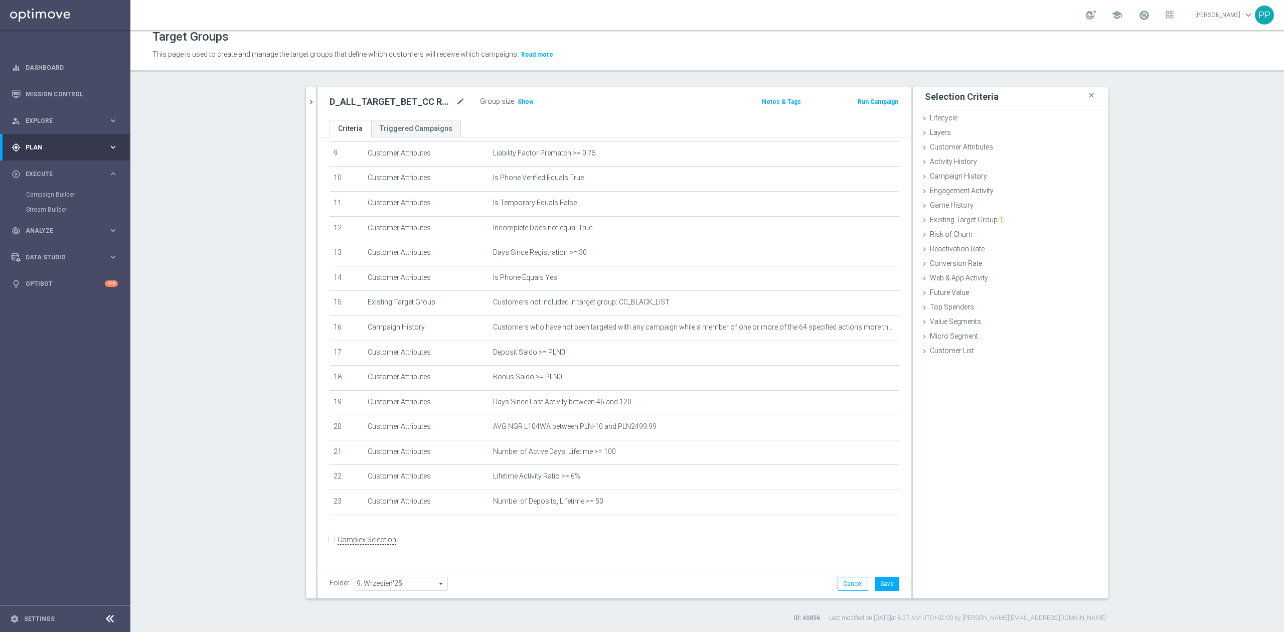
click at [811, 554] on form "Complex Selection Invalid Expression" at bounding box center [615, 550] width 570 height 37
click at [518, 103] on span "Show" at bounding box center [526, 101] width 16 height 7
click at [879, 584] on button "Save" at bounding box center [887, 584] width 25 height 14
click at [863, 481] on icon "mode_edit" at bounding box center [867, 476] width 8 height 8
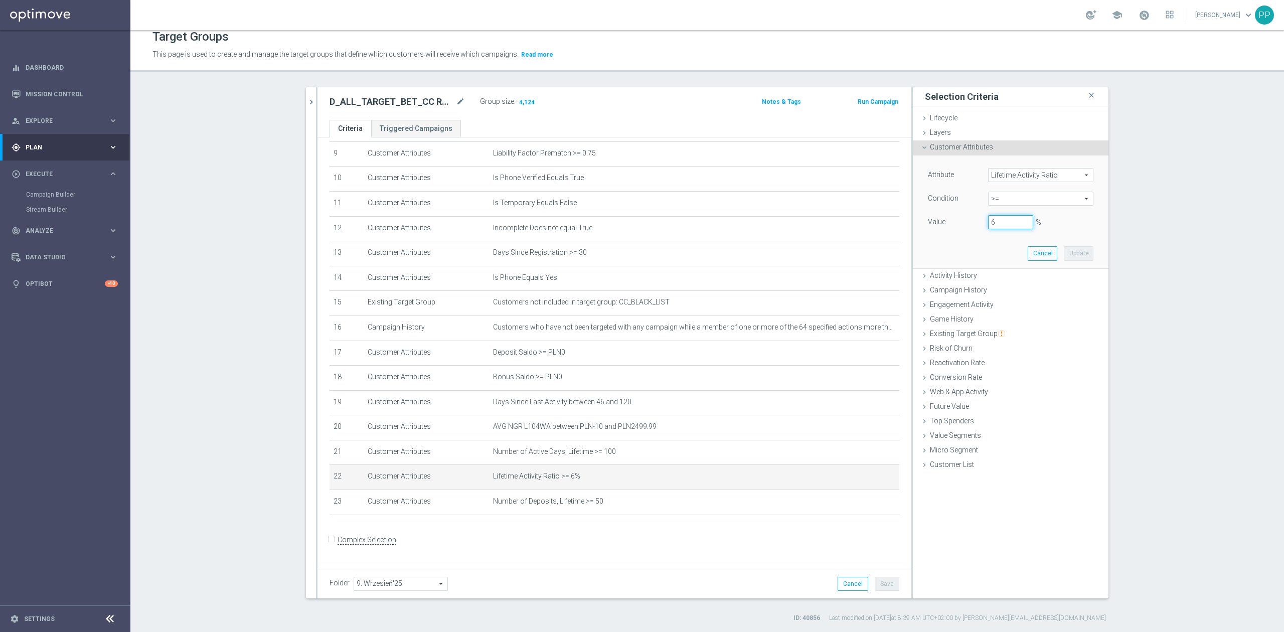
drag, startPoint x: 996, startPoint y: 221, endPoint x: 946, endPoint y: 217, distance: 50.3
click at [949, 217] on div "Value 6 %" at bounding box center [1010, 223] width 181 height 16
click at [1065, 247] on button "Update" at bounding box center [1079, 253] width 30 height 14
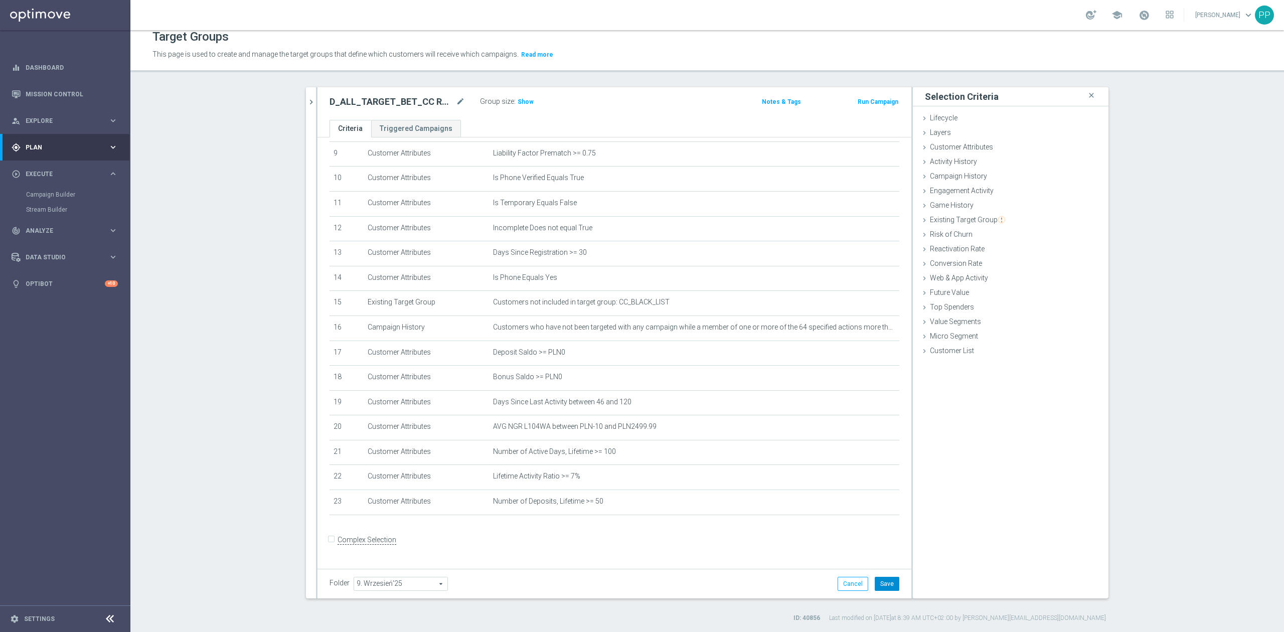
click at [879, 584] on button "Save" at bounding box center [887, 584] width 25 height 14
click at [522, 103] on span "Show" at bounding box center [526, 101] width 16 height 7
click at [863, 481] on icon "mode_edit" at bounding box center [867, 476] width 8 height 8
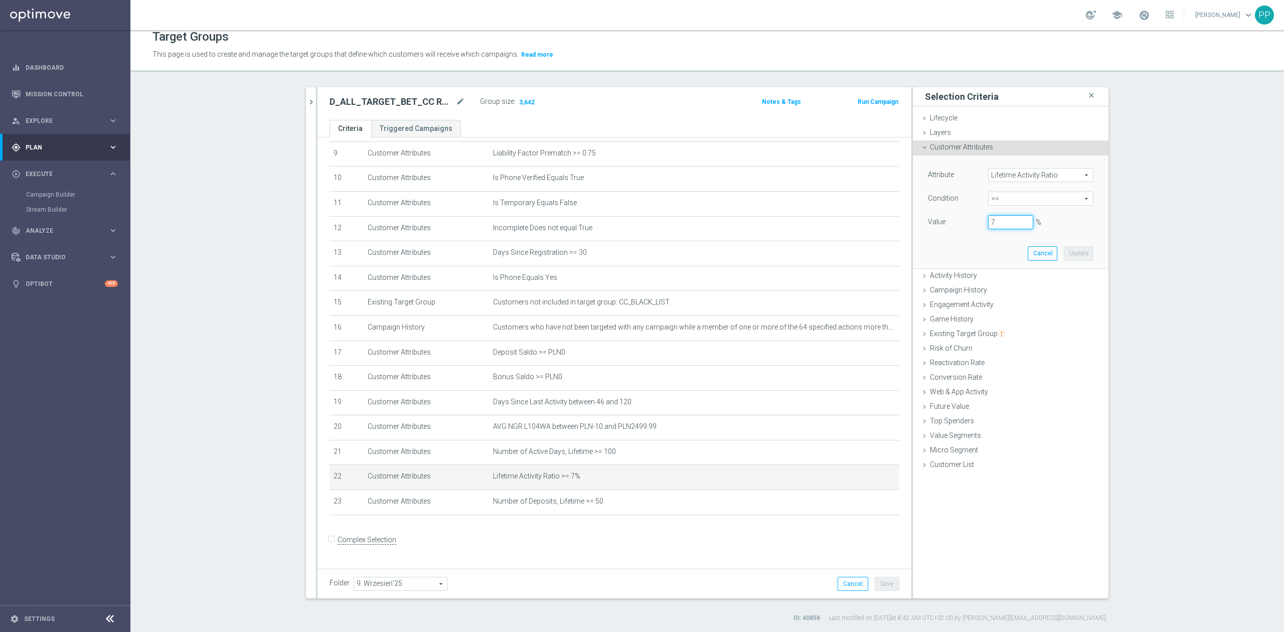
drag, startPoint x: 991, startPoint y: 219, endPoint x: 974, endPoint y: 221, distance: 17.2
click at [974, 221] on div "Value 7 %" at bounding box center [1010, 223] width 181 height 16
click at [1074, 255] on button "Update" at bounding box center [1079, 253] width 30 height 14
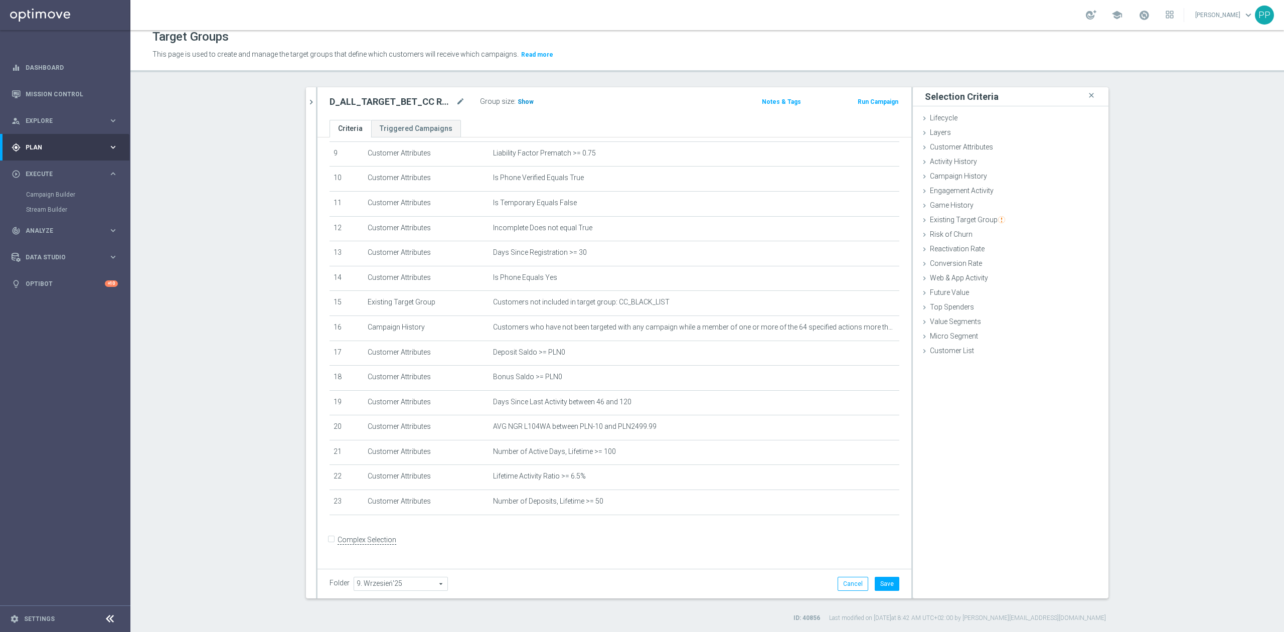
click at [522, 102] on span "Show" at bounding box center [526, 101] width 16 height 7
click at [877, 584] on button "Save" at bounding box center [887, 584] width 25 height 14
click at [863, 481] on icon "mode_edit" at bounding box center [867, 476] width 8 height 8
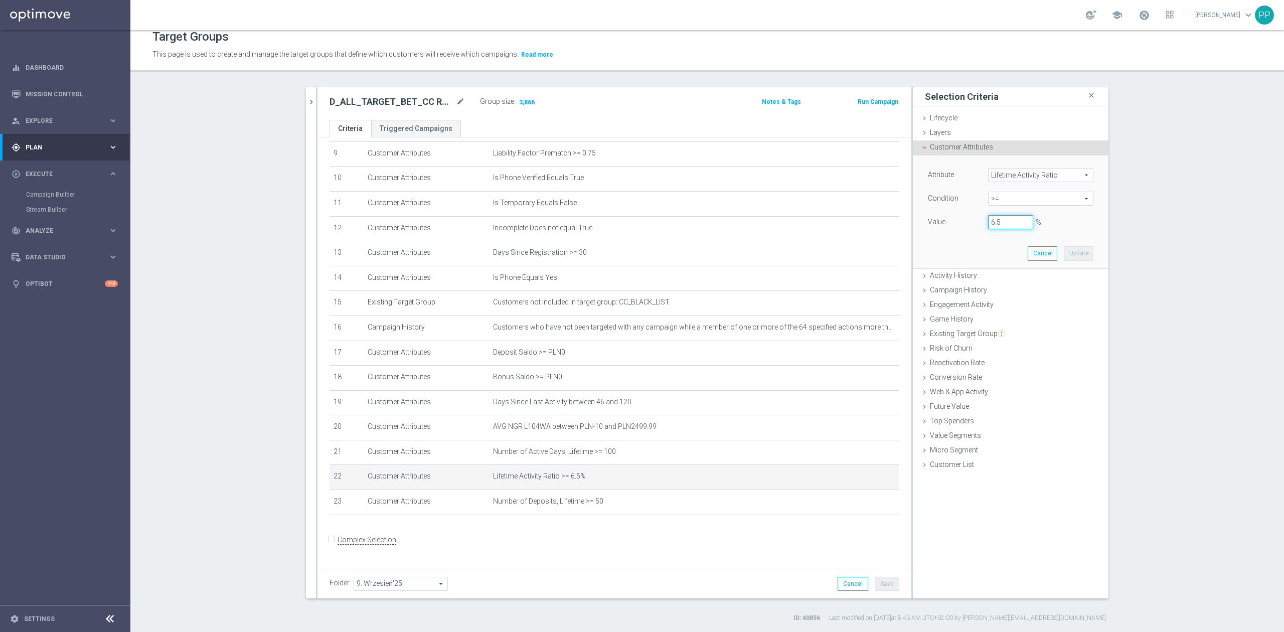
click at [1012, 224] on input "6.5" at bounding box center [1010, 222] width 45 height 14
click at [1068, 250] on button "Update" at bounding box center [1079, 253] width 30 height 14
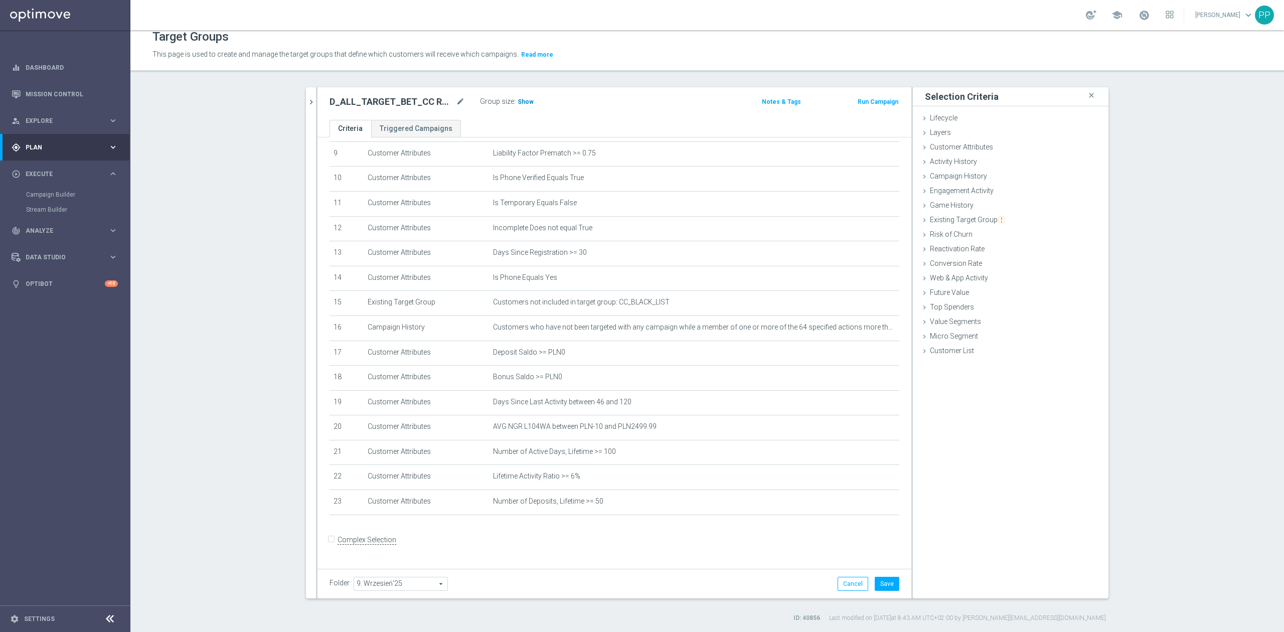
click at [520, 103] on span "Show" at bounding box center [526, 101] width 16 height 7
click at [886, 584] on button "Save" at bounding box center [887, 584] width 25 height 14
click at [458, 103] on icon "mode_edit" at bounding box center [460, 102] width 9 height 12
click at [460, 83] on div "Target Groups This page is used to create and manage the target groups that def…" at bounding box center [707, 331] width 1154 height 602
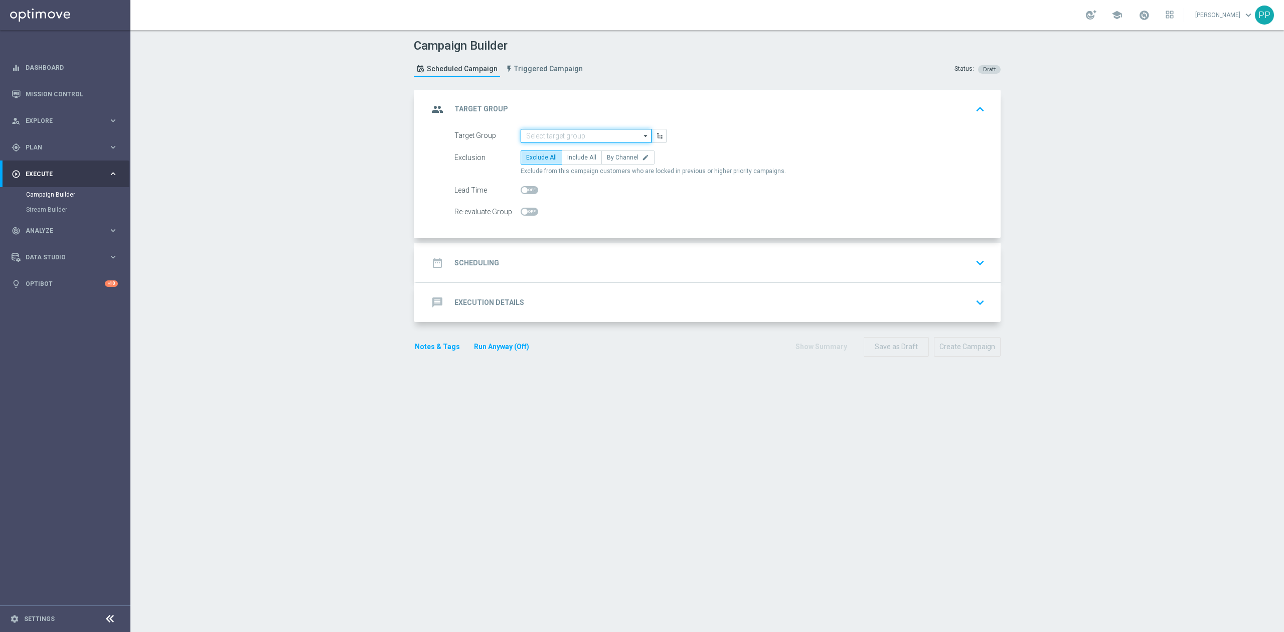
click at [569, 131] on input at bounding box center [586, 136] width 131 height 14
paste input "D_ALL_TARGET_BET_CC RP MS 100% do 500 PLN_010925"
click at [560, 154] on div "D_ALL_TARGET_BET_CC RP MS 100% do 500 PLN_010925" at bounding box center [586, 155] width 121 height 18
type input "D_ALL_TARGET_BET_CC RP MS 100% do 500 PLN_010925"
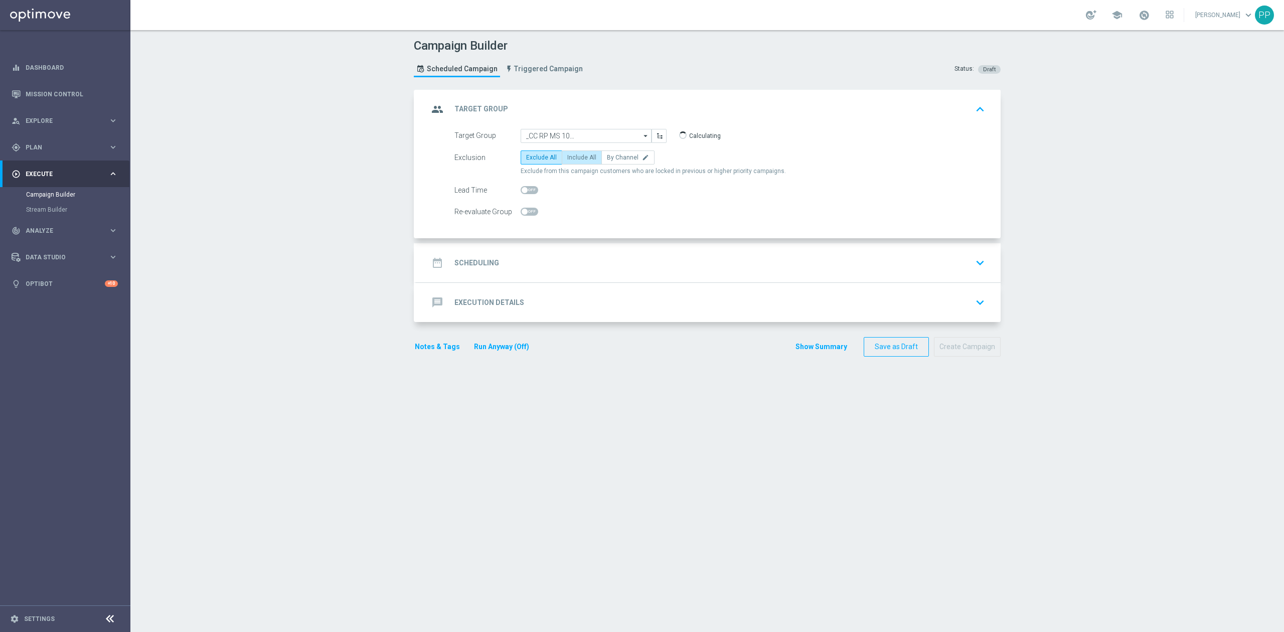
scroll to position [0, 0]
click at [612, 160] on span "By Channel" at bounding box center [623, 157] width 32 height 7
click at [612, 160] on input "By Channel edit" at bounding box center [610, 159] width 7 height 7
radio input "true"
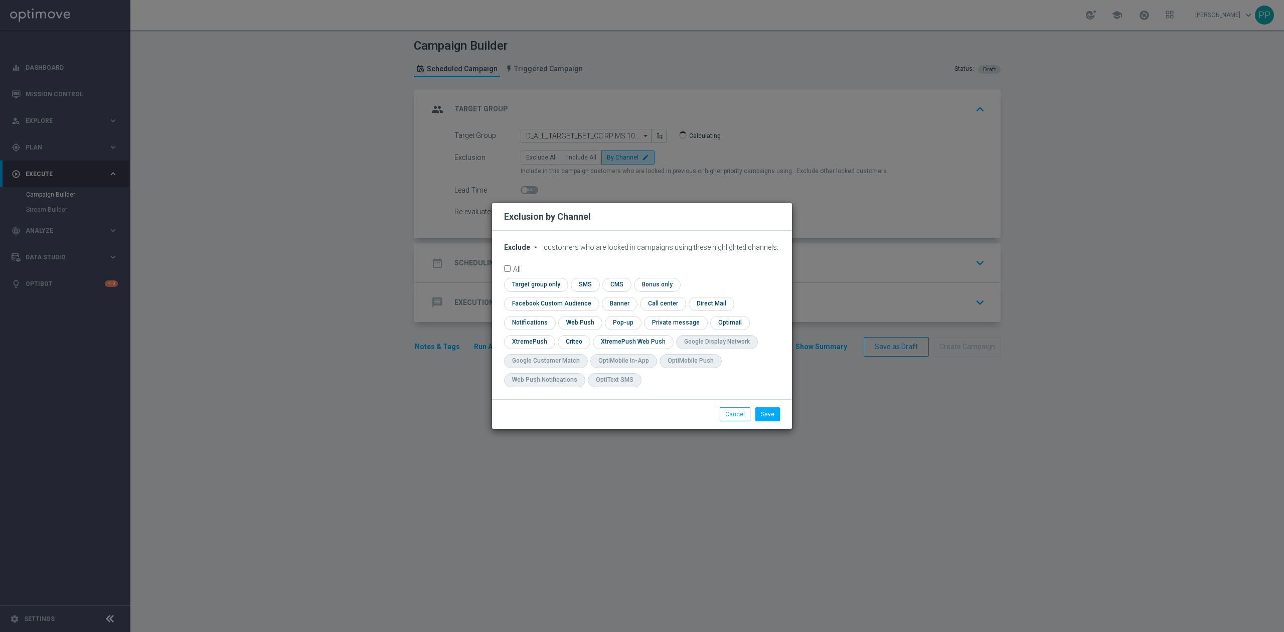
drag, startPoint x: 514, startPoint y: 247, endPoint x: 513, endPoint y: 258, distance: 11.1
click at [514, 247] on div "Exclude arrow_drop_down × Exclude customers who are locked in campaigns using t…" at bounding box center [642, 315] width 300 height 169
click at [513, 251] on span "Exclude" at bounding box center [517, 247] width 26 height 8
click at [0, 0] on span "Include" at bounding box center [0, 0] width 0 height 0
click at [595, 297] on input "checkbox" at bounding box center [549, 304] width 91 height 14
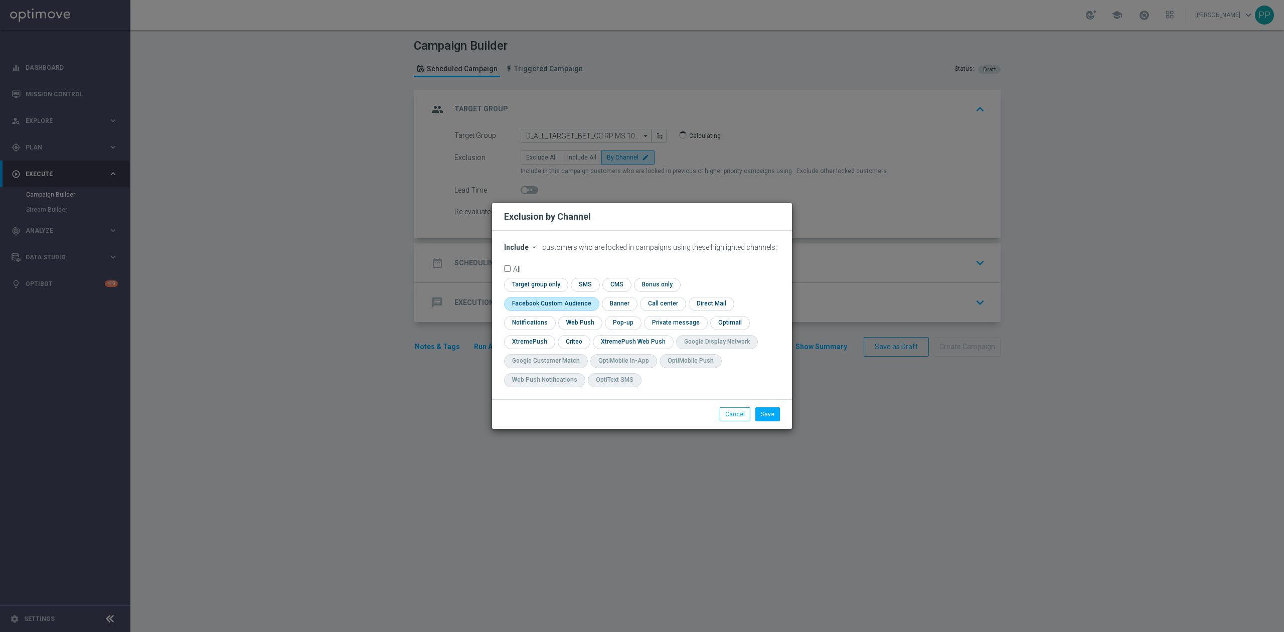
checkbox input "true"
click at [580, 344] on input "checkbox" at bounding box center [573, 342] width 31 height 14
checkbox input "true"
click at [762, 412] on button "Save" at bounding box center [767, 414] width 25 height 14
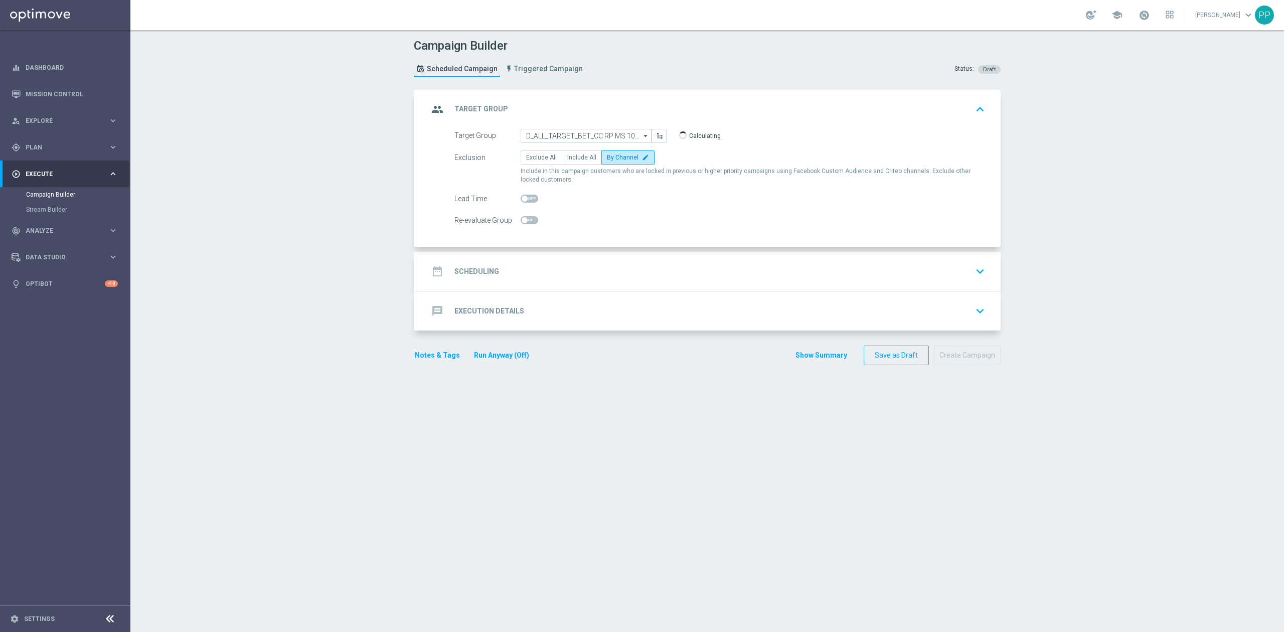
click at [576, 266] on div "date_range Scheduling keyboard_arrow_down" at bounding box center [708, 271] width 560 height 19
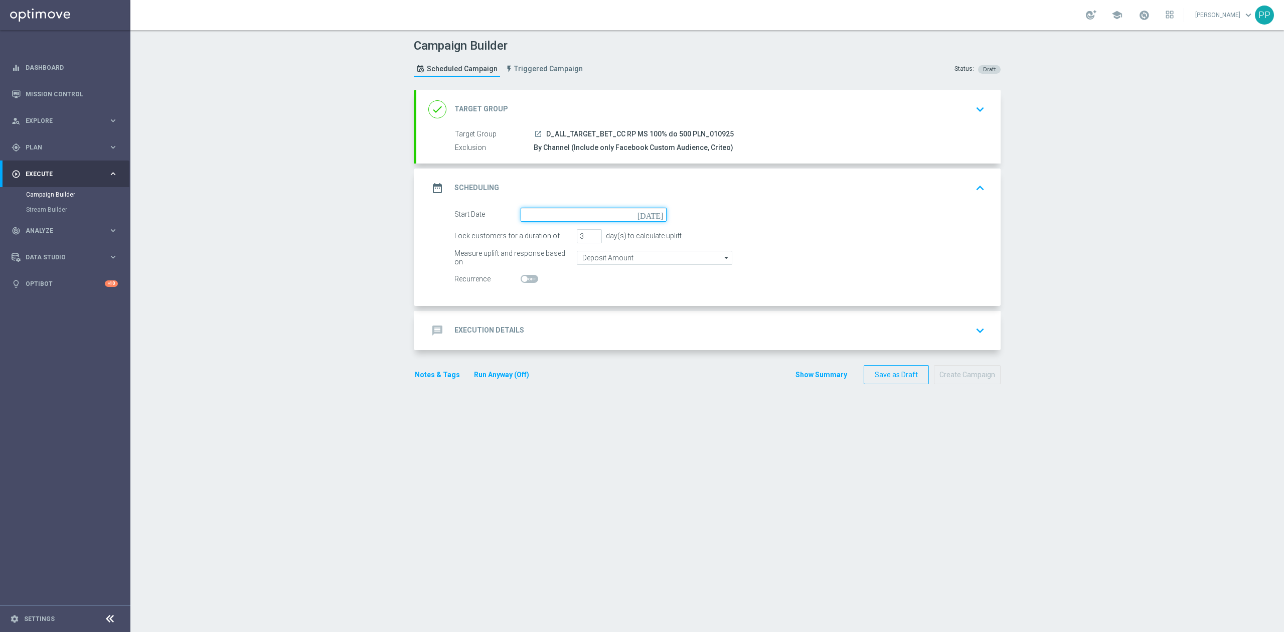
click at [556, 213] on input at bounding box center [594, 215] width 146 height 14
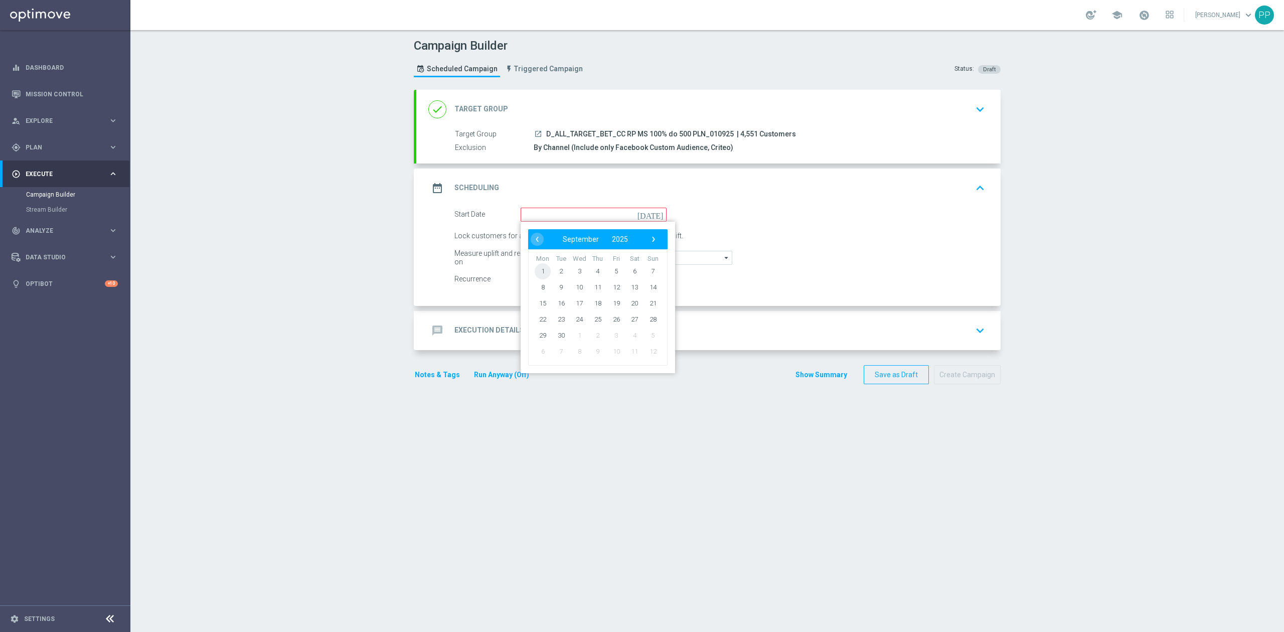
click at [539, 273] on span "1" at bounding box center [543, 271] width 16 height 16
type input "01 Sep 2025"
drag, startPoint x: 578, startPoint y: 241, endPoint x: 568, endPoint y: 241, distance: 9.5
click at [568, 241] on div "Lock customers for a duration of 3 day(s) to calculate uplift." at bounding box center [720, 236] width 546 height 14
type input "4"
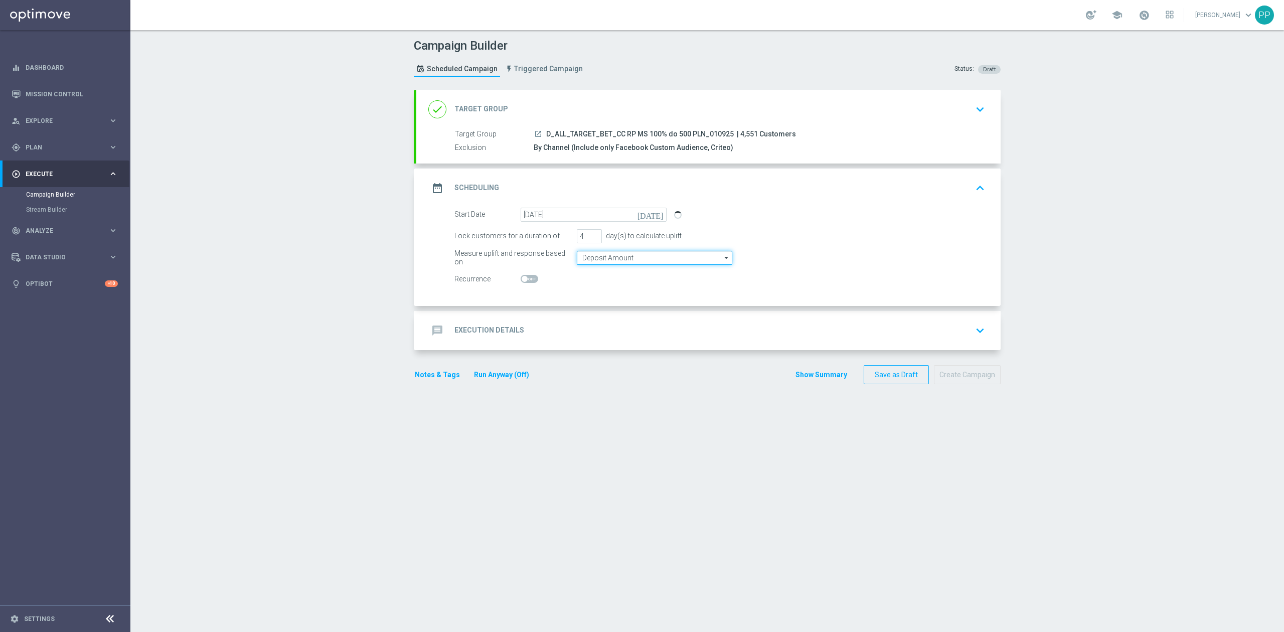
click at [582, 259] on input "Deposit Amount" at bounding box center [654, 258] width 155 height 14
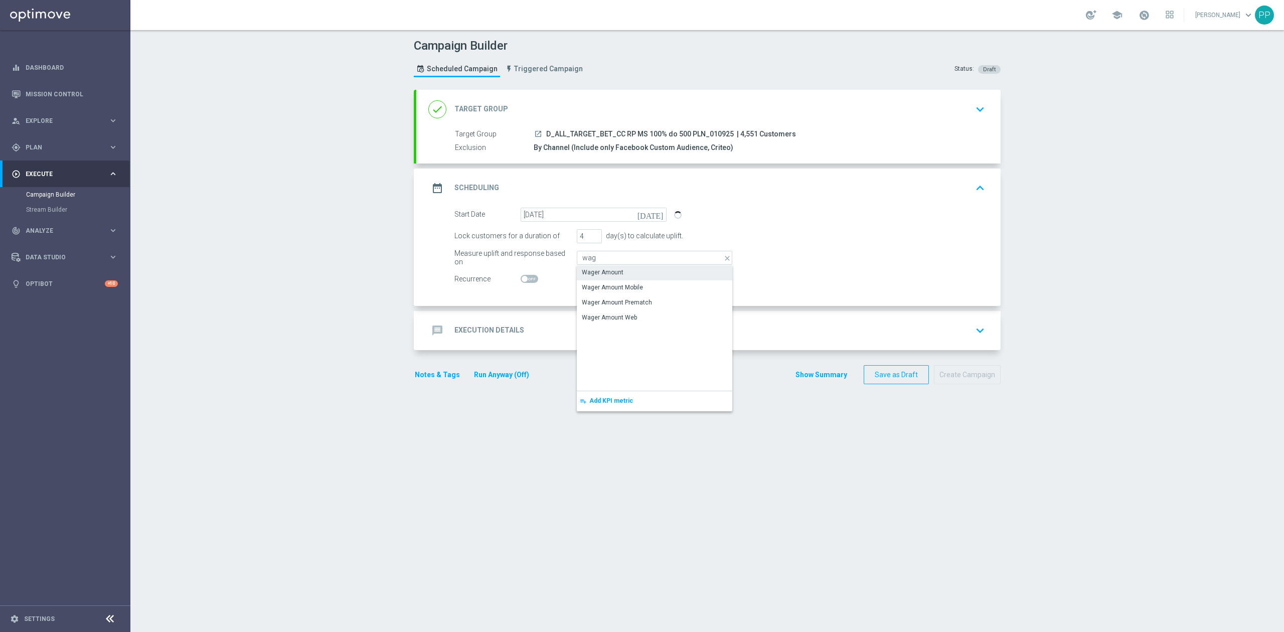
click at [608, 279] on div "Wager Amount" at bounding box center [654, 272] width 155 height 14
type input "Wager Amount"
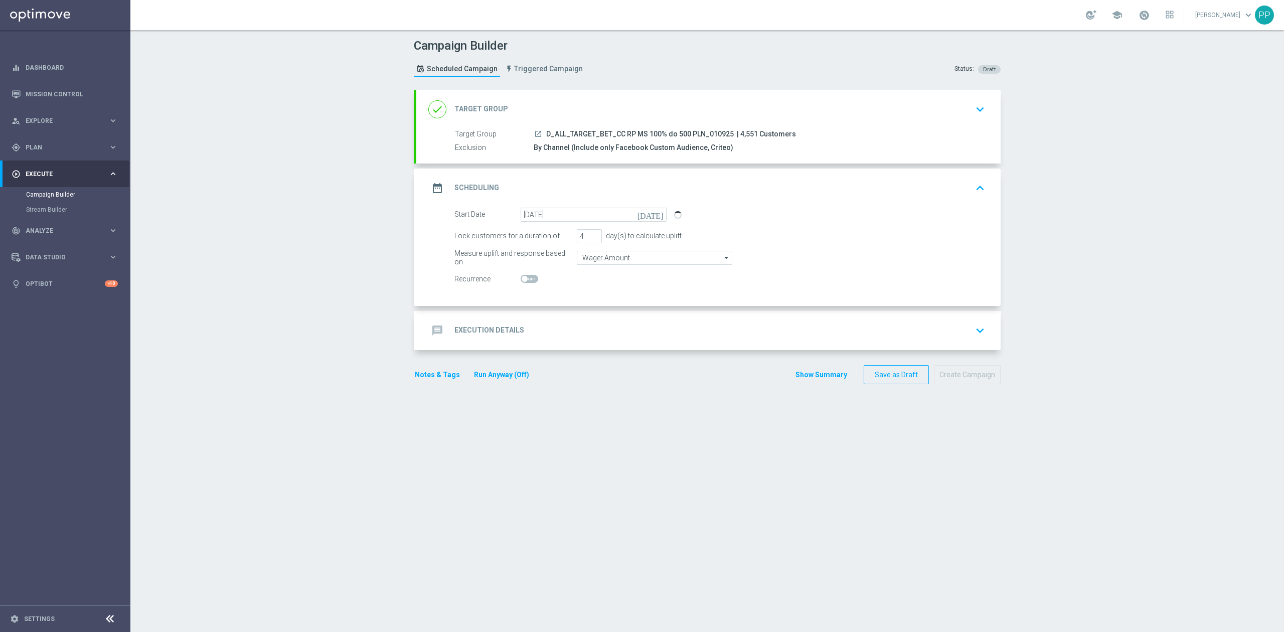
click at [572, 315] on div "message Execution Details keyboard_arrow_down" at bounding box center [708, 330] width 584 height 39
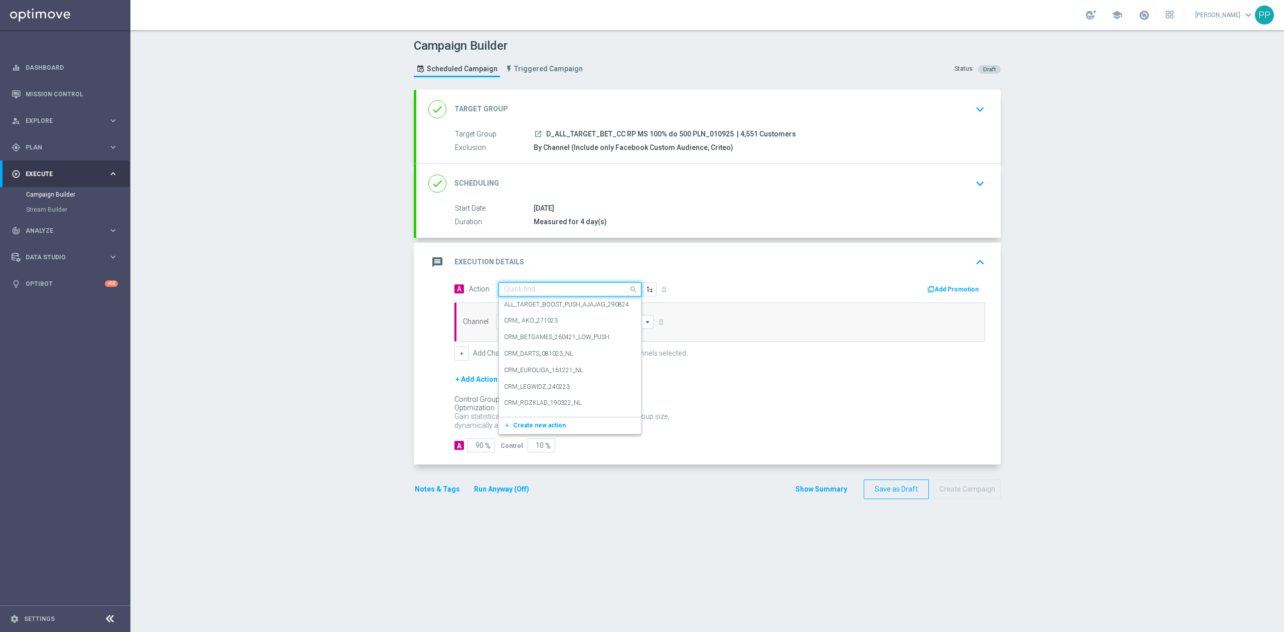
click at [571, 292] on input "text" at bounding box center [560, 289] width 112 height 9
click at [552, 428] on span "Create new action" at bounding box center [539, 425] width 53 height 7
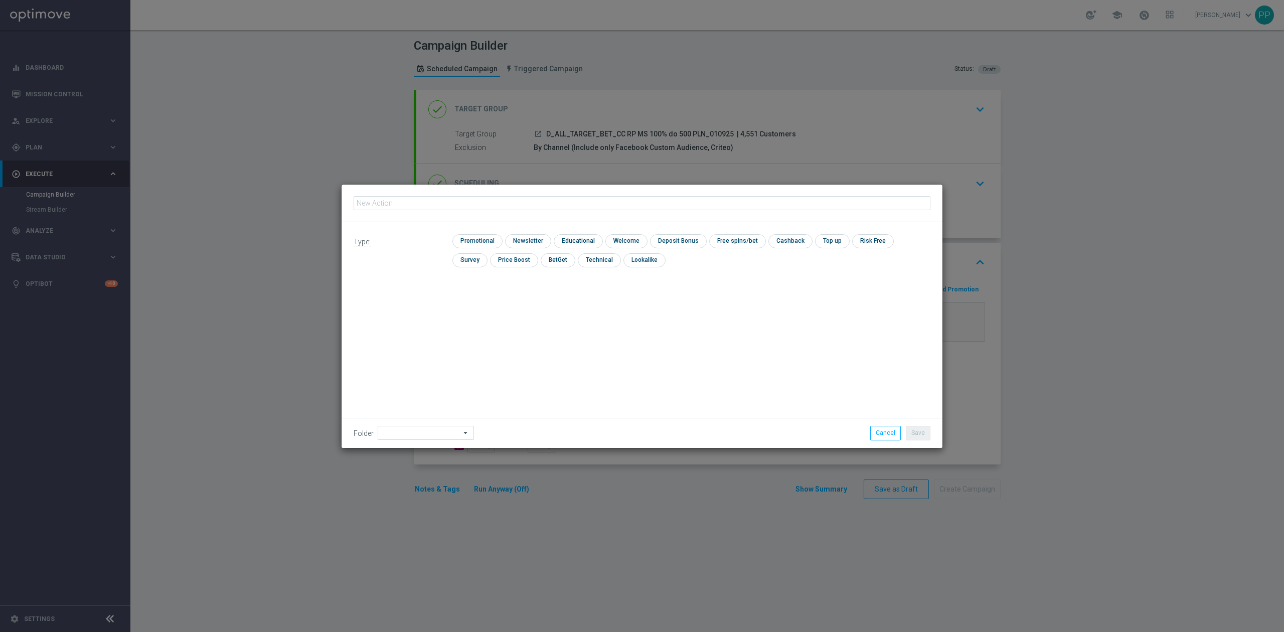
type input "D_ALL_TARGET_BET_CC RP MS 100% do 500 PLN_010925"
click at [477, 245] on input "checkbox" at bounding box center [476, 241] width 48 height 14
checkbox input "true"
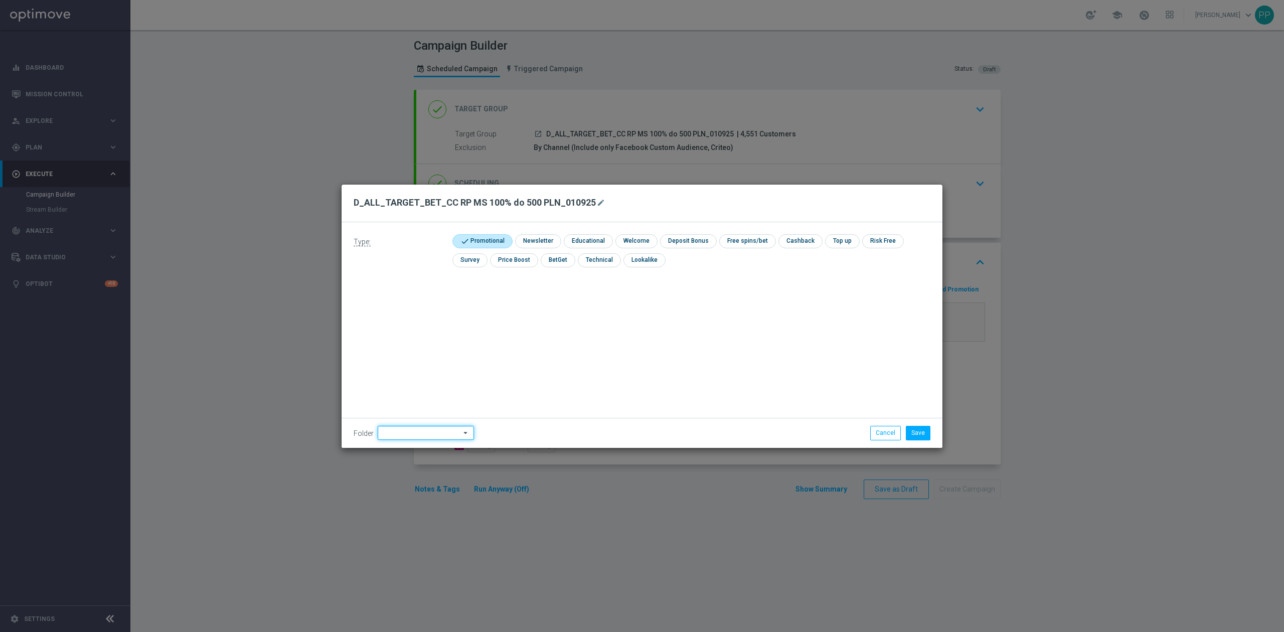
click at [440, 432] on input at bounding box center [426, 433] width 96 height 14
type input "9"
drag, startPoint x: 534, startPoint y: 360, endPoint x: 546, endPoint y: 358, distance: 11.7
click at [536, 360] on div "Type: check Promotional check Newsletter check Educational check Welcome check …" at bounding box center [642, 335] width 601 height 226
click at [884, 438] on button "Cancel" at bounding box center [885, 433] width 31 height 14
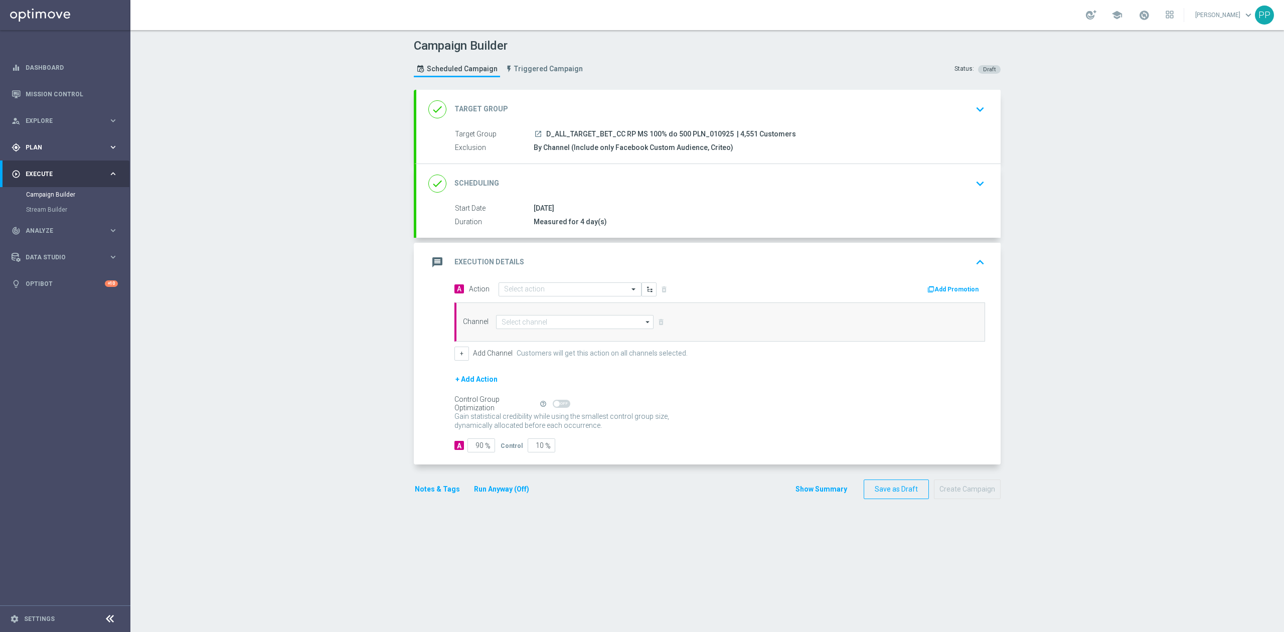
click at [46, 141] on div "gps_fixed Plan keyboard_arrow_right" at bounding box center [64, 147] width 129 height 27
click at [45, 186] on link "Actions" at bounding box center [65, 183] width 78 height 8
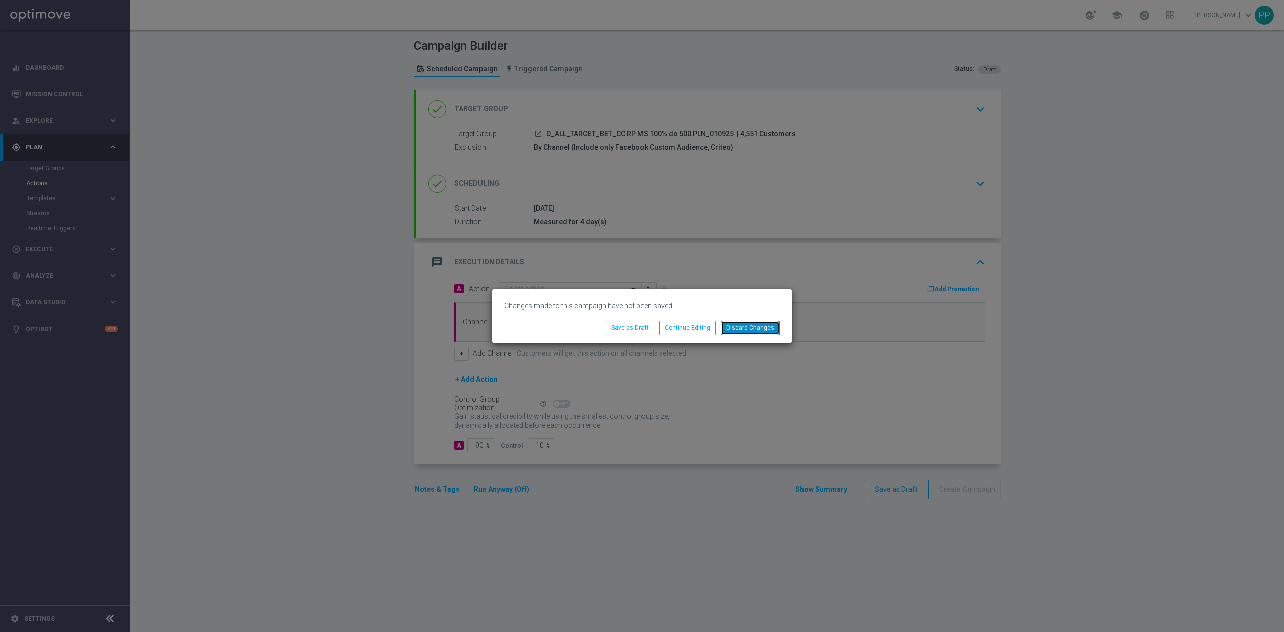
click at [726, 326] on button "Discard Changes" at bounding box center [750, 328] width 59 height 14
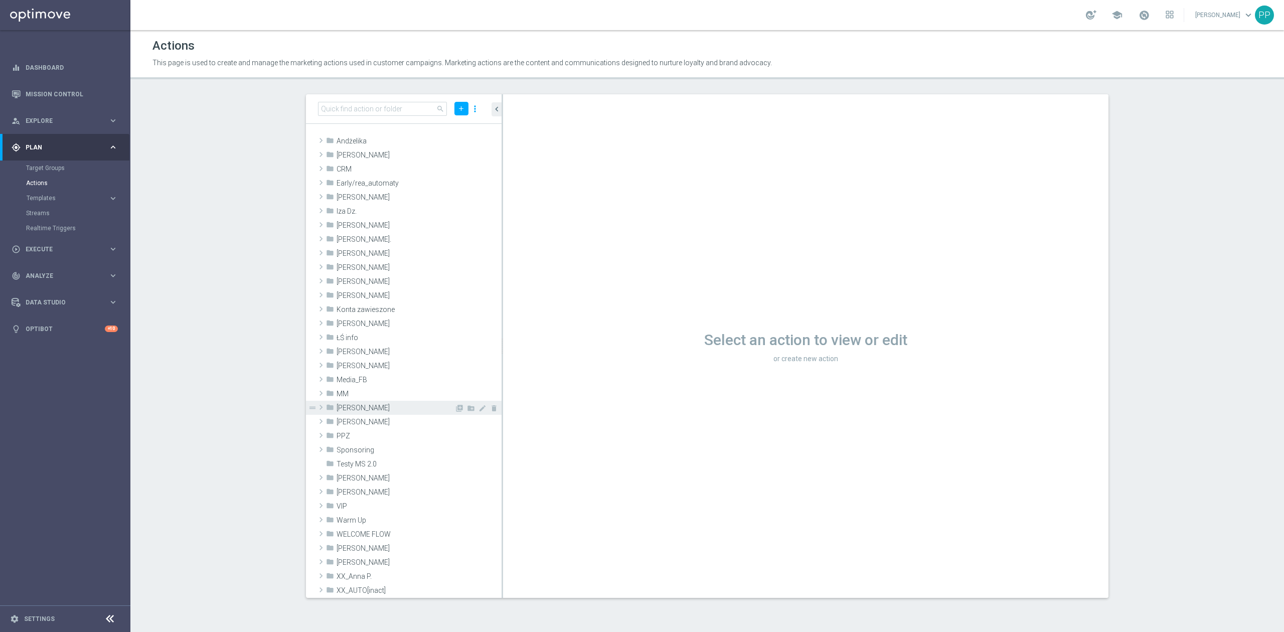
click at [418, 408] on span "[PERSON_NAME]" at bounding box center [396, 408] width 118 height 9
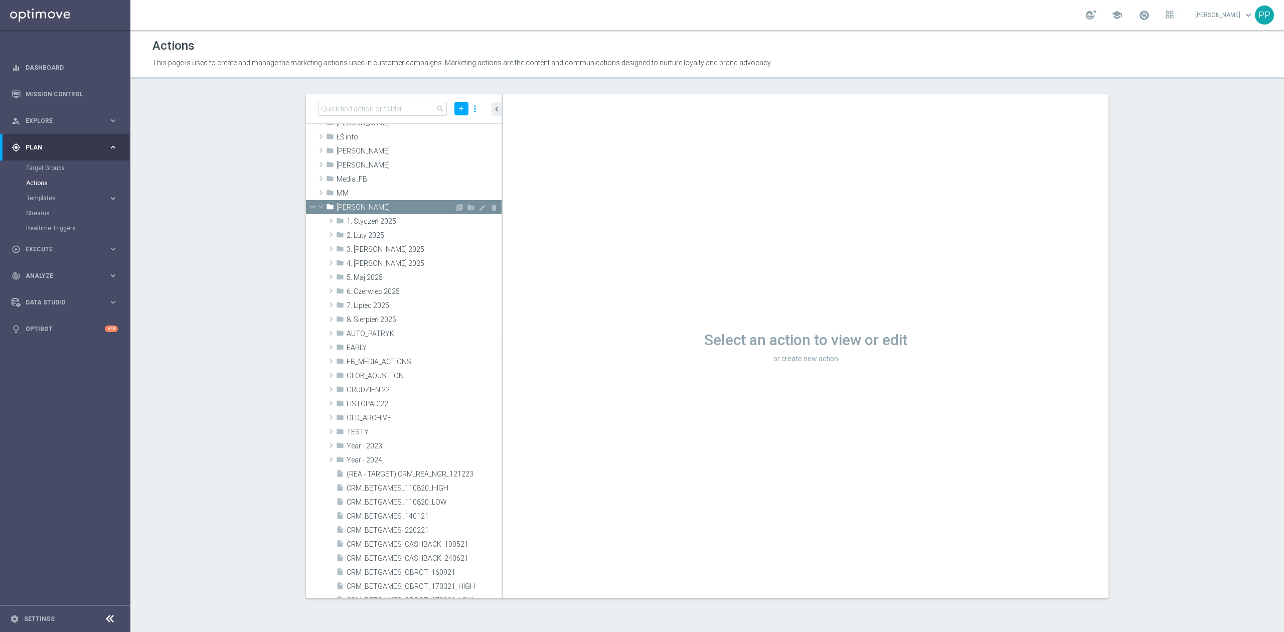
scroll to position [133, 0]
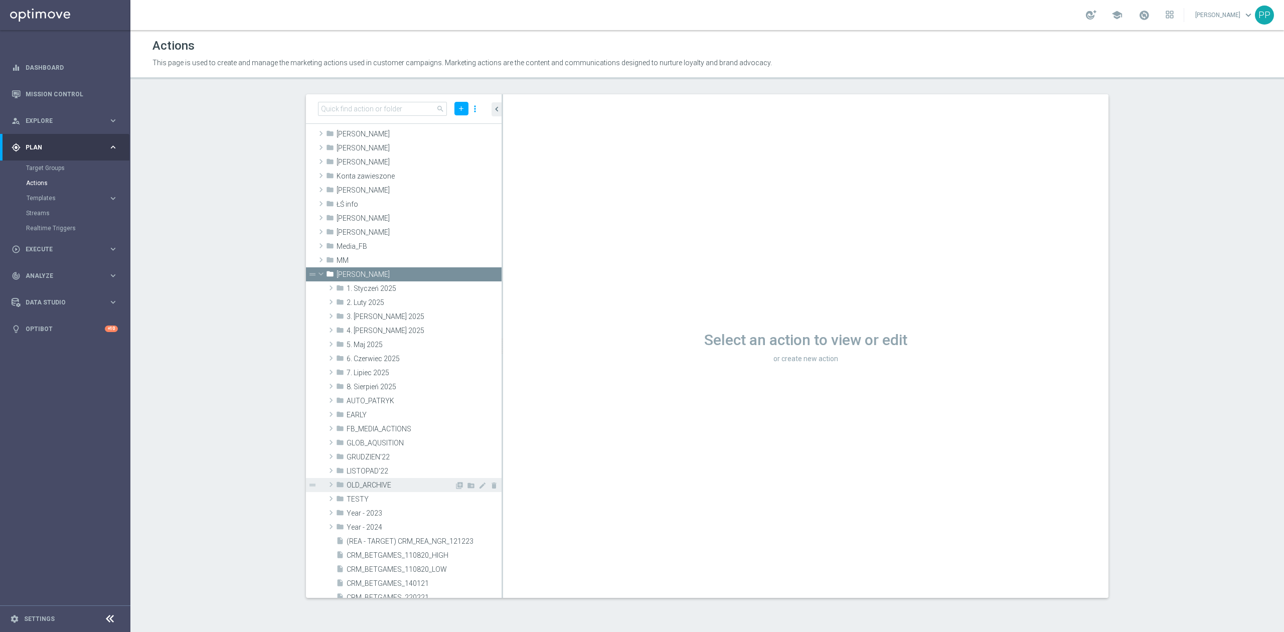
click at [386, 479] on div "folder OLD_ARCHIVE" at bounding box center [395, 485] width 118 height 14
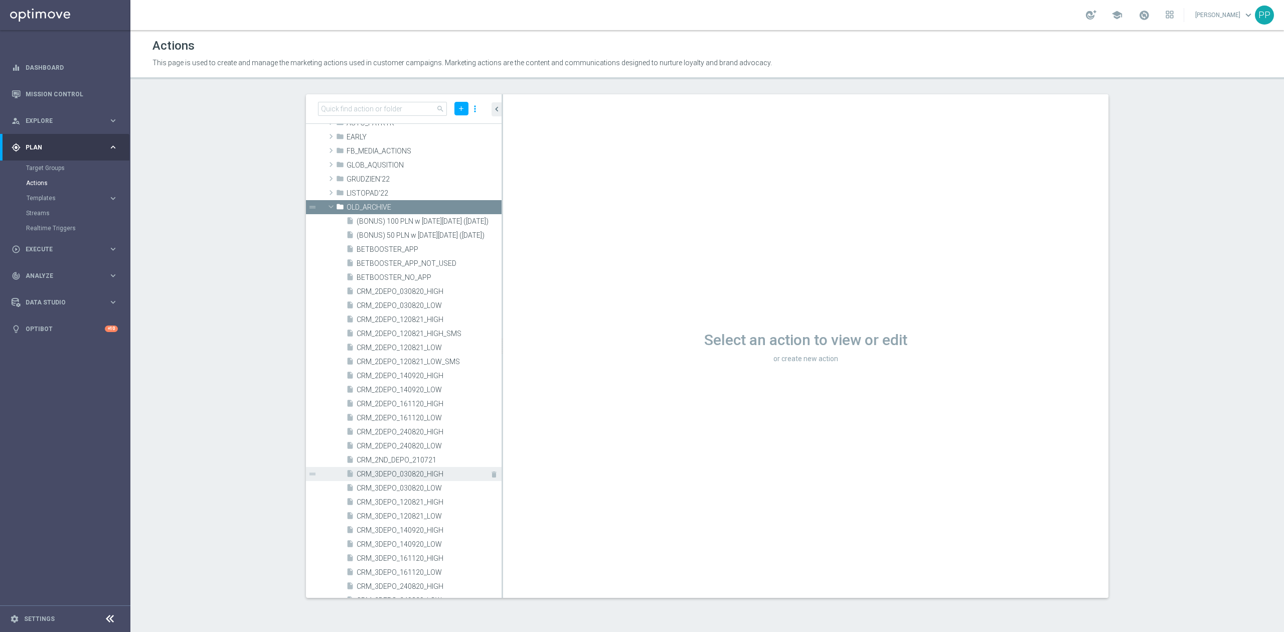
scroll to position [201, 0]
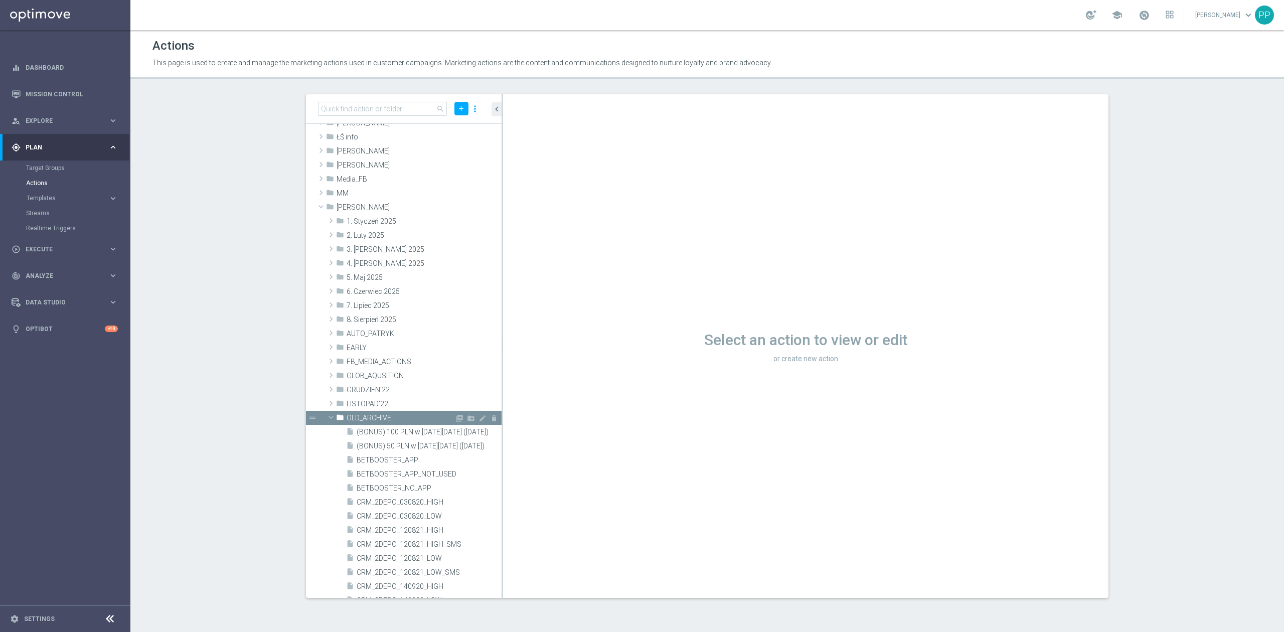
click at [375, 422] on div "folder OLD_ARCHIVE" at bounding box center [395, 418] width 118 height 14
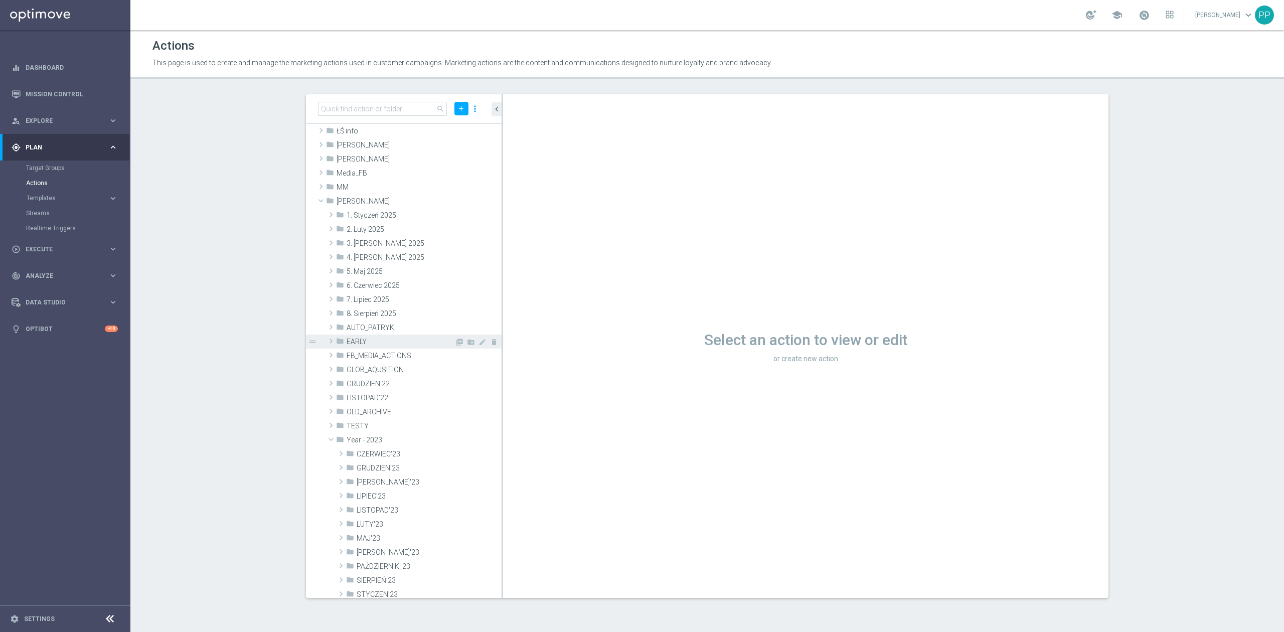
scroll to position [201, 0]
click at [467, 207] on icon "create_new_folder" at bounding box center [471, 207] width 8 height 8
type input "9. Wrzesień 2025"
click at [455, 332] on icon "library_add" at bounding box center [459, 334] width 8 height 8
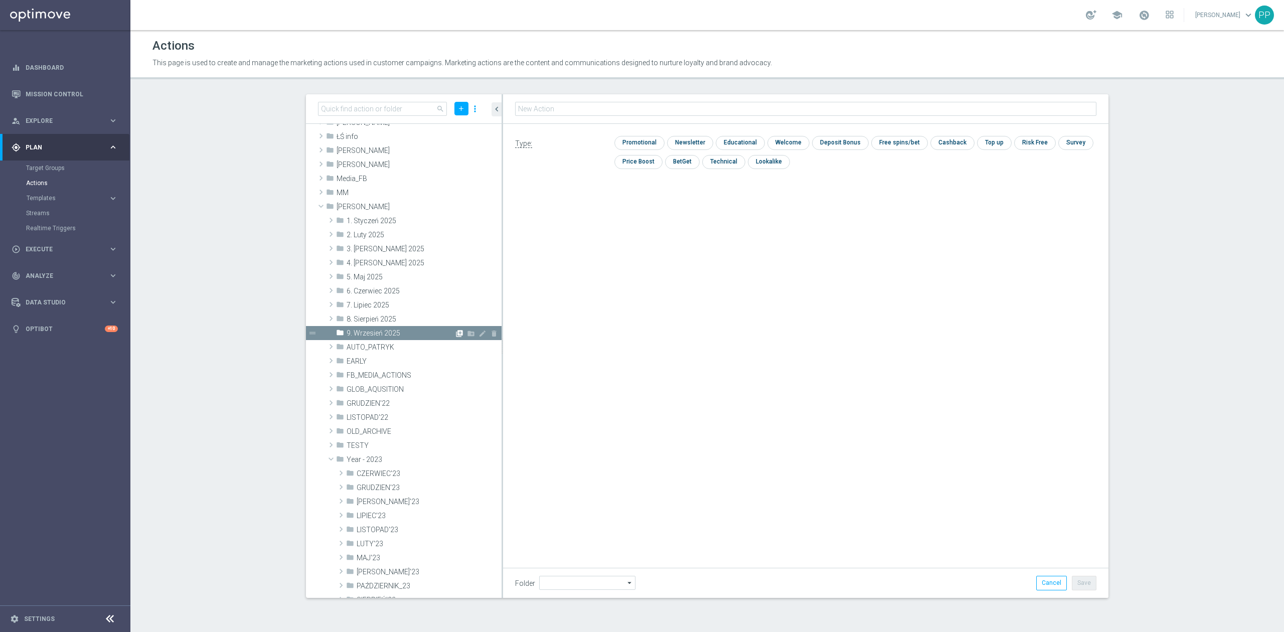
type input "9. Wrzesień 2025"
type input "D_ALL_TARGET_BET_CC RP MS 100% do 500 PLN_010925"
click at [624, 142] on input "checkbox" at bounding box center [638, 143] width 48 height 14
checkbox input "true"
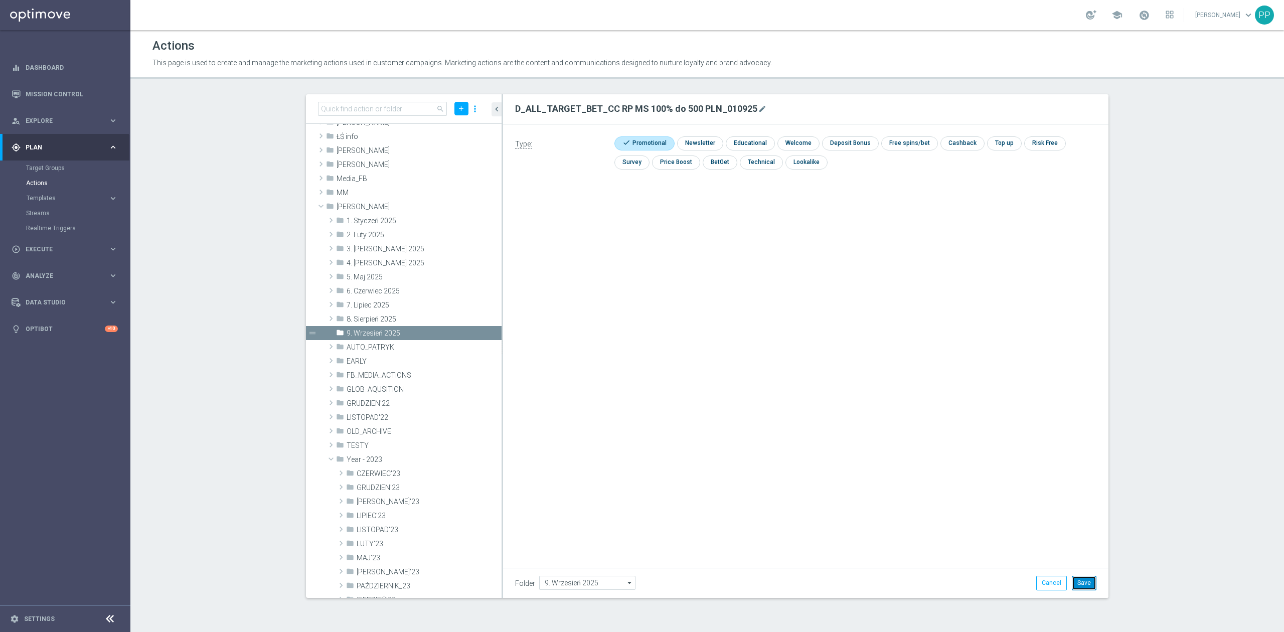
click at [1074, 577] on button "Save" at bounding box center [1084, 583] width 25 height 14
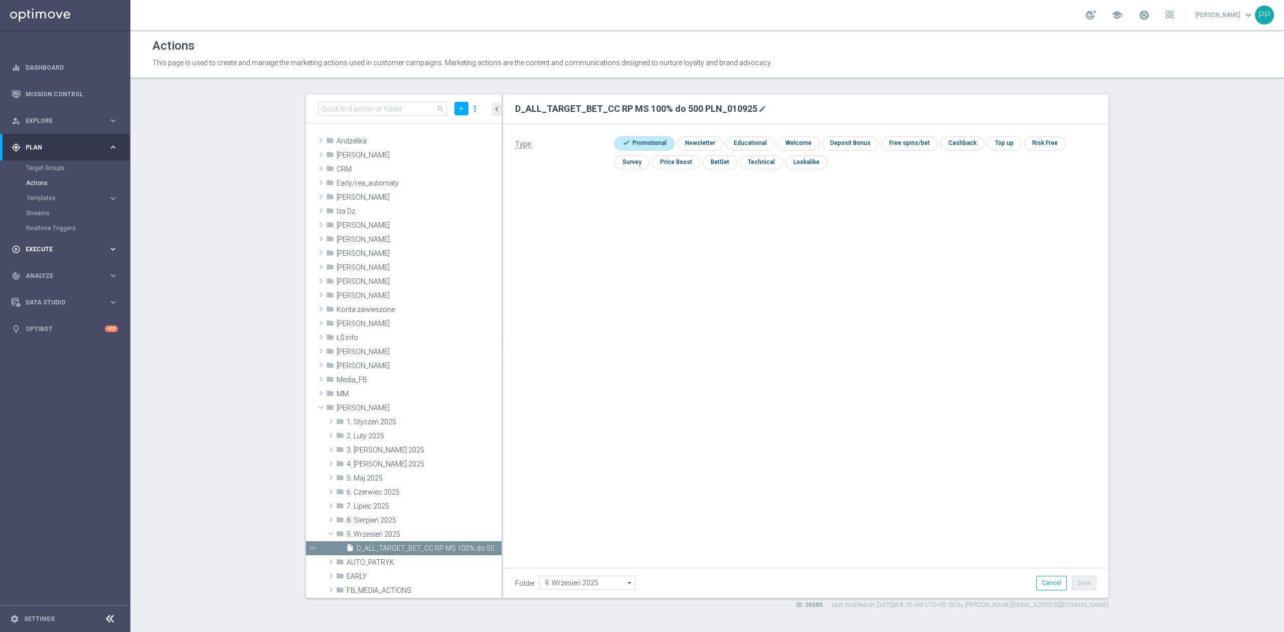
click at [47, 249] on span "Execute" at bounding box center [67, 249] width 83 height 6
click at [48, 193] on link "Campaign Builder" at bounding box center [65, 195] width 78 height 8
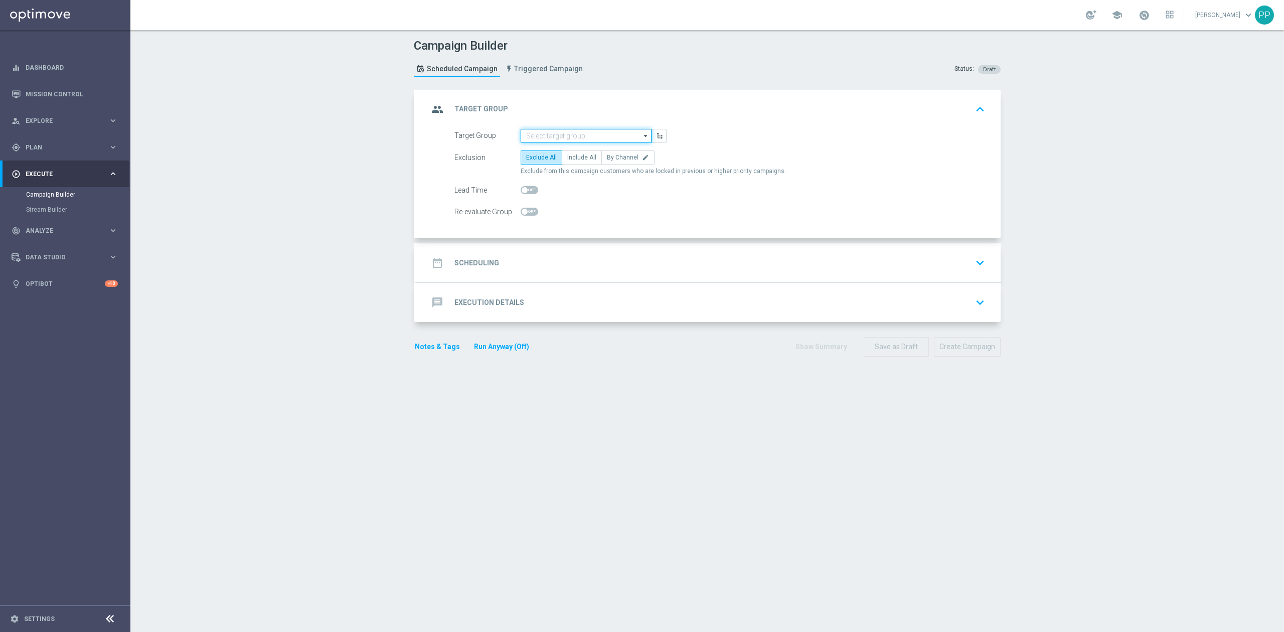
click at [609, 138] on input at bounding box center [586, 136] width 131 height 14
paste input "D_ALL_TARGET_BET_CC RP MS 100% do 500 PLN_010925"
click at [575, 149] on div "D_ALL_TARGET_BET_CC RP MS 100% do 500 PLN_010925" at bounding box center [586, 155] width 121 height 18
type input "D_ALL_TARGET_BET_CC RP MS 100% do 500 PLN_010925"
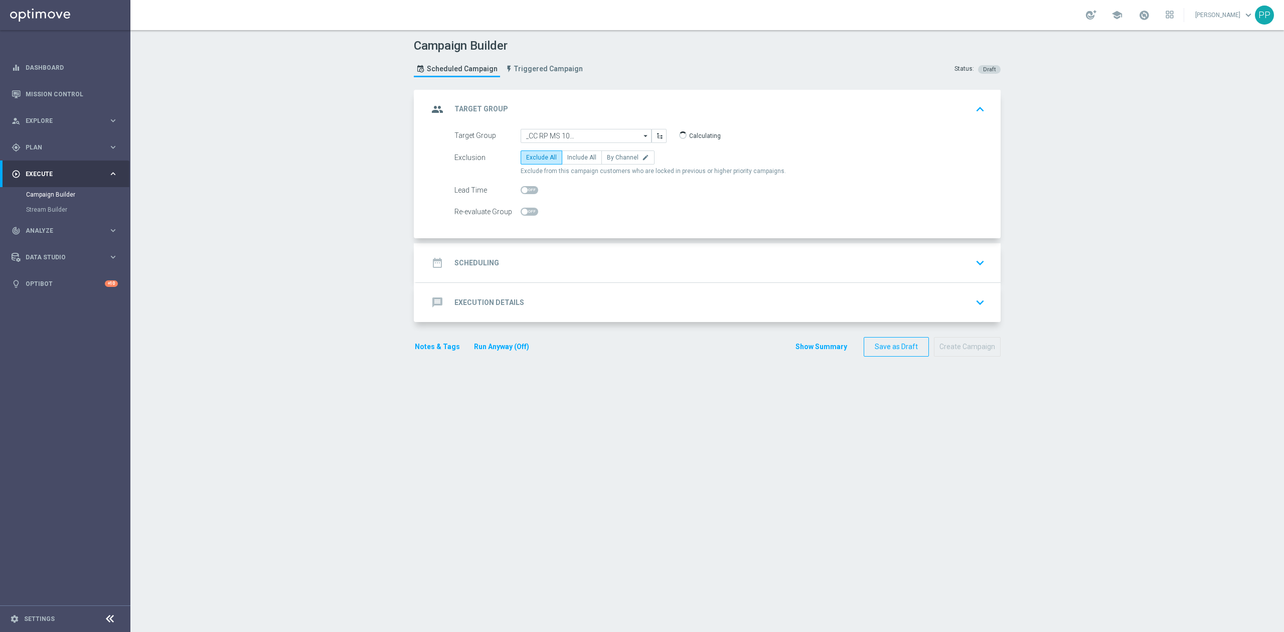
scroll to position [0, 0]
click at [642, 157] on icon "edit" at bounding box center [645, 157] width 7 height 7
click at [613, 157] on input "By Channel edit" at bounding box center [610, 159] width 7 height 7
radio input "true"
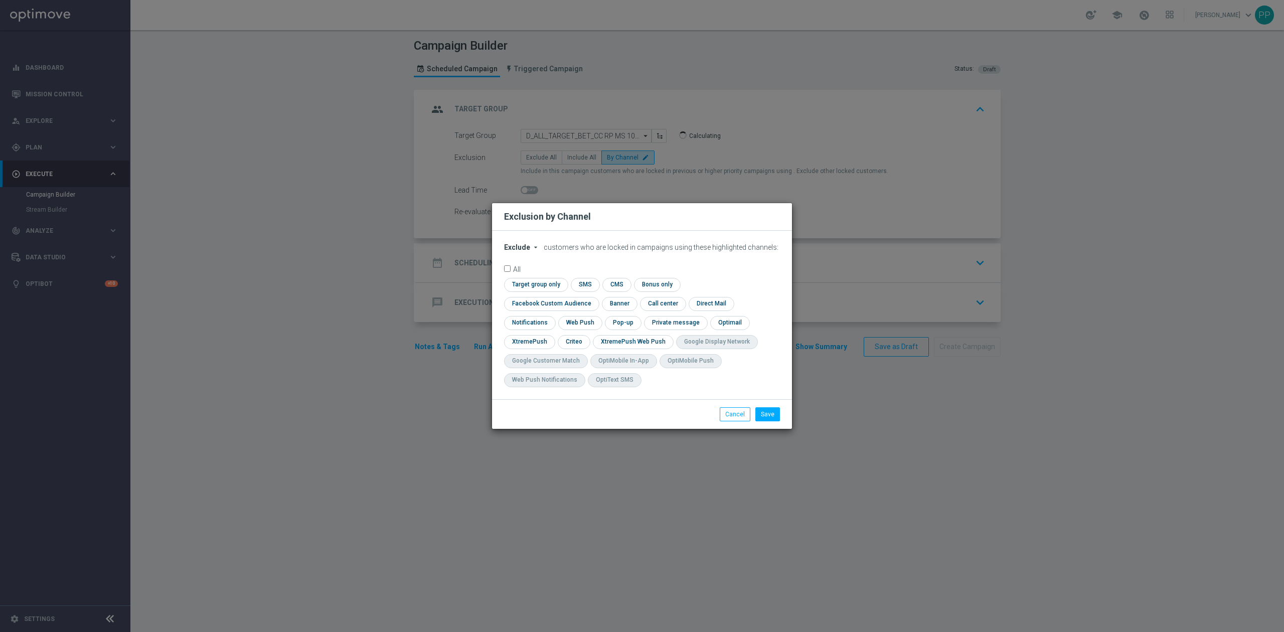
click at [512, 251] on span "Exclude" at bounding box center [517, 247] width 26 height 8
click at [518, 274] on div "Include" at bounding box center [523, 270] width 37 height 12
click at [595, 297] on input "checkbox" at bounding box center [549, 304] width 91 height 14
checkbox input "true"
click at [582, 338] on input "checkbox" at bounding box center [573, 342] width 31 height 14
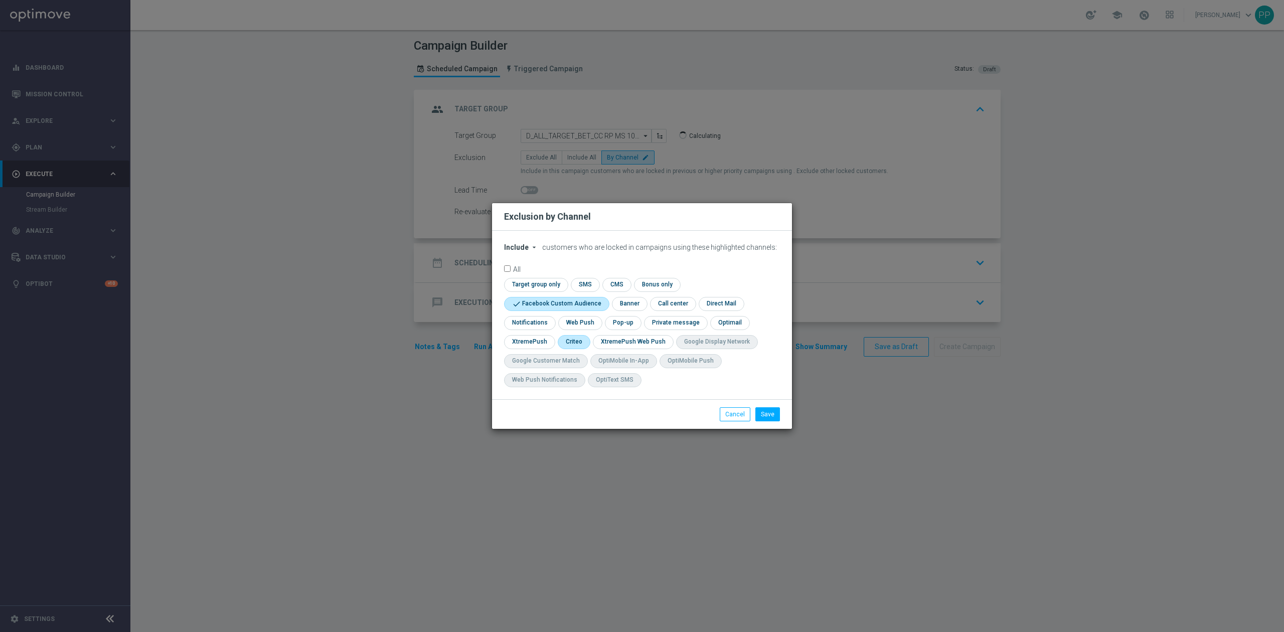
checkbox input "true"
click at [764, 412] on button "Save" at bounding box center [767, 414] width 25 height 14
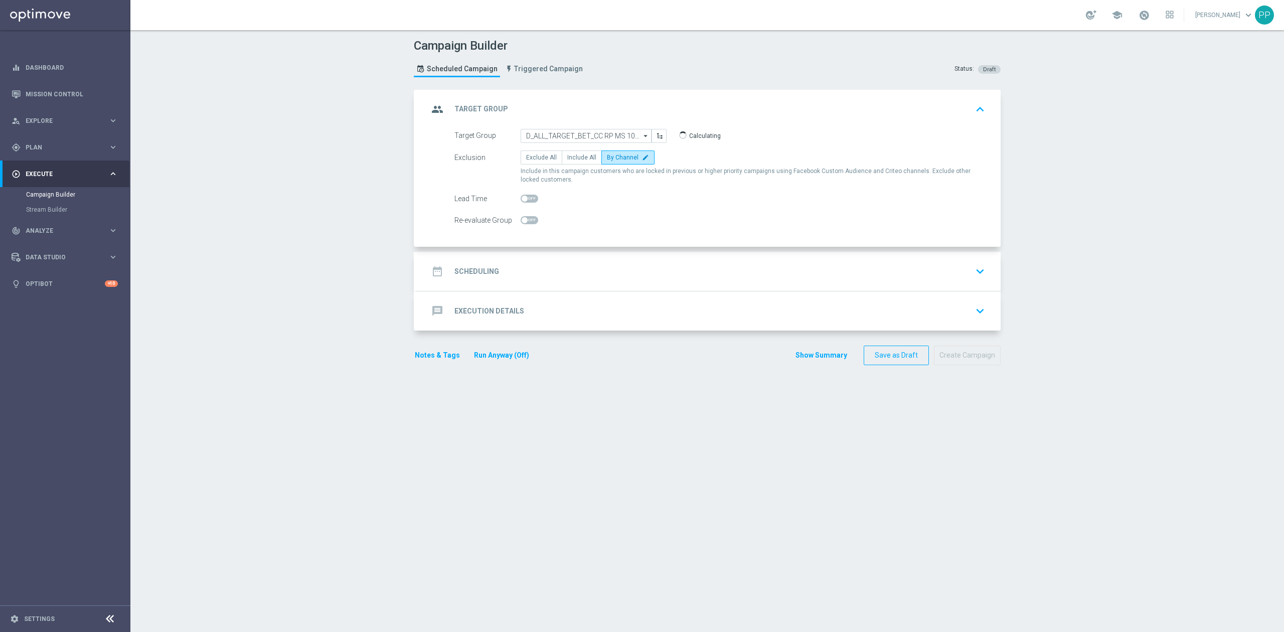
click at [550, 259] on div "date_range Scheduling keyboard_arrow_down" at bounding box center [708, 271] width 584 height 39
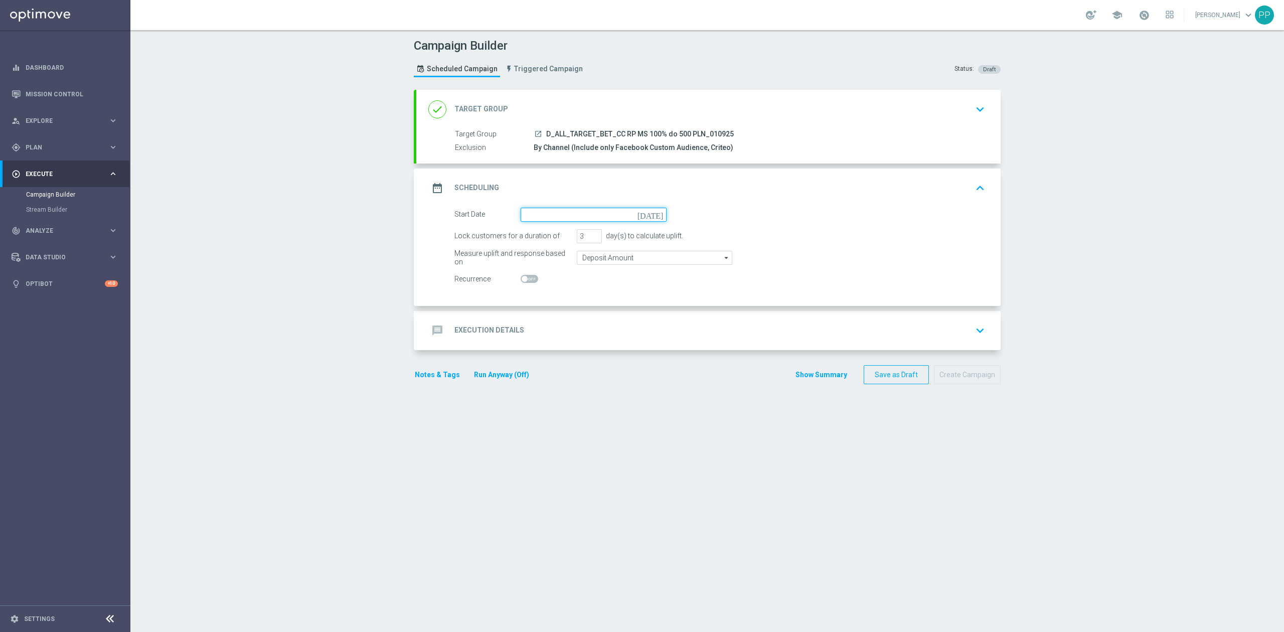
click at [542, 215] on input at bounding box center [594, 215] width 146 height 14
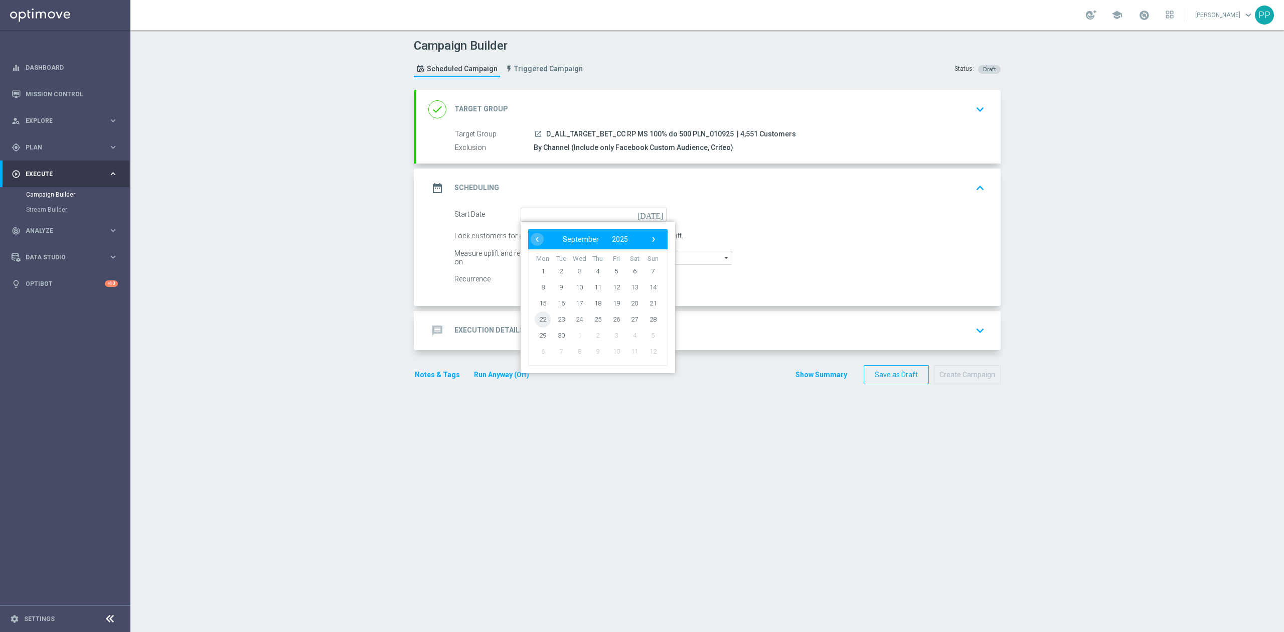
click at [541, 322] on span "22" at bounding box center [543, 319] width 16 height 16
type input "22 Sep 2025"
drag, startPoint x: 580, startPoint y: 238, endPoint x: 568, endPoint y: 241, distance: 11.9
click at [568, 241] on div "Lock customers for a duration of 3 day(s) to calculate uplift." at bounding box center [720, 236] width 546 height 14
type input "4"
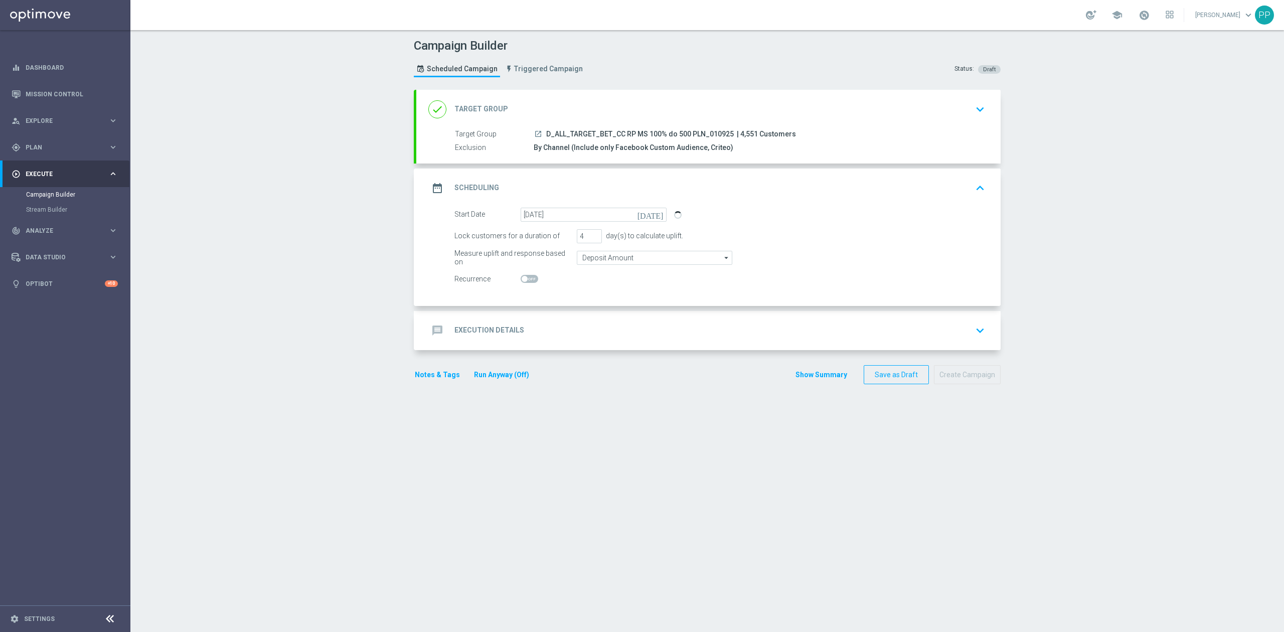
click at [361, 303] on div "Campaign Builder Scheduled Campaign Triggered Campaign Status: Draft done Targe…" at bounding box center [707, 331] width 1154 height 602
click at [598, 255] on input "Deposit Amount" at bounding box center [654, 258] width 155 height 14
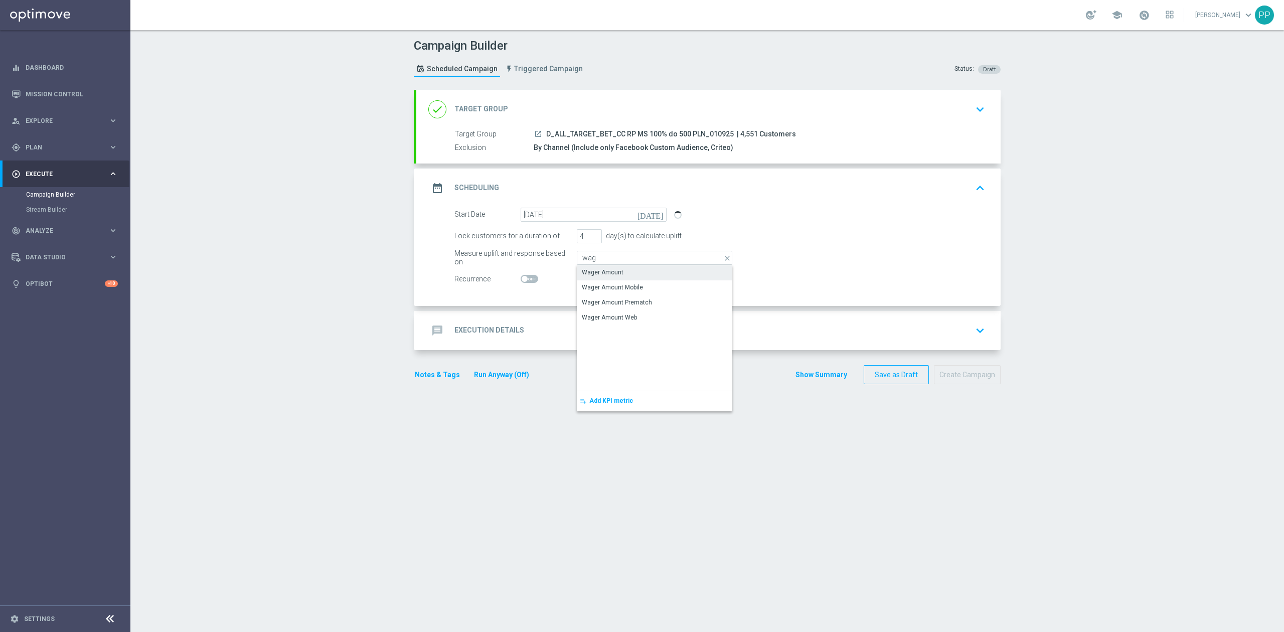
click at [606, 272] on div "Wager Amount" at bounding box center [603, 272] width 42 height 9
type input "Wager Amount"
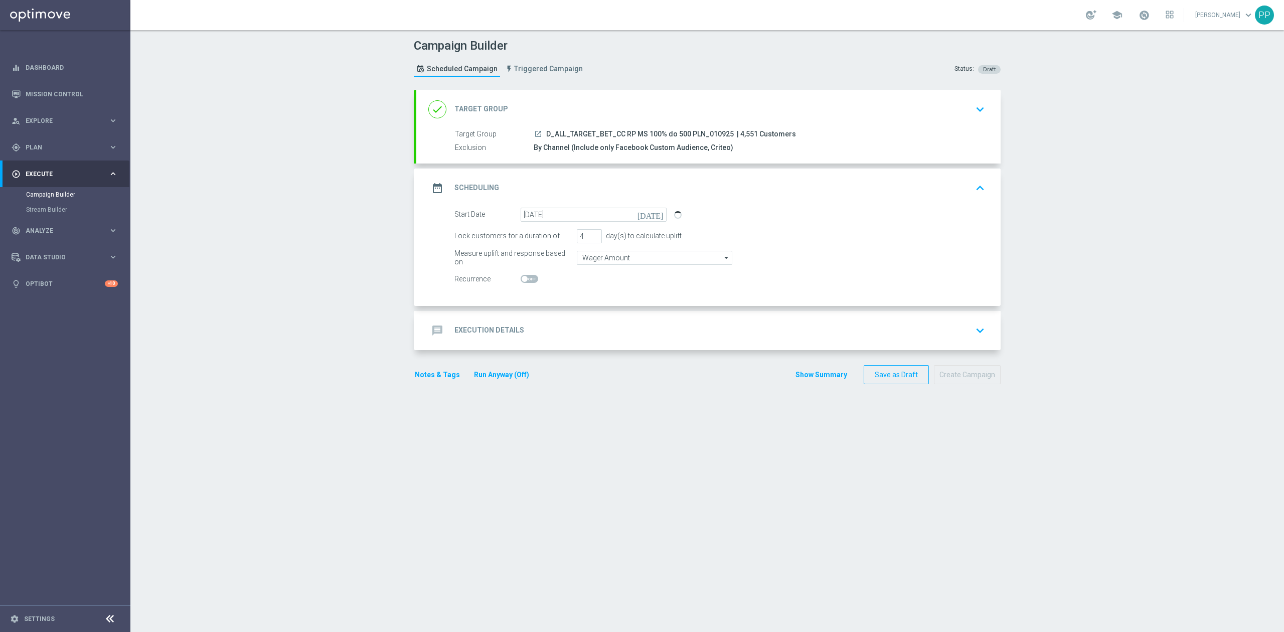
click at [573, 326] on div "message Execution Details keyboard_arrow_down" at bounding box center [708, 330] width 560 height 19
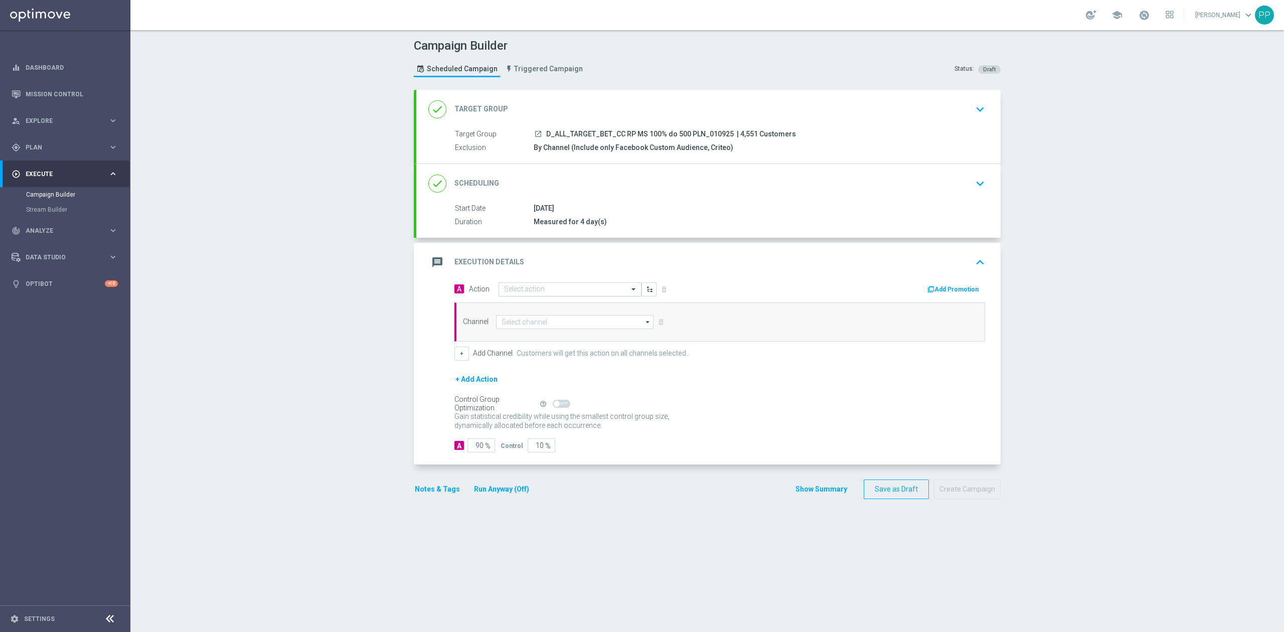
click at [537, 291] on input "text" at bounding box center [560, 289] width 112 height 9
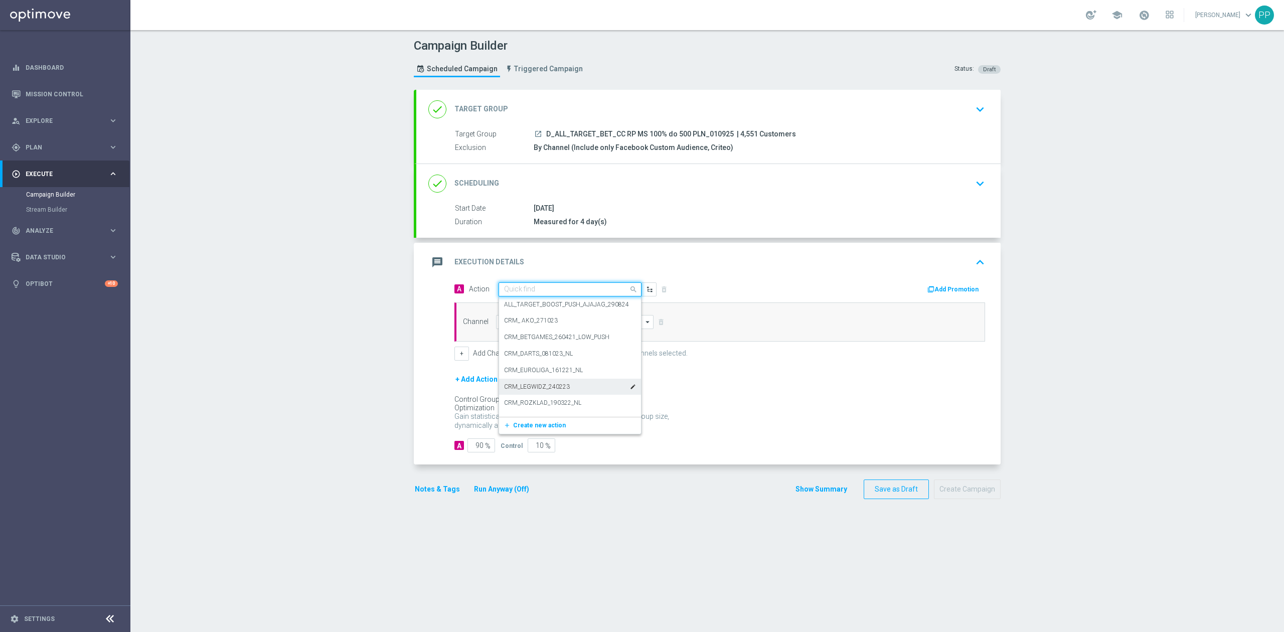
paste input "D_ALL_TARGET_BET_CC RP MS 100% do 500 PLN_010925"
type input "D_ALL_TARGET_BET_CC RP MS 100% do 500 PLN_010925"
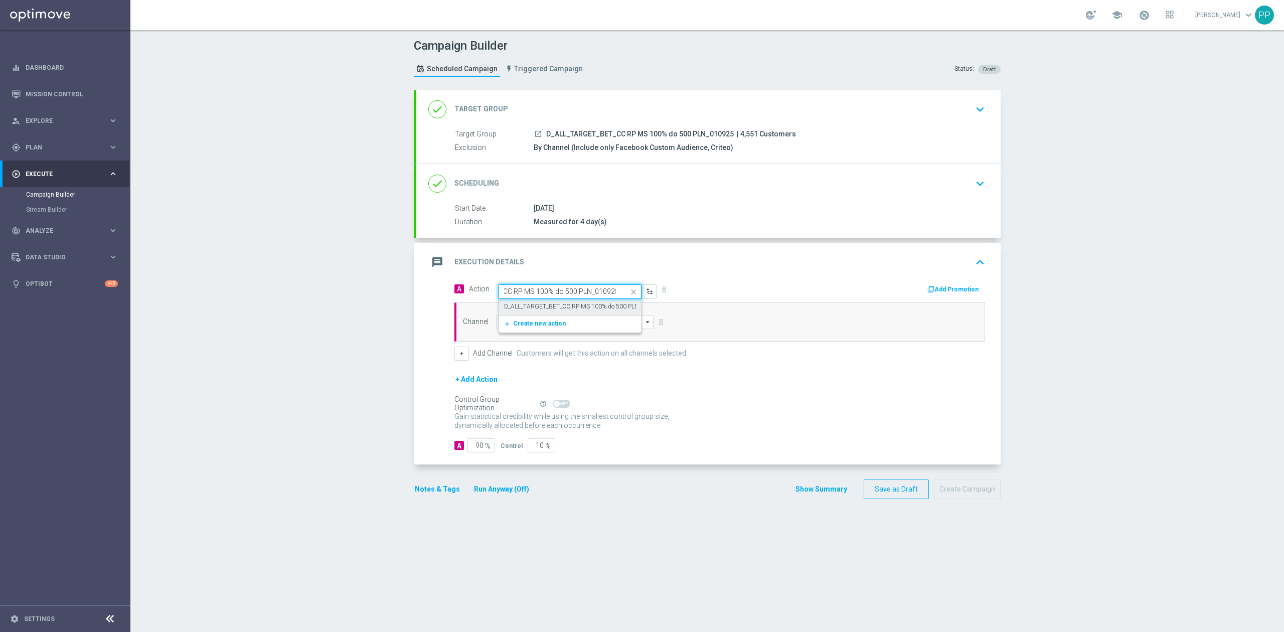
click at [560, 307] on label "D_ALL_TARGET_BET_CC RP MS 100% do 500 PLN_010925" at bounding box center [583, 306] width 159 height 9
click at [551, 320] on input at bounding box center [574, 322] width 157 height 14
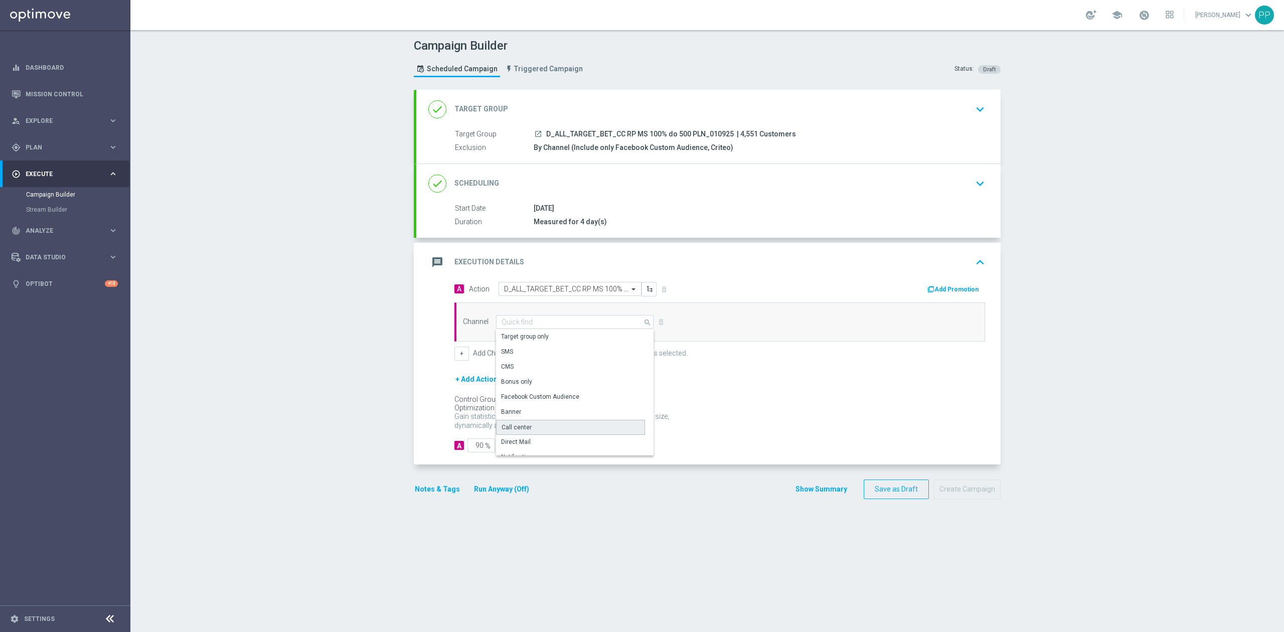
click at [531, 427] on div "Call center" at bounding box center [570, 427] width 149 height 15
type input "Call center"
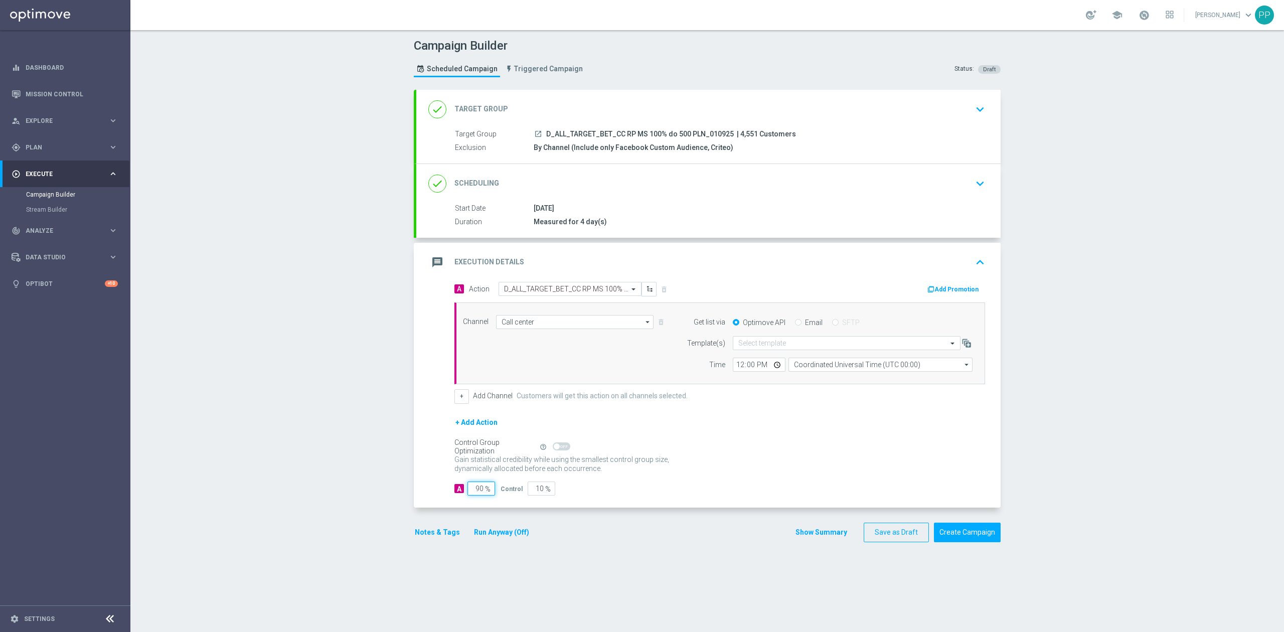
click at [474, 494] on input "90" at bounding box center [481, 489] width 28 height 14
type input "9"
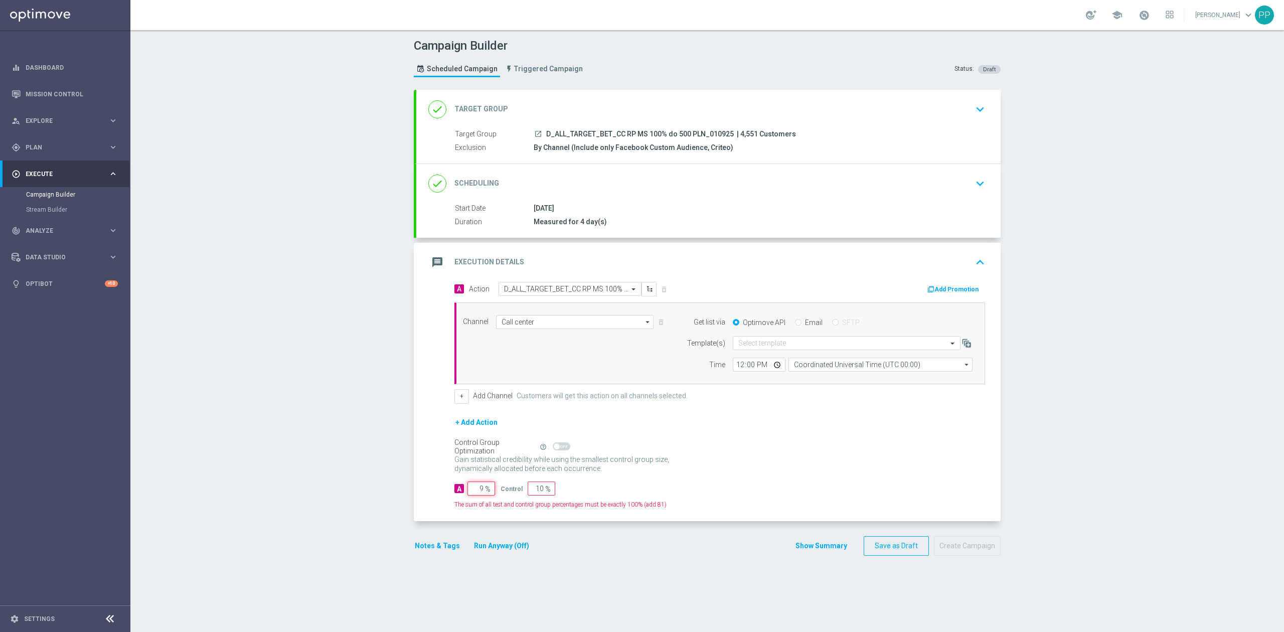
type input "91"
type input "95"
type input "5"
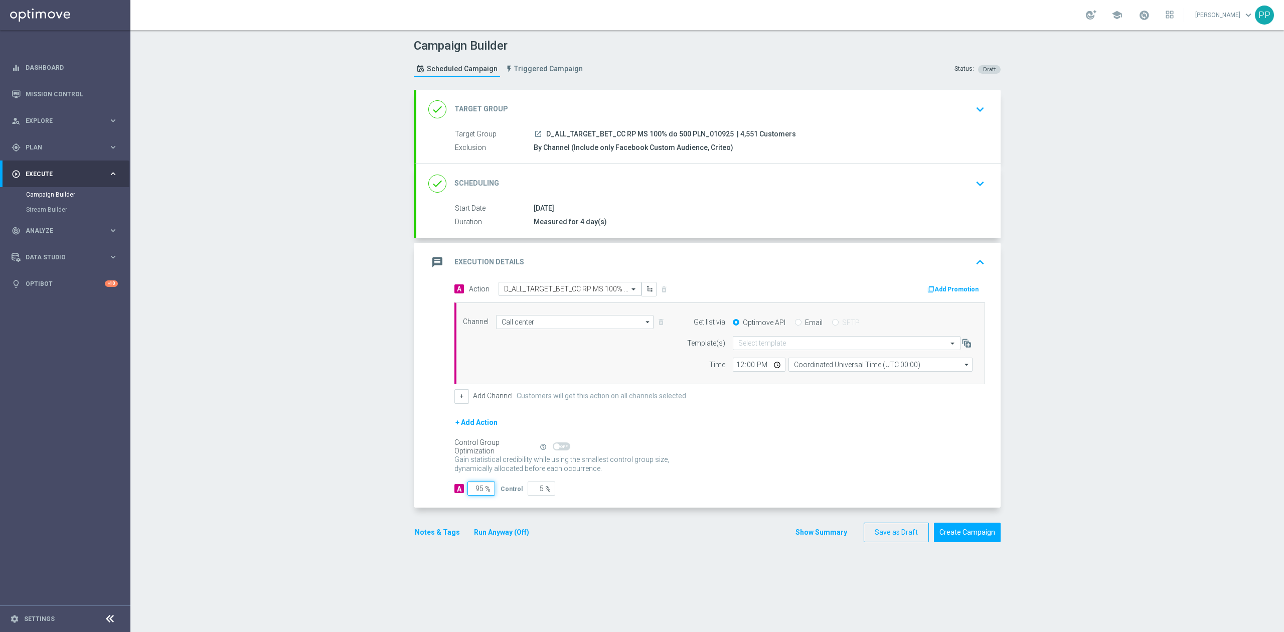
type input "95"
click at [348, 441] on div "Campaign Builder Scheduled Campaign Triggered Campaign Status: Draft done Targe…" at bounding box center [707, 331] width 1154 height 602
click at [795, 368] on input "Coordinated Universal Time (UTC 00:00)" at bounding box center [880, 365] width 184 height 14
drag, startPoint x: 815, startPoint y: 390, endPoint x: 815, endPoint y: 383, distance: 6.5
click at [815, 389] on div "Central European Time (Warsaw) (UTC +02:00)" at bounding box center [880, 435] width 184 height 126
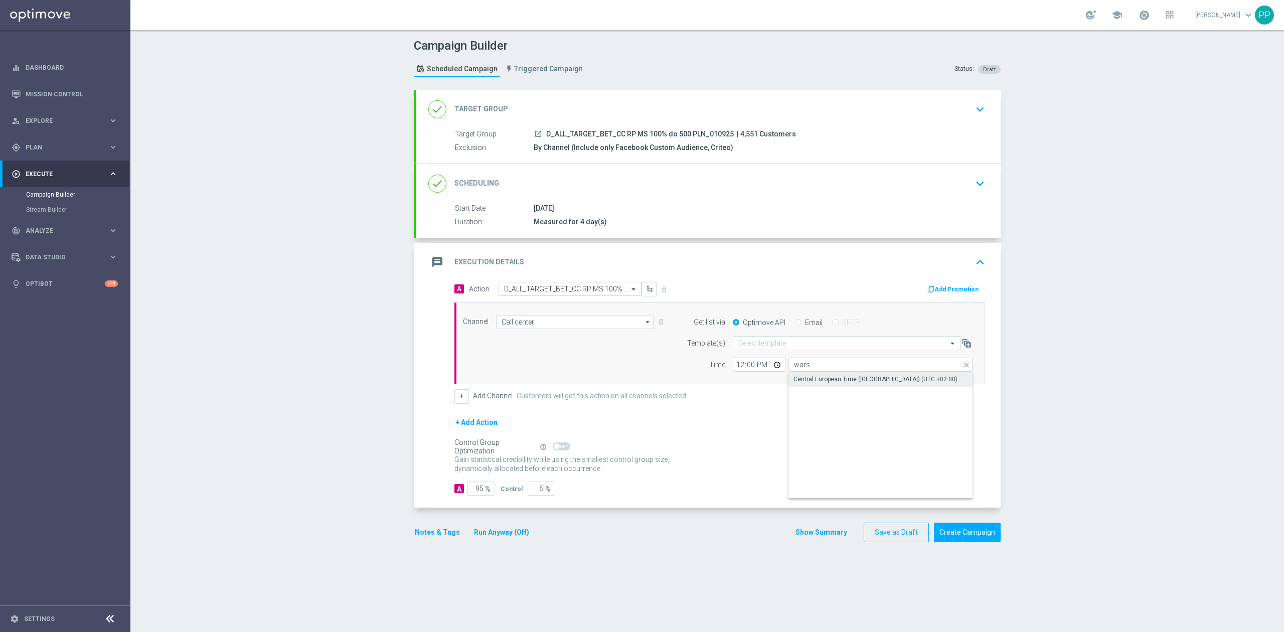
click at [815, 383] on div "Central European Time (Warsaw) (UTC +02:00)" at bounding box center [876, 379] width 164 height 9
type input "Central European Time (Warsaw) (UTC +02:00)"
click at [733, 368] on input "12:00" at bounding box center [759, 365] width 53 height 14
type input "09:00"
click at [324, 462] on div "Campaign Builder Scheduled Campaign Triggered Campaign Status: Draft done Targe…" at bounding box center [707, 331] width 1154 height 602
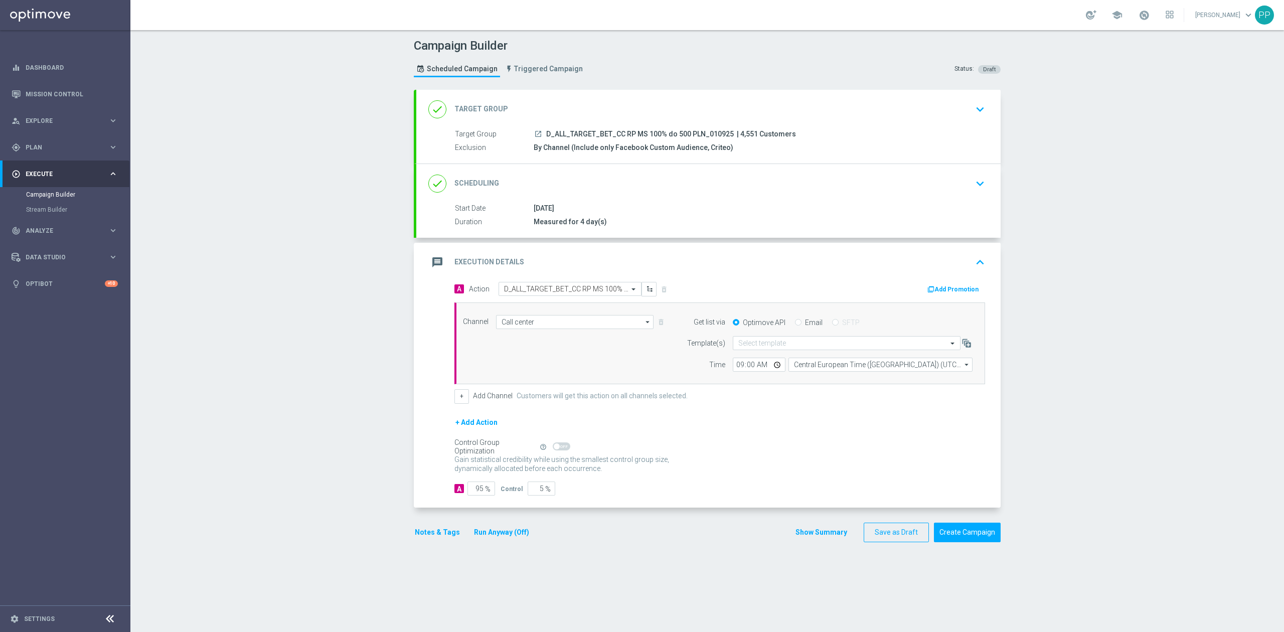
click at [442, 533] on button "Notes & Tags" at bounding box center [437, 532] width 47 height 13
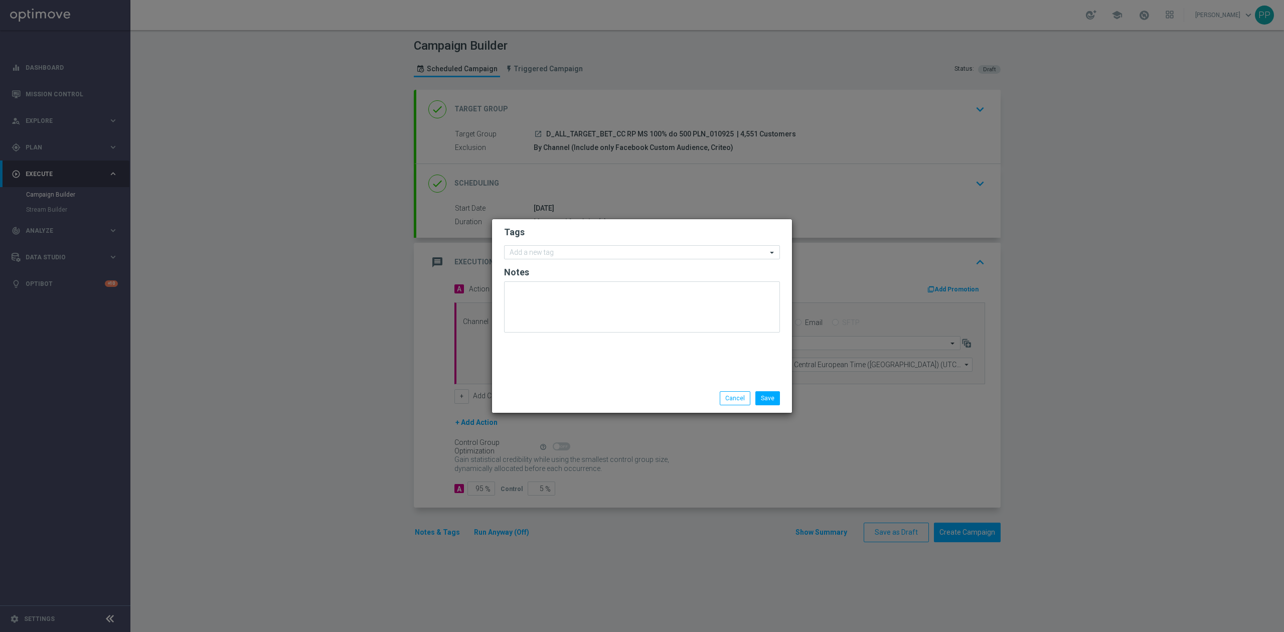
click at [520, 244] on form "Tags Add a new tag Notes" at bounding box center [642, 282] width 276 height 116
click at [523, 254] on input "text" at bounding box center [638, 253] width 257 height 9
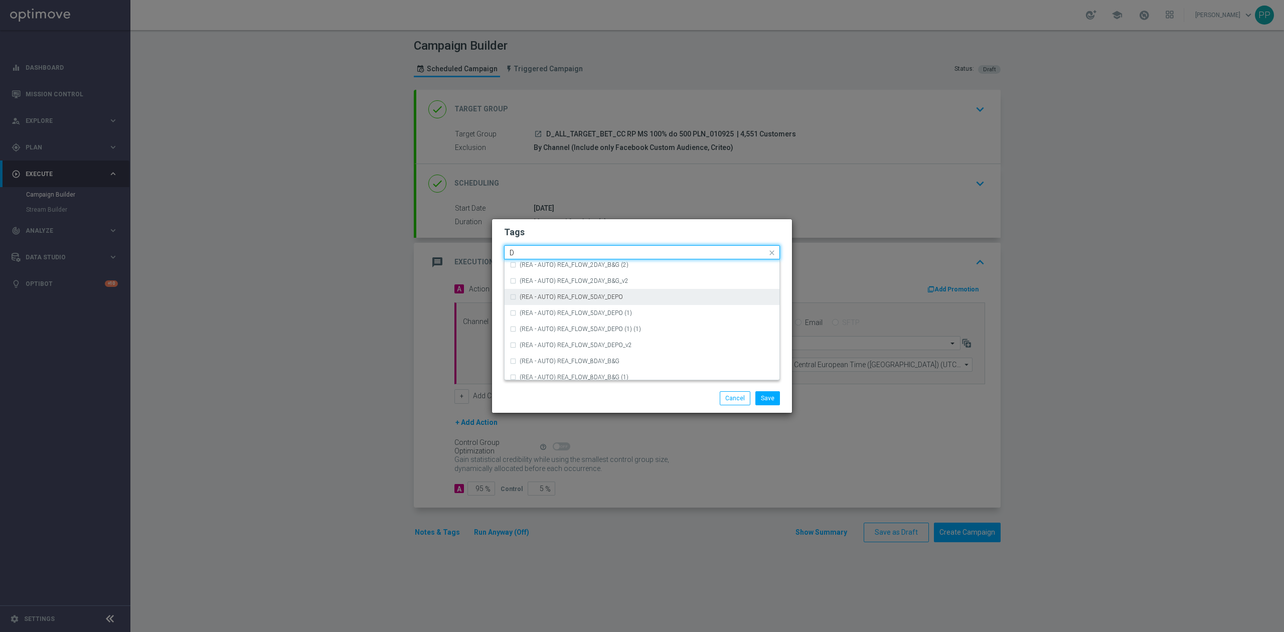
scroll to position [1137, 0]
click at [559, 290] on div "D" at bounding box center [642, 286] width 265 height 16
type input "D"
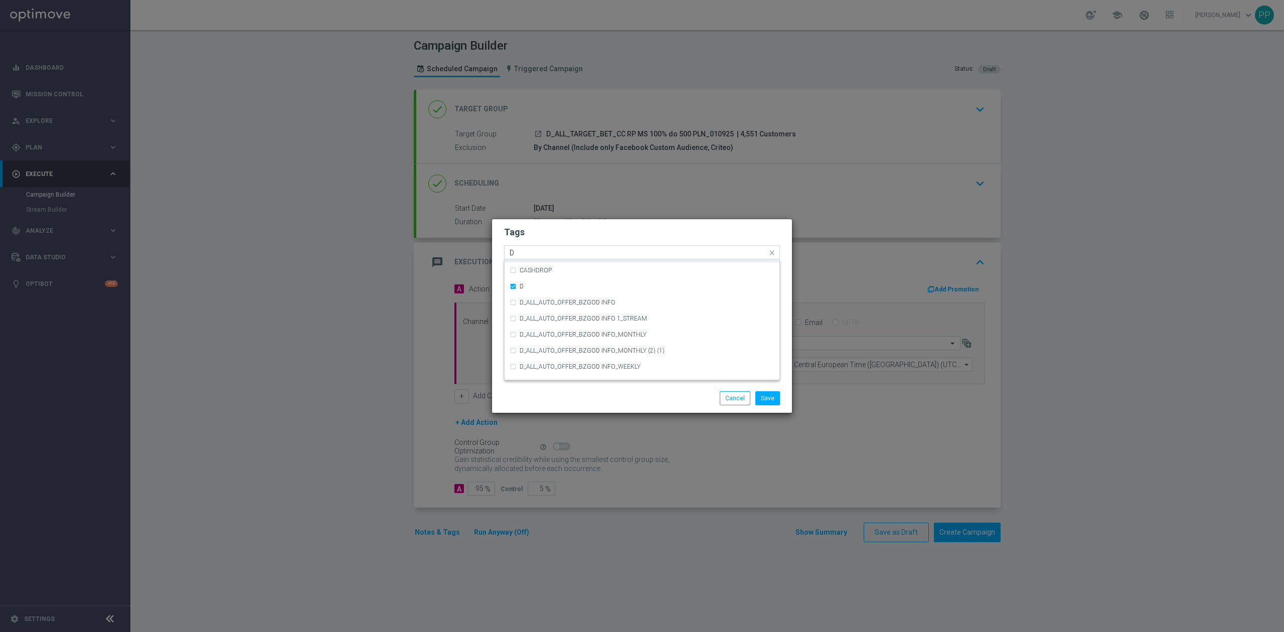
click at [552, 258] on div "D" at bounding box center [637, 254] width 259 height 10
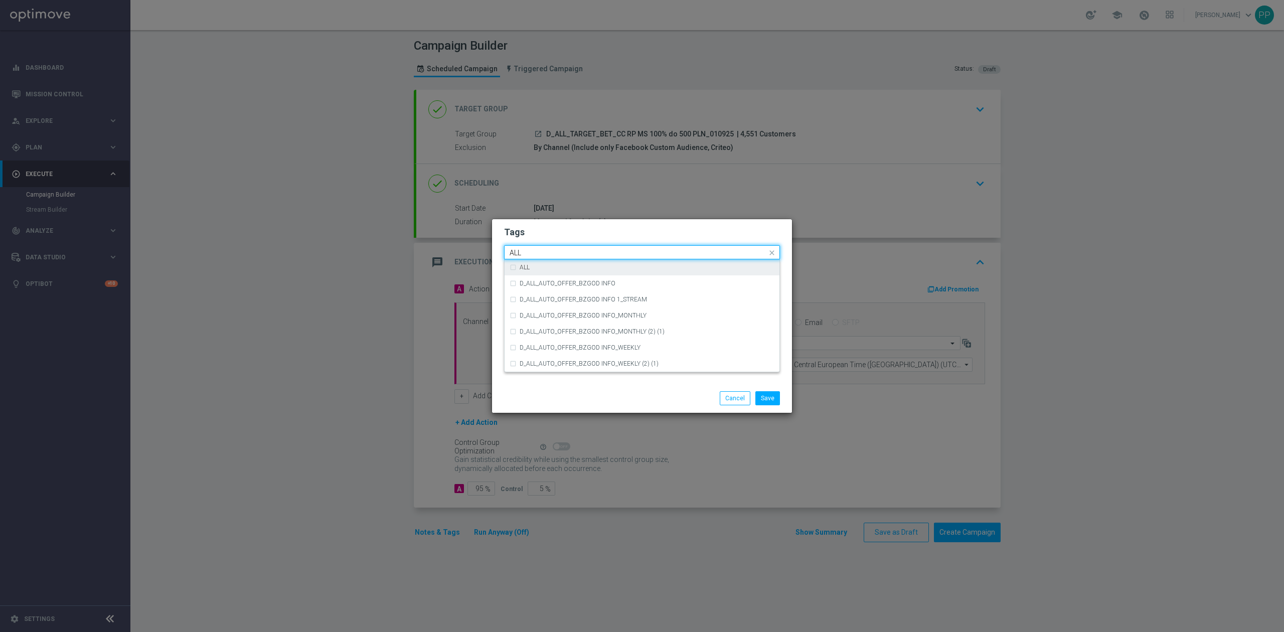
click at [548, 263] on div "ALL" at bounding box center [642, 267] width 265 height 16
click at [547, 251] on input "ALL" at bounding box center [638, 253] width 257 height 9
type input "A"
drag, startPoint x: 546, startPoint y: 318, endPoint x: 546, endPoint y: 262, distance: 56.2
click at [546, 318] on div "TARGET" at bounding box center [647, 315] width 255 height 6
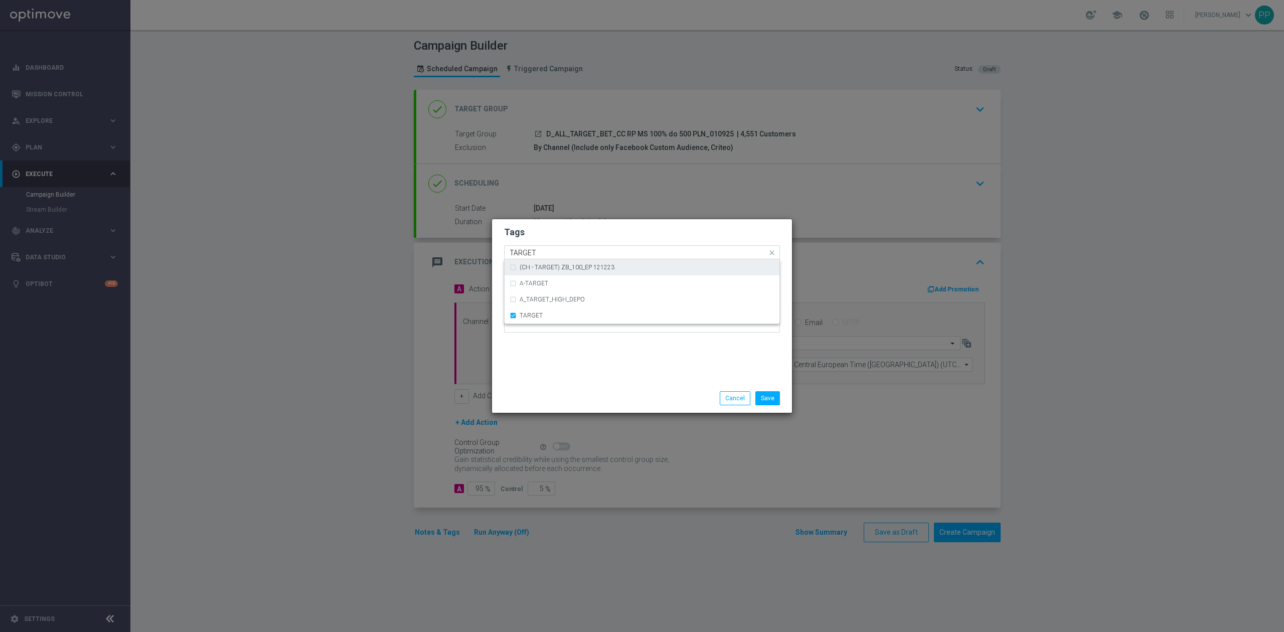
click at [545, 249] on input "TARGET" at bounding box center [638, 253] width 257 height 9
type input "T"
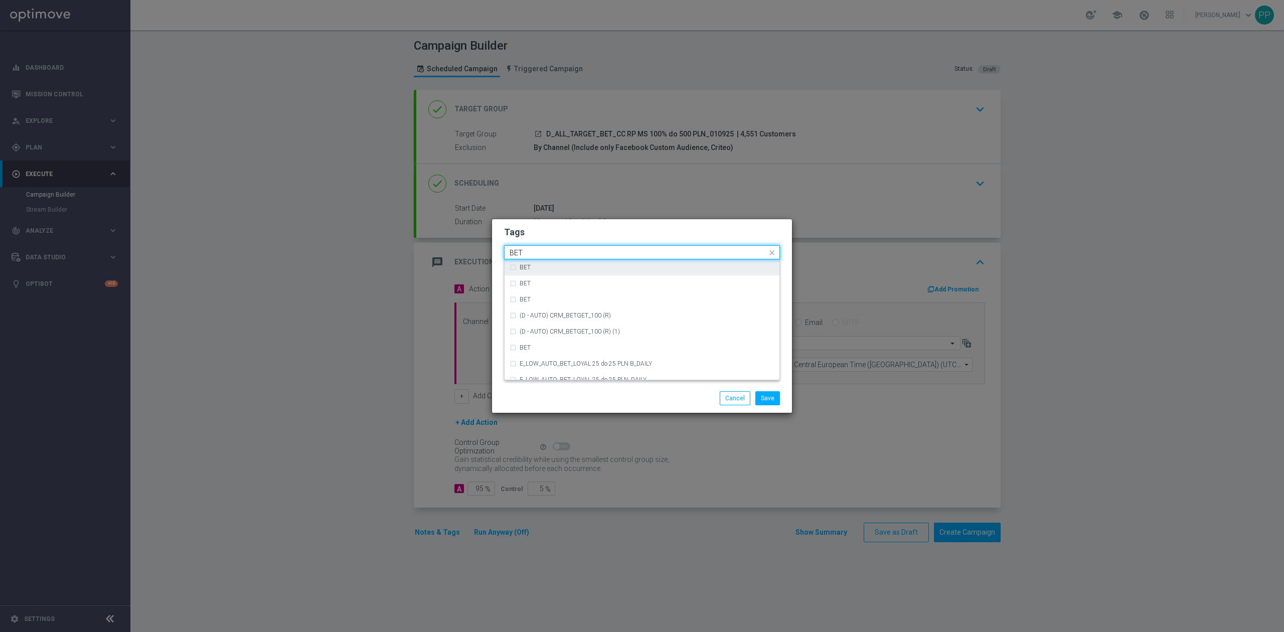
click at [539, 263] on div "BET" at bounding box center [642, 267] width 265 height 16
click at [540, 253] on input "BET" at bounding box center [638, 253] width 257 height 9
type input "B"
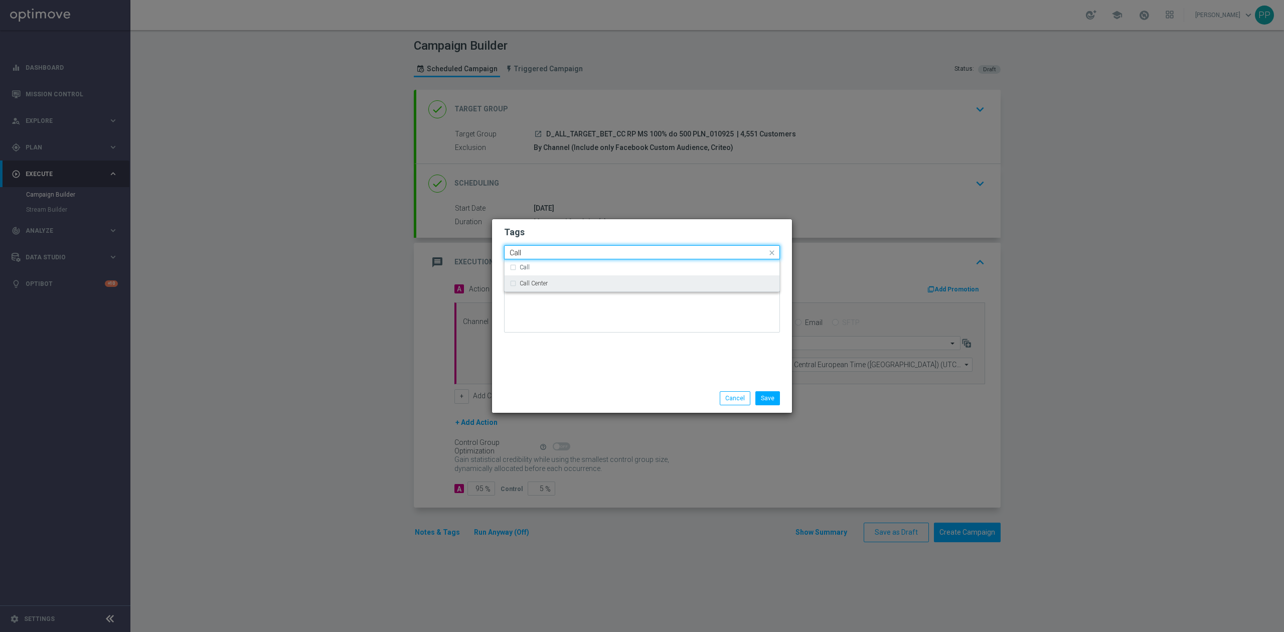
click at [544, 281] on label "Call Center" at bounding box center [534, 283] width 28 height 6
type input "Call"
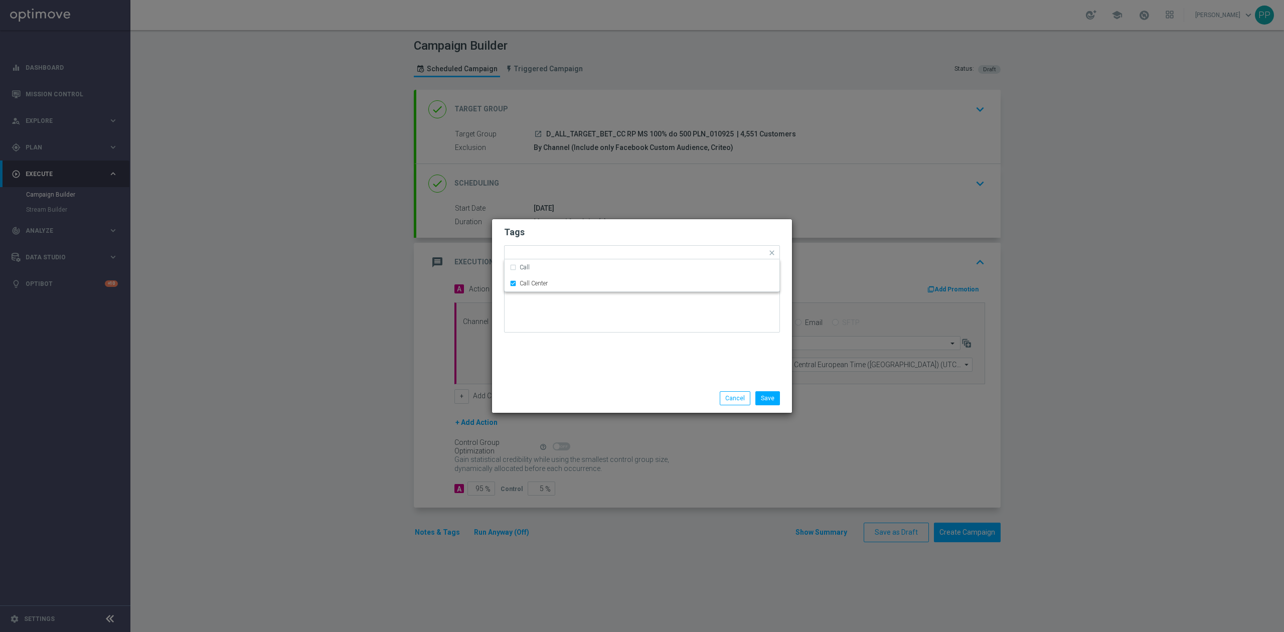
click at [584, 360] on div "Tags Quick find × D × ALL × TARGET × BET × Call Center Call Call Center Notes" at bounding box center [642, 301] width 300 height 165
click at [773, 398] on button "Save" at bounding box center [767, 398] width 25 height 14
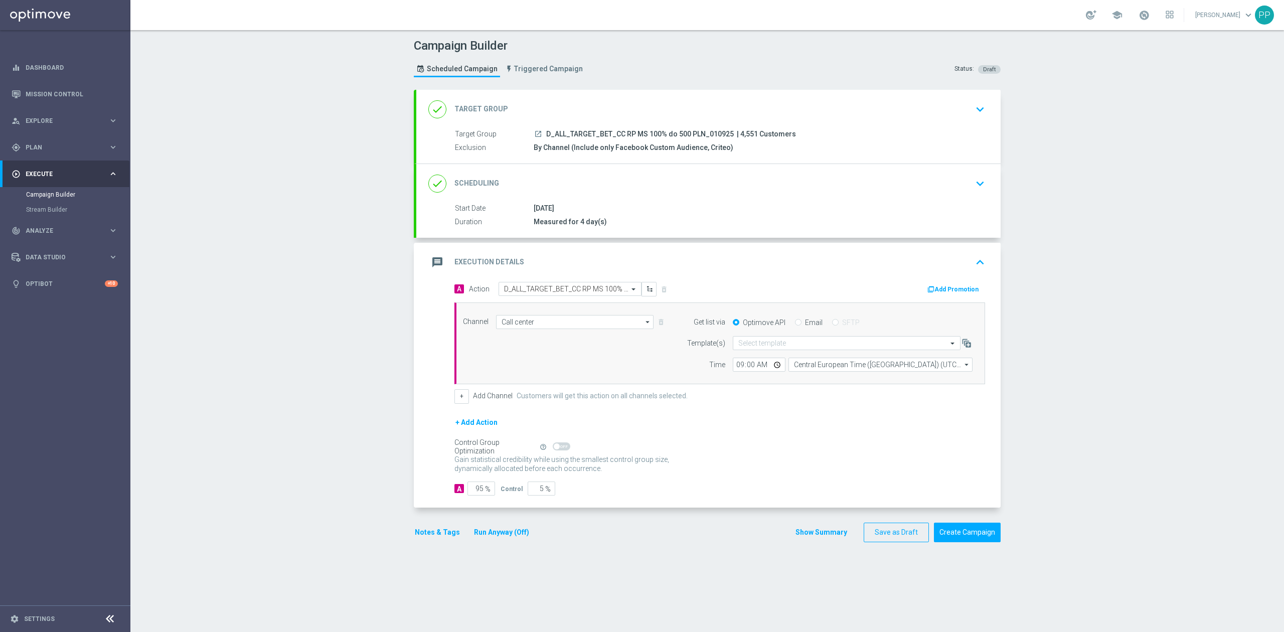
click at [641, 179] on div "done Scheduling keyboard_arrow_down" at bounding box center [708, 183] width 560 height 19
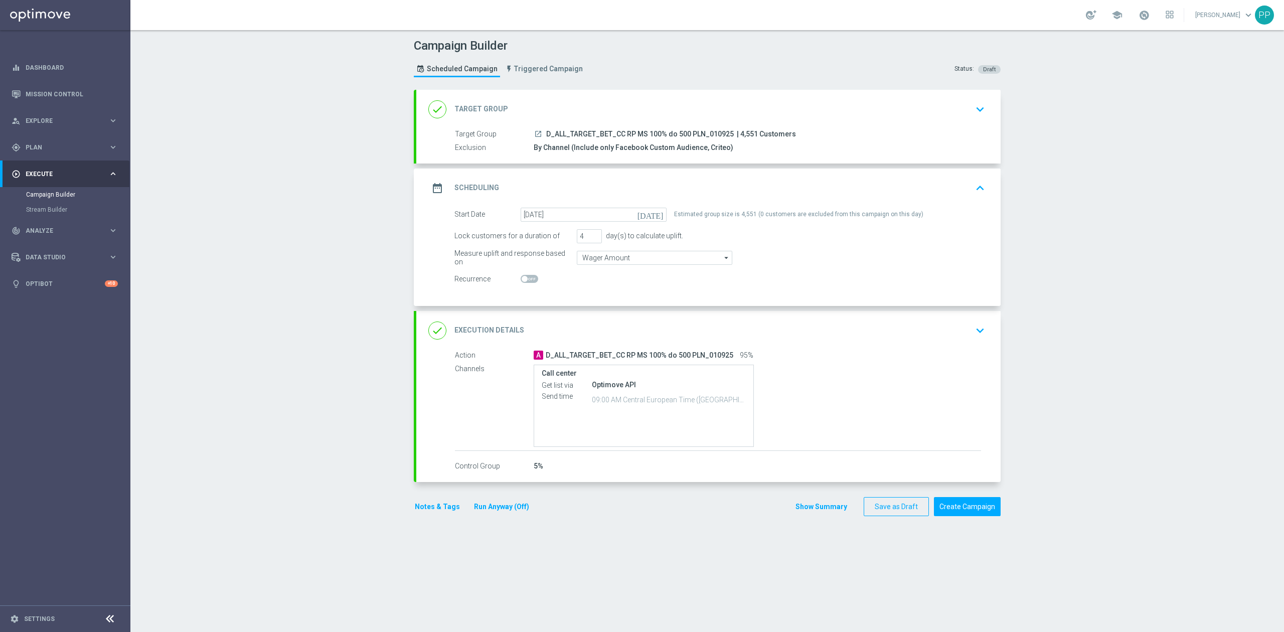
click at [612, 195] on div "date_range Scheduling keyboard_arrow_up" at bounding box center [708, 188] width 560 height 19
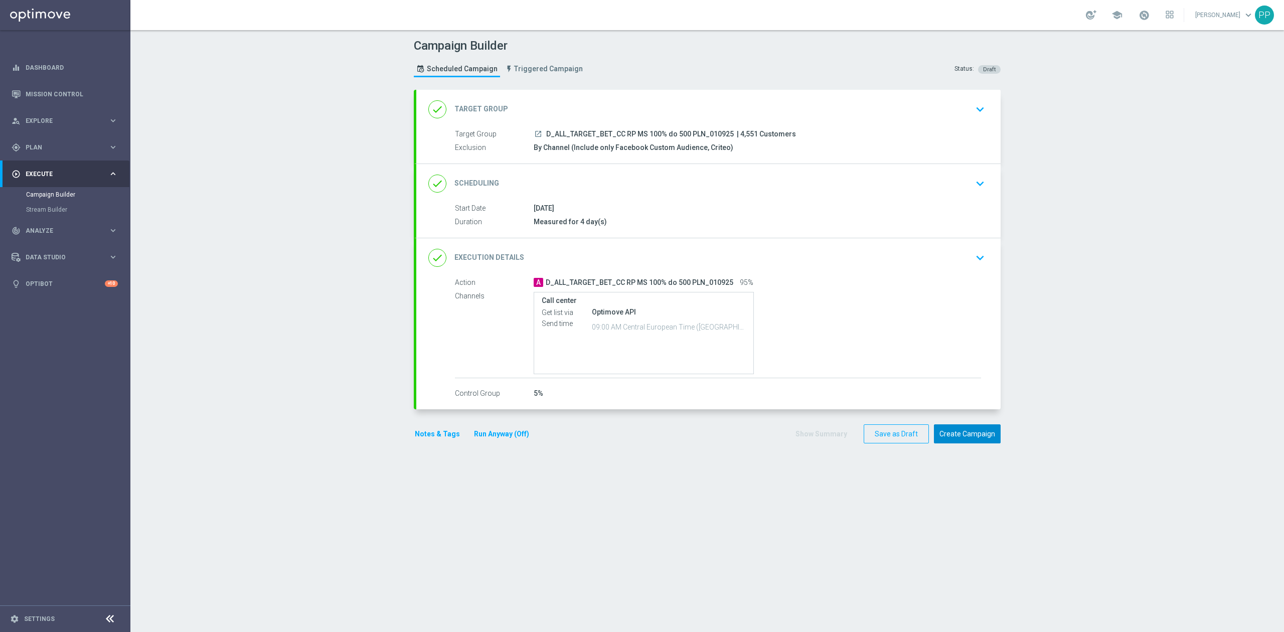
click at [958, 436] on button "Create Campaign" at bounding box center [967, 434] width 67 height 20
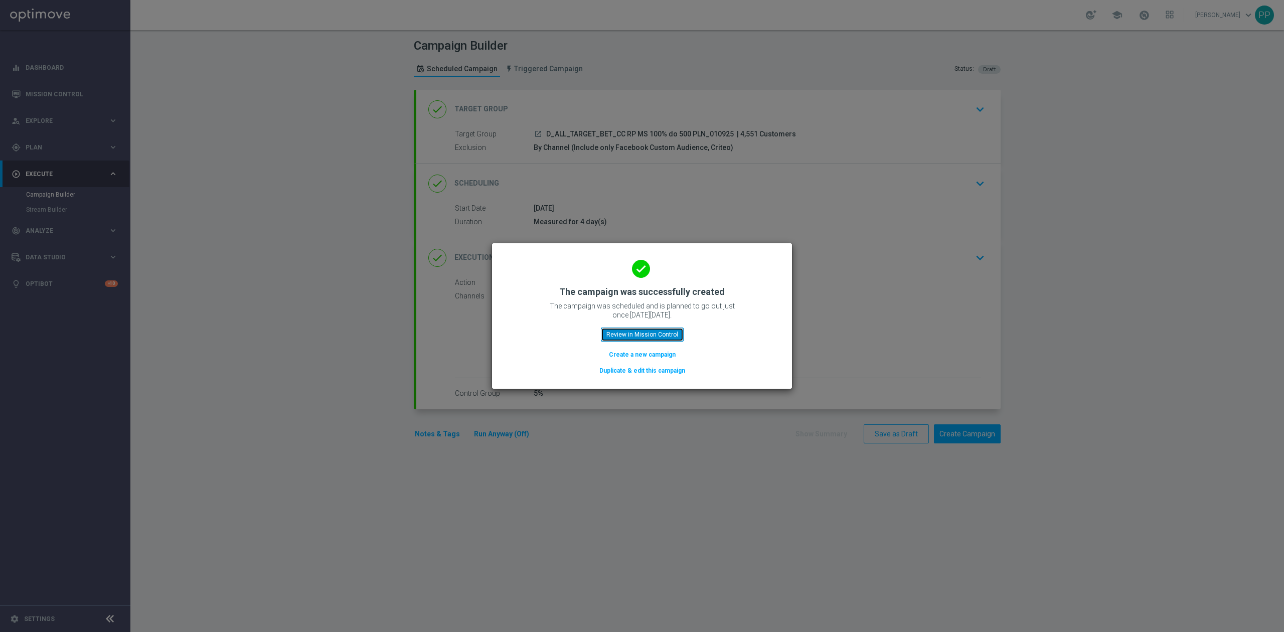
click at [645, 340] on button "Review in Mission Control" at bounding box center [642, 335] width 83 height 14
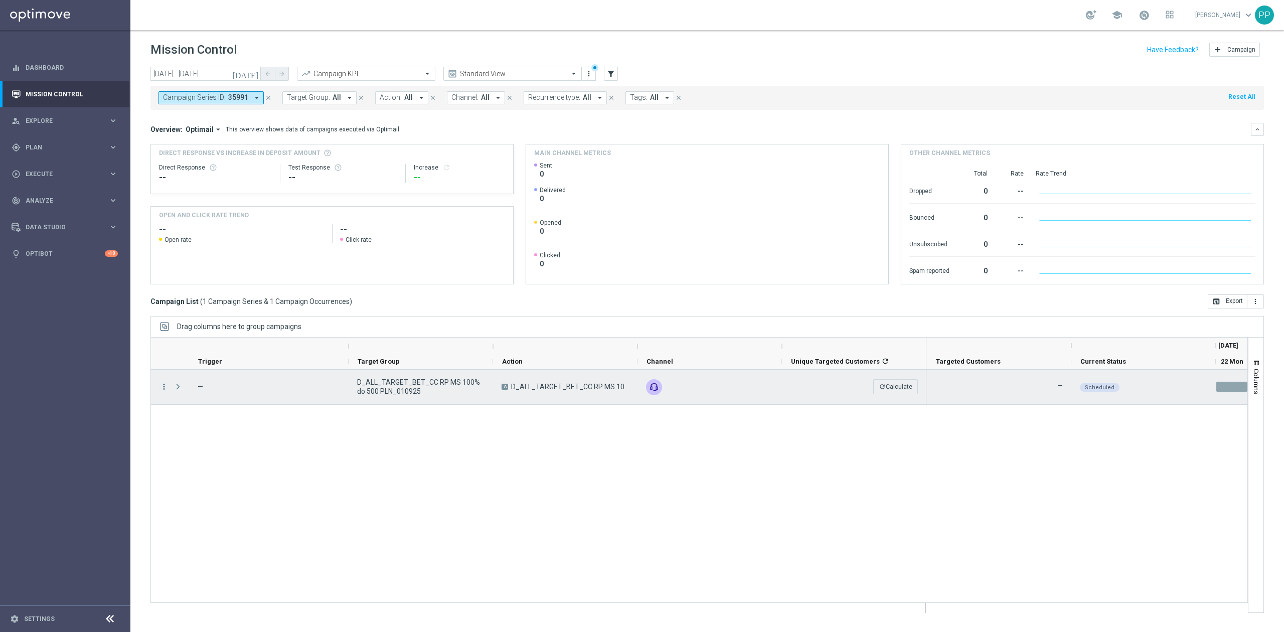
click at [162, 390] on icon "more_vert" at bounding box center [164, 386] width 9 height 9
click at [207, 479] on div "Delete" at bounding box center [230, 482] width 93 height 7
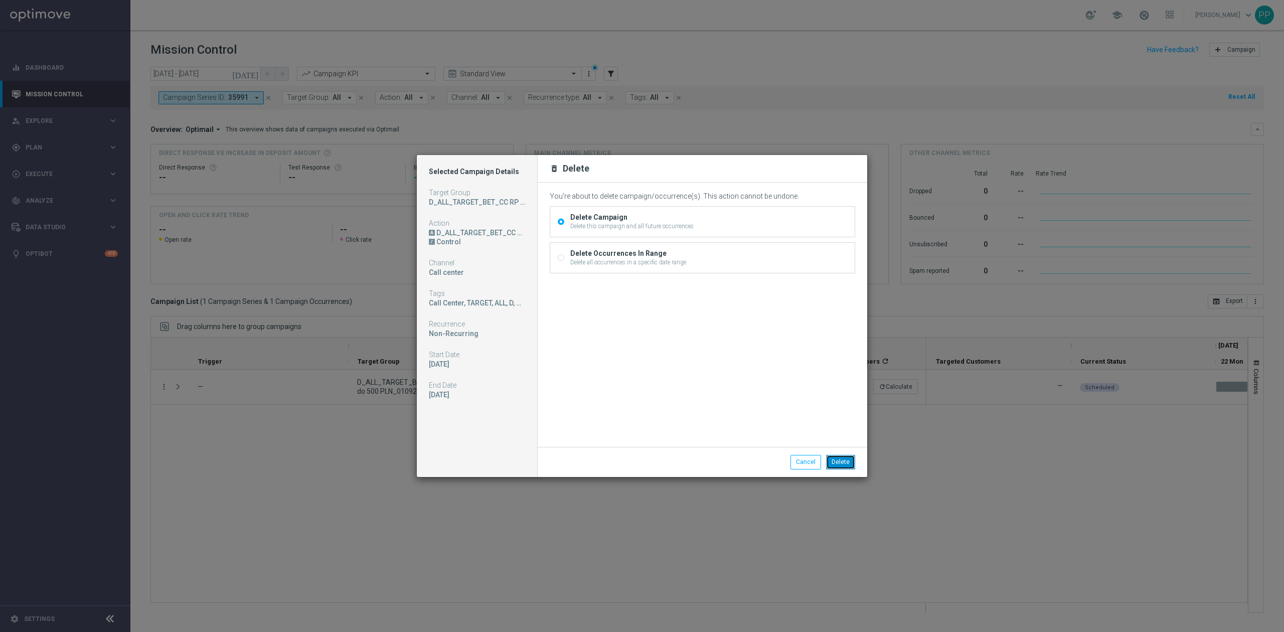
click at [837, 462] on button "Delete" at bounding box center [840, 462] width 29 height 14
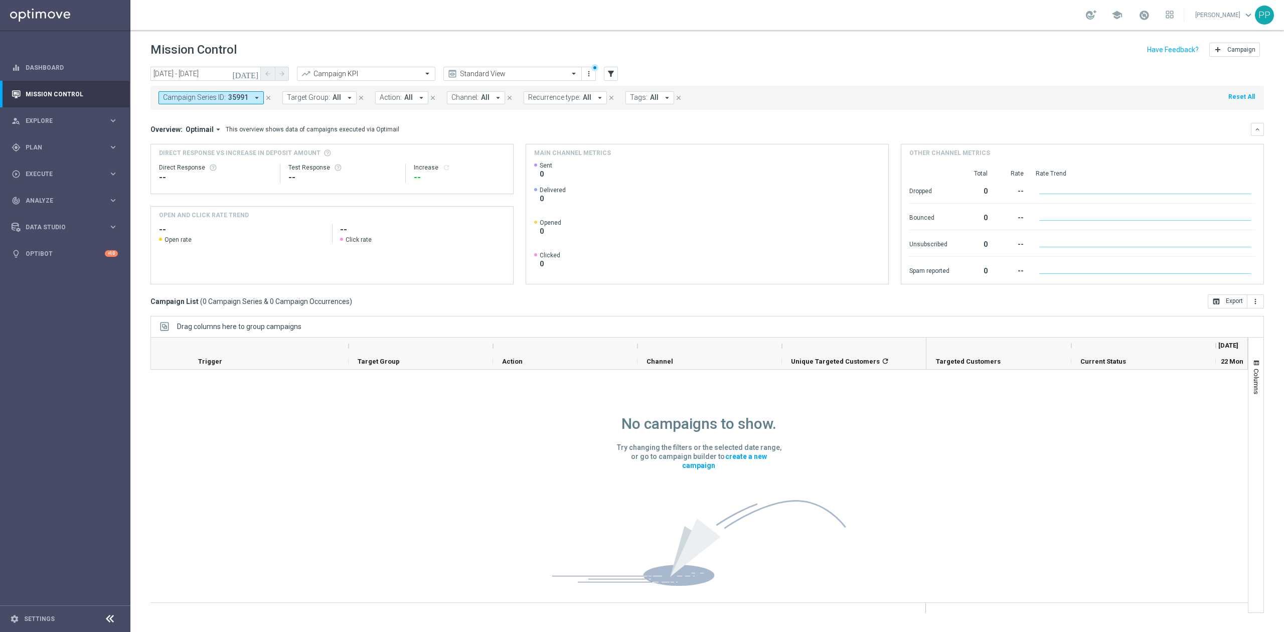
click at [270, 99] on icon "close" at bounding box center [268, 97] width 7 height 7
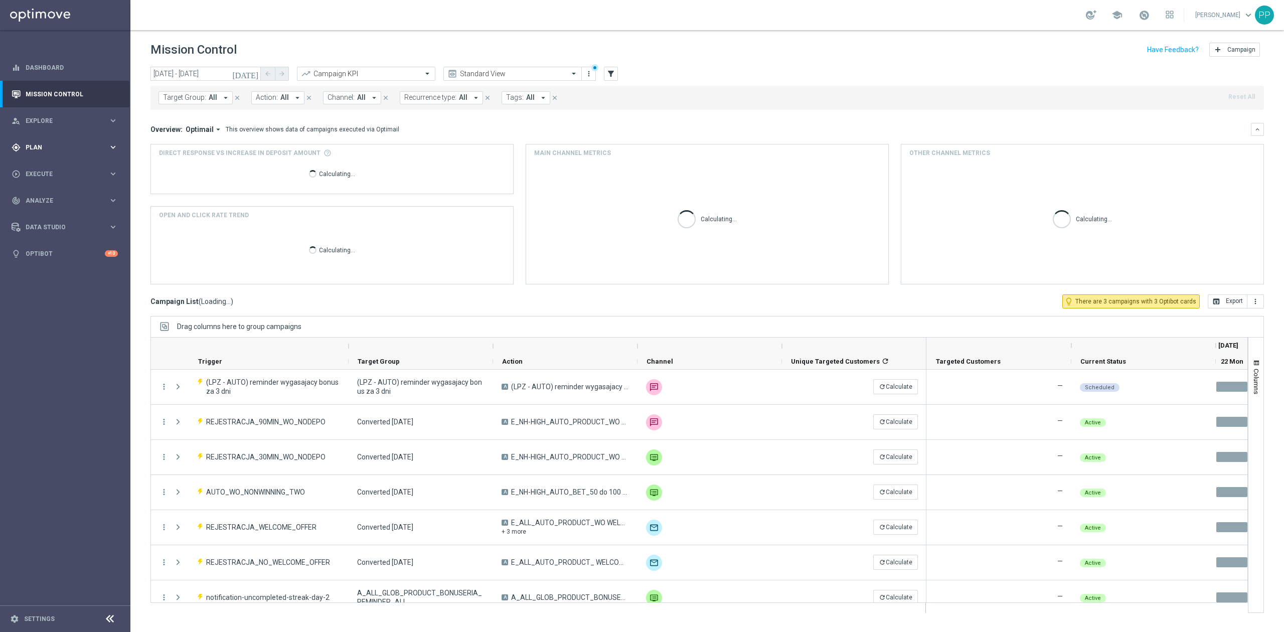
click at [47, 153] on div "gps_fixed Plan keyboard_arrow_right" at bounding box center [64, 147] width 129 height 27
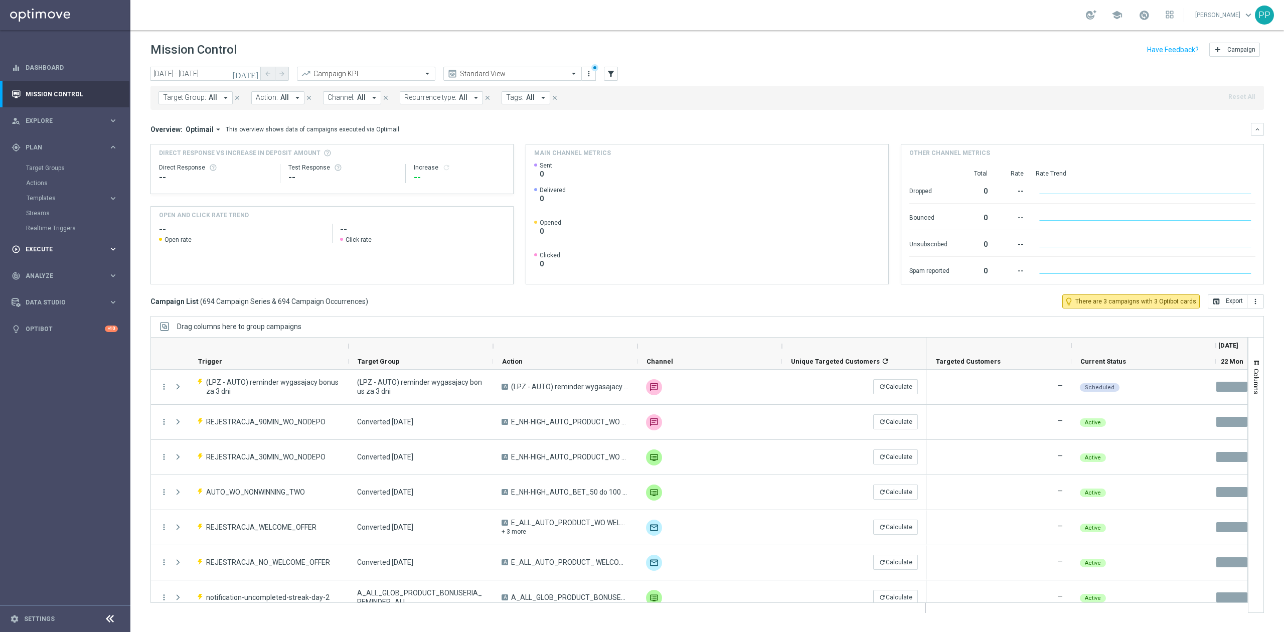
click at [48, 247] on span "Execute" at bounding box center [67, 249] width 83 height 6
click at [55, 195] on link "Campaign Builder" at bounding box center [65, 195] width 78 height 8
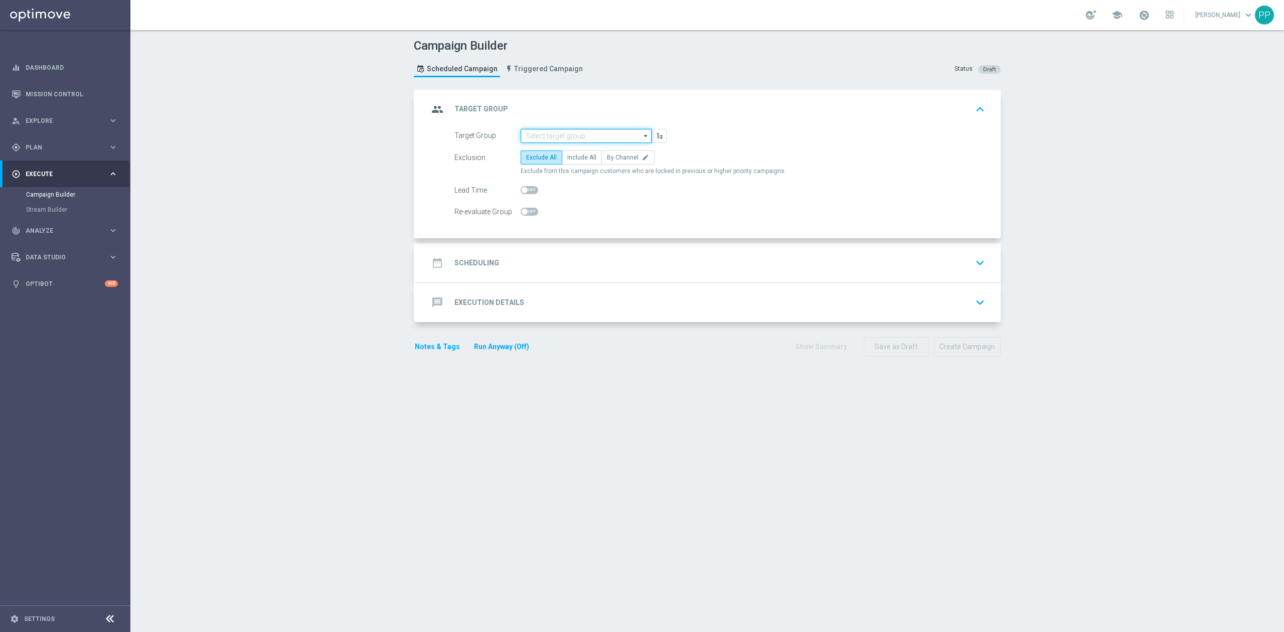
click at [536, 137] on input at bounding box center [586, 136] width 131 height 14
paste input "D_ALL_TARGET_BET_CC RP MS 100% do 500 PLN_010925"
click at [537, 147] on div "D_ALL_TARGET_BET_CC RP MS 100% do 500 PLN_010925" at bounding box center [586, 155] width 120 height 18
type input "D_ALL_TARGET_BET_CC RP MS 100% do 500 PLN_010925"
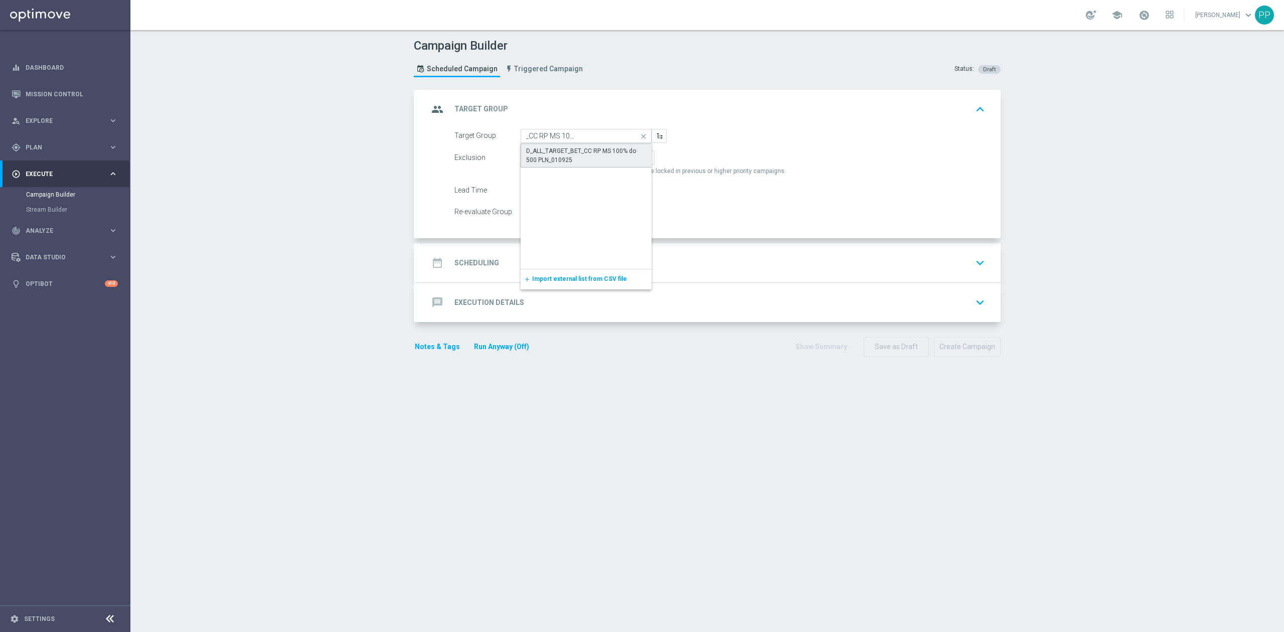
scroll to position [0, 0]
click at [607, 159] on span "By Channel" at bounding box center [623, 157] width 32 height 7
click at [607, 159] on input "By Channel edit" at bounding box center [610, 159] width 7 height 7
radio input "true"
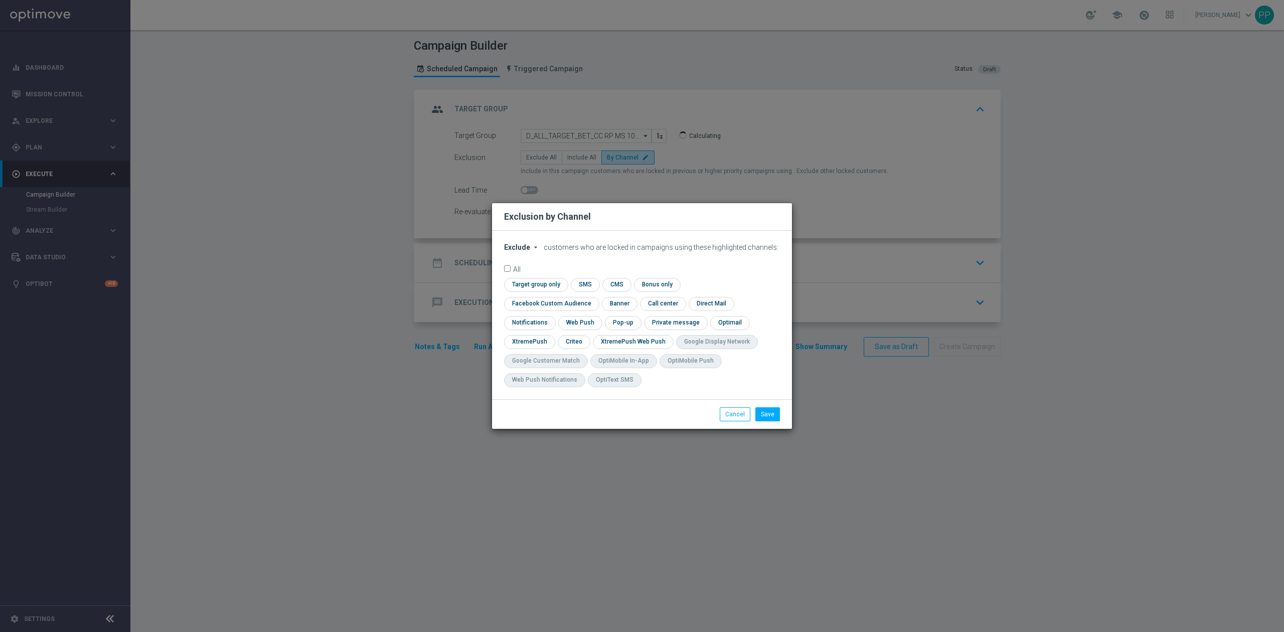
click at [506, 251] on span "Exclude" at bounding box center [517, 247] width 26 height 8
click at [0, 0] on span "Include" at bounding box center [0, 0] width 0 height 0
click at [595, 297] on input "checkbox" at bounding box center [549, 304] width 91 height 14
checkbox input "true"
click at [580, 342] on input "checkbox" at bounding box center [573, 342] width 31 height 14
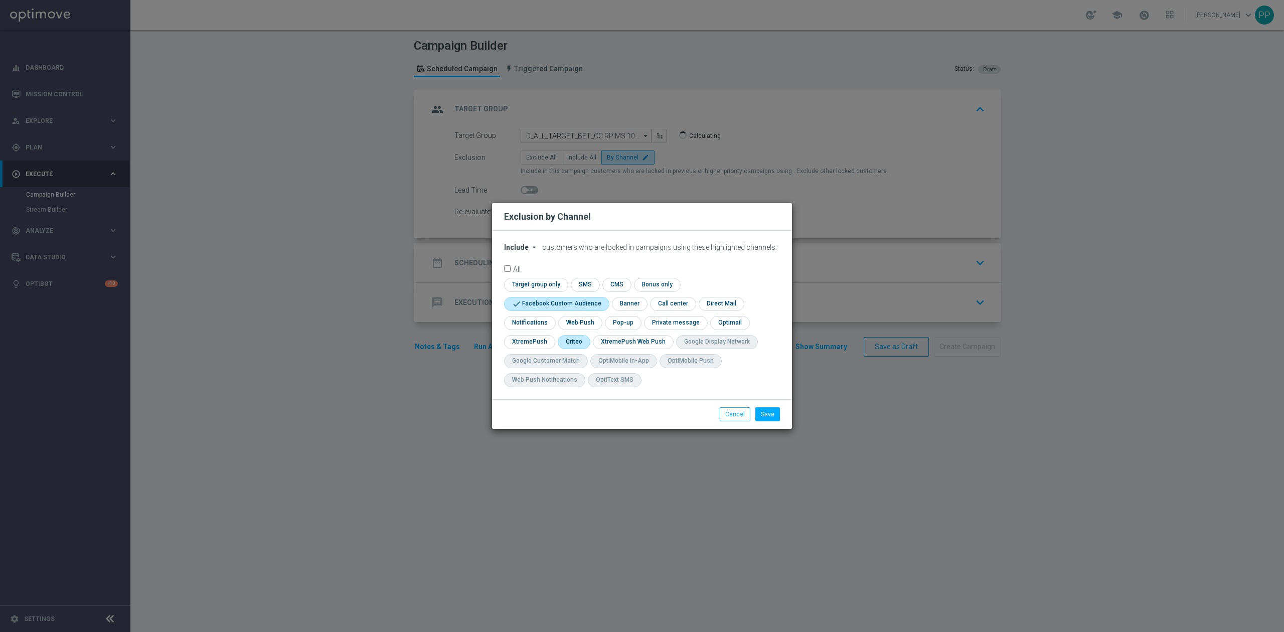
checkbox input "true"
click at [767, 419] on button "Save" at bounding box center [767, 414] width 25 height 14
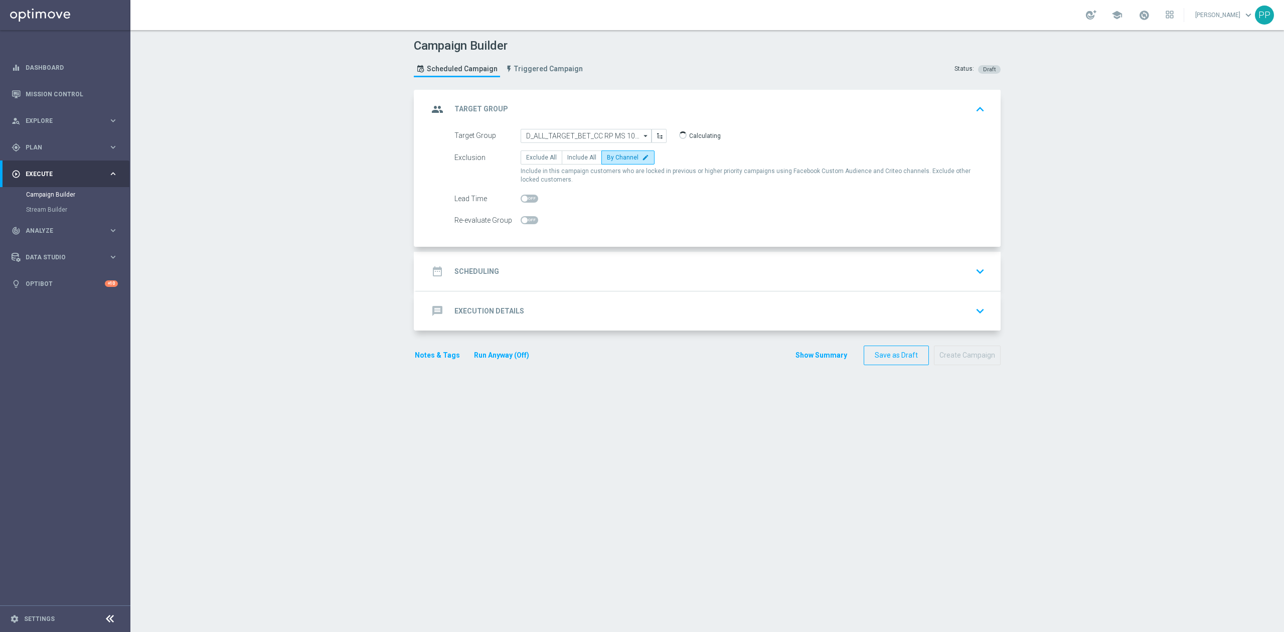
click at [594, 291] on div "date_range Scheduling keyboard_arrow_down" at bounding box center [708, 271] width 584 height 39
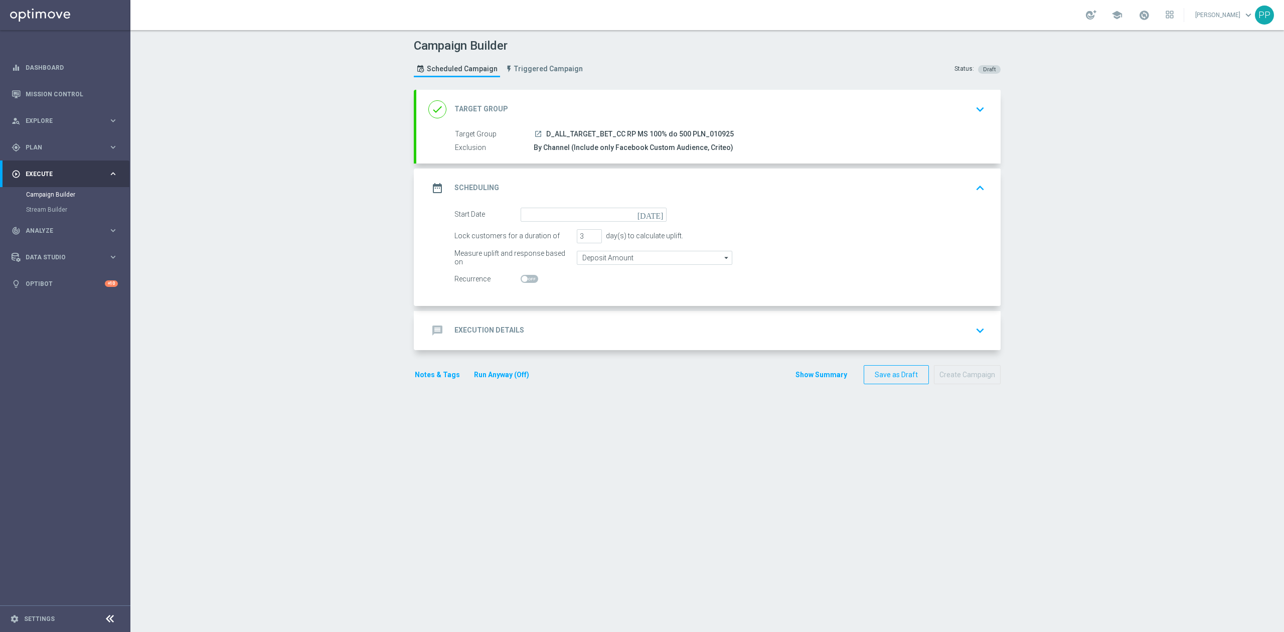
click at [580, 222] on form "Start Date today Lock customers for a duration of 3 day(s) to calculate uplift.…" at bounding box center [719, 247] width 531 height 79
click at [578, 219] on input at bounding box center [594, 215] width 146 height 14
click at [540, 272] on span "1" at bounding box center [543, 271] width 16 height 16
type input "01 Sep 2025"
click at [583, 235] on input "3" at bounding box center [589, 236] width 25 height 14
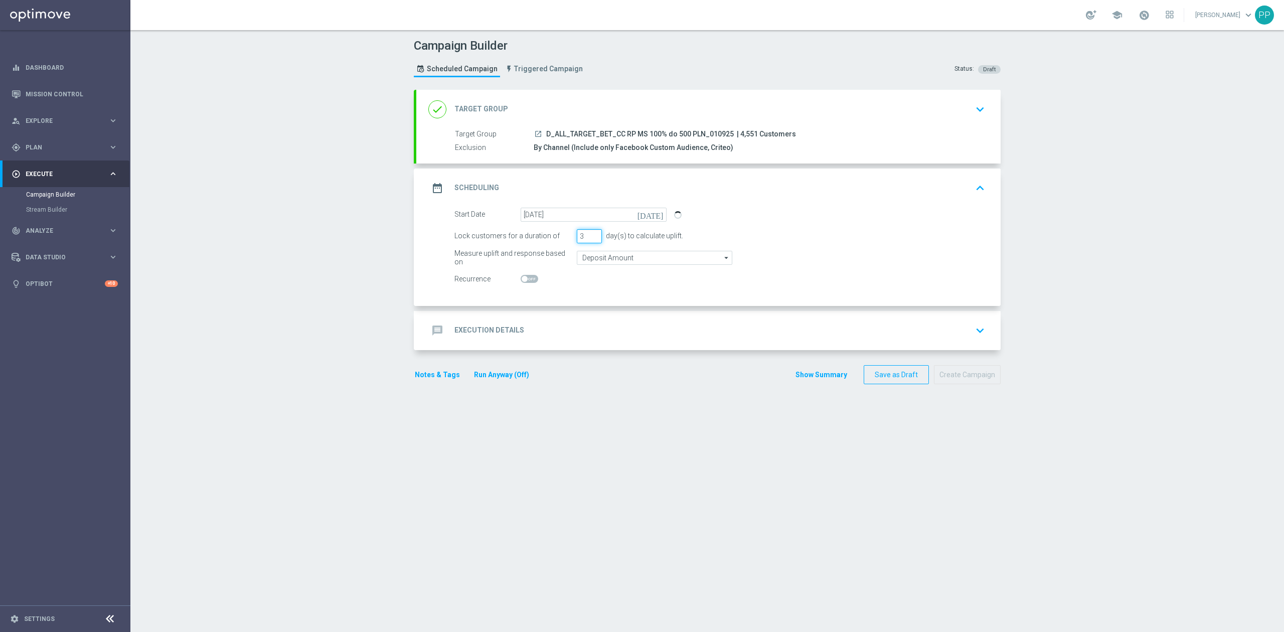
drag, startPoint x: 580, startPoint y: 235, endPoint x: 555, endPoint y: 240, distance: 25.6
click at [556, 239] on div "Lock customers for a duration of 3 day(s) to calculate uplift." at bounding box center [720, 236] width 546 height 14
type input "4"
click at [593, 283] on switch at bounding box center [594, 279] width 146 height 9
click at [594, 262] on input "Deposit Amount" at bounding box center [654, 258] width 155 height 14
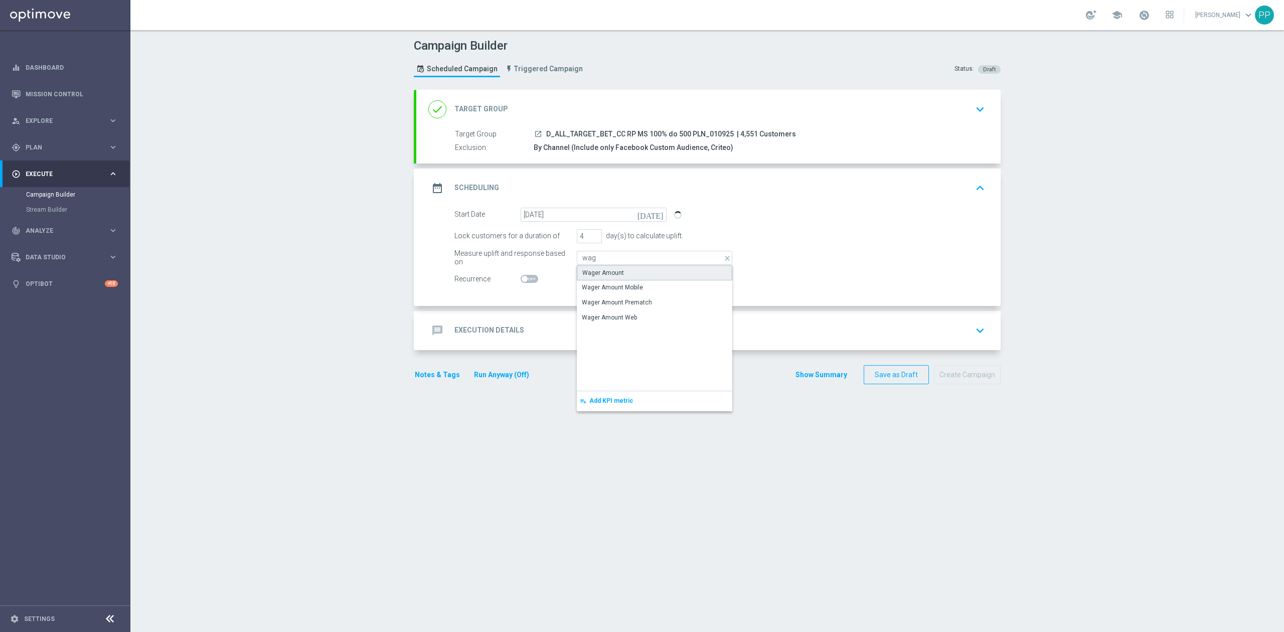
click at [595, 269] on div "Wager Amount" at bounding box center [603, 272] width 42 height 9
type input "Wager Amount"
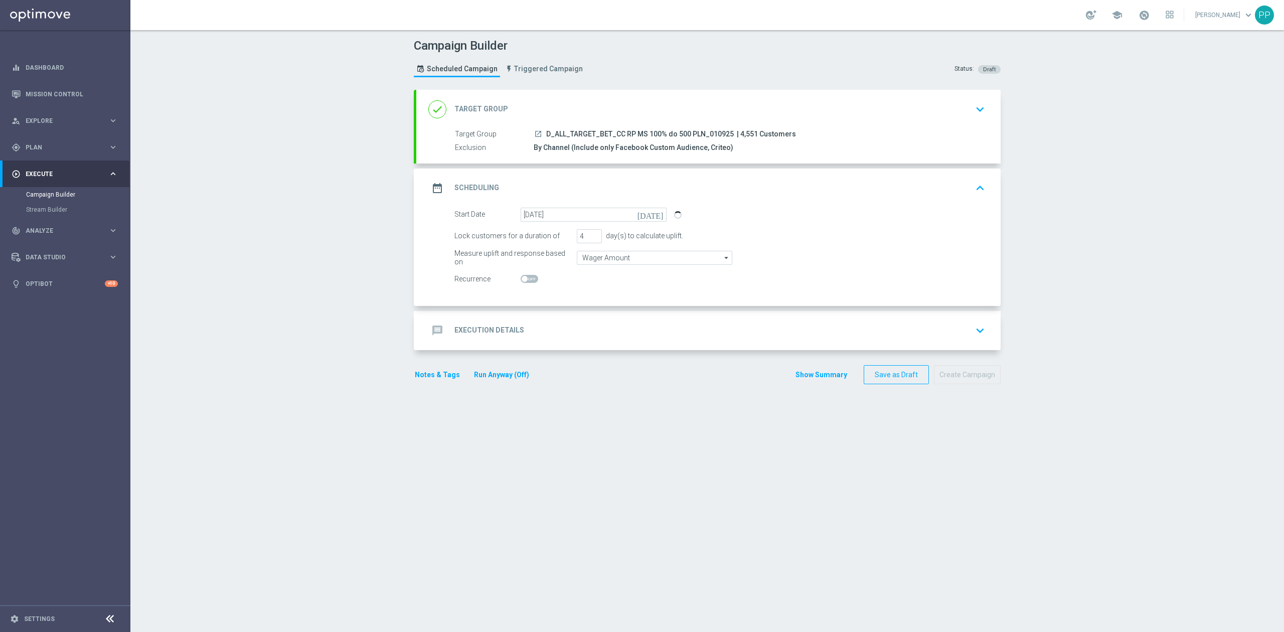
click at [582, 317] on div "message Execution Details keyboard_arrow_down" at bounding box center [708, 330] width 584 height 39
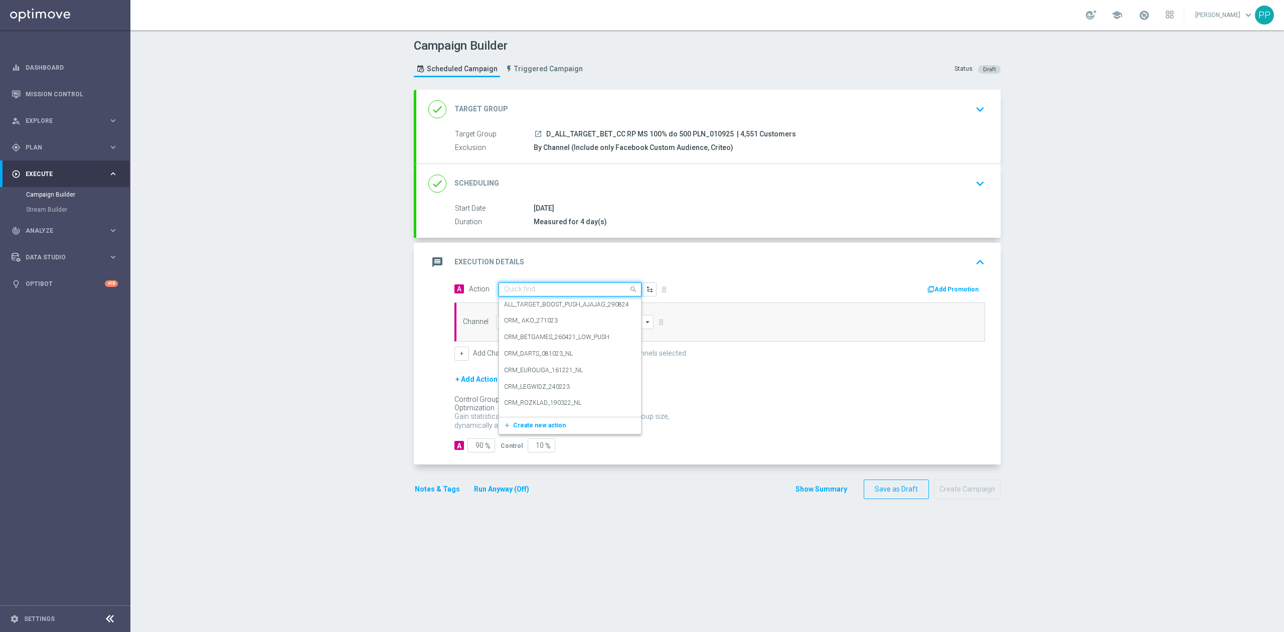
click at [570, 287] on input "text" at bounding box center [560, 289] width 112 height 9
paste input "D_ALL_TARGET_BET_CC RP MS 100% do 500 PLN_010925"
type input "D_ALL_TARGET_BET_CC RP MS 100% do 500 PLN_010925"
click at [552, 311] on label "D_ALL_TARGET_BET_CC RP MS 100% do 500 PLN_010925" at bounding box center [583, 306] width 159 height 9
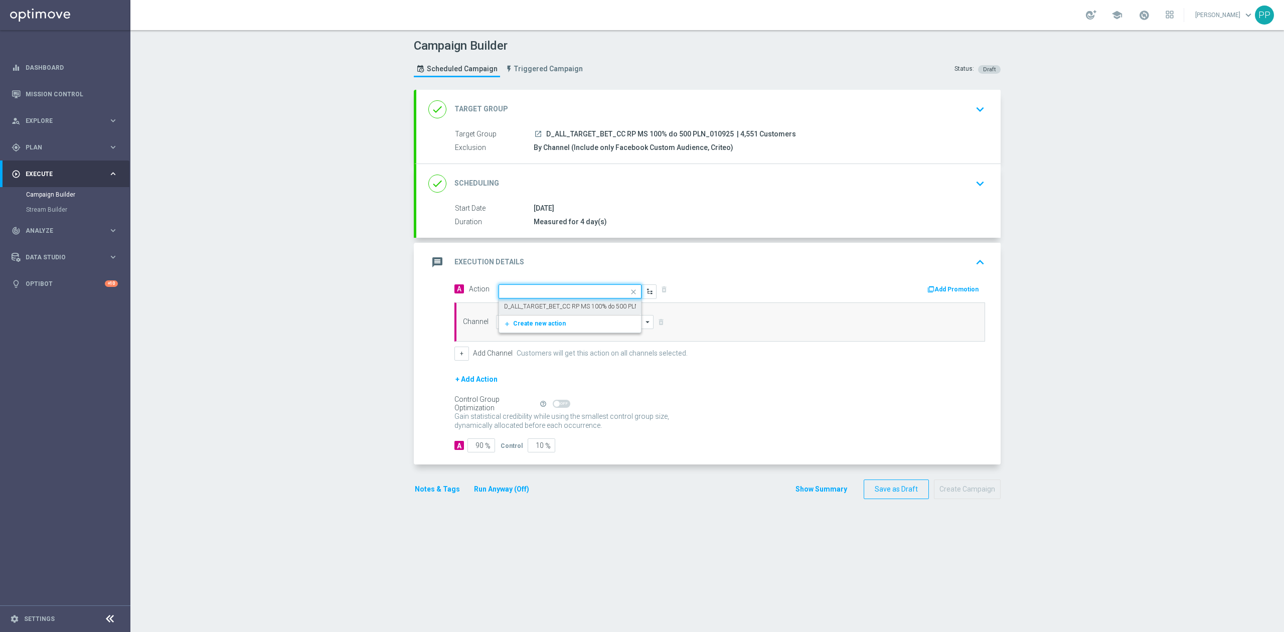
scroll to position [0, 0]
click at [544, 321] on input at bounding box center [574, 322] width 157 height 14
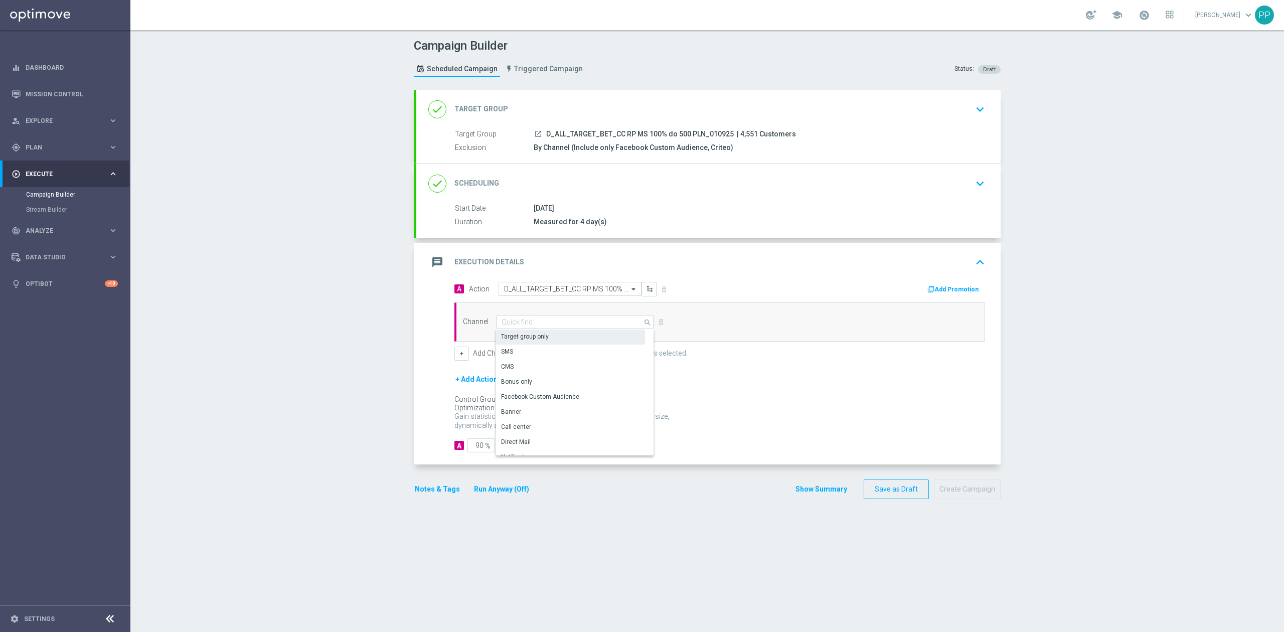
click at [542, 340] on div "Target group only" at bounding box center [570, 337] width 149 height 14
type input "Target group only"
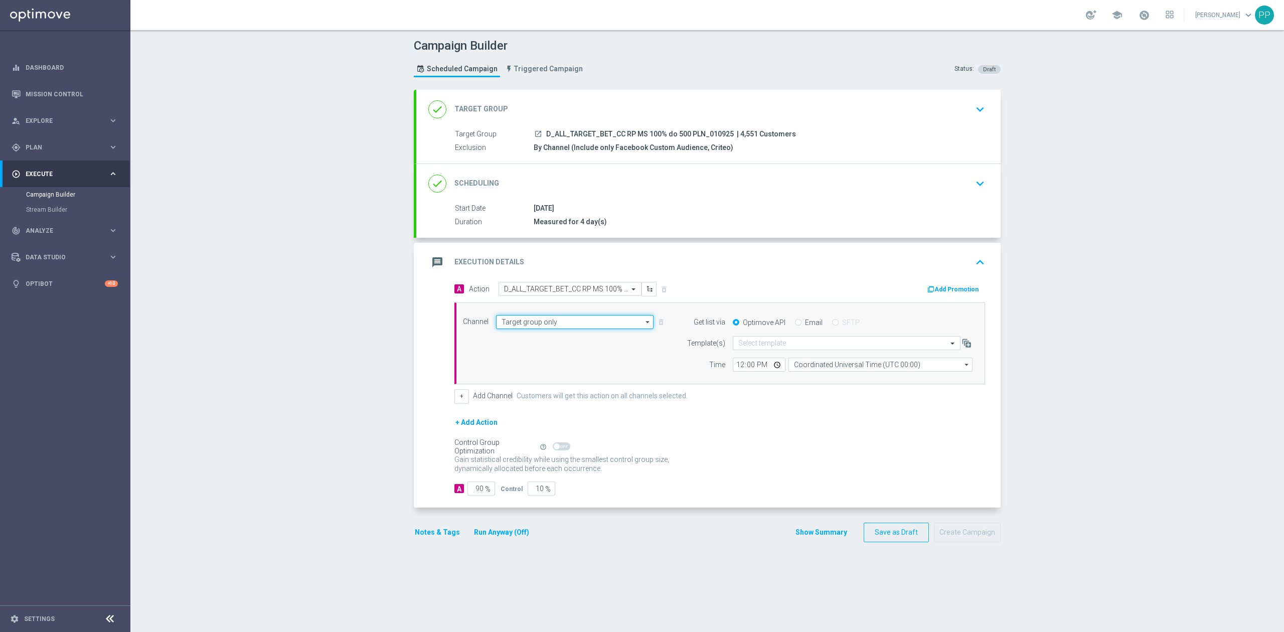
click at [556, 320] on input "Target group only" at bounding box center [574, 322] width 157 height 14
click at [538, 424] on div "Call center" at bounding box center [570, 427] width 149 height 14
type input "Call center"
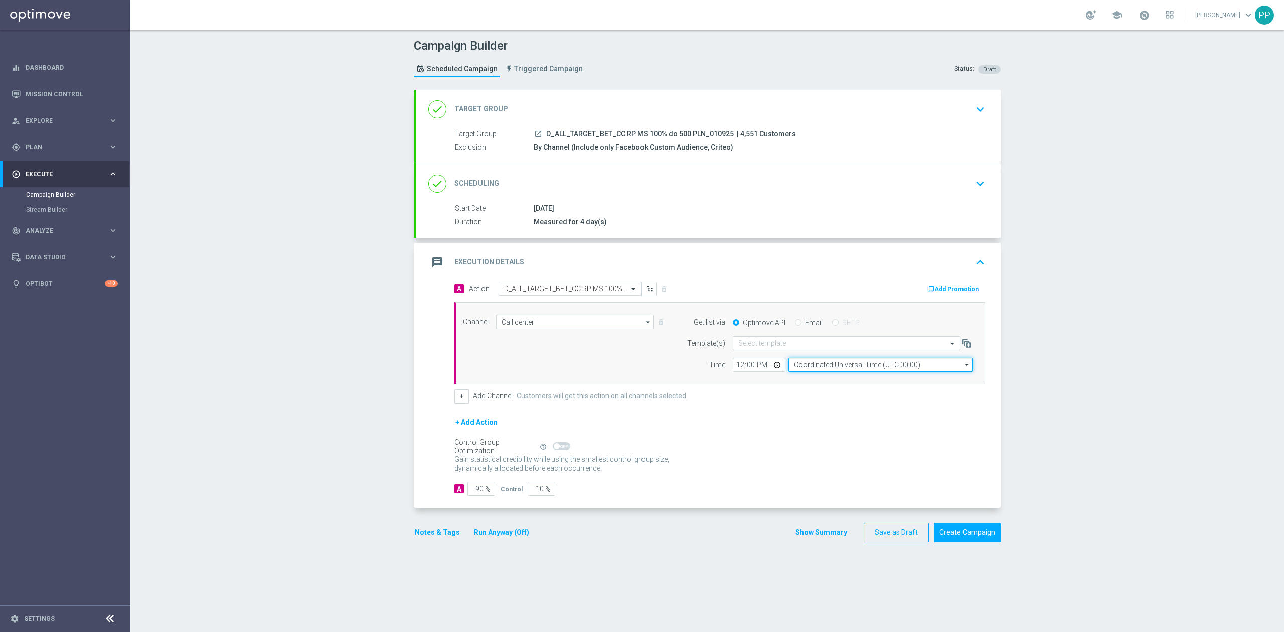
click at [824, 364] on input "Coordinated Universal Time (UTC 00:00)" at bounding box center [880, 365] width 184 height 14
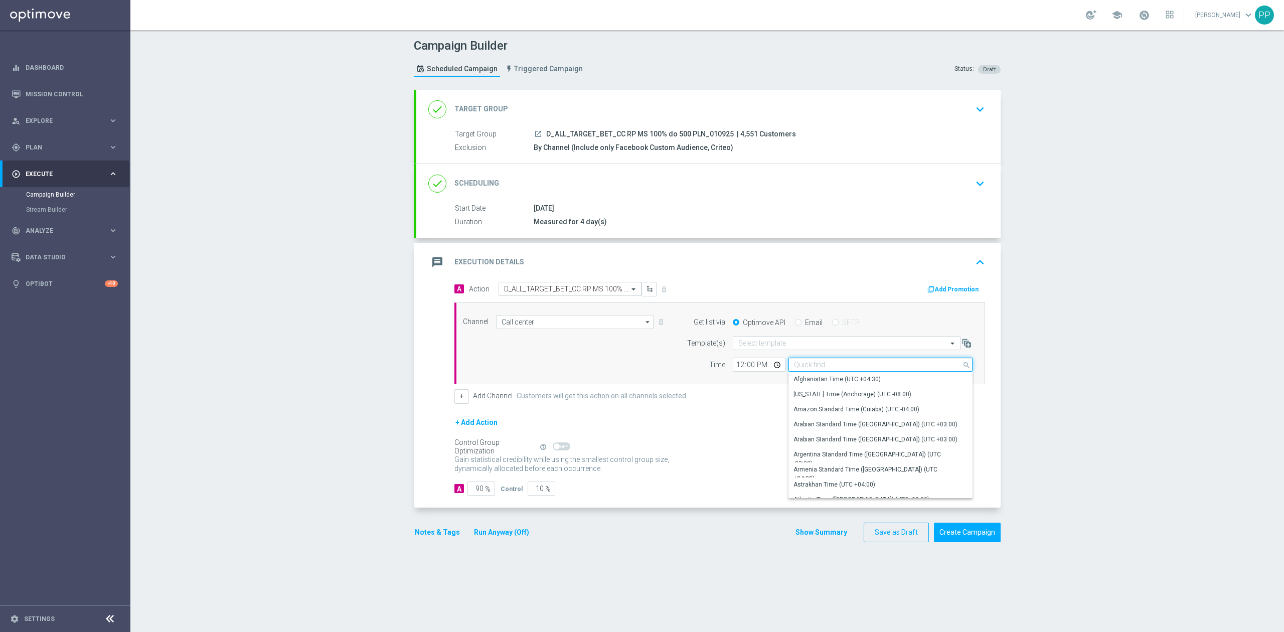
type input "e"
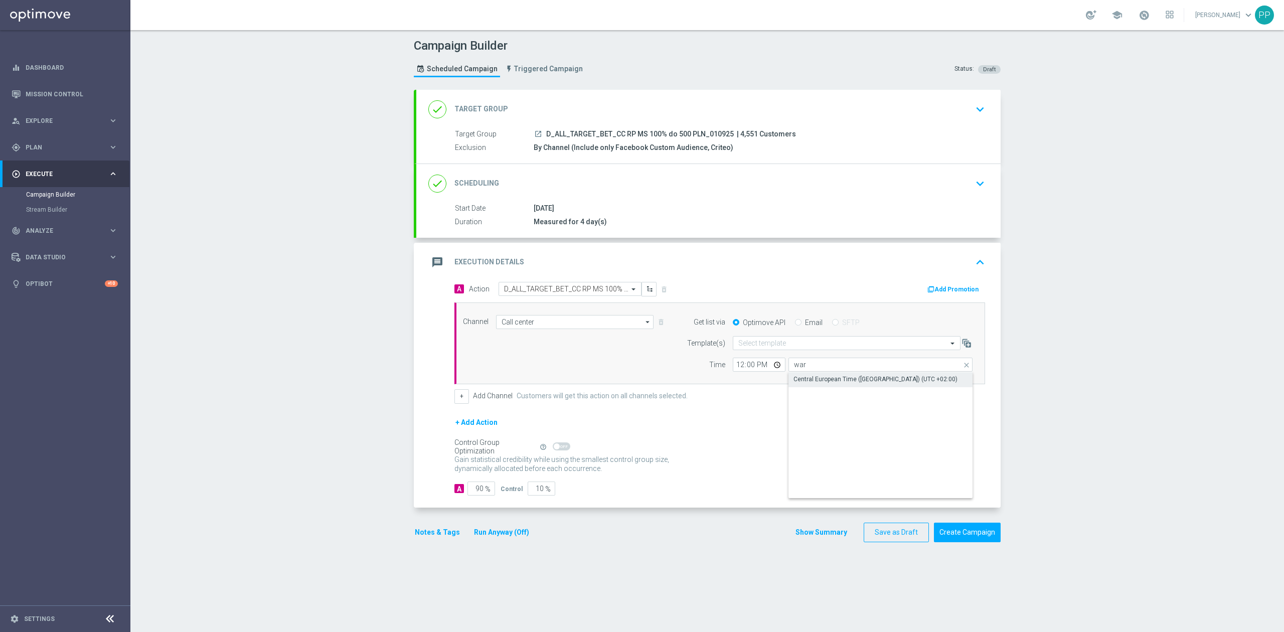
click at [825, 376] on div "Central European Time (Warsaw) (UTC +02:00)" at bounding box center [876, 379] width 164 height 9
type input "Central European Time (Warsaw) (UTC +02:00)"
click at [784, 349] on div "Select template" at bounding box center [847, 343] width 228 height 14
click at [729, 375] on div "Channel Call center Call center arrow_drop_down Drag here to set row groups Dra…" at bounding box center [719, 343] width 531 height 82
click at [735, 368] on input "12:00" at bounding box center [759, 365] width 53 height 14
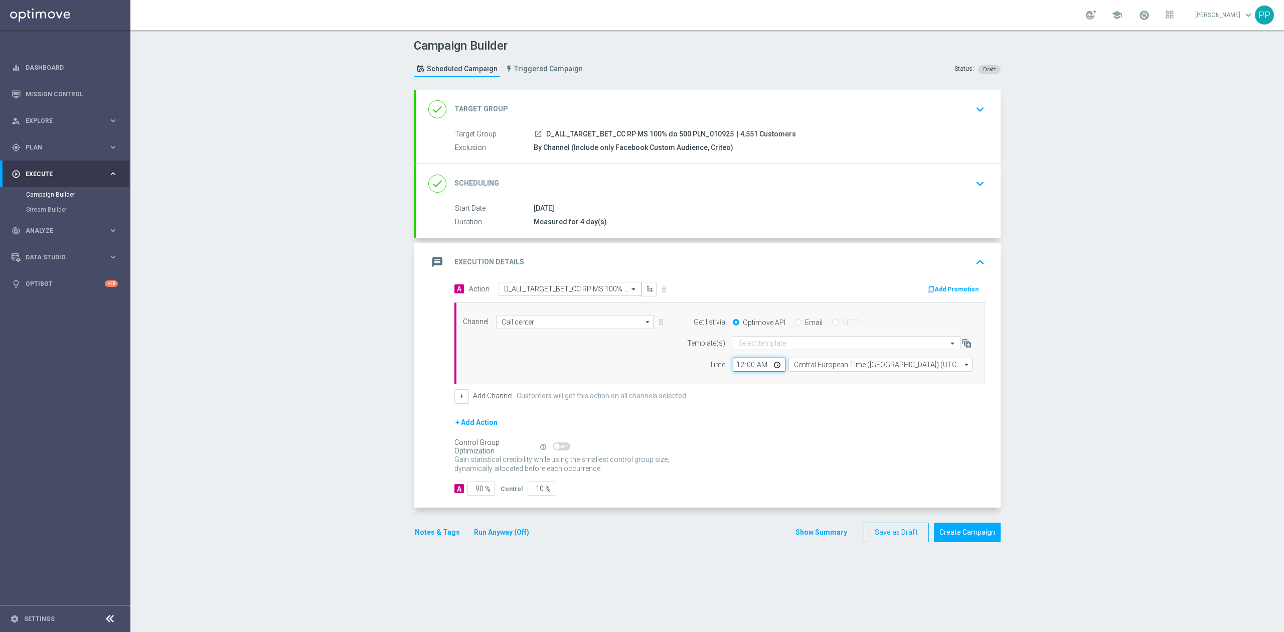
type input "09:00"
click at [473, 488] on input "90" at bounding box center [481, 489] width 28 height 14
type input "9"
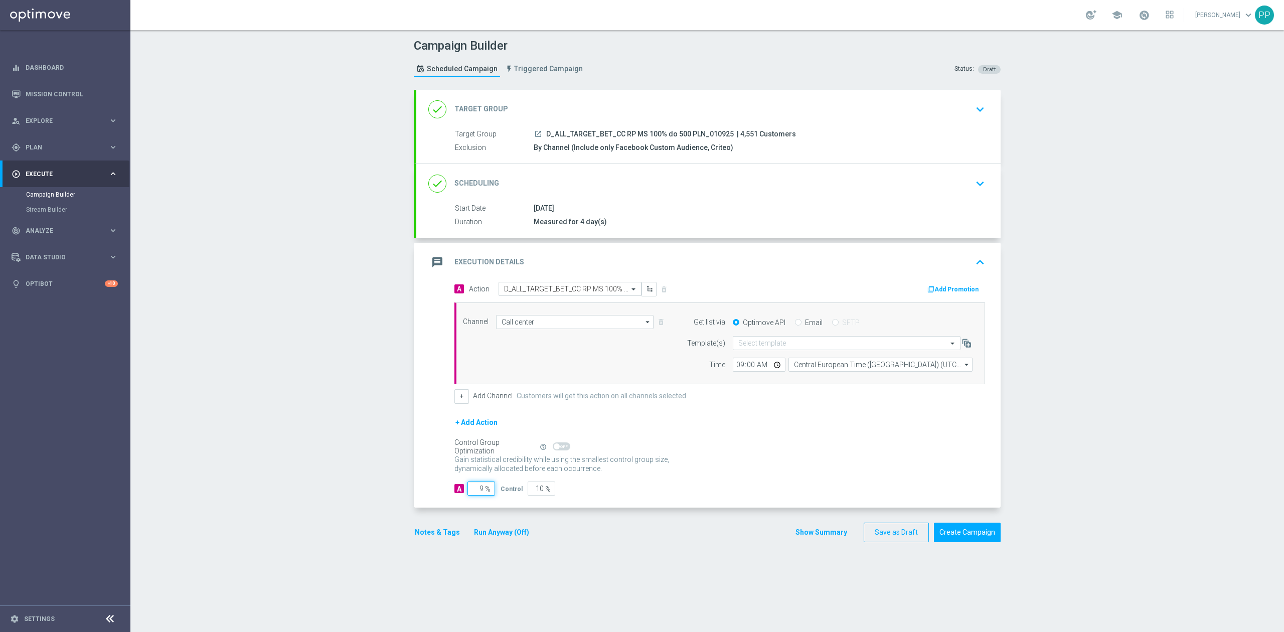
type input "91"
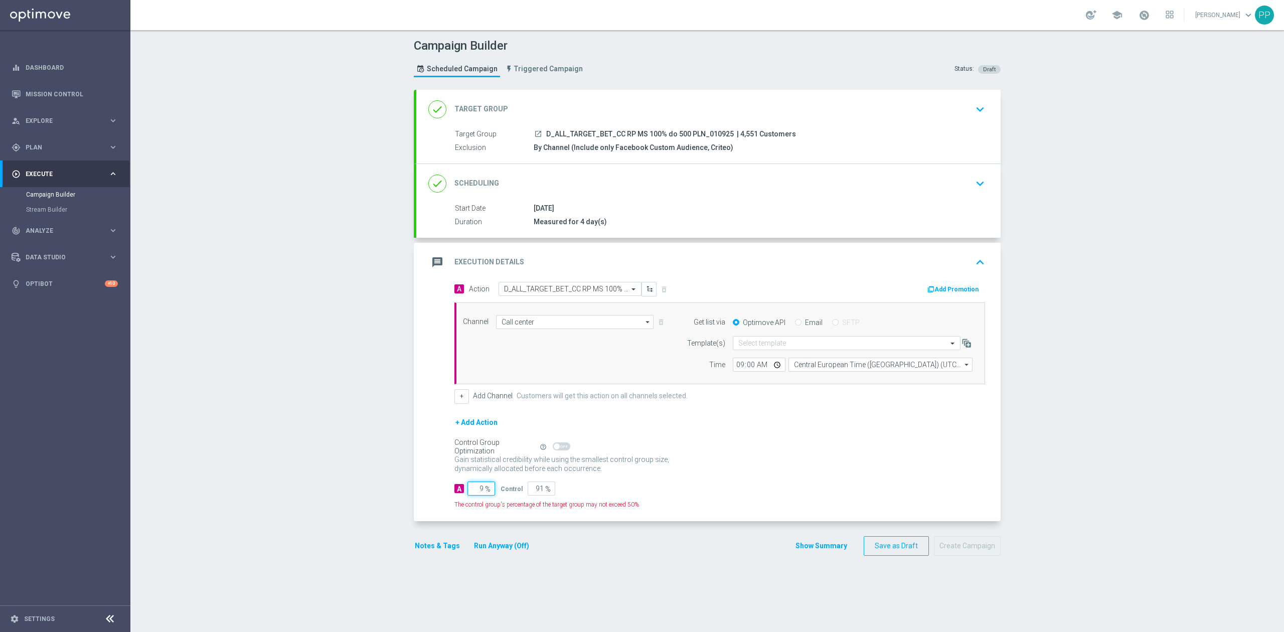
type input "95"
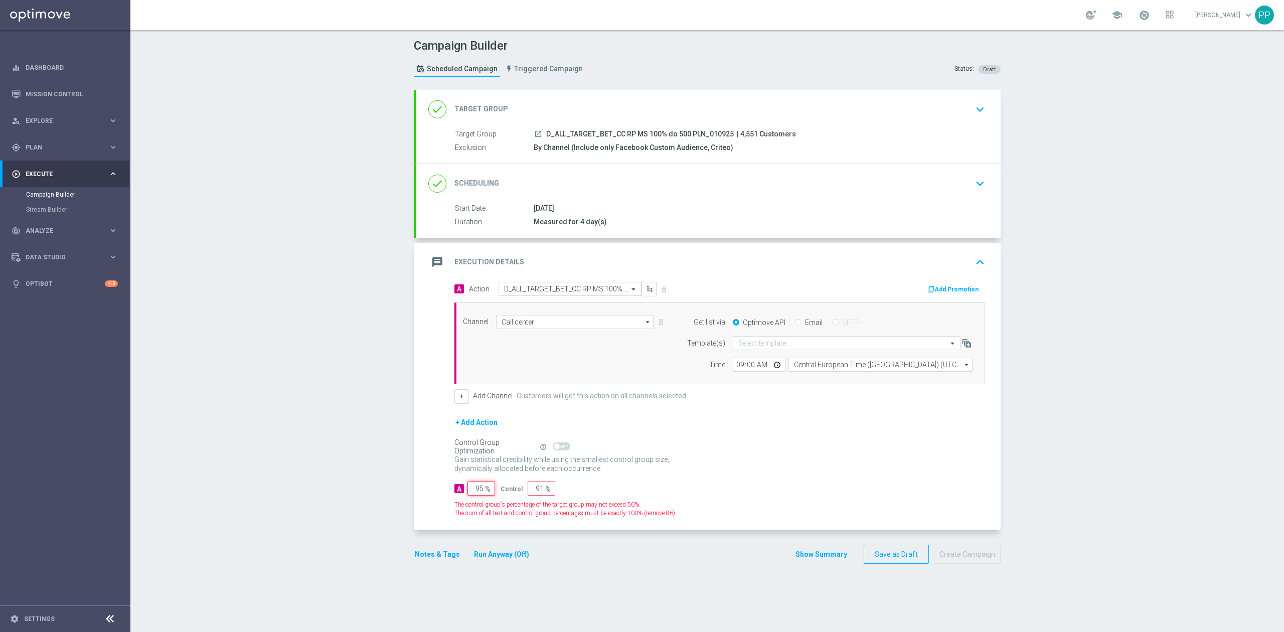
type input "5"
type input "95"
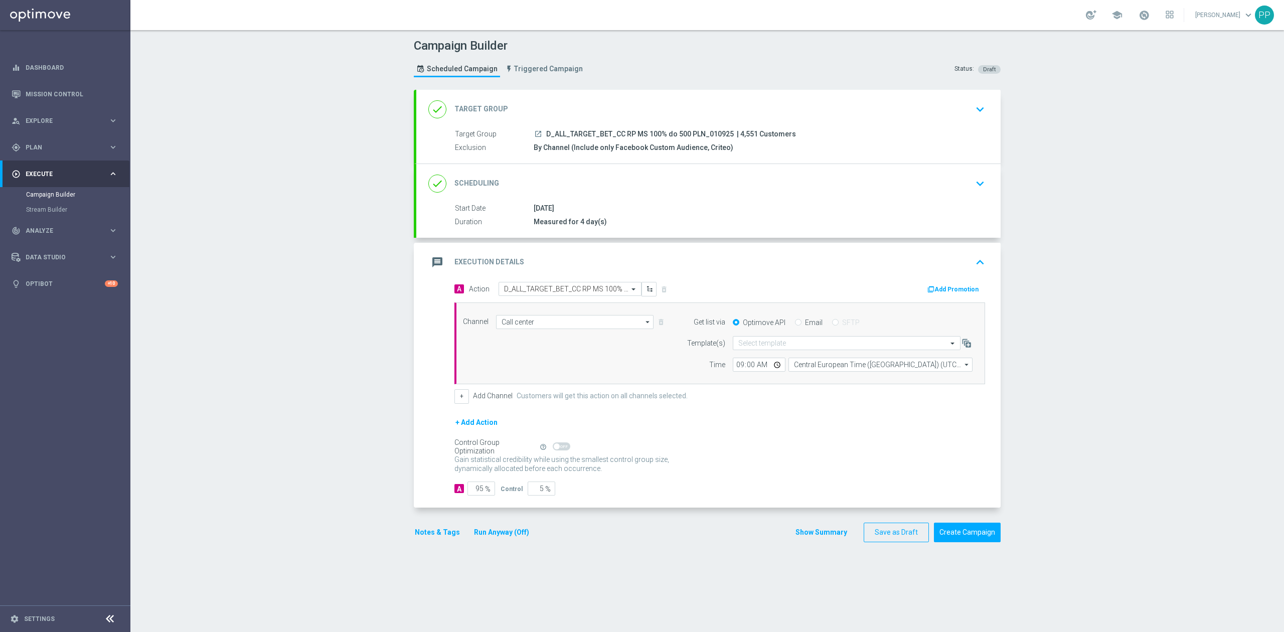
click at [416, 495] on div "A Action Select action D_ALL_TARGET_BET_CC RP MS 100% do 500 PLN_010925 delete_…" at bounding box center [708, 395] width 584 height 226
click at [424, 528] on button "Notes & Tags" at bounding box center [437, 532] width 47 height 13
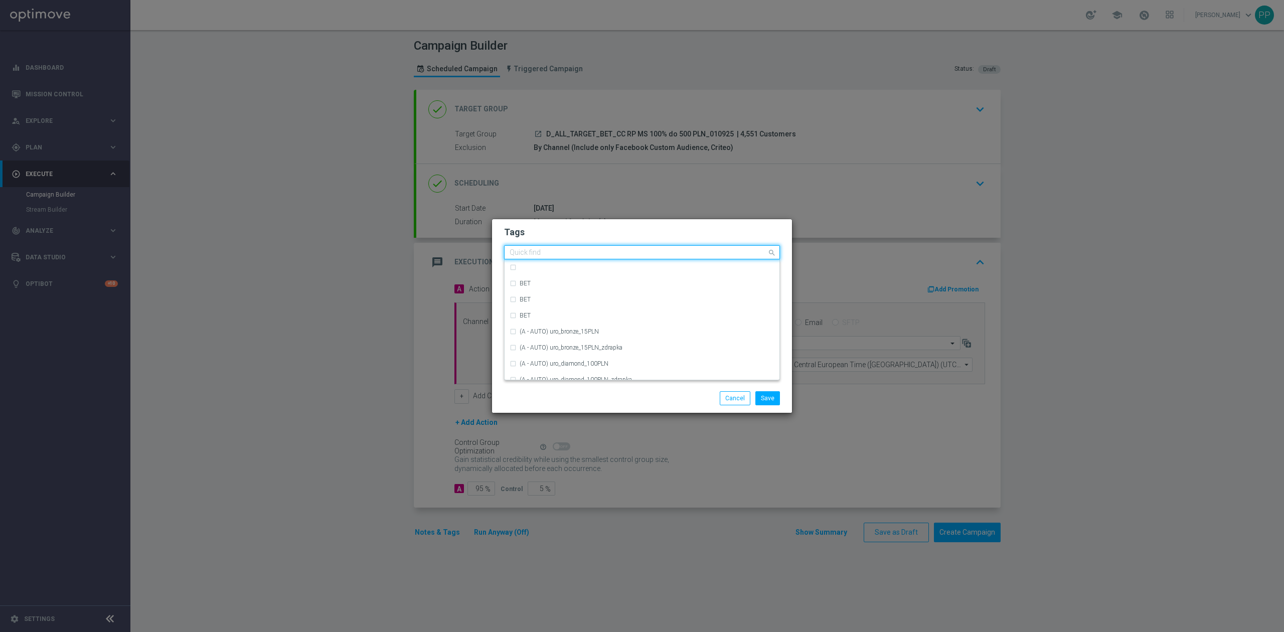
click at [539, 251] on input "text" at bounding box center [638, 253] width 257 height 9
click at [540, 355] on div "D" at bounding box center [647, 353] width 255 height 6
type input "D"
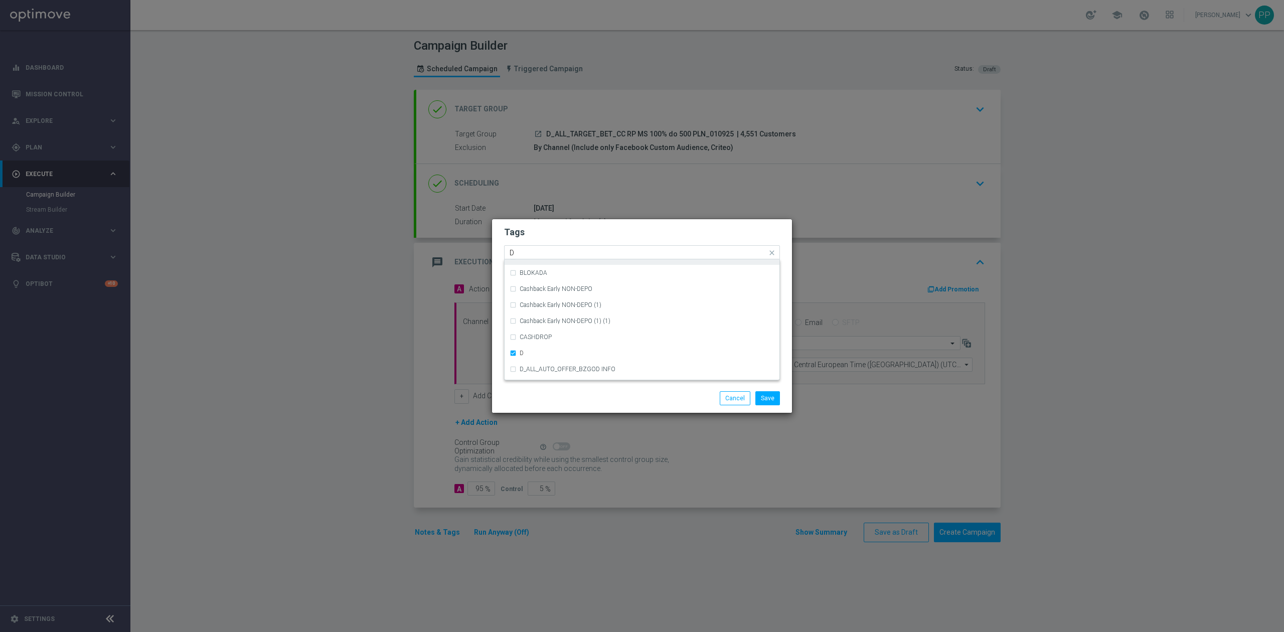
click at [538, 251] on input "D" at bounding box center [638, 253] width 257 height 9
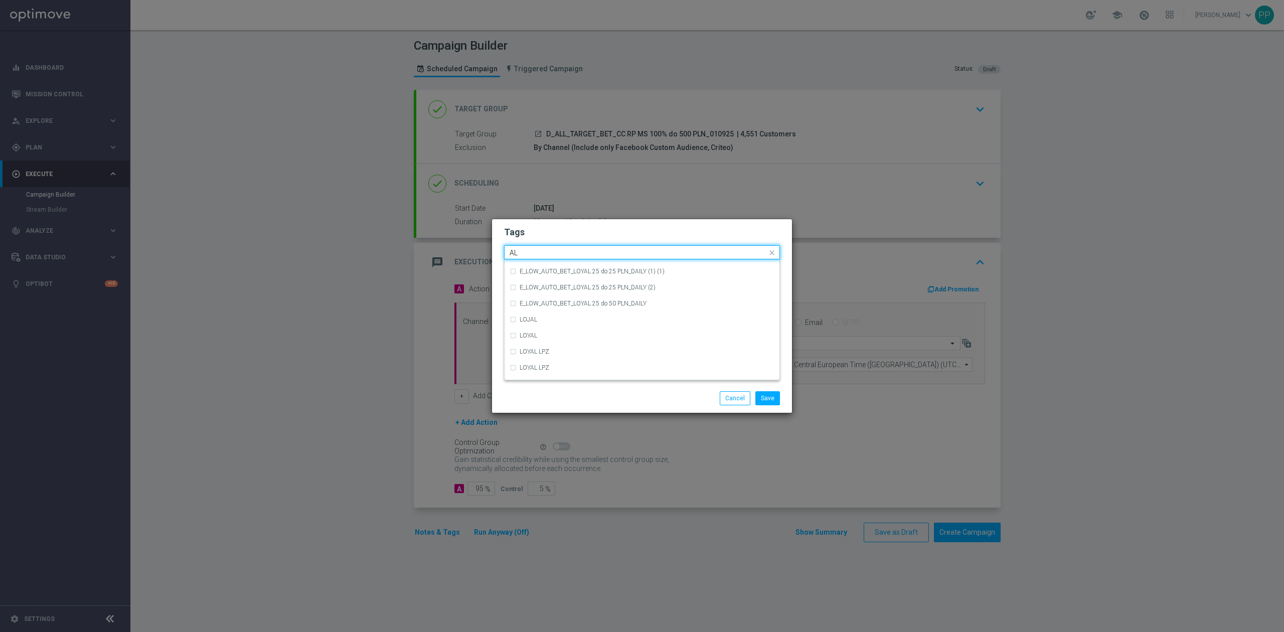
scroll to position [0, 0]
click at [522, 264] on label "ALL" at bounding box center [525, 267] width 10 height 6
click at [524, 254] on input "ALL" at bounding box center [638, 253] width 257 height 9
type input "A"
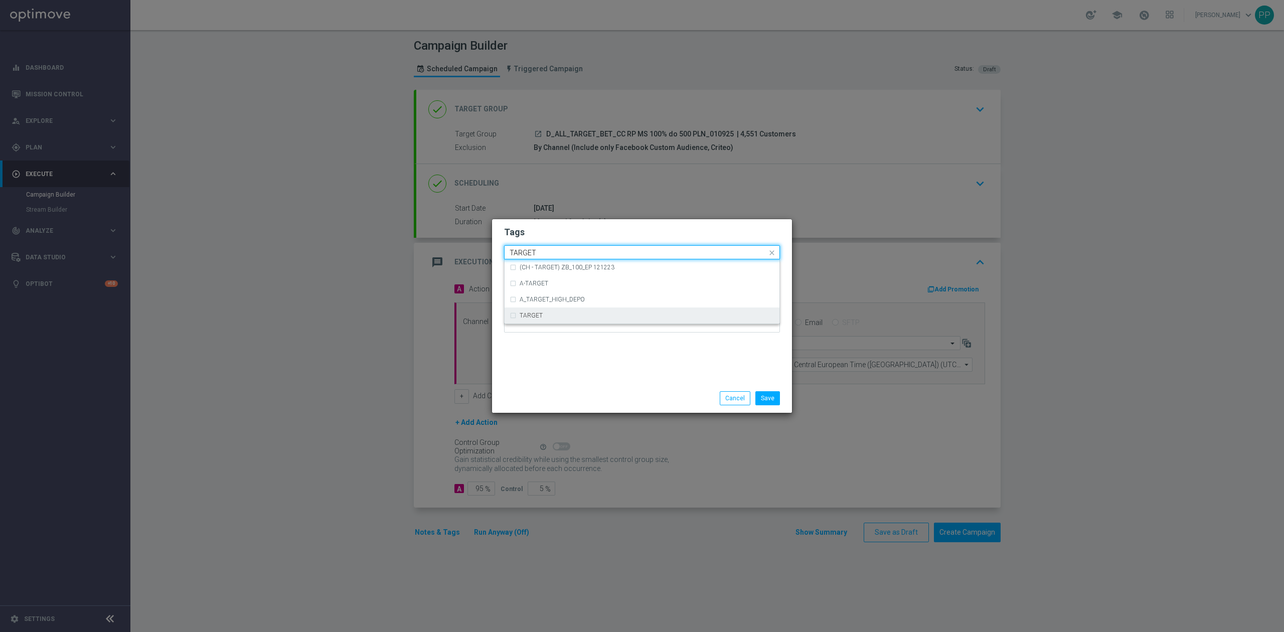
click at [539, 314] on label "TARGET" at bounding box center [531, 315] width 23 height 6
click at [546, 255] on input "TARGET" at bounding box center [638, 253] width 257 height 9
type input "T"
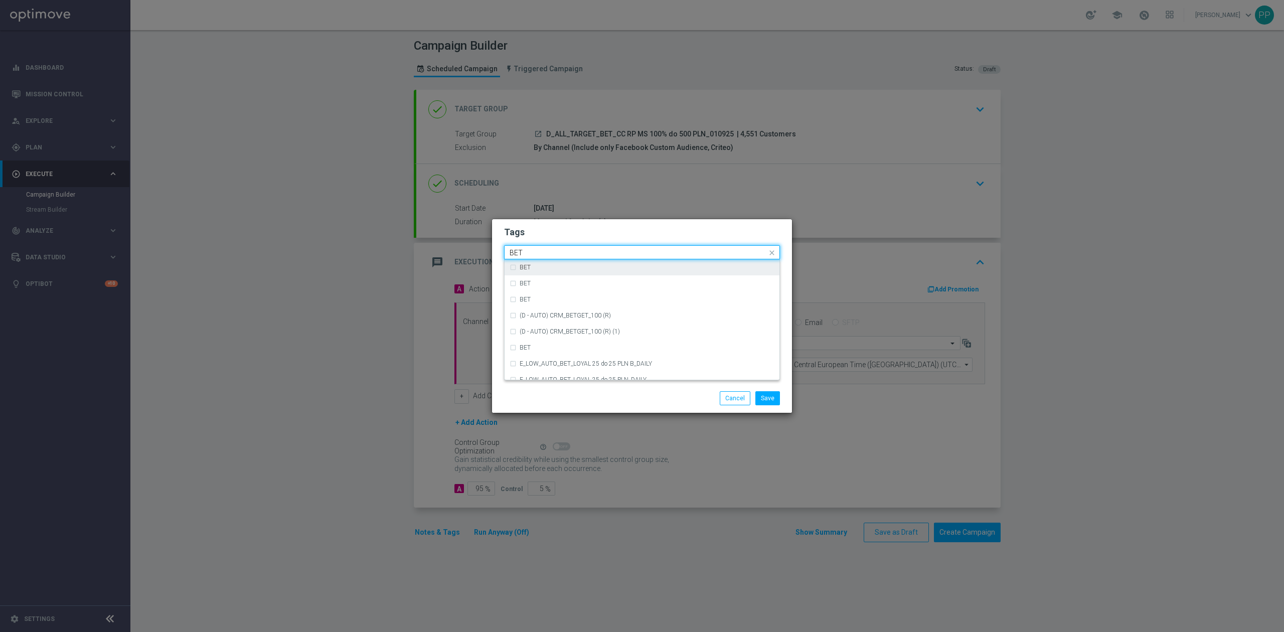
click at [538, 268] on div "BET" at bounding box center [647, 267] width 255 height 6
click at [536, 255] on input "BET" at bounding box center [638, 253] width 257 height 9
type input "B"
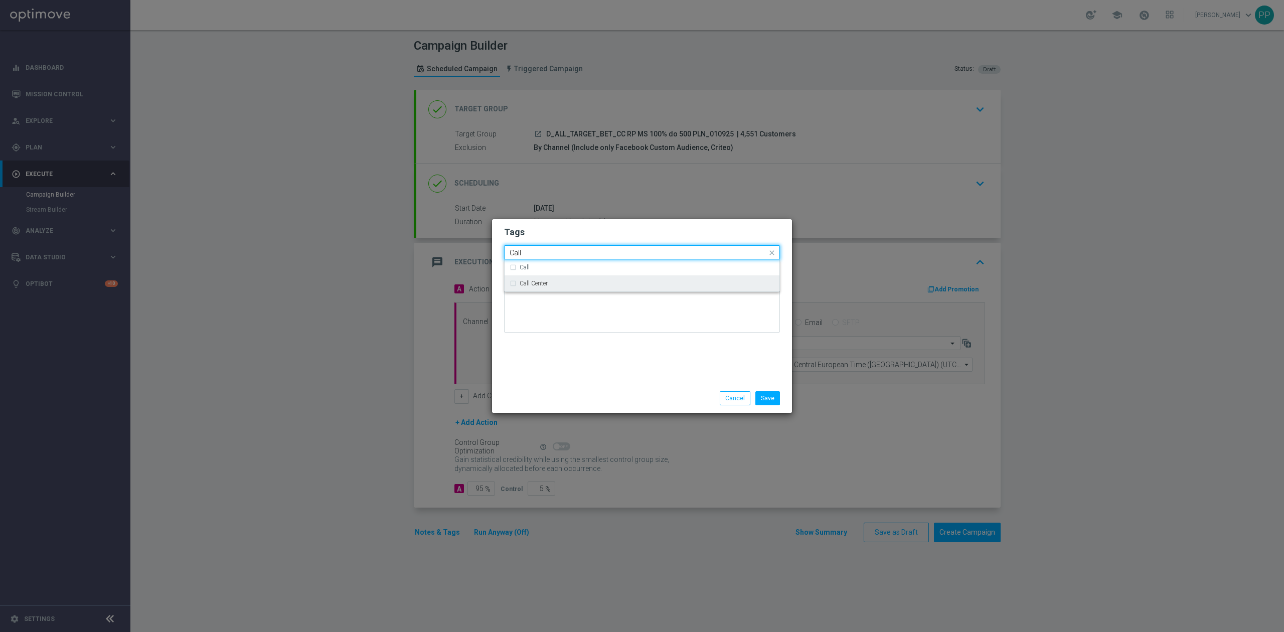
click at [548, 289] on div "Call Center" at bounding box center [642, 283] width 265 height 16
type input "Call"
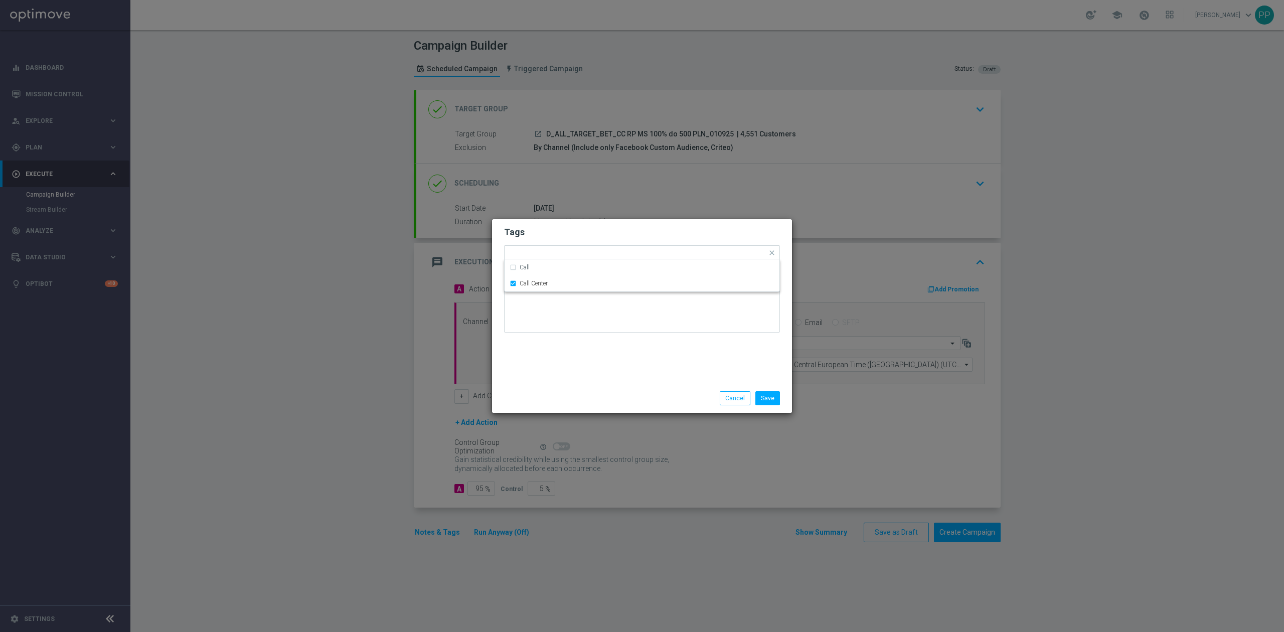
click at [548, 364] on div "Tags Quick find × D × ALL × TARGET × BET × Call Center Call Call Center Notes" at bounding box center [642, 301] width 300 height 165
click at [759, 398] on button "Save" at bounding box center [767, 398] width 25 height 14
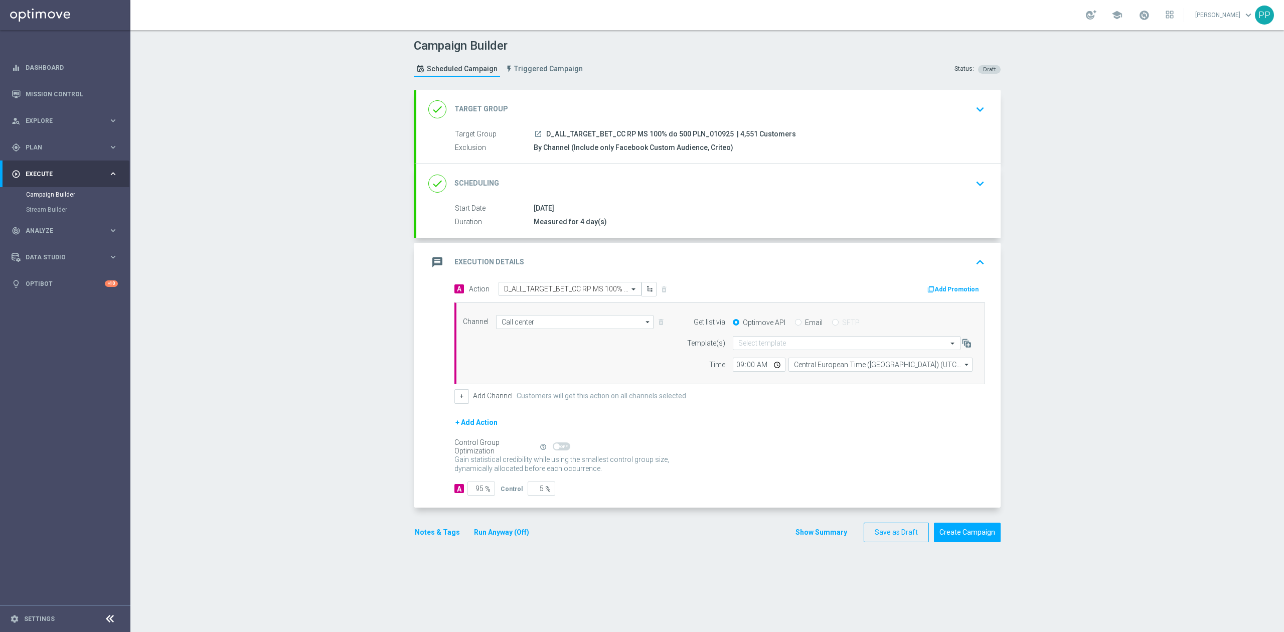
click at [807, 445] on div "Control Group Optimization Self Optimizing Campaign help_outline" at bounding box center [719, 446] width 531 height 11
click at [441, 533] on button "Notes & Tags" at bounding box center [437, 532] width 47 height 13
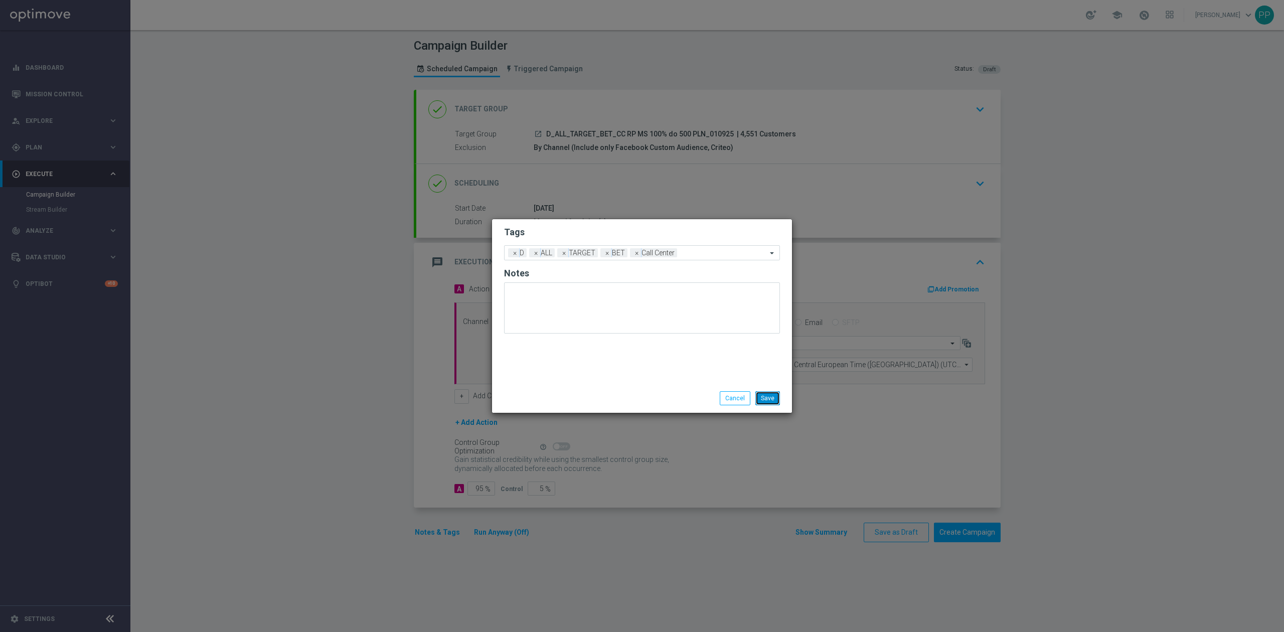
click at [763, 395] on button "Save" at bounding box center [767, 398] width 25 height 14
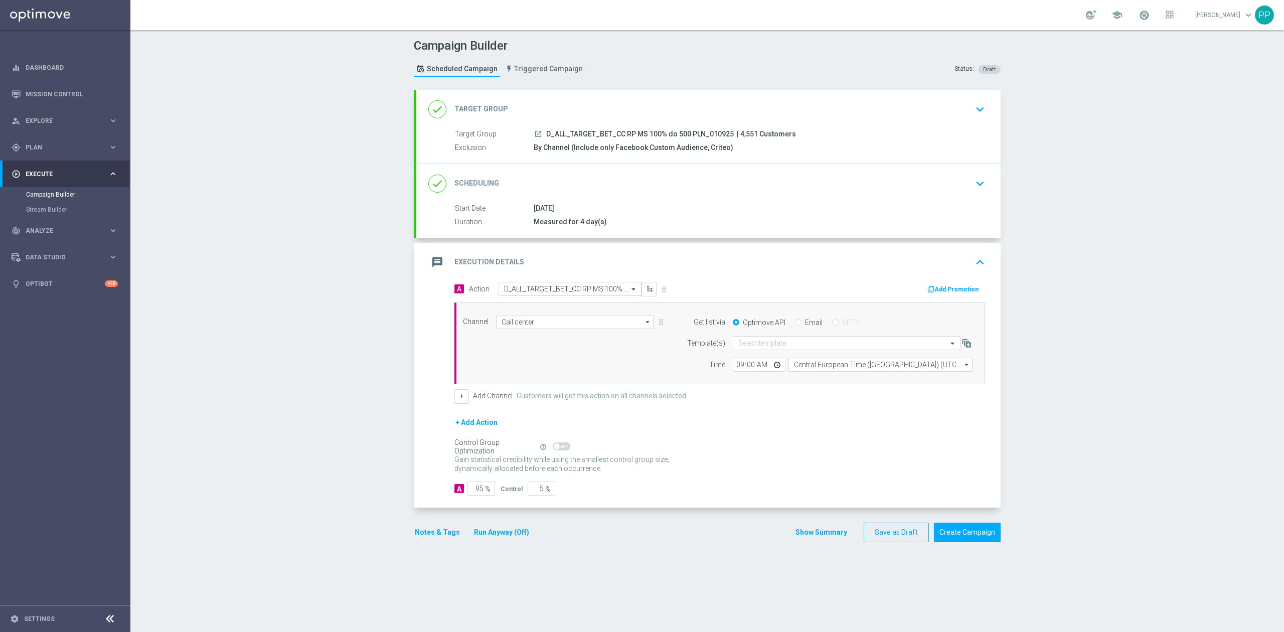
click at [642, 193] on div "done Scheduling keyboard_arrow_down" at bounding box center [708, 183] width 560 height 19
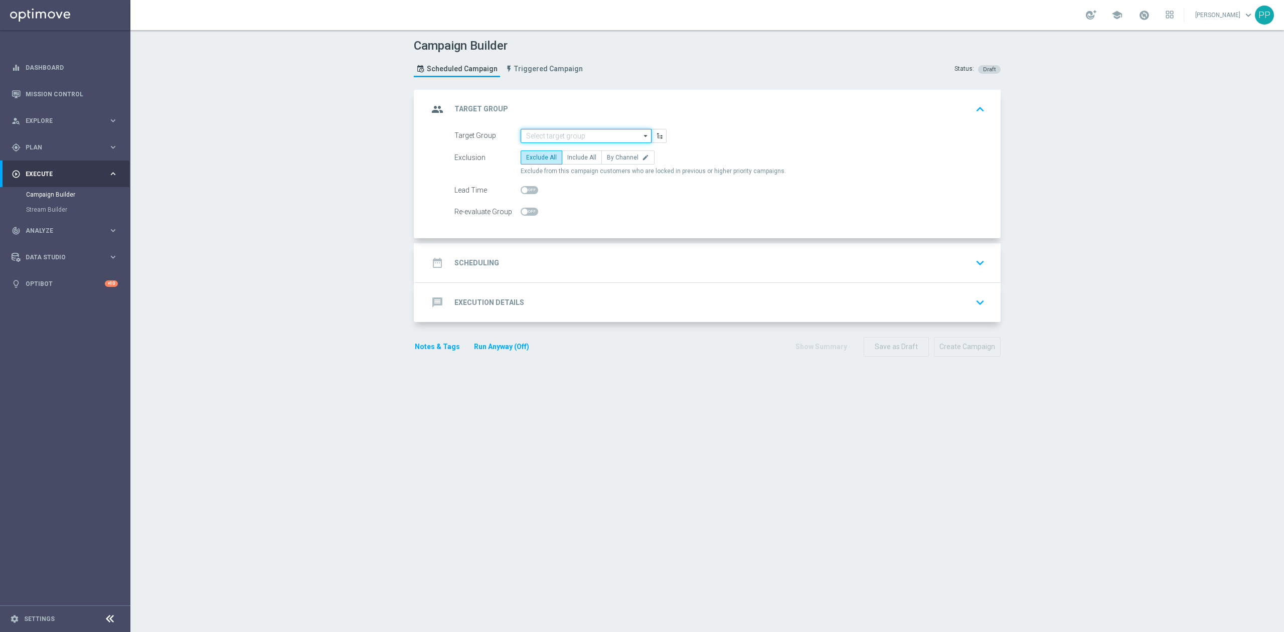
click at [600, 137] on input at bounding box center [586, 136] width 131 height 14
paste input "D_ALL_TARGET_BET_CC RP MS 100% do 500 PLN_010925"
click at [594, 147] on div "D_ALL_TARGET_BET_CC RP MS 100% do 500 PLN_010925" at bounding box center [586, 155] width 121 height 18
type input "D_ALL_TARGET_BET_CC RP MS 100% do 500 PLN_010925"
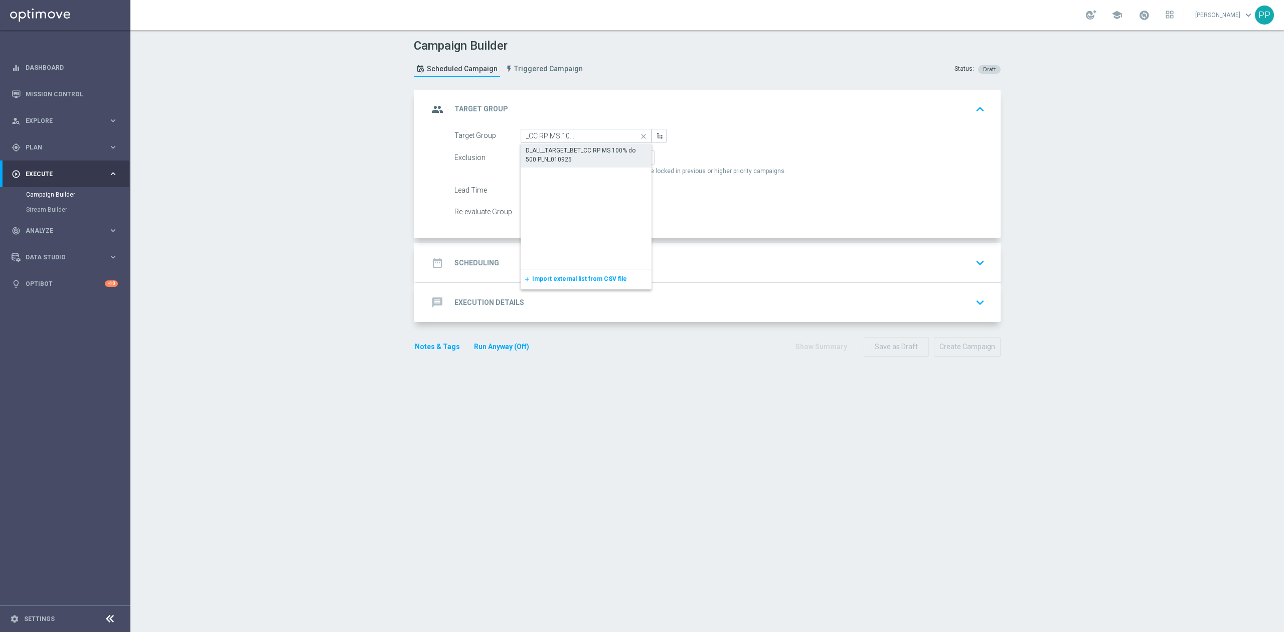
scroll to position [0, 0]
click at [607, 161] on span "By Channel" at bounding box center [623, 157] width 32 height 7
click at [607, 161] on input "By Channel edit" at bounding box center [610, 159] width 7 height 7
radio input "true"
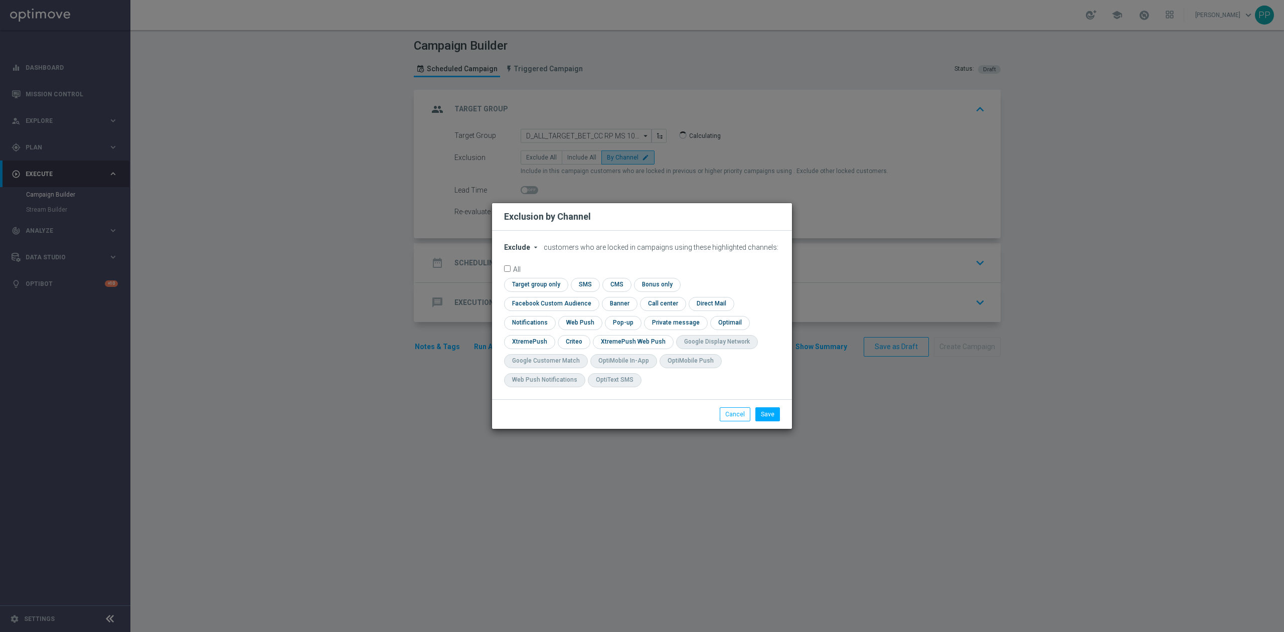
click at [518, 251] on span "Exclude" at bounding box center [517, 247] width 26 height 8
click at [0, 0] on span "Include" at bounding box center [0, 0] width 0 height 0
click at [595, 297] on input "checkbox" at bounding box center [549, 304] width 91 height 14
checkbox input "true"
click at [581, 341] on input "checkbox" at bounding box center [573, 342] width 31 height 14
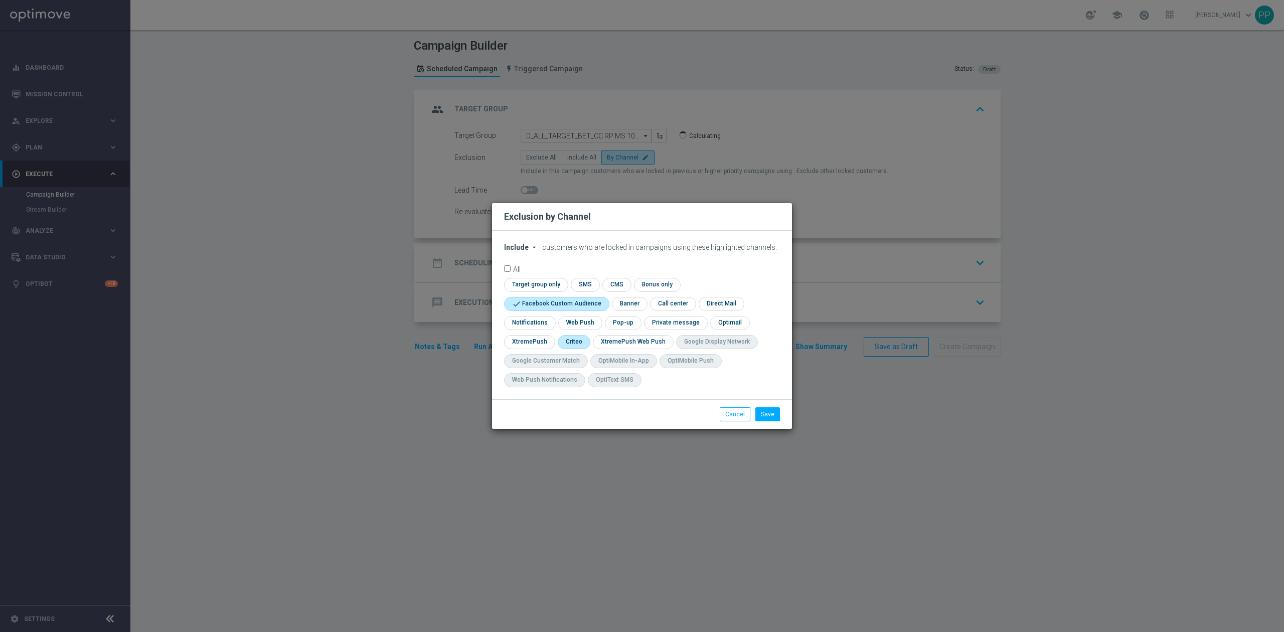
checkbox input "true"
click at [757, 416] on button "Save" at bounding box center [767, 414] width 25 height 14
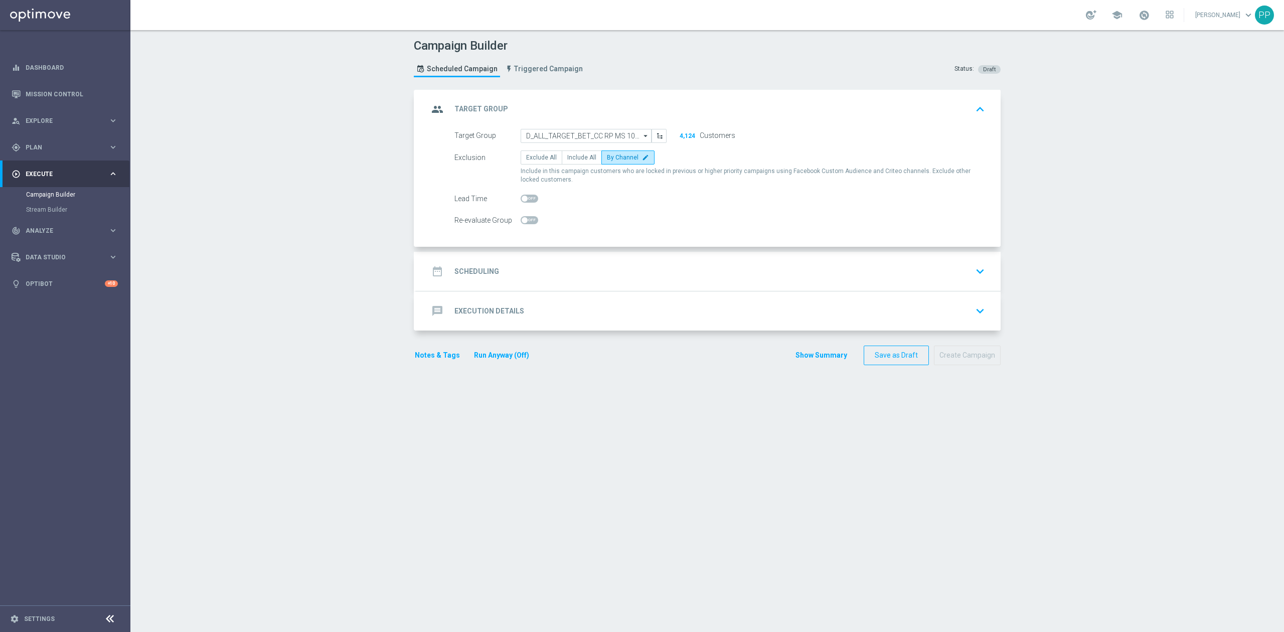
click at [620, 257] on div "date_range Scheduling keyboard_arrow_down" at bounding box center [708, 271] width 584 height 39
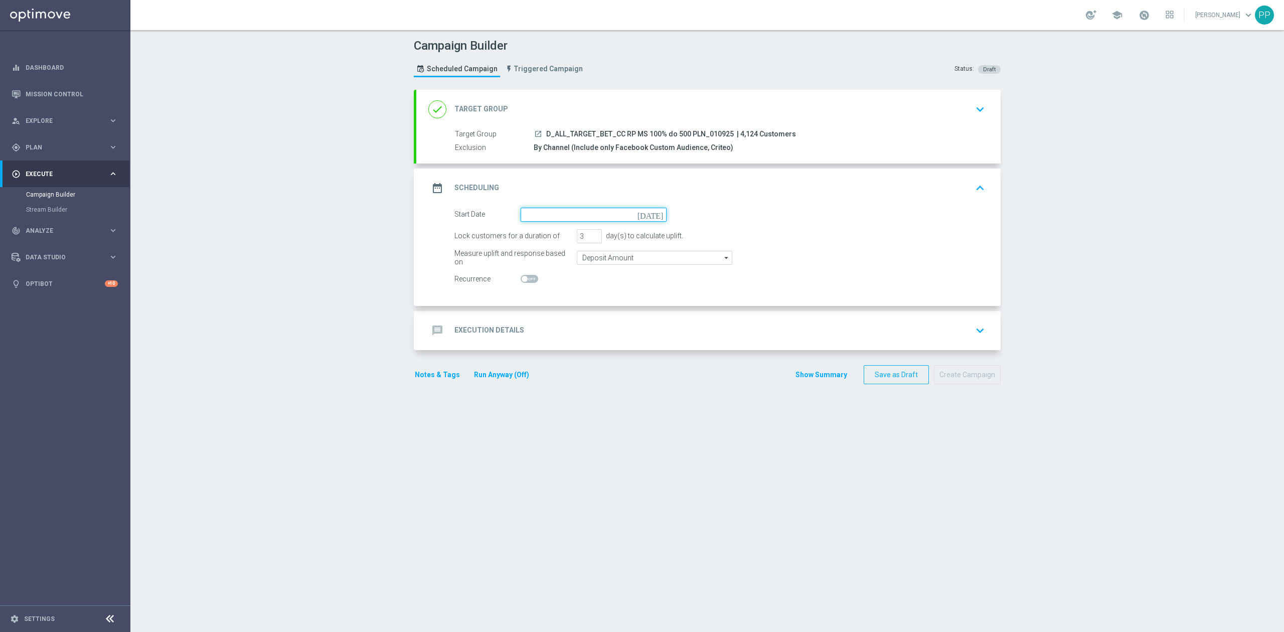
click at [589, 218] on input at bounding box center [594, 215] width 146 height 14
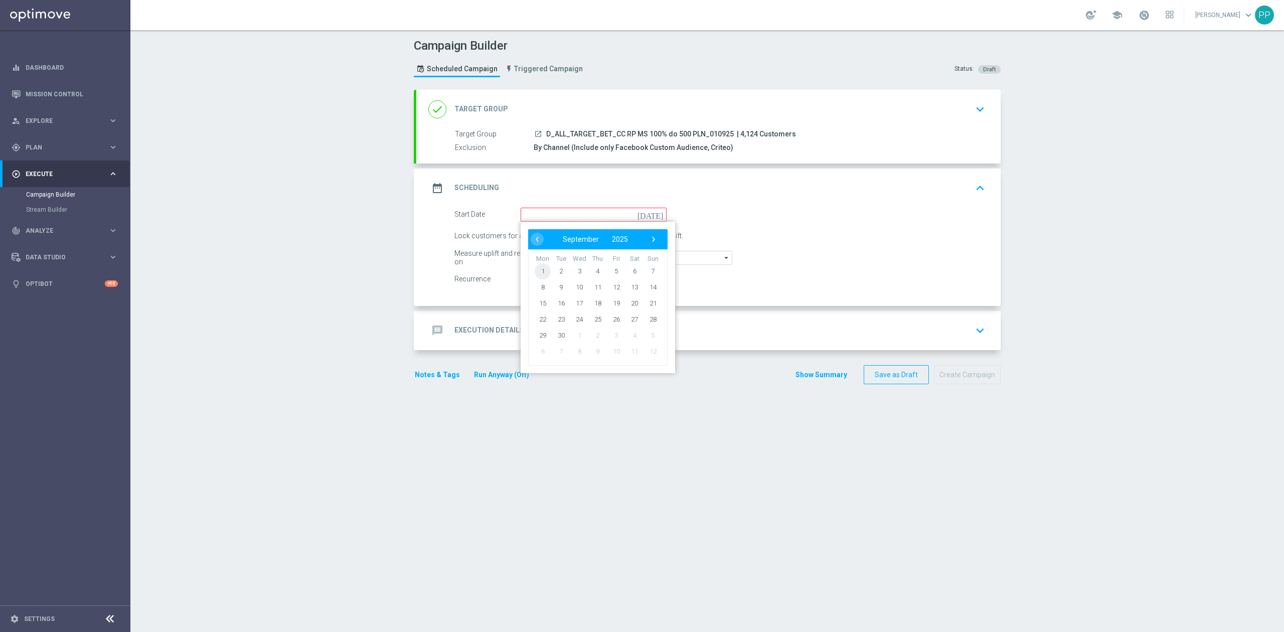
click at [542, 274] on span "1" at bounding box center [543, 271] width 16 height 16
type input "01 Sep 2025"
click at [584, 239] on input "3" at bounding box center [589, 236] width 25 height 14
drag, startPoint x: 584, startPoint y: 239, endPoint x: 574, endPoint y: 241, distance: 10.2
click at [577, 241] on input "3" at bounding box center [589, 236] width 25 height 14
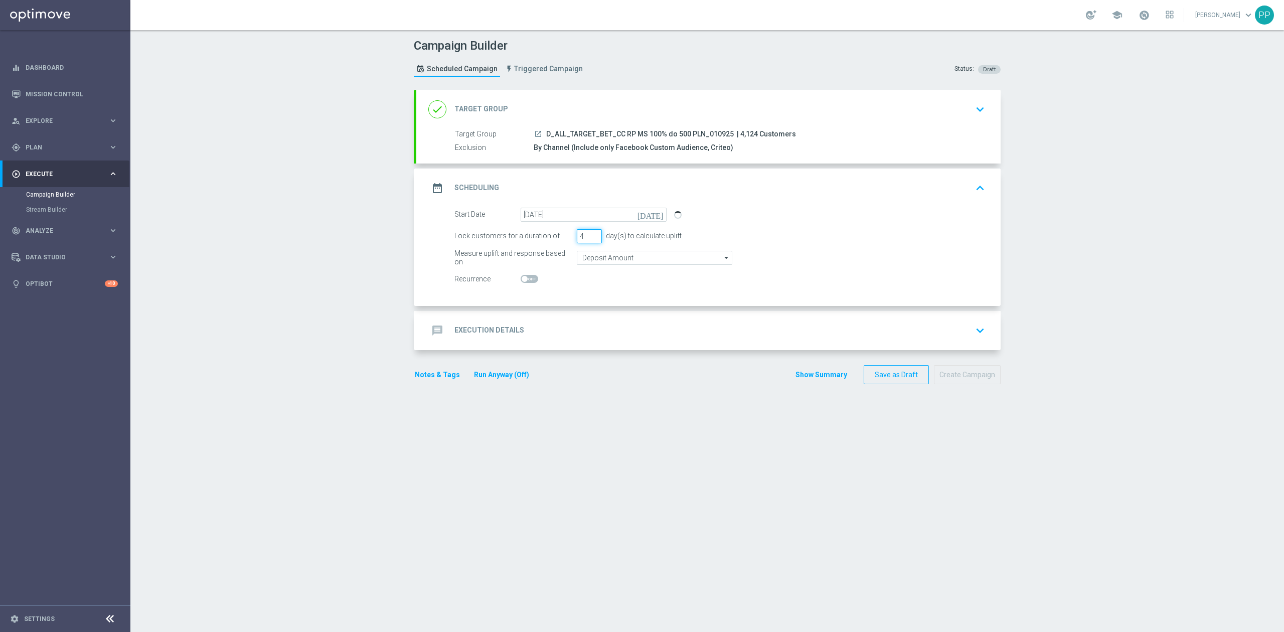
type input "4"
click at [586, 261] on input "Deposit Amount" at bounding box center [654, 258] width 155 height 14
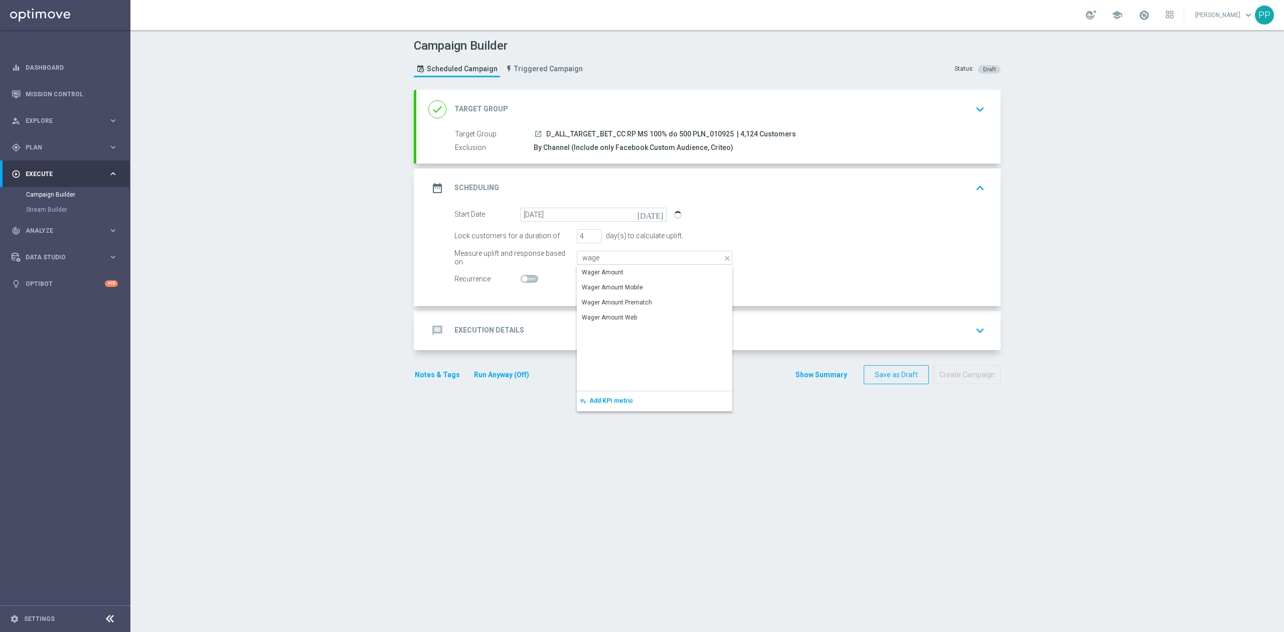
click at [589, 265] on div "Show Selected 0 of NaN" at bounding box center [654, 265] width 155 height 1
click at [590, 268] on div "Wager Amount" at bounding box center [603, 272] width 42 height 9
type input "Wager Amount"
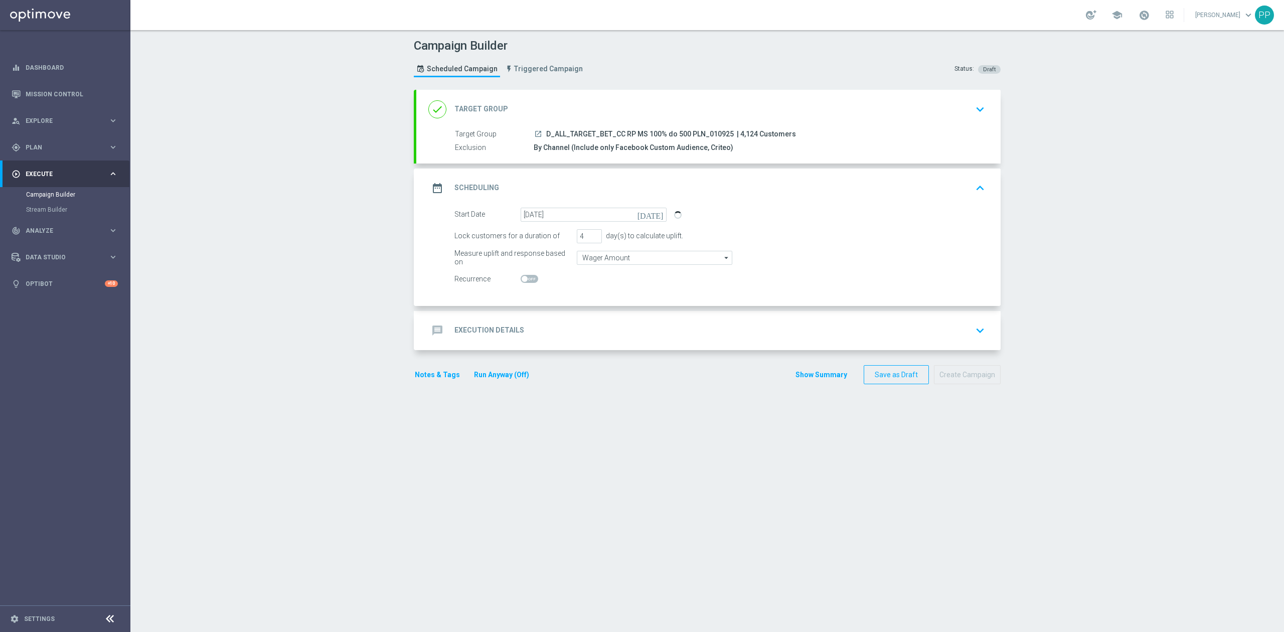
click at [586, 324] on div "message Execution Details keyboard_arrow_down" at bounding box center [708, 330] width 560 height 19
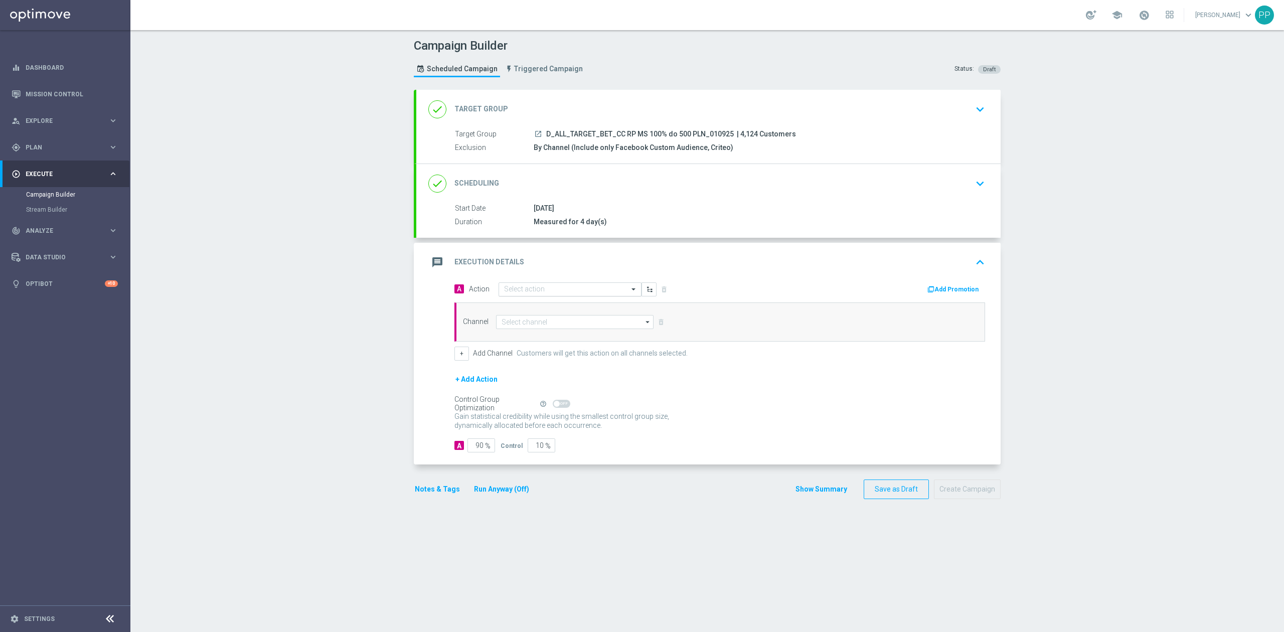
click at [578, 295] on div "Select action" at bounding box center [570, 289] width 143 height 14
paste input "D_ALL_TARGET_BET_CC RP MS 100% do 500 PLN_010925"
type input "D_ALL_TARGET_BET_CC RP MS 100% do 500 PLN_010925"
click at [573, 307] on label "D_ALL_TARGET_BET_CC RP MS 100% do 500 PLN_010925" at bounding box center [583, 306] width 159 height 9
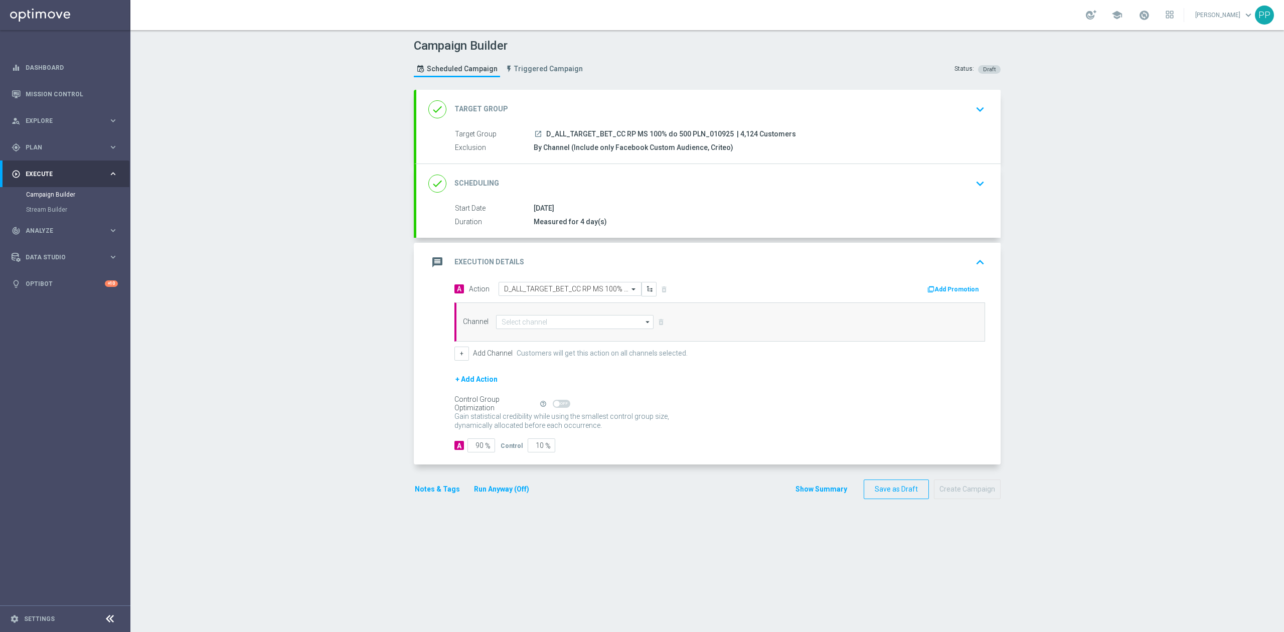
scroll to position [0, 0]
click at [568, 326] on input at bounding box center [574, 322] width 157 height 14
click at [545, 423] on div "Call center" at bounding box center [570, 427] width 149 height 14
type input "Call center"
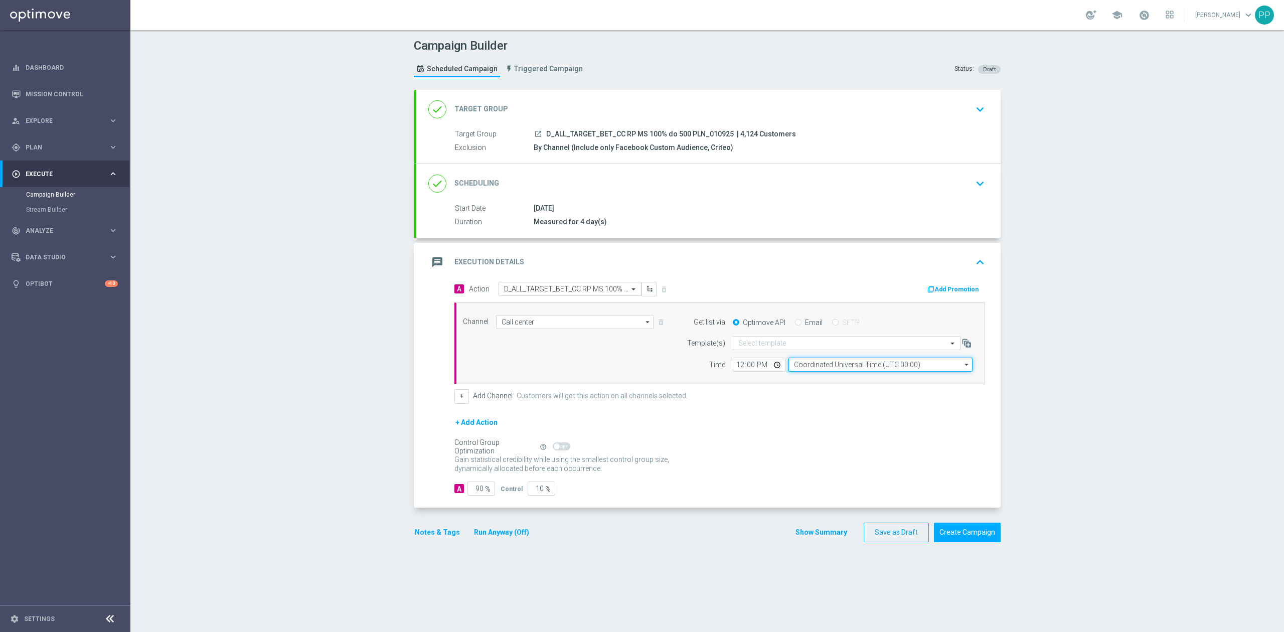
click at [799, 363] on input "Coordinated Universal Time (UTC 00:00)" at bounding box center [880, 365] width 184 height 14
click at [814, 381] on div "Central European Time (Warsaw) (UTC +02:00)" at bounding box center [876, 379] width 164 height 9
type input "Central European Time (Warsaw) (UTC +02:00)"
click at [734, 369] on input "12:00" at bounding box center [759, 365] width 53 height 14
type input "09:00"
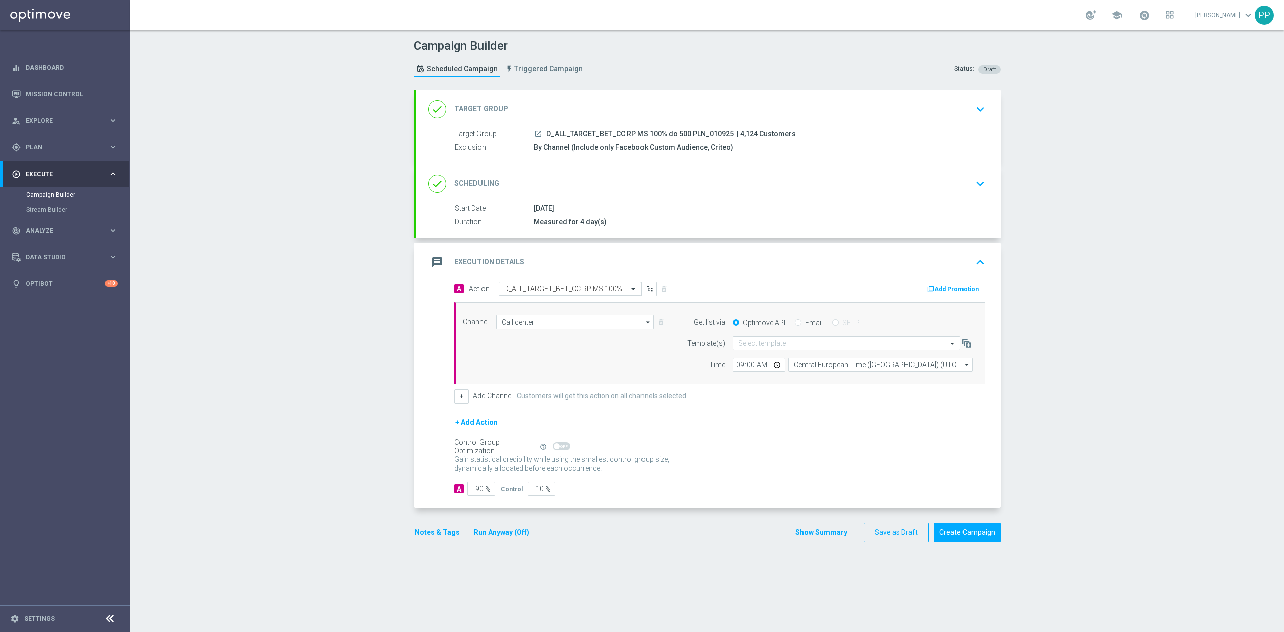
click at [731, 408] on form "A Action Select action D_ALL_TARGET_BET_CC RP MS 100% do 500 PLN_010925 delete_…" at bounding box center [719, 389] width 531 height 214
click at [478, 490] on input "90" at bounding box center [481, 489] width 28 height 14
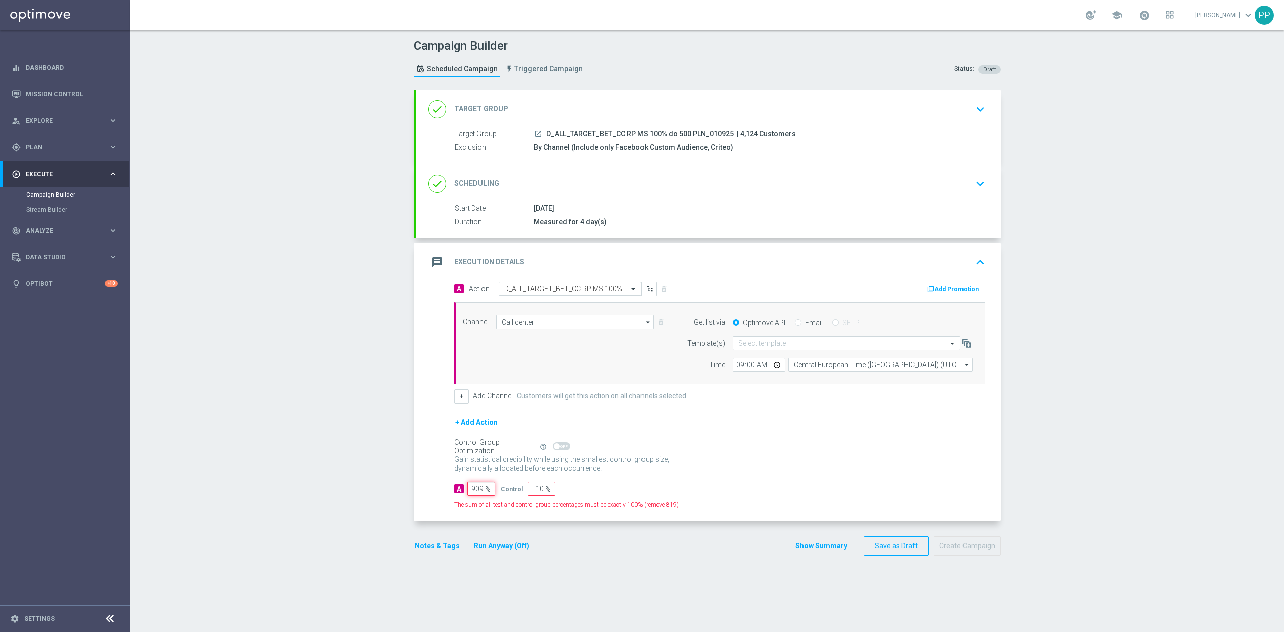
click at [478, 490] on input "909" at bounding box center [481, 489] width 28 height 14
type input "8"
type input "92"
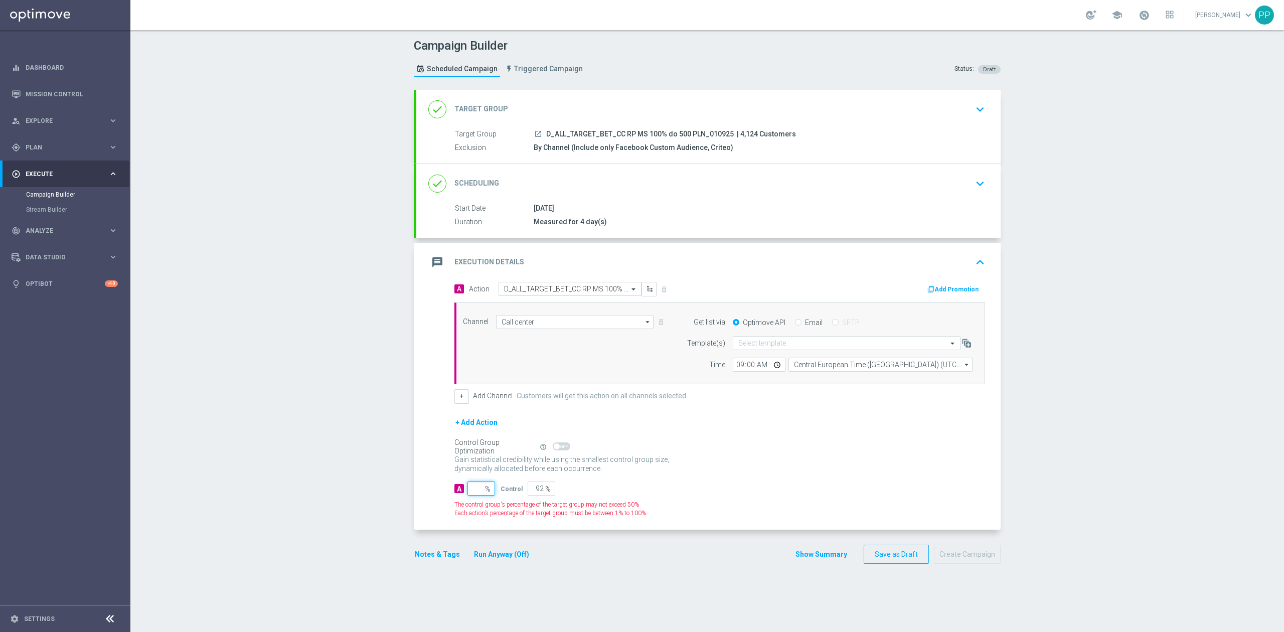
type input "100"
type input "9"
type input "91"
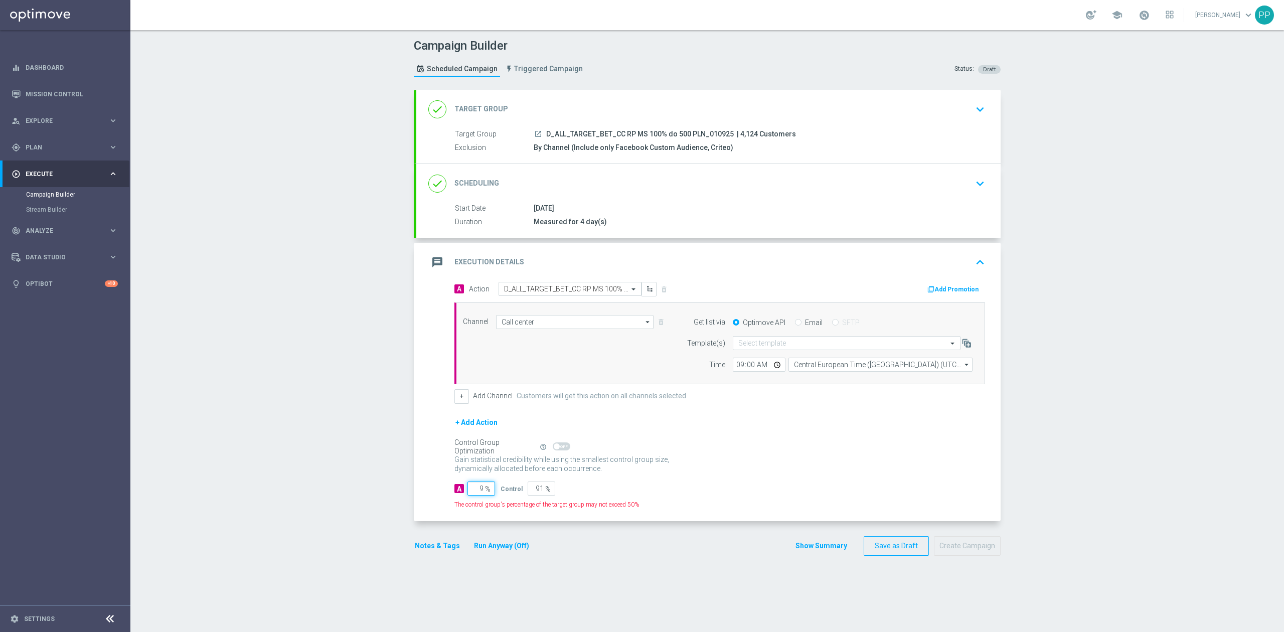
type input "95"
type input "5"
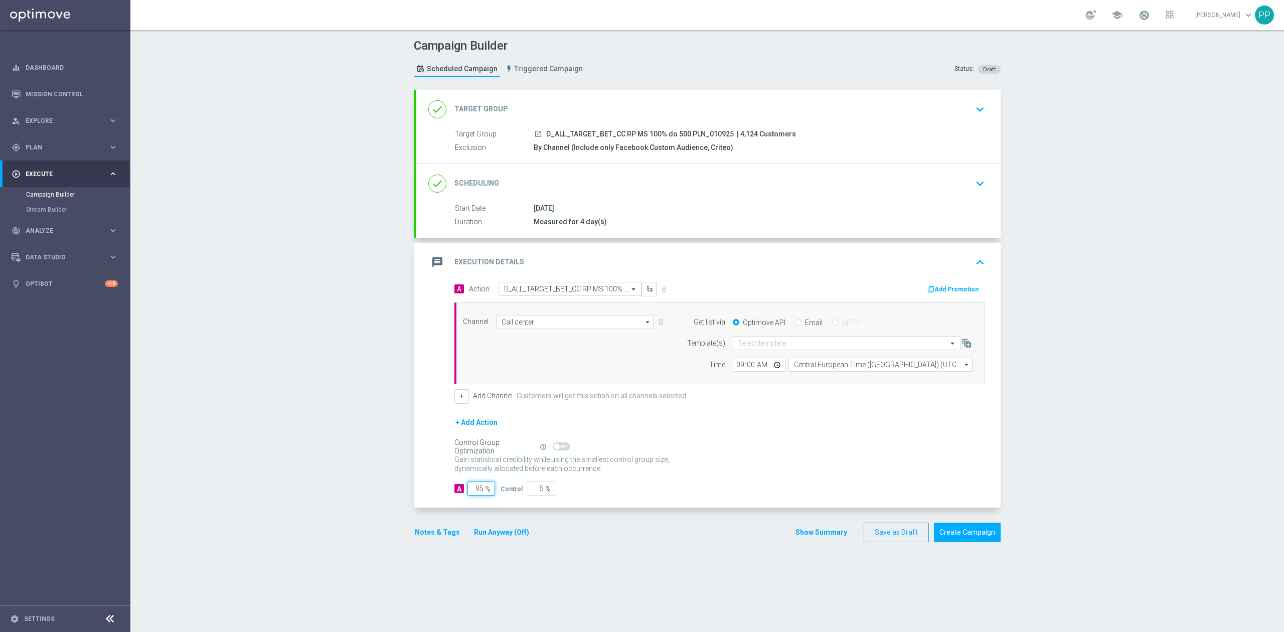
type input "95"
click at [381, 497] on div "Campaign Builder Scheduled Campaign Triggered Campaign Status: Draft done Targe…" at bounding box center [707, 331] width 1154 height 602
click at [432, 539] on button "Notes & Tags" at bounding box center [437, 532] width 47 height 13
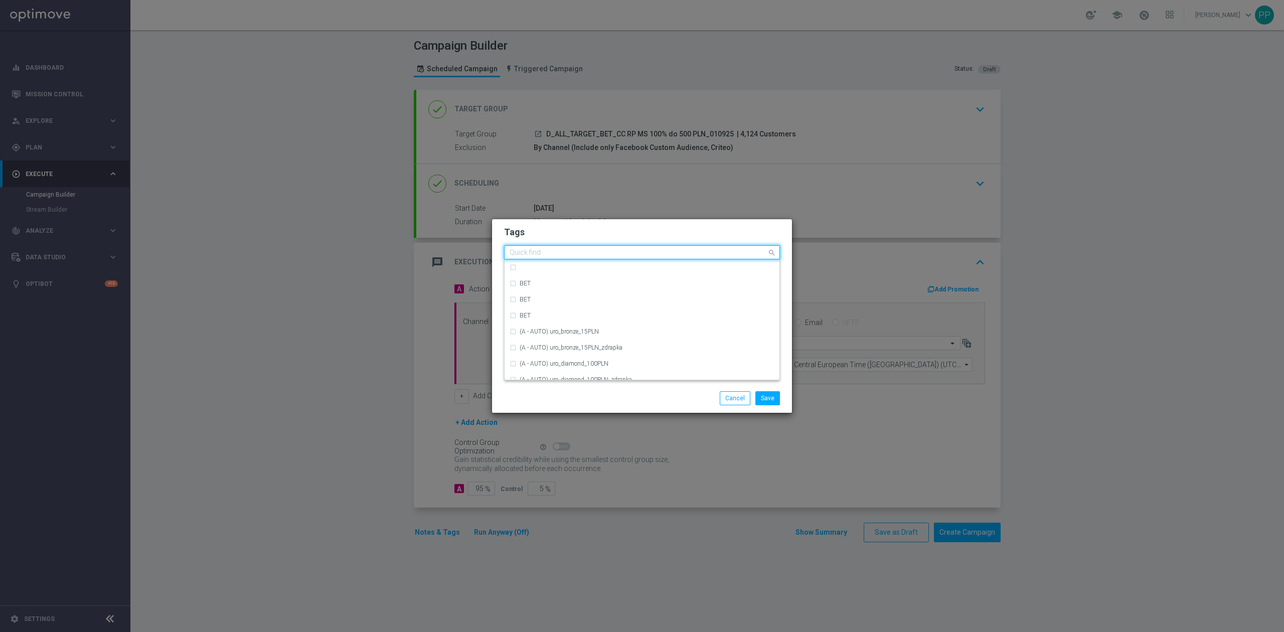
click at [550, 253] on input "text" at bounding box center [638, 253] width 257 height 9
click at [542, 291] on div "D" at bounding box center [642, 286] width 265 height 16
type input "D"
click at [522, 254] on input "D" at bounding box center [638, 253] width 257 height 9
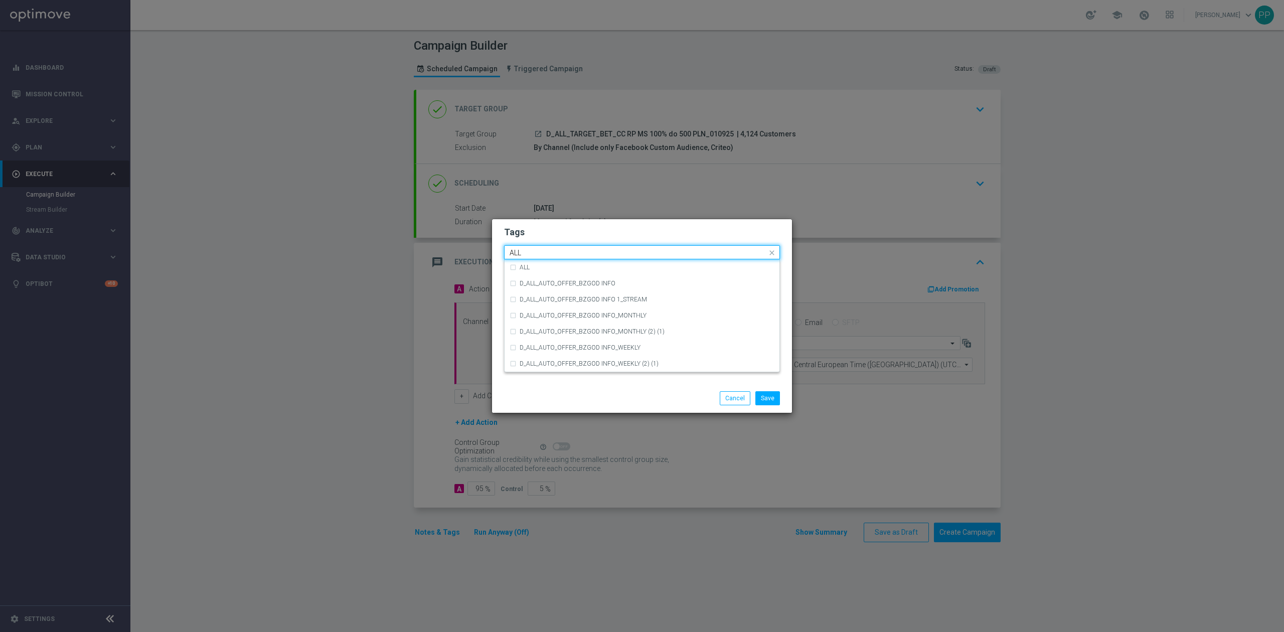
scroll to position [0, 0]
click at [523, 261] on div "ALL" at bounding box center [642, 267] width 265 height 16
click at [528, 253] on input "ALL" at bounding box center [638, 253] width 257 height 9
type input "A"
click at [528, 319] on div "TARGET" at bounding box center [642, 315] width 265 height 16
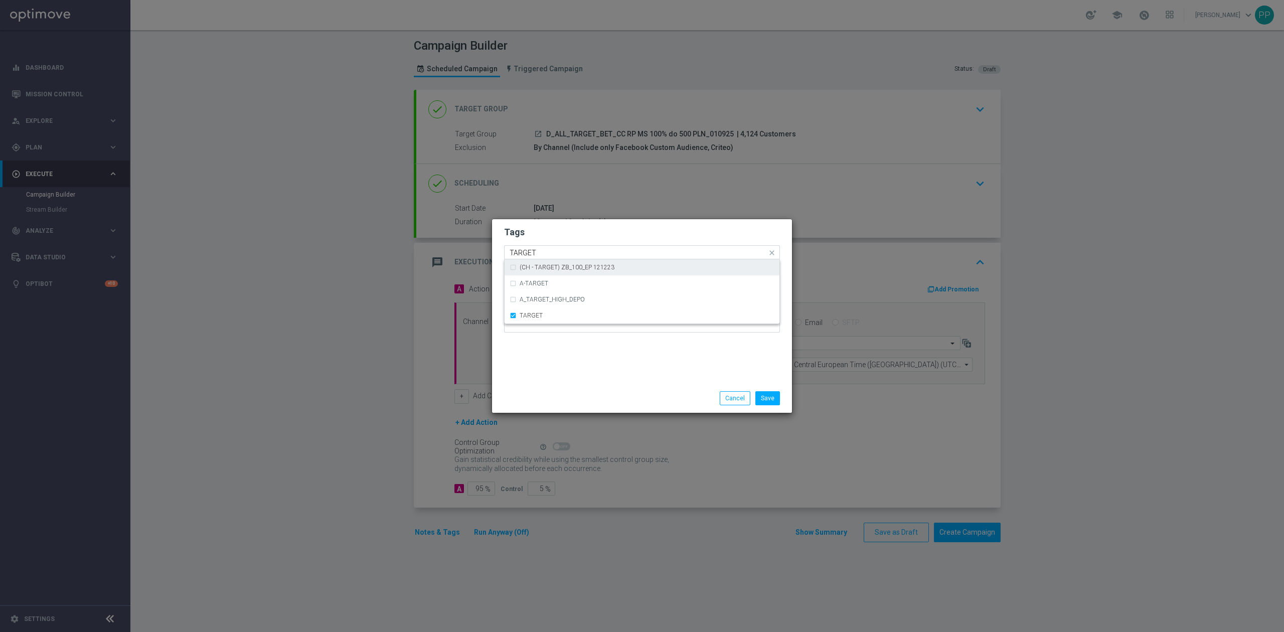
click at [544, 254] on input "TARGET" at bounding box center [638, 253] width 257 height 9
type input "T"
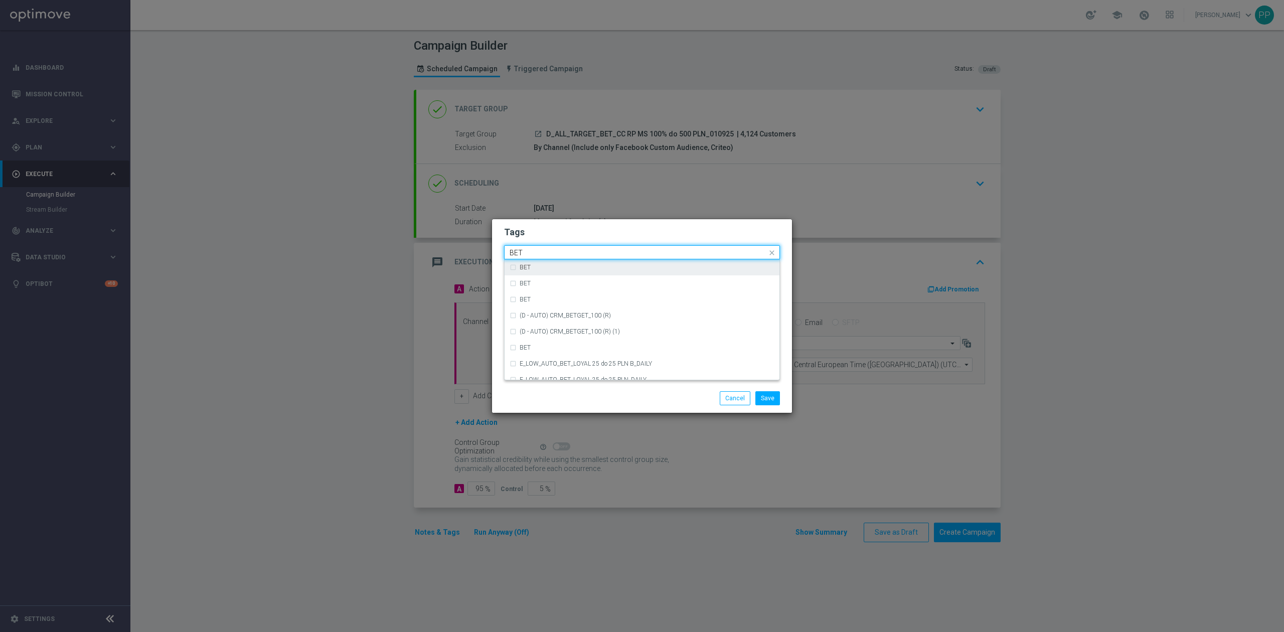
click at [536, 265] on div "BET" at bounding box center [647, 267] width 255 height 6
click at [536, 253] on input "BET" at bounding box center [638, 253] width 257 height 9
type input "B"
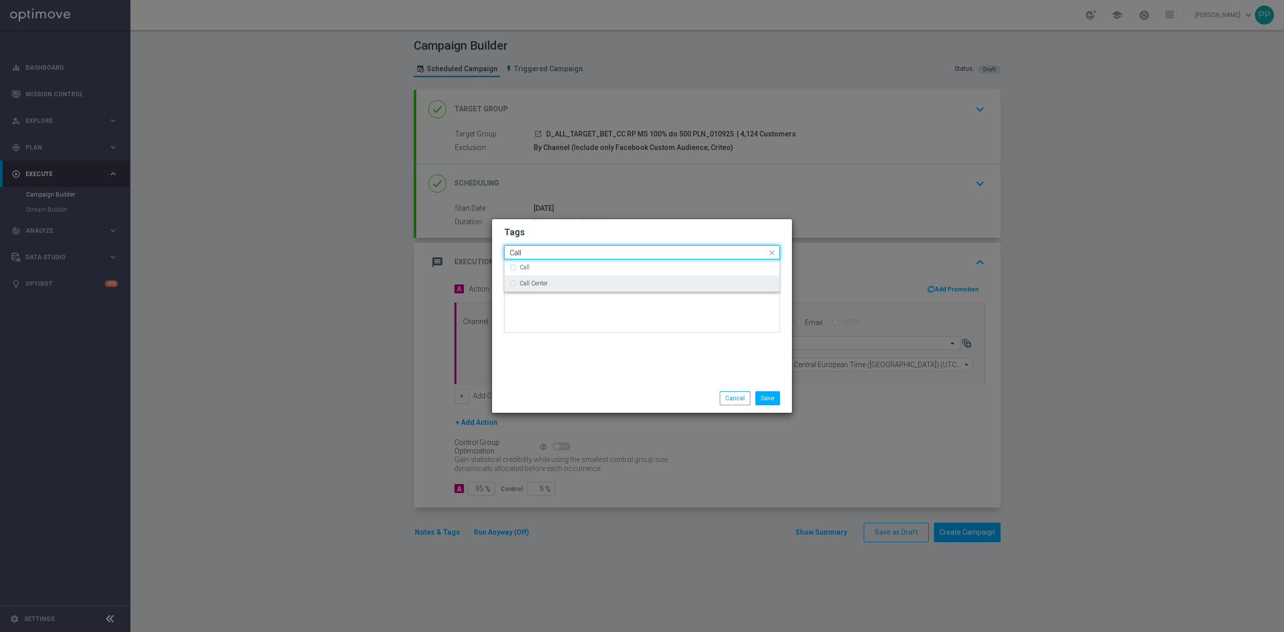
click at [561, 284] on div "Call Center" at bounding box center [647, 283] width 255 height 6
type input "Call"
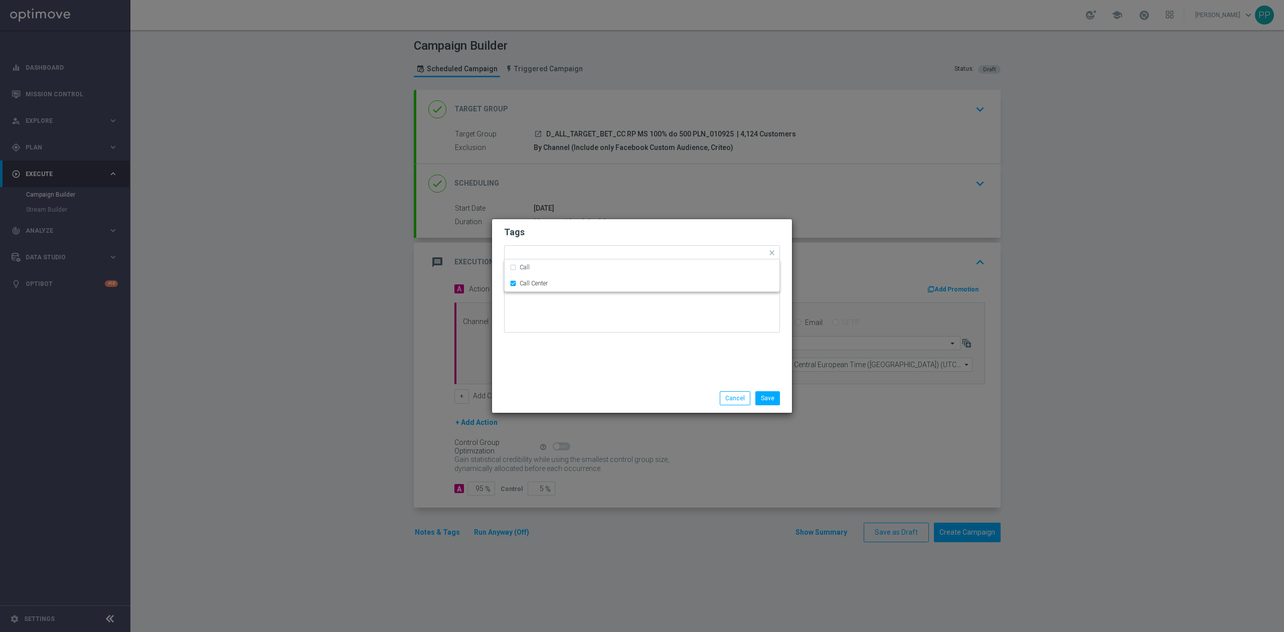
click at [757, 370] on div "Tags Quick find × D × ALL × TARGET × BET × Call Center Call Call Center Notes" at bounding box center [642, 301] width 300 height 165
click at [766, 397] on button "Save" at bounding box center [767, 398] width 25 height 14
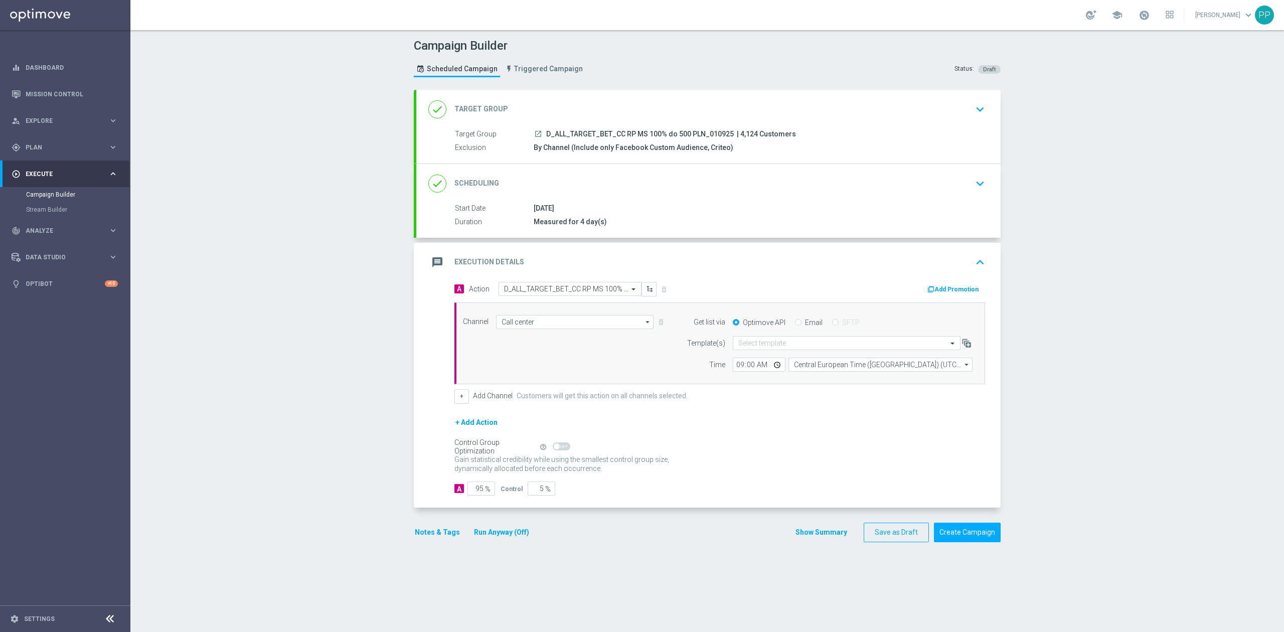
click at [646, 184] on div "done Scheduling keyboard_arrow_down" at bounding box center [708, 183] width 560 height 19
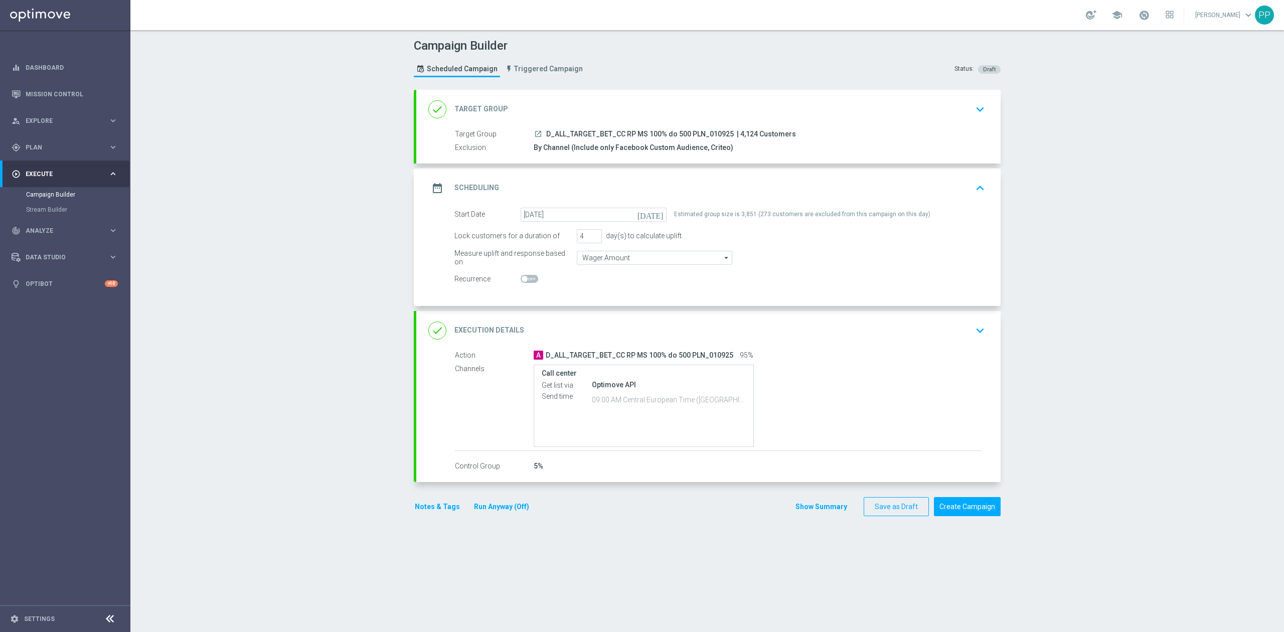
click at [654, 181] on div "date_range Scheduling keyboard_arrow_up" at bounding box center [708, 188] width 560 height 19
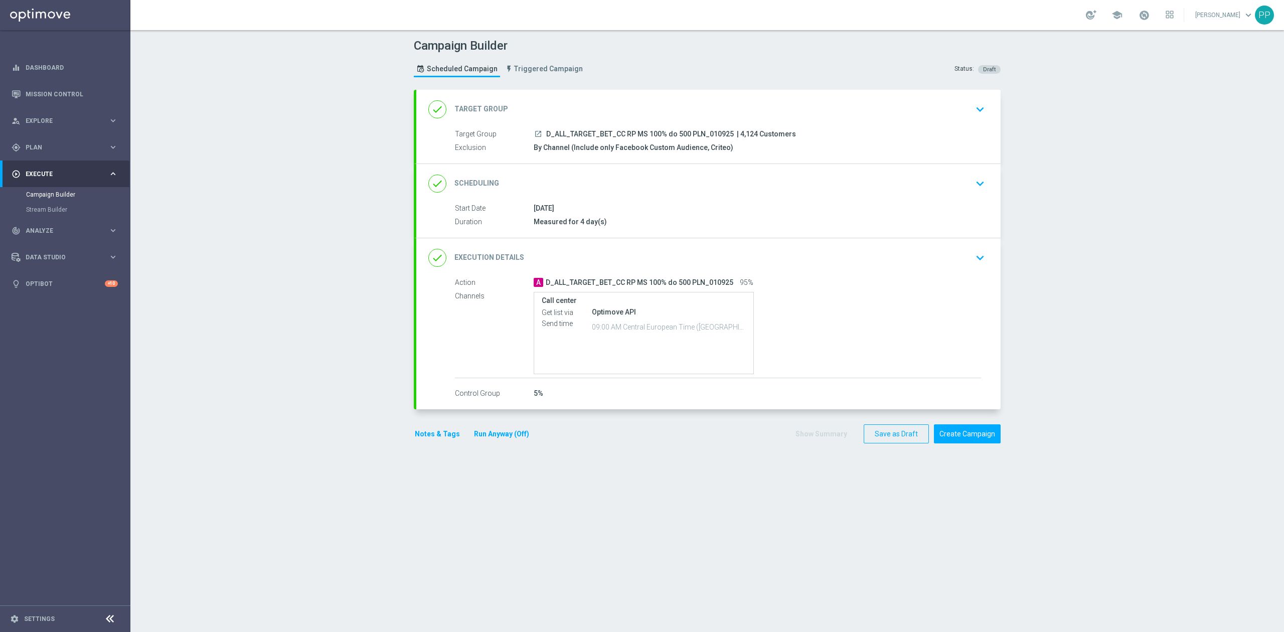
click at [651, 247] on div "done Execution Details keyboard_arrow_down" at bounding box center [708, 257] width 584 height 39
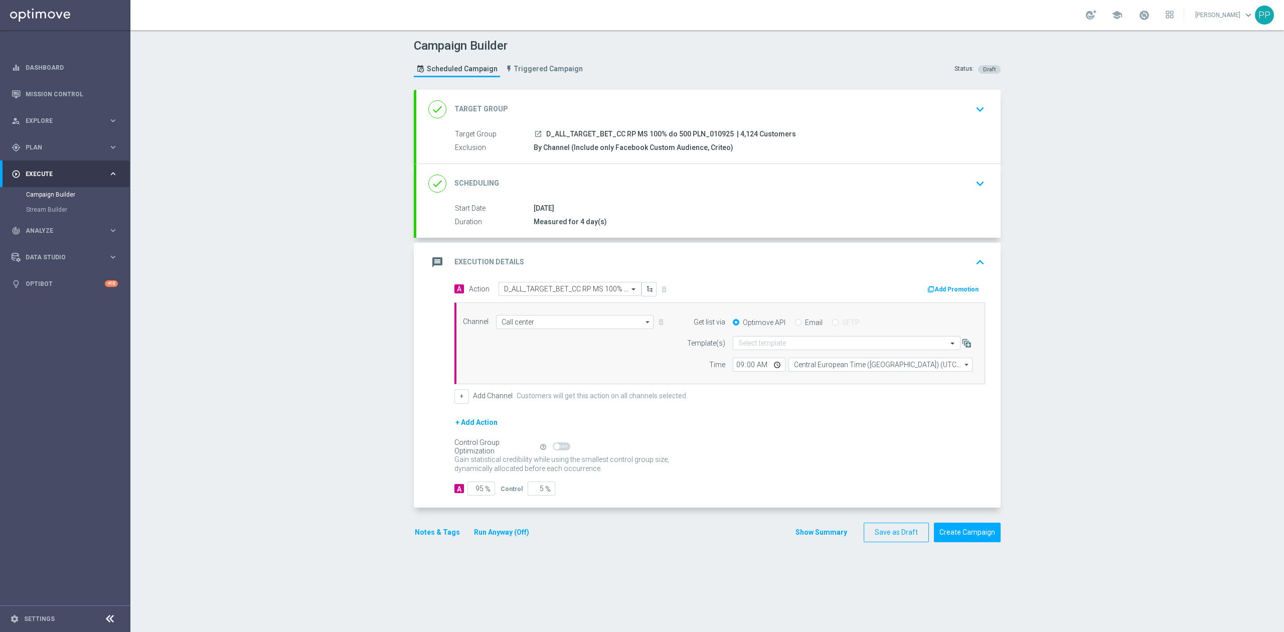
click at [651, 247] on div "message Execution Details keyboard_arrow_up" at bounding box center [708, 262] width 584 height 39
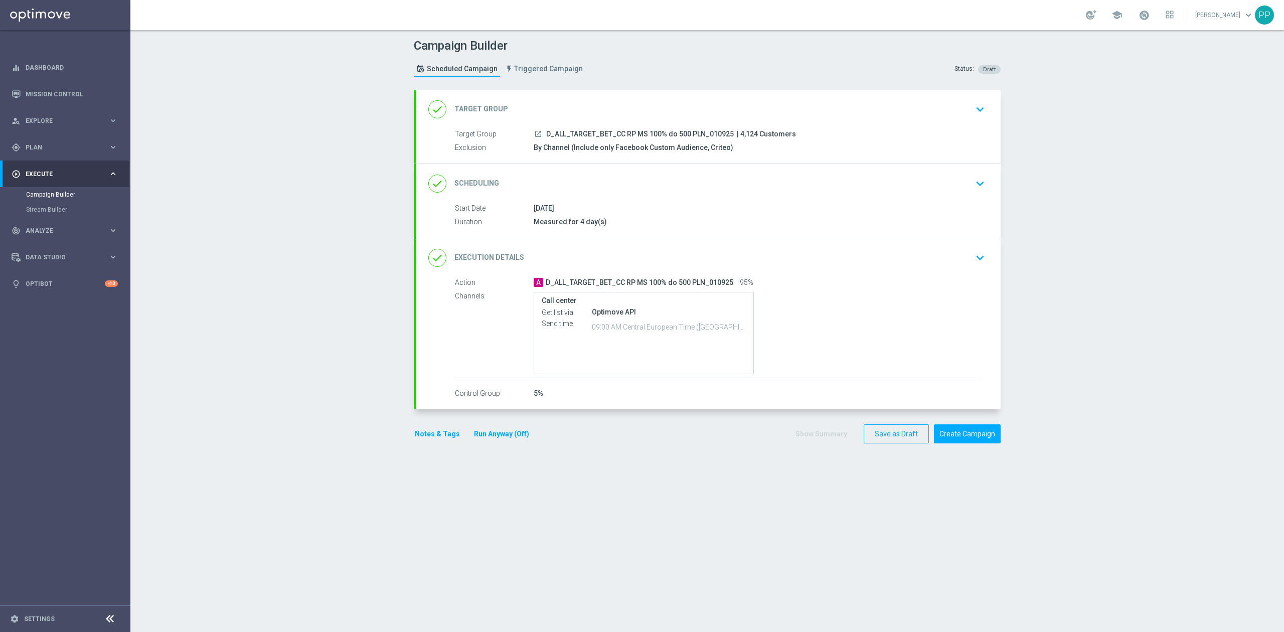
click at [435, 436] on button "Notes & Tags" at bounding box center [437, 434] width 47 height 13
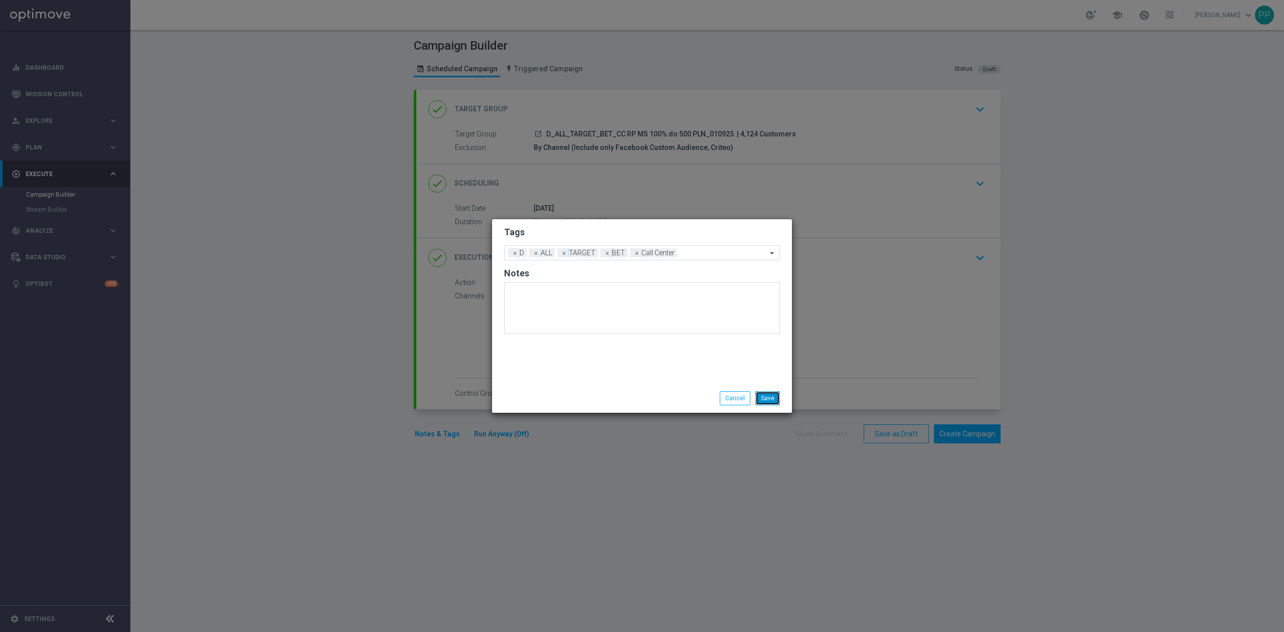
click at [767, 402] on button "Save" at bounding box center [767, 398] width 25 height 14
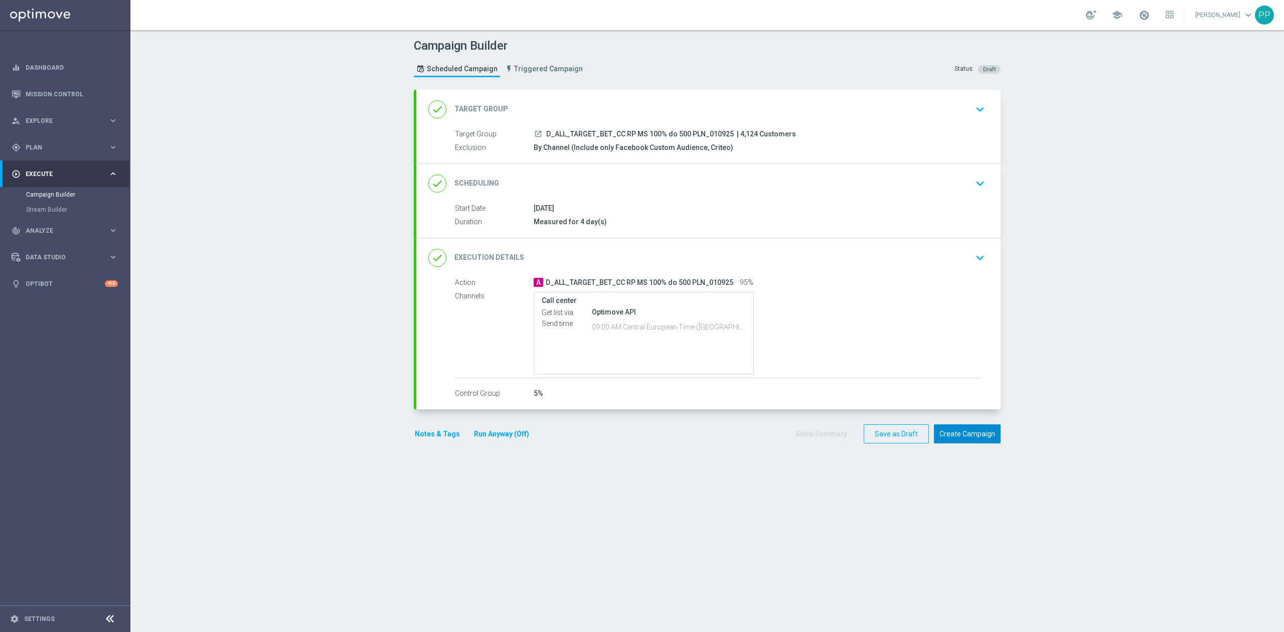
click at [960, 442] on button "Create Campaign" at bounding box center [967, 434] width 67 height 20
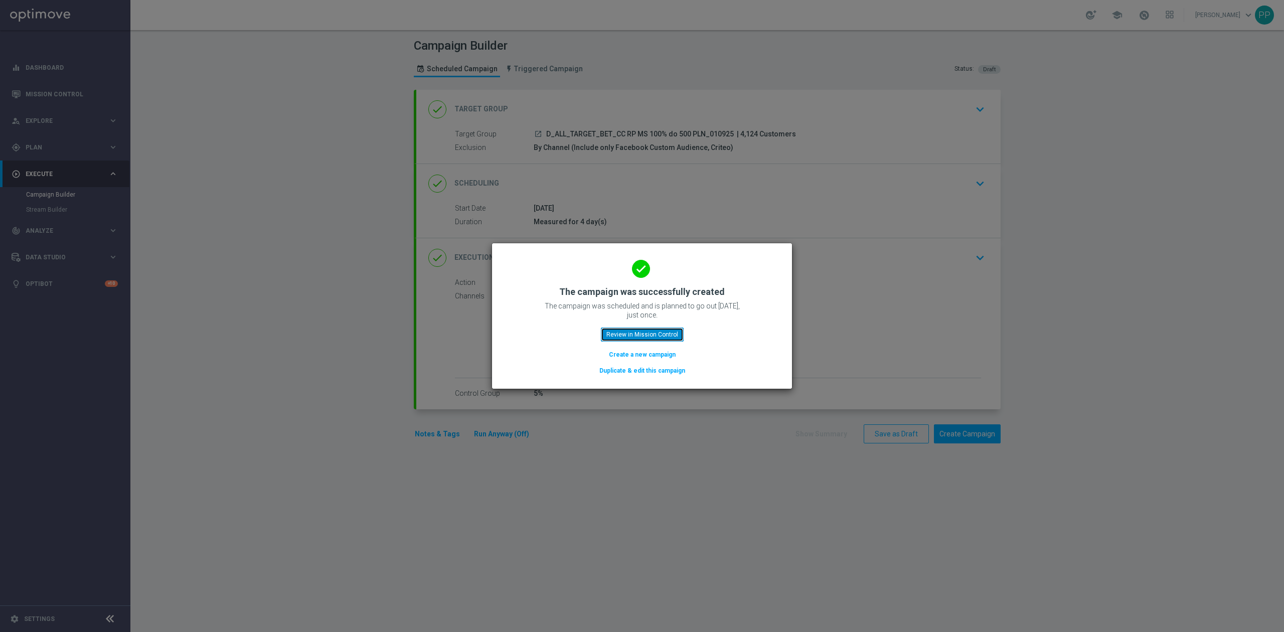
click at [658, 337] on button "Review in Mission Control" at bounding box center [642, 335] width 83 height 14
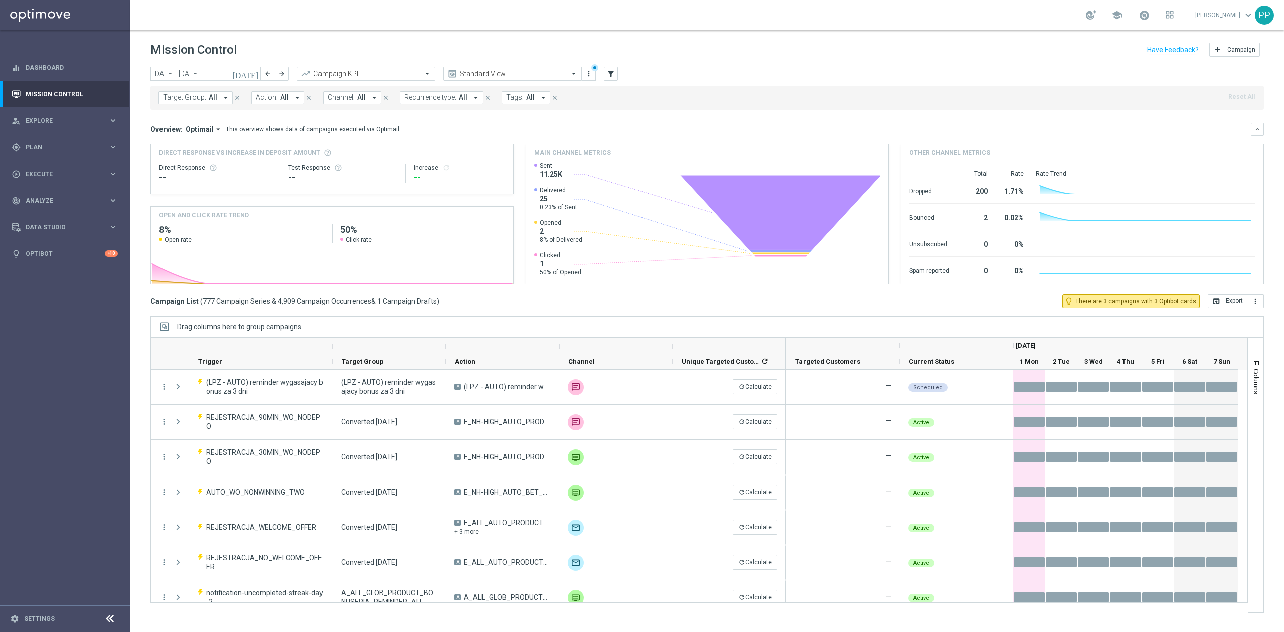
click at [199, 97] on span "Target Group:" at bounding box center [184, 97] width 43 height 9
click at [213, 155] on div "D_ALL_TARGET_BET_CC RP MS 100% do 500 PLN_010925" at bounding box center [247, 161] width 166 height 16
type input "D_ALL_TARGET_BET_CC RP MS 100% do 500 PLN_010925"
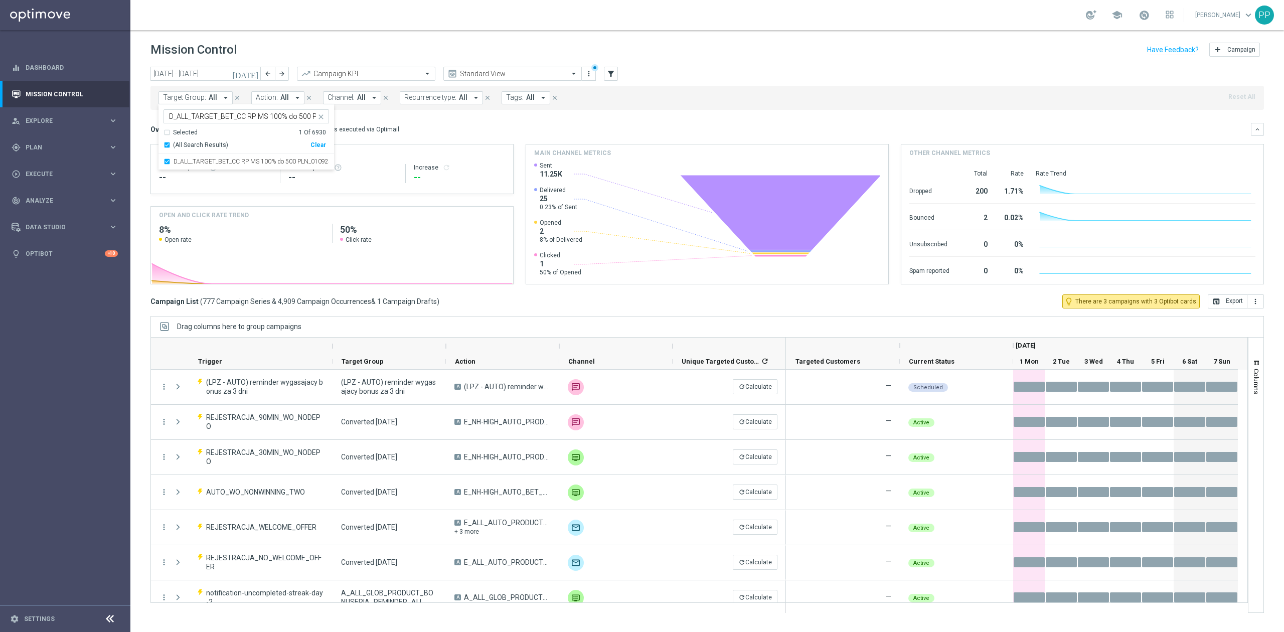
click at [300, 51] on div "Mission Control add Campaign" at bounding box center [707, 50] width 1114 height 20
